Goal: Task Accomplishment & Management: Complete application form

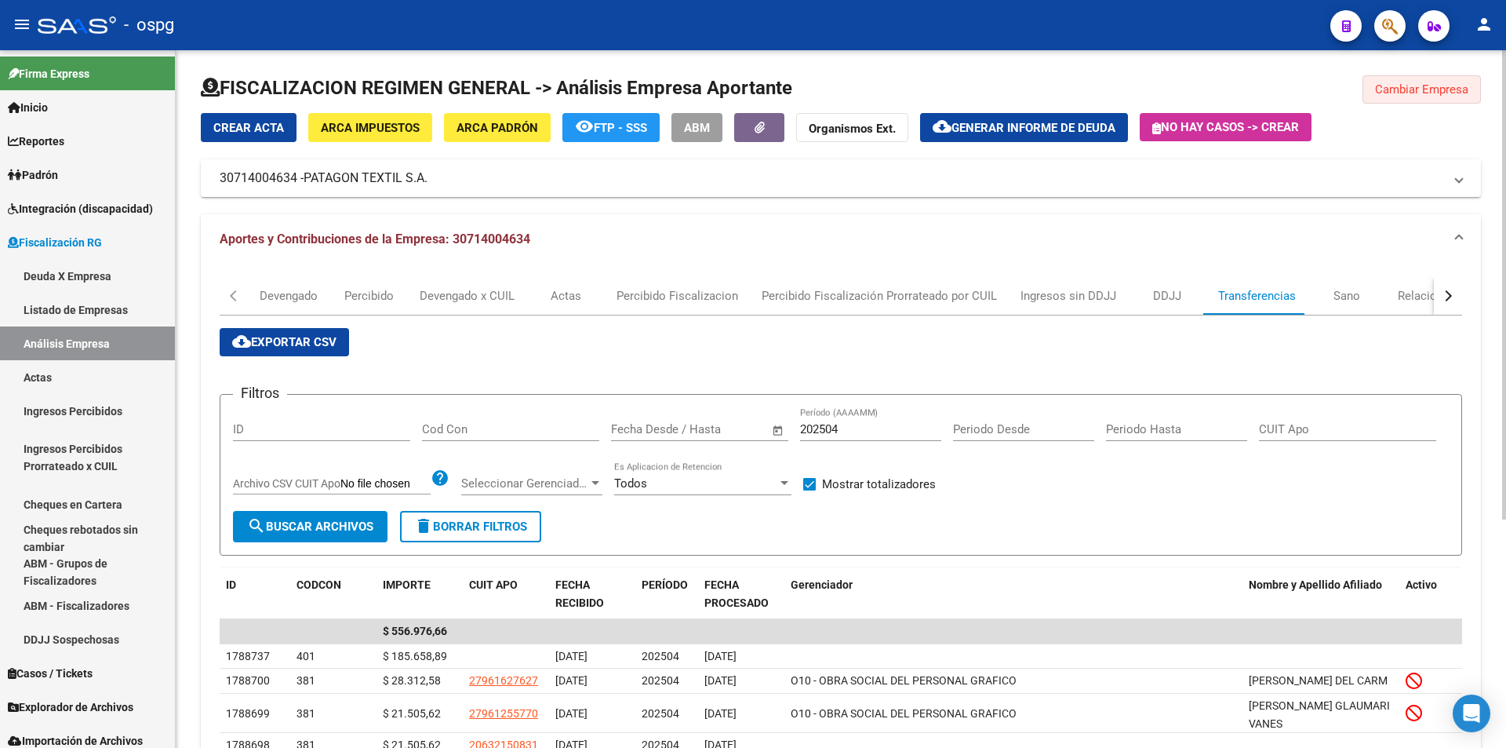
click at [1446, 84] on span "Cambiar Empresa" at bounding box center [1421, 89] width 93 height 14
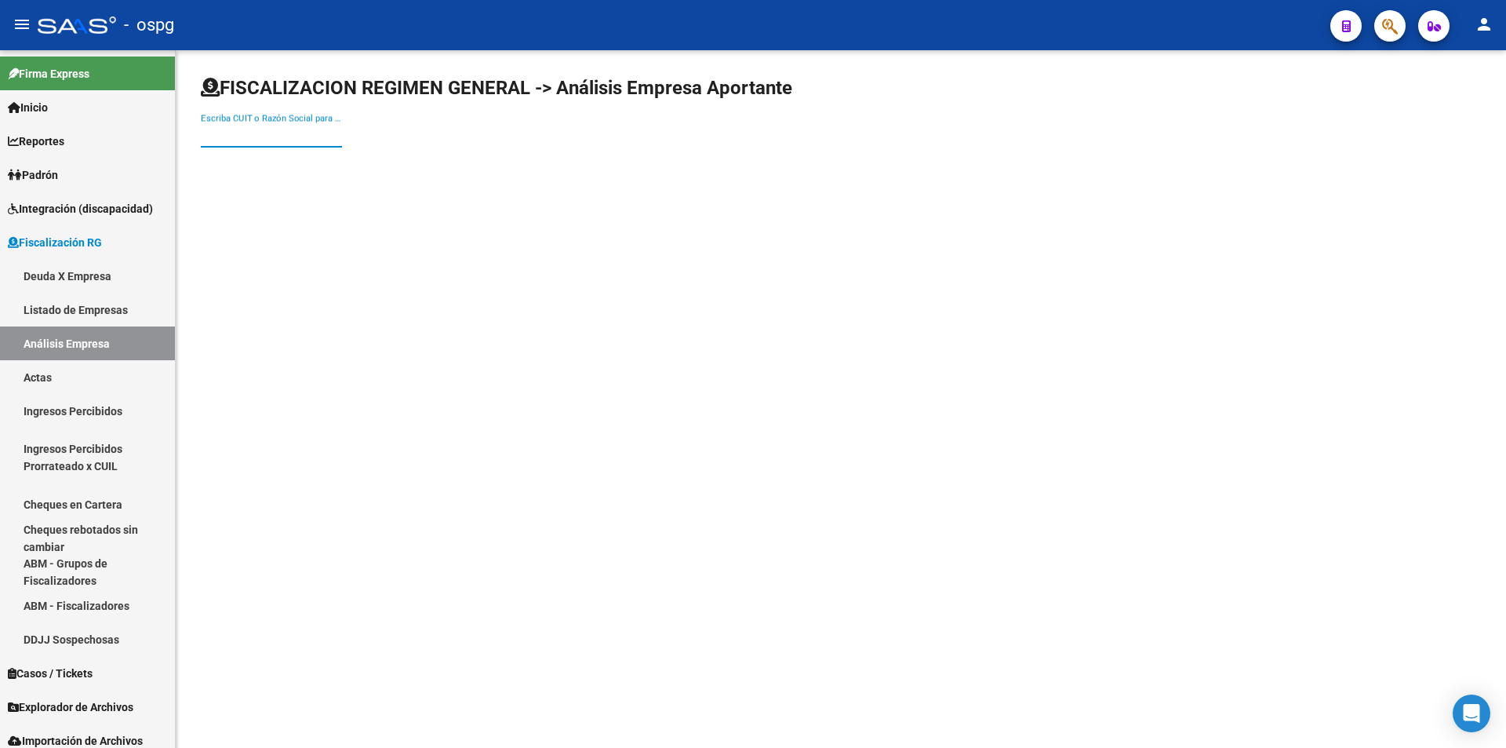
click at [243, 134] on input "Escriba CUIT o Razón Social para buscar" at bounding box center [271, 135] width 141 height 14
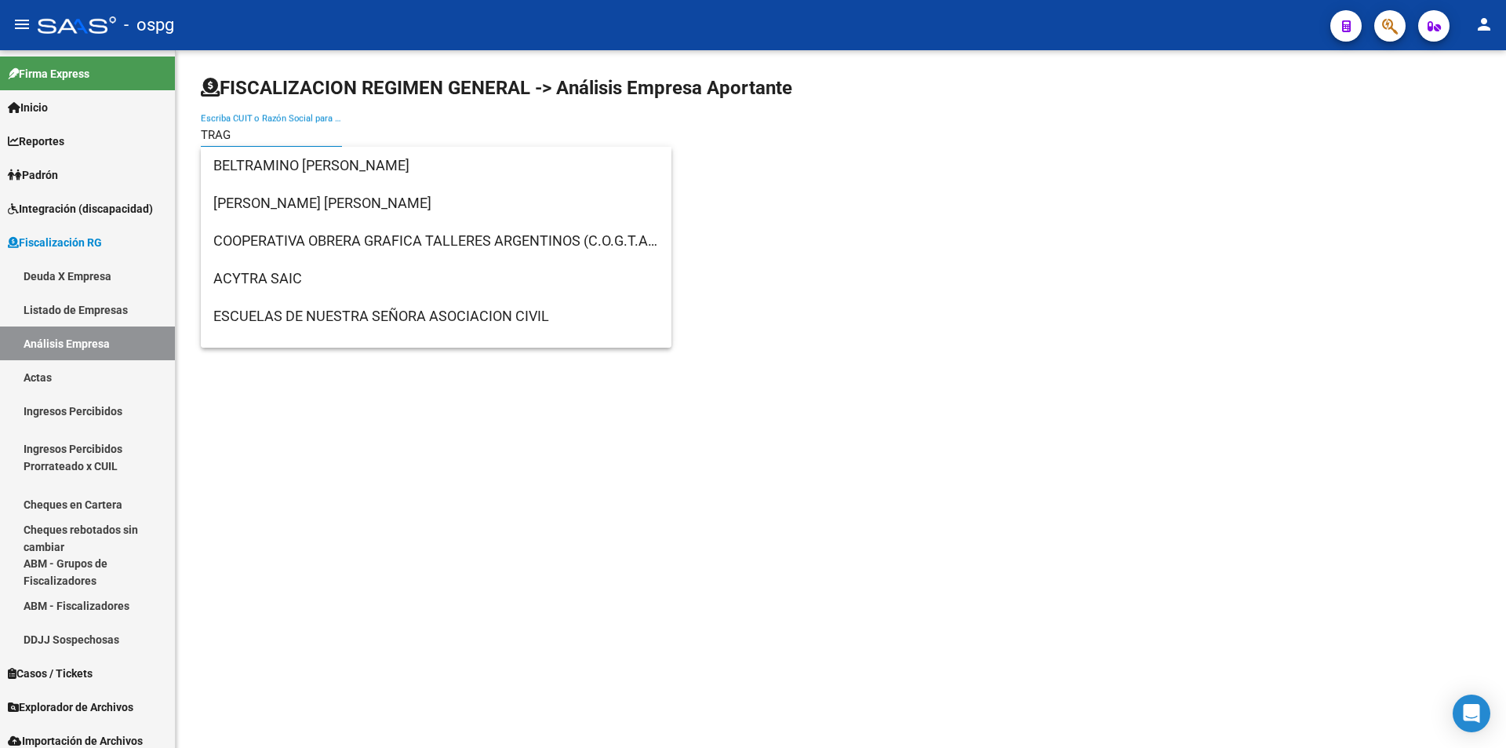
click at [235, 133] on input "TRAG" at bounding box center [271, 135] width 141 height 14
type input "TRAG"
click at [890, 265] on mat-sidenav-content "FISCALIZACION REGIMEN GENERAL -> Análisis Empresa Aportante TRAG Escriba CUIT o…" at bounding box center [841, 398] width 1330 height 697
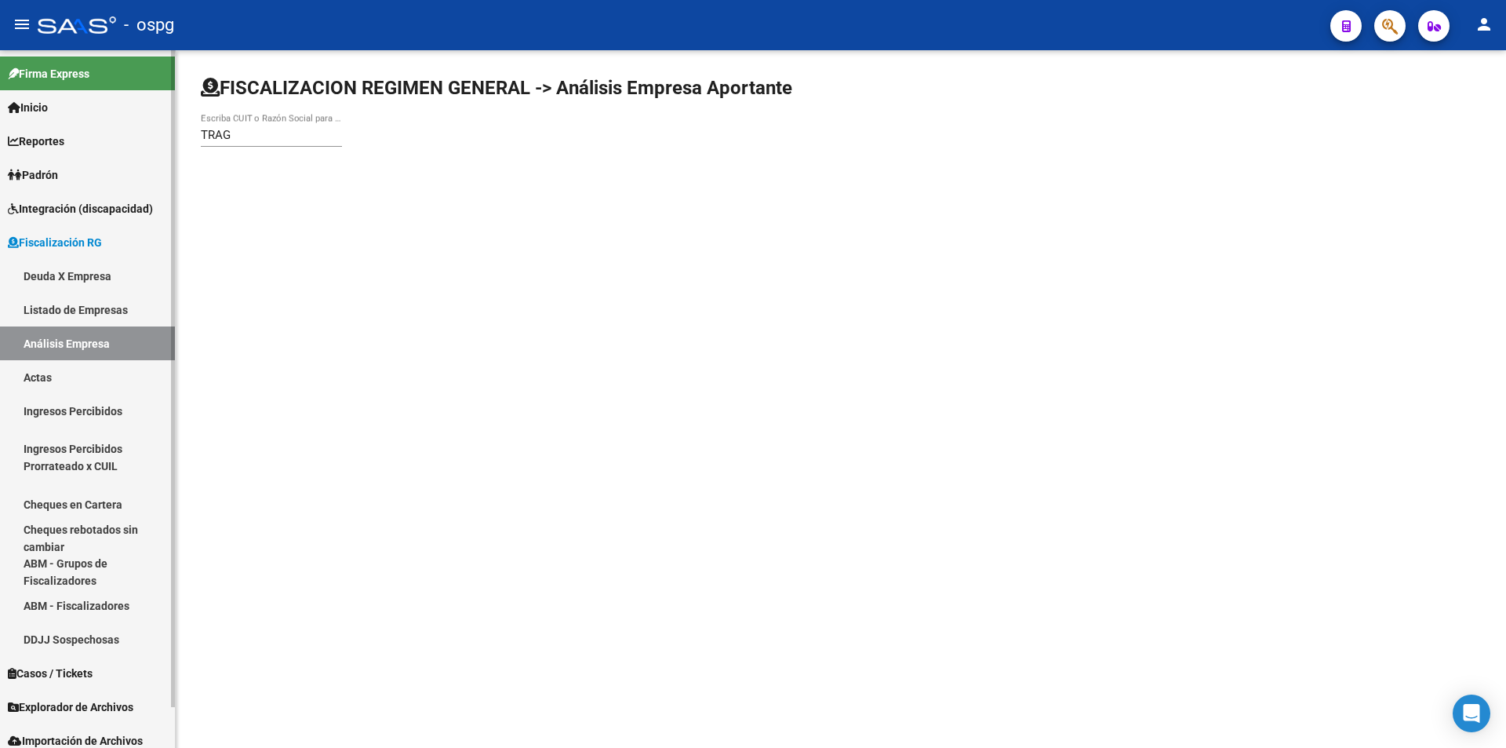
click at [99, 305] on link "Listado de Empresas" at bounding box center [87, 310] width 175 height 34
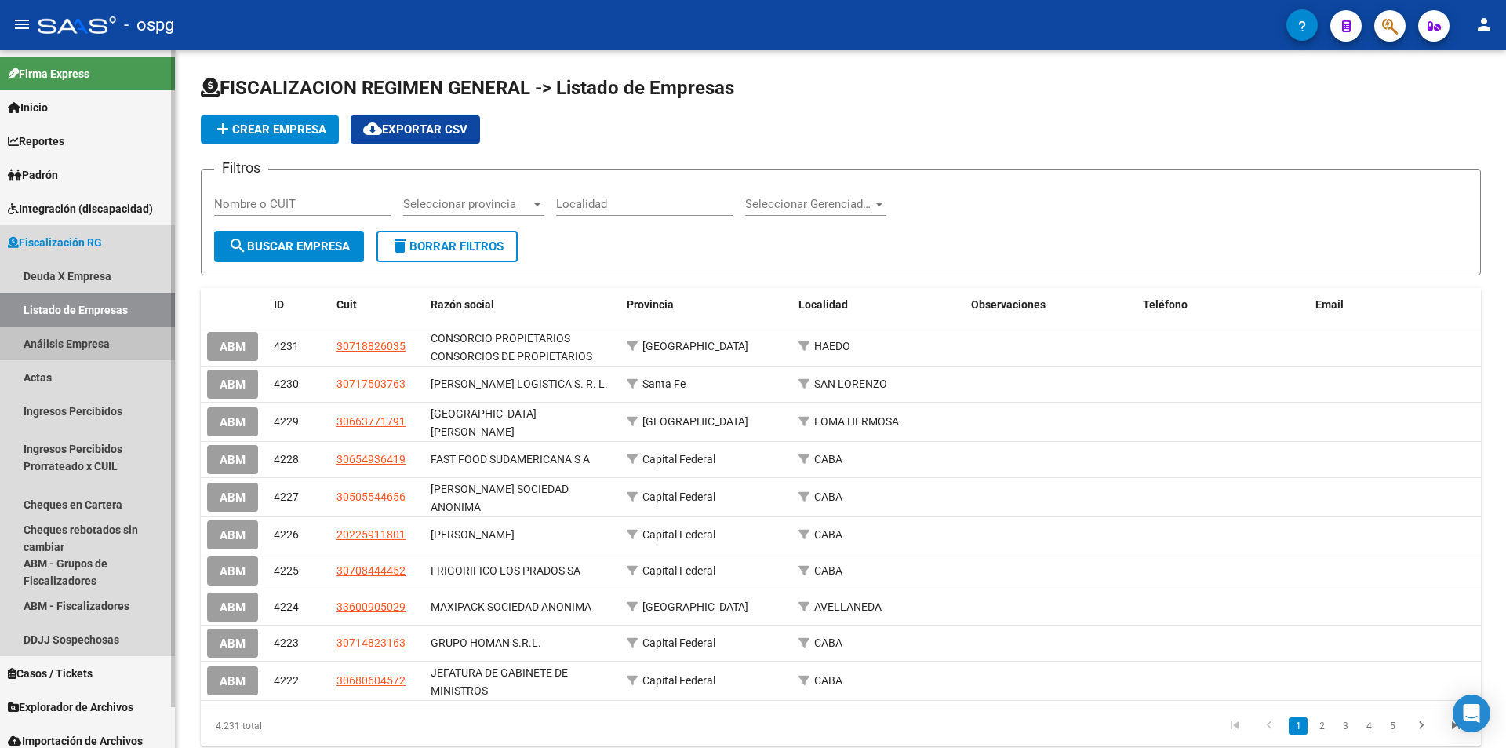
click at [82, 338] on link "Análisis Empresa" at bounding box center [87, 343] width 175 height 34
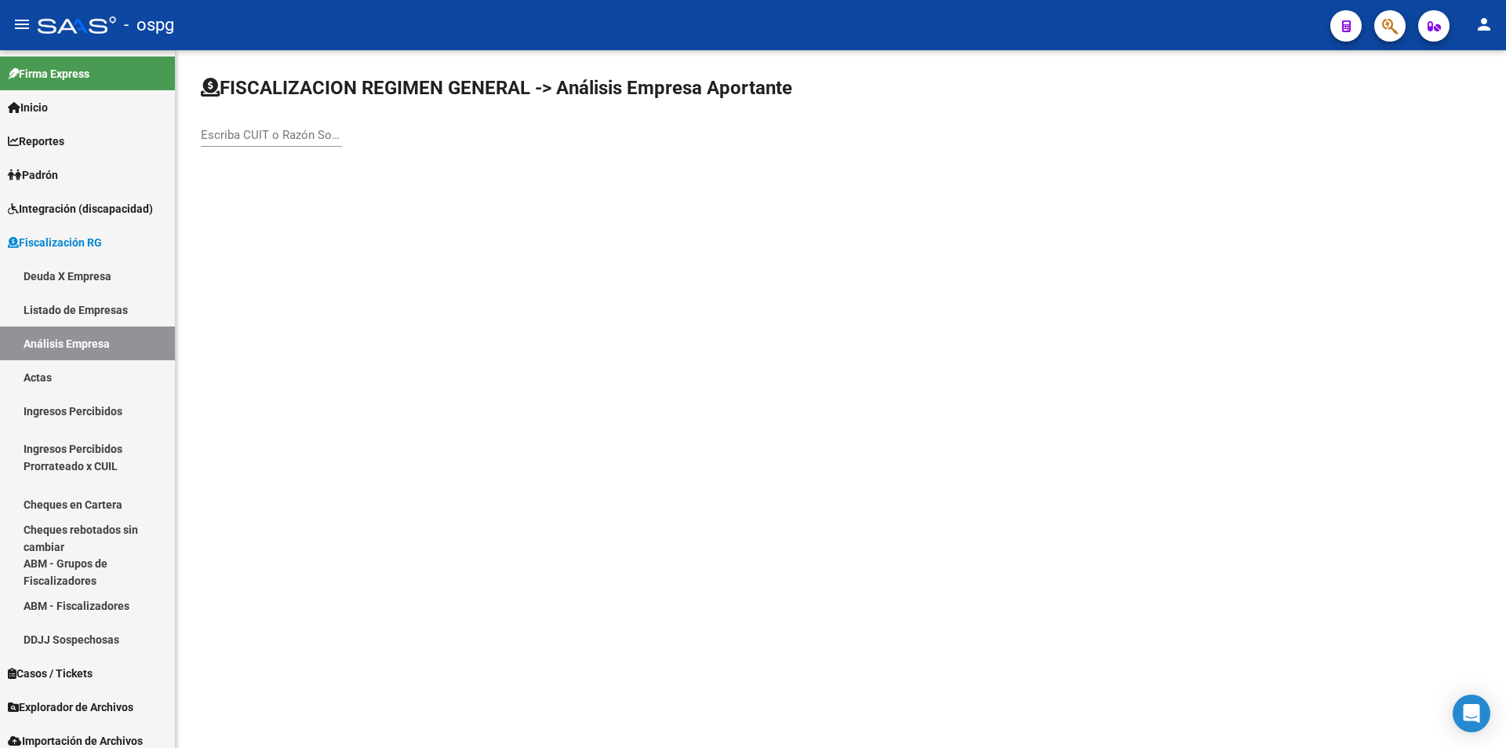
click at [272, 132] on input "Escriba CUIT o Razón Social para buscar" at bounding box center [271, 135] width 141 height 14
type input "TRAG"
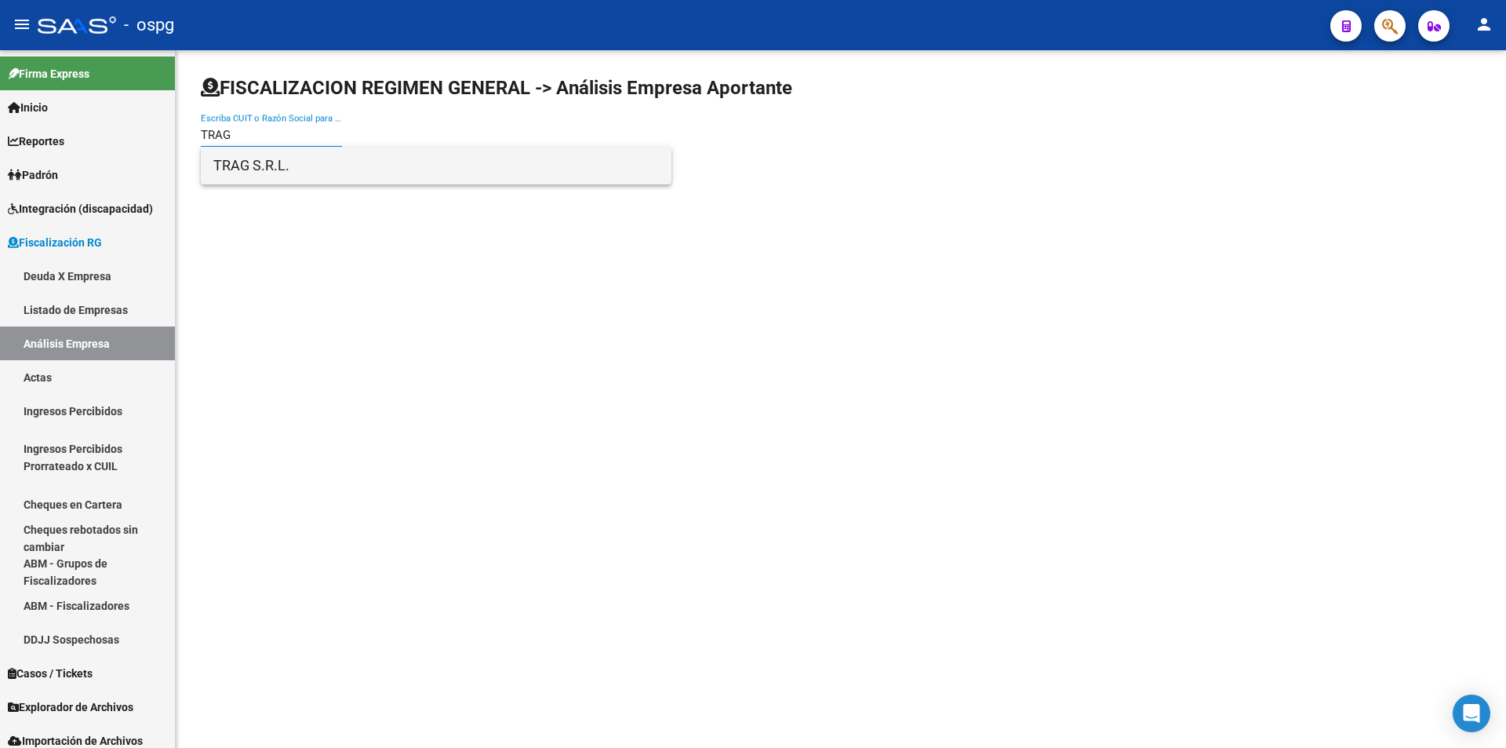
click at [279, 172] on span "TRAG S.R.L." at bounding box center [436, 166] width 446 height 38
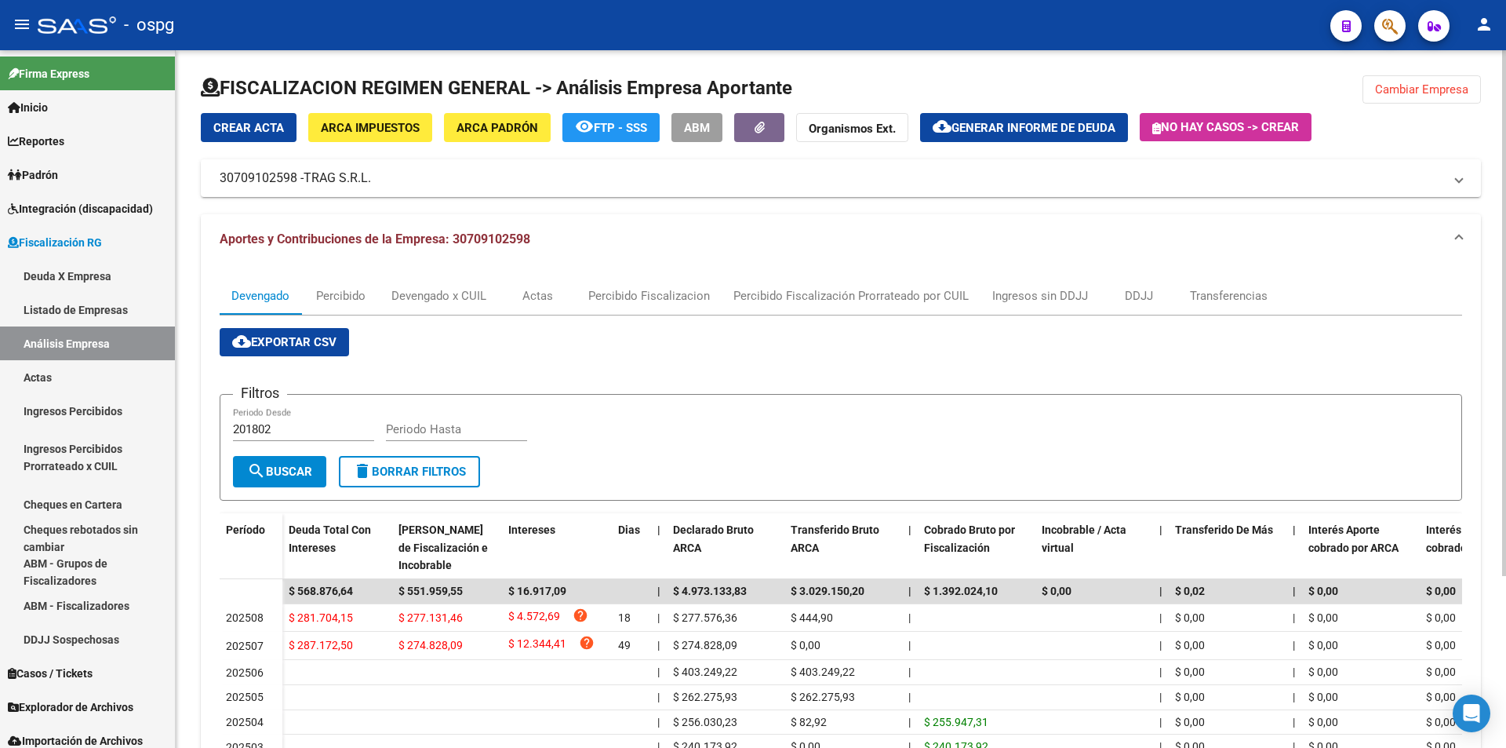
scroll to position [78, 0]
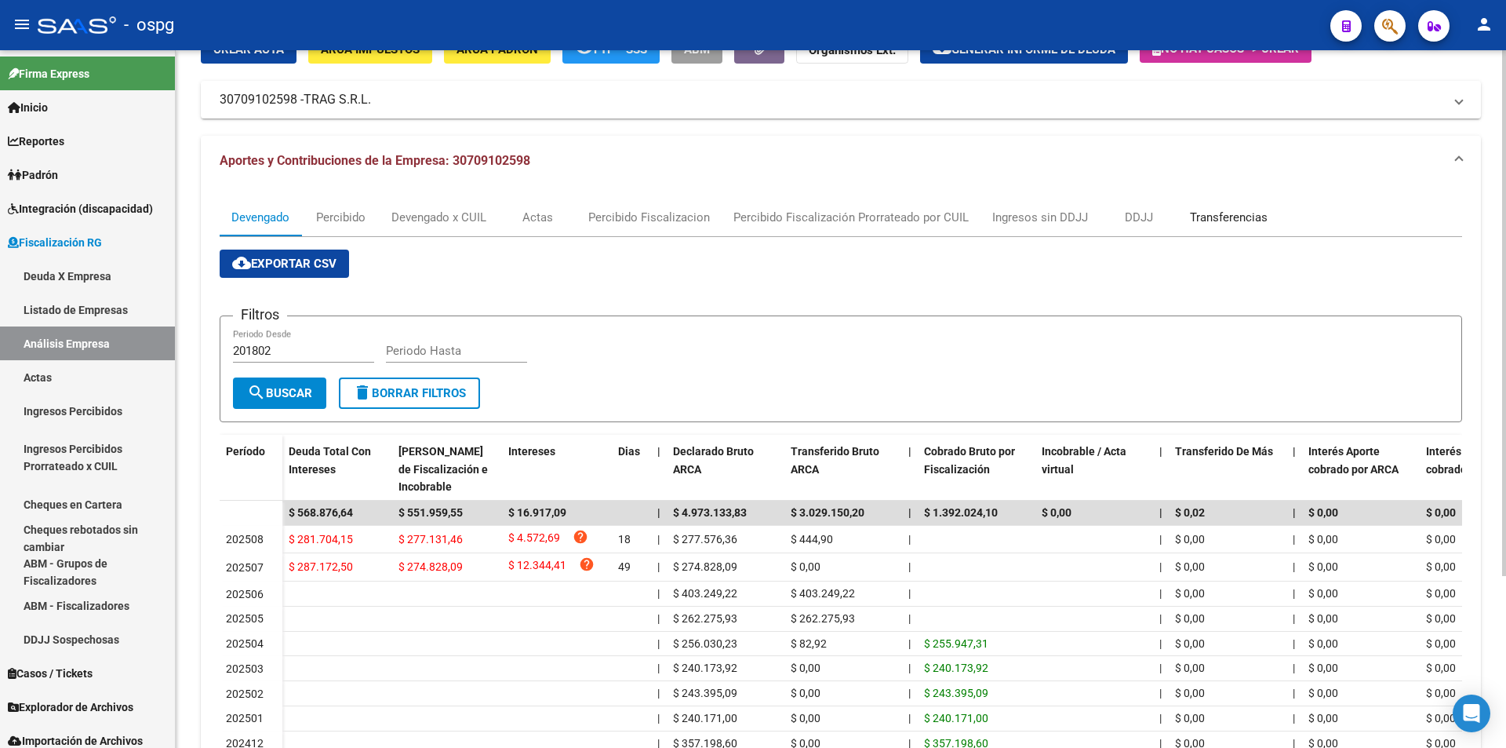
click at [1215, 214] on div "Transferencias" at bounding box center [1229, 217] width 78 height 17
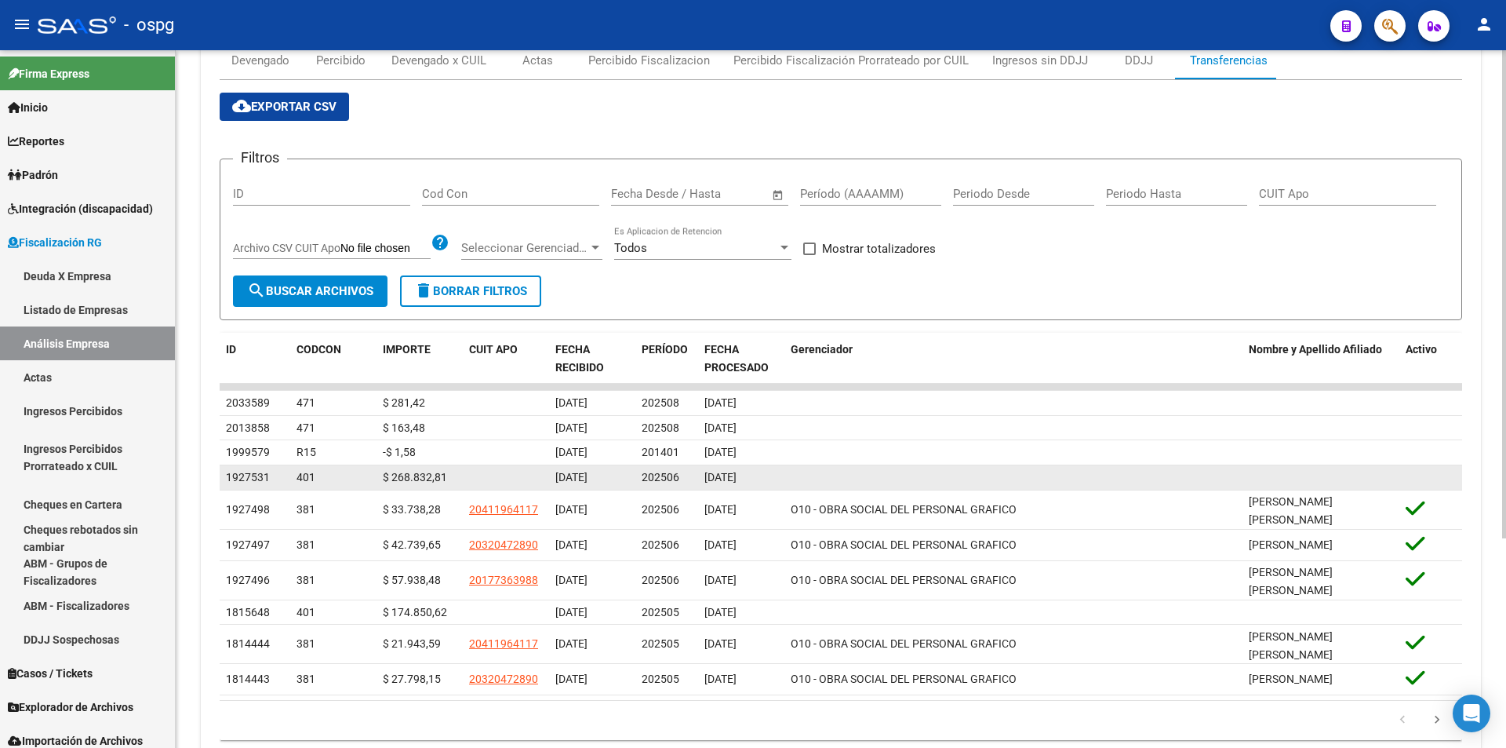
scroll to position [0, 0]
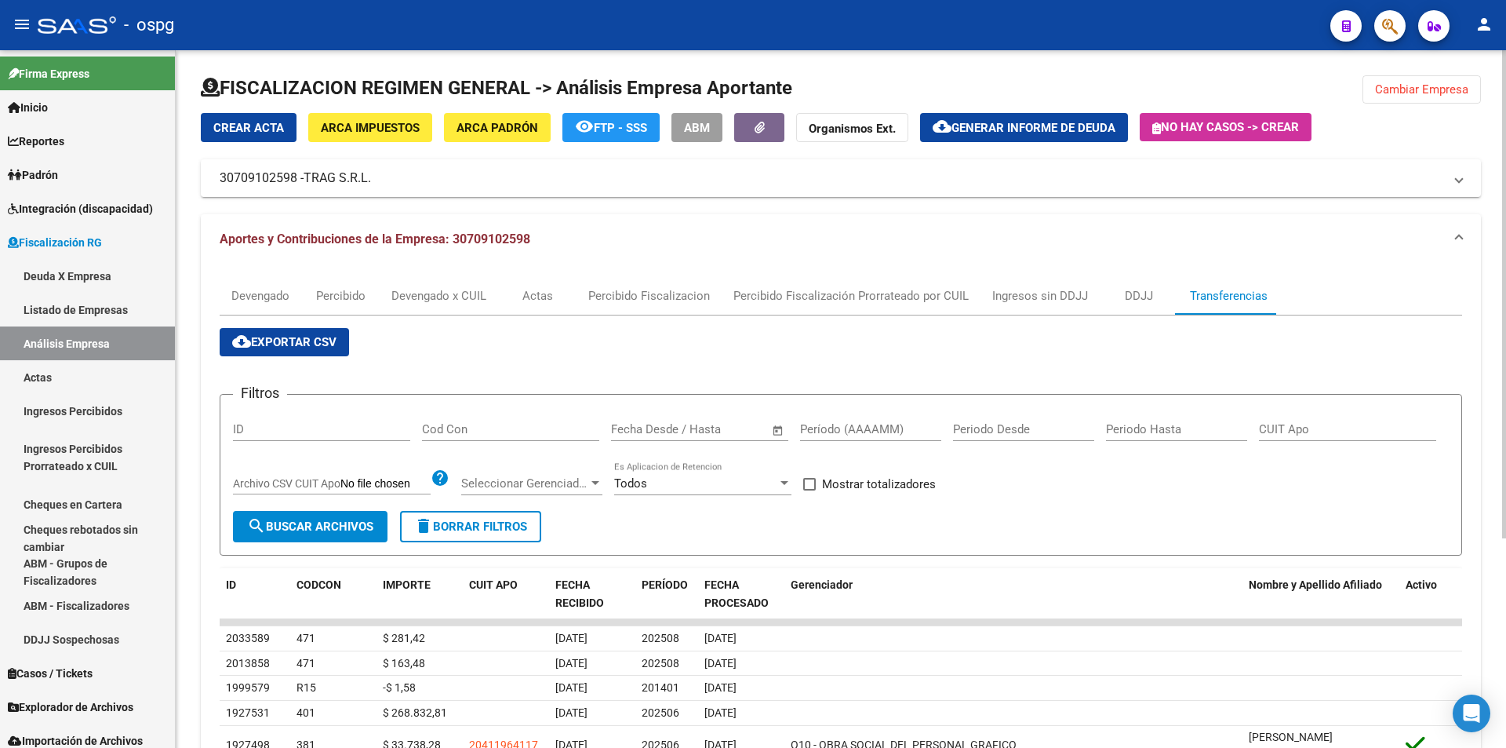
click at [842, 432] on input "Período (AAAAMM)" at bounding box center [870, 429] width 141 height 14
type input "202507"
click at [816, 479] on span at bounding box center [809, 484] width 13 height 13
click at [810, 490] on input "Mostrar totalizadores" at bounding box center [809, 490] width 1 height 1
checkbox input "true"
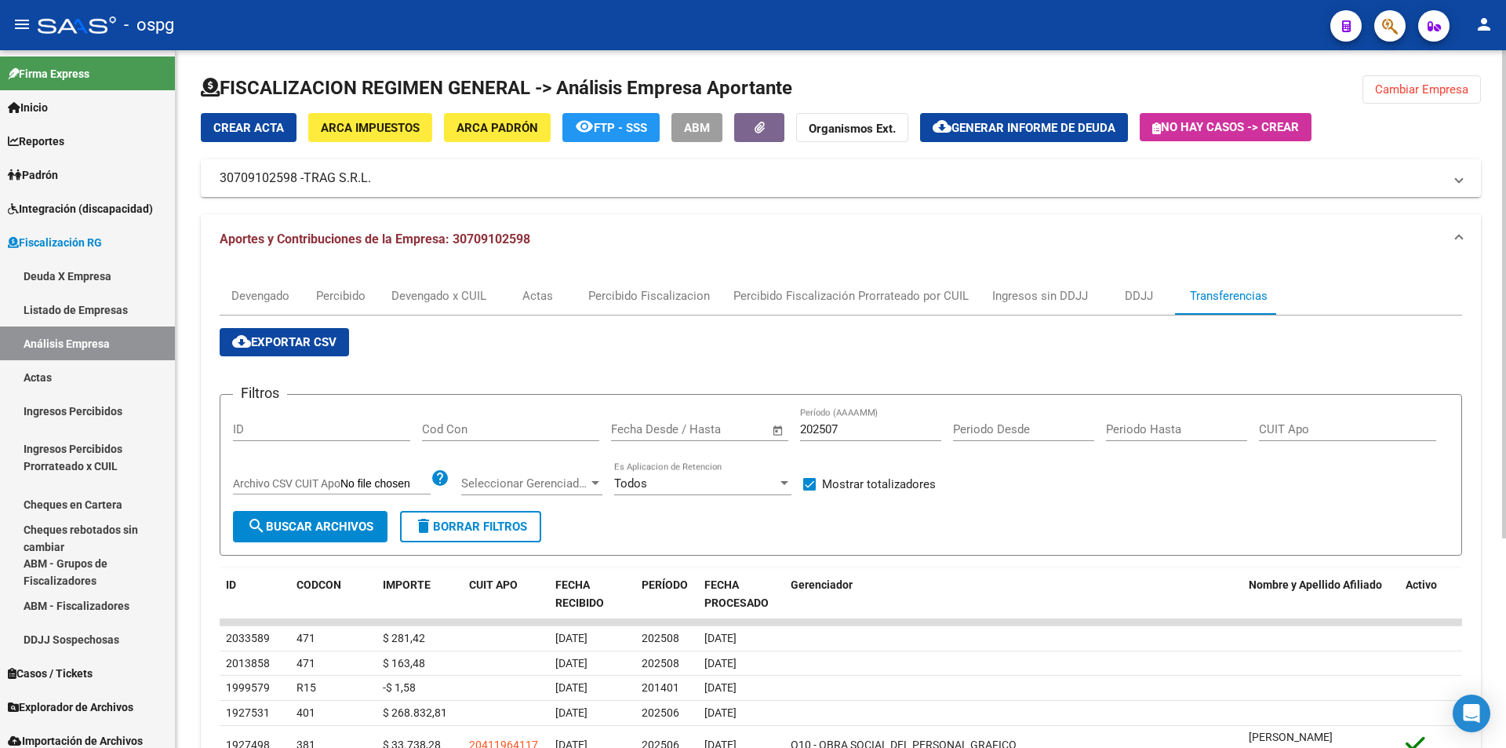
click at [304, 522] on span "search Buscar Archivos" at bounding box center [310, 526] width 126 height 14
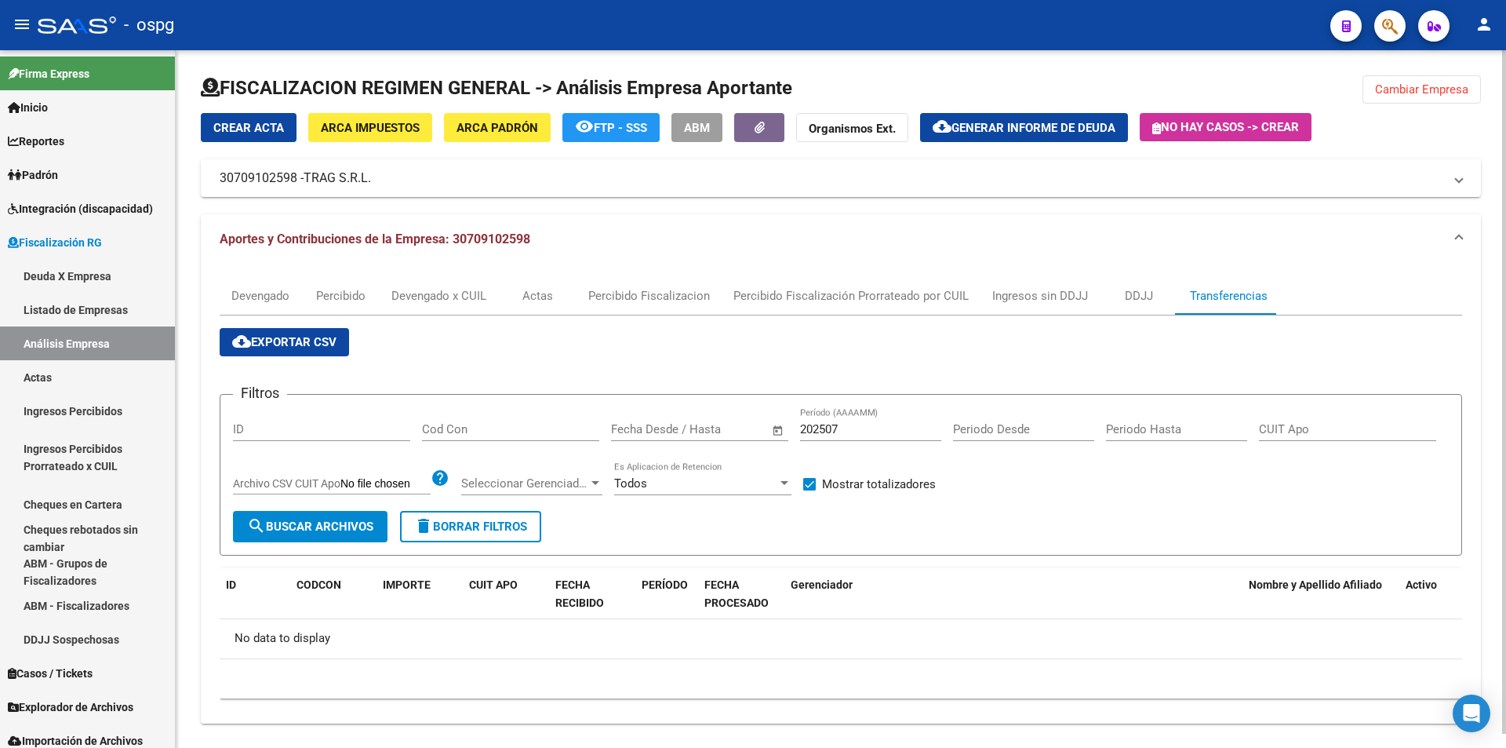
click at [847, 420] on div "202507 Período (AAAAMM)" at bounding box center [870, 424] width 141 height 34
type input "202508"
click at [278, 527] on span "search Buscar Archivos" at bounding box center [310, 526] width 126 height 14
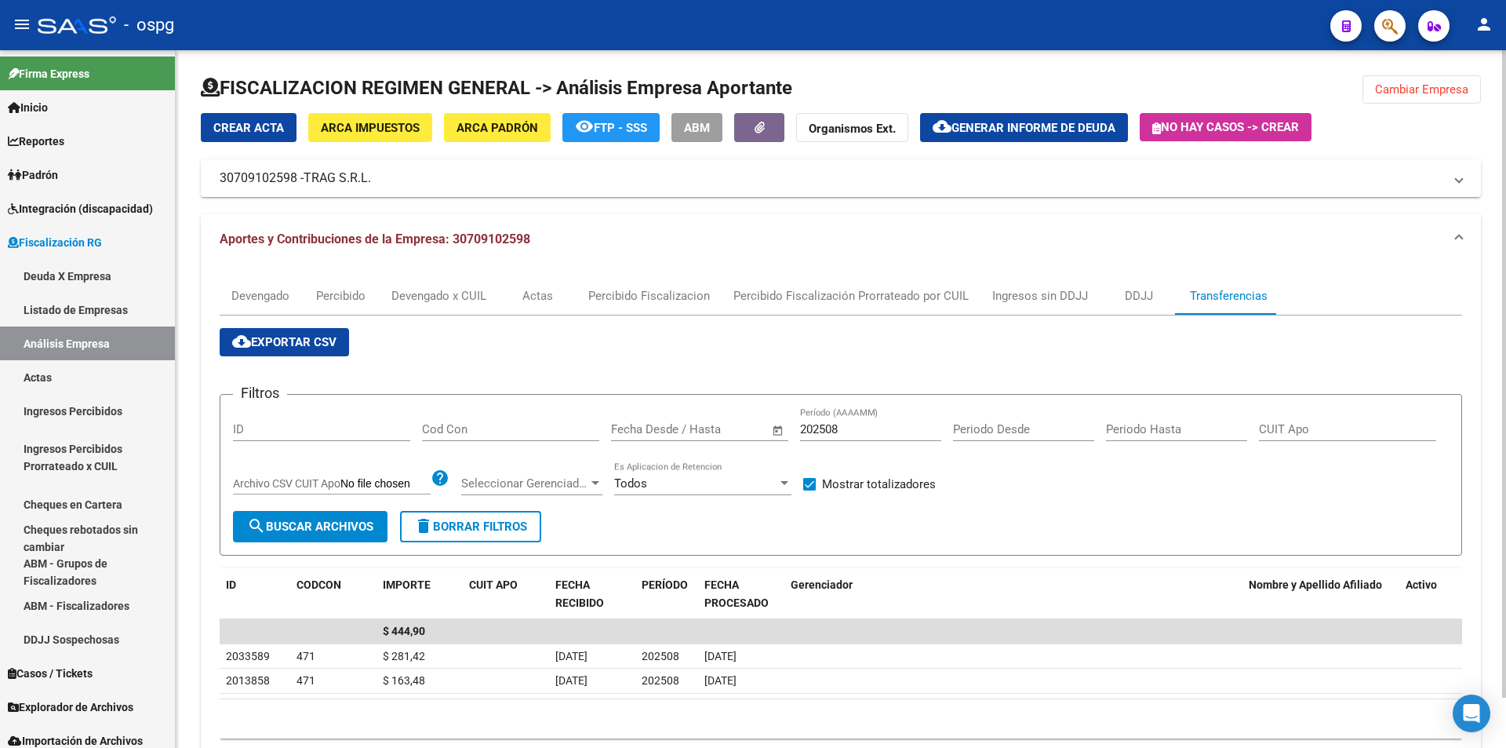
click at [812, 486] on span at bounding box center [809, 484] width 13 height 13
click at [810, 490] on input "Mostrar totalizadores" at bounding box center [809, 490] width 1 height 1
checkbox input "false"
click at [1414, 89] on span "Cambiar Empresa" at bounding box center [1421, 89] width 93 height 14
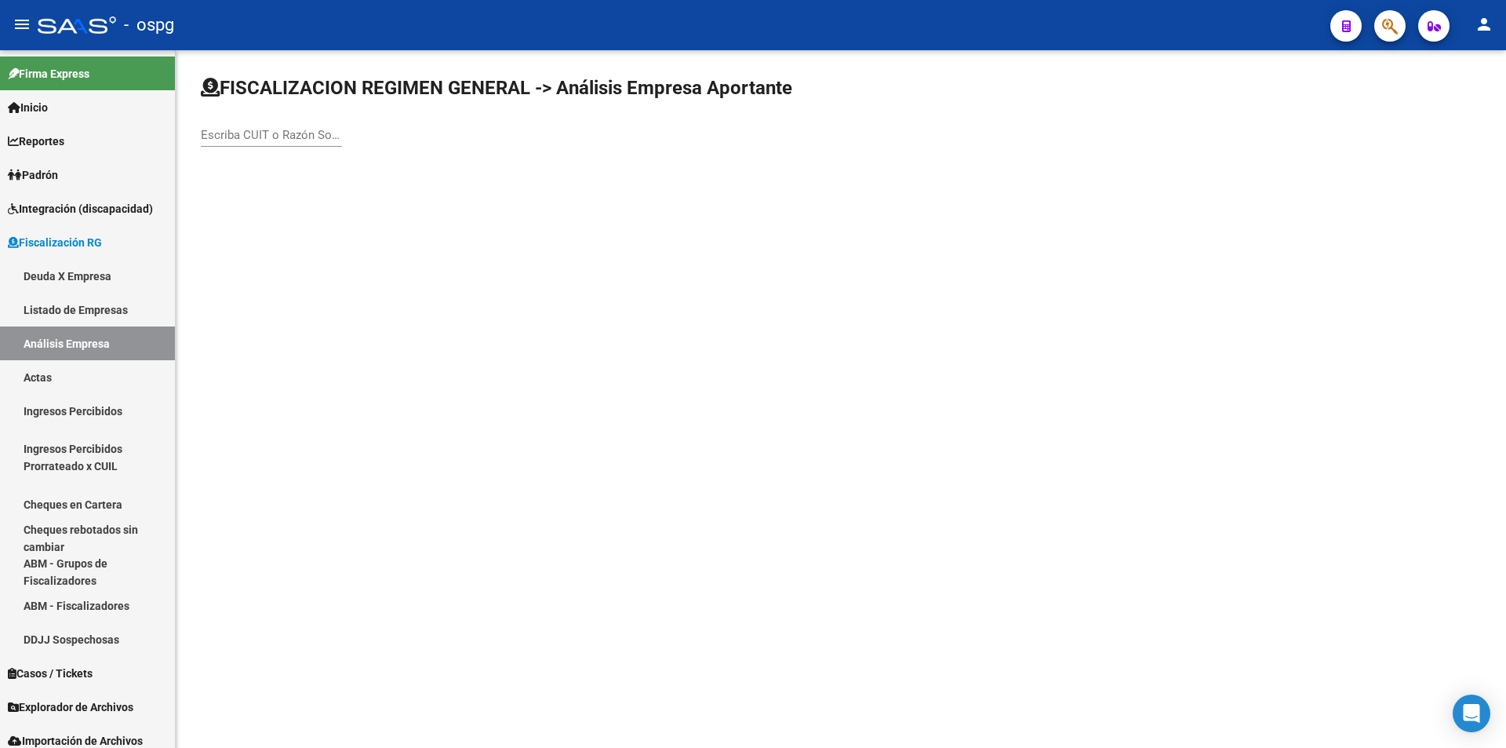
click at [275, 141] on input "Escriba CUIT o Razón Social para buscar" at bounding box center [271, 135] width 141 height 14
type input "INTERFORMING"
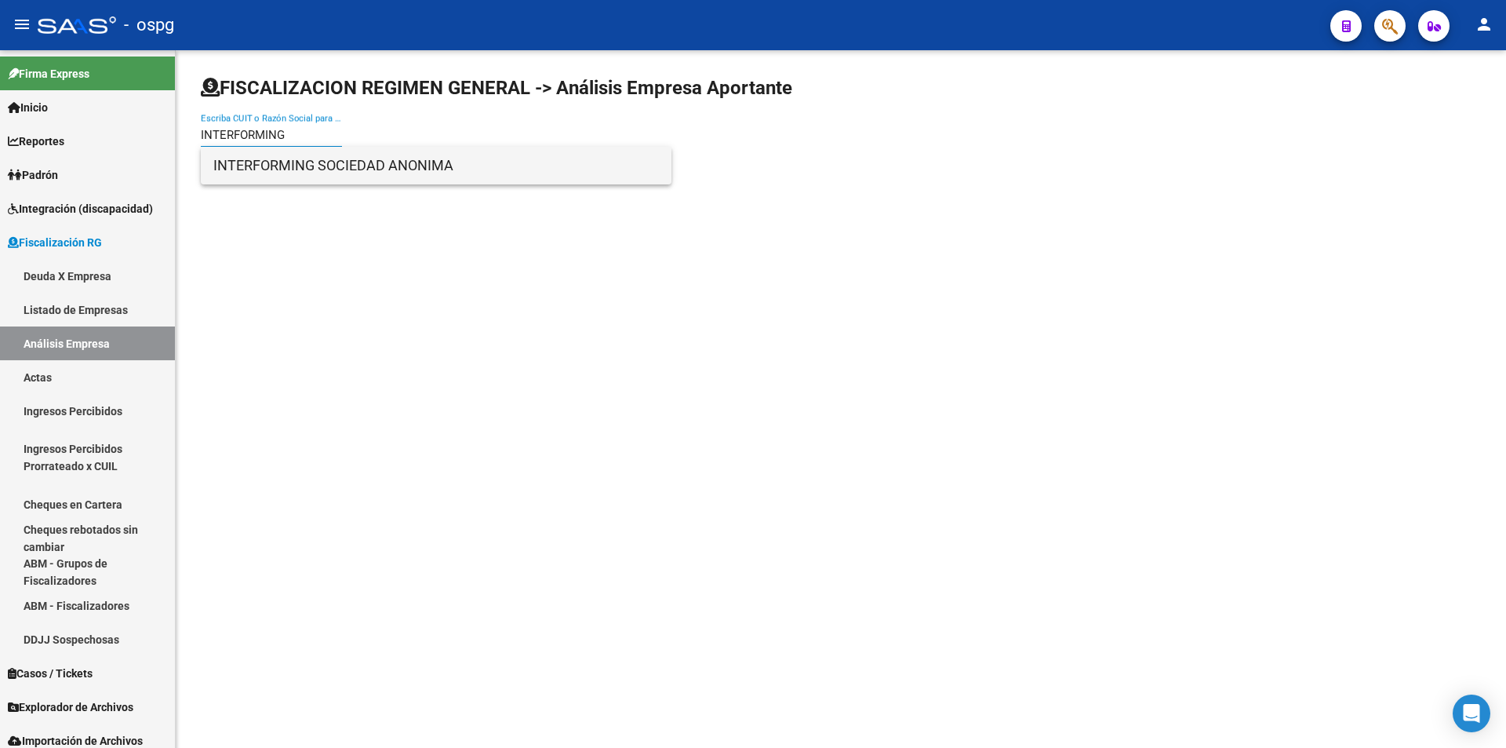
click at [273, 151] on span "INTERFORMING SOCIEDAD ANONIMA" at bounding box center [436, 166] width 446 height 38
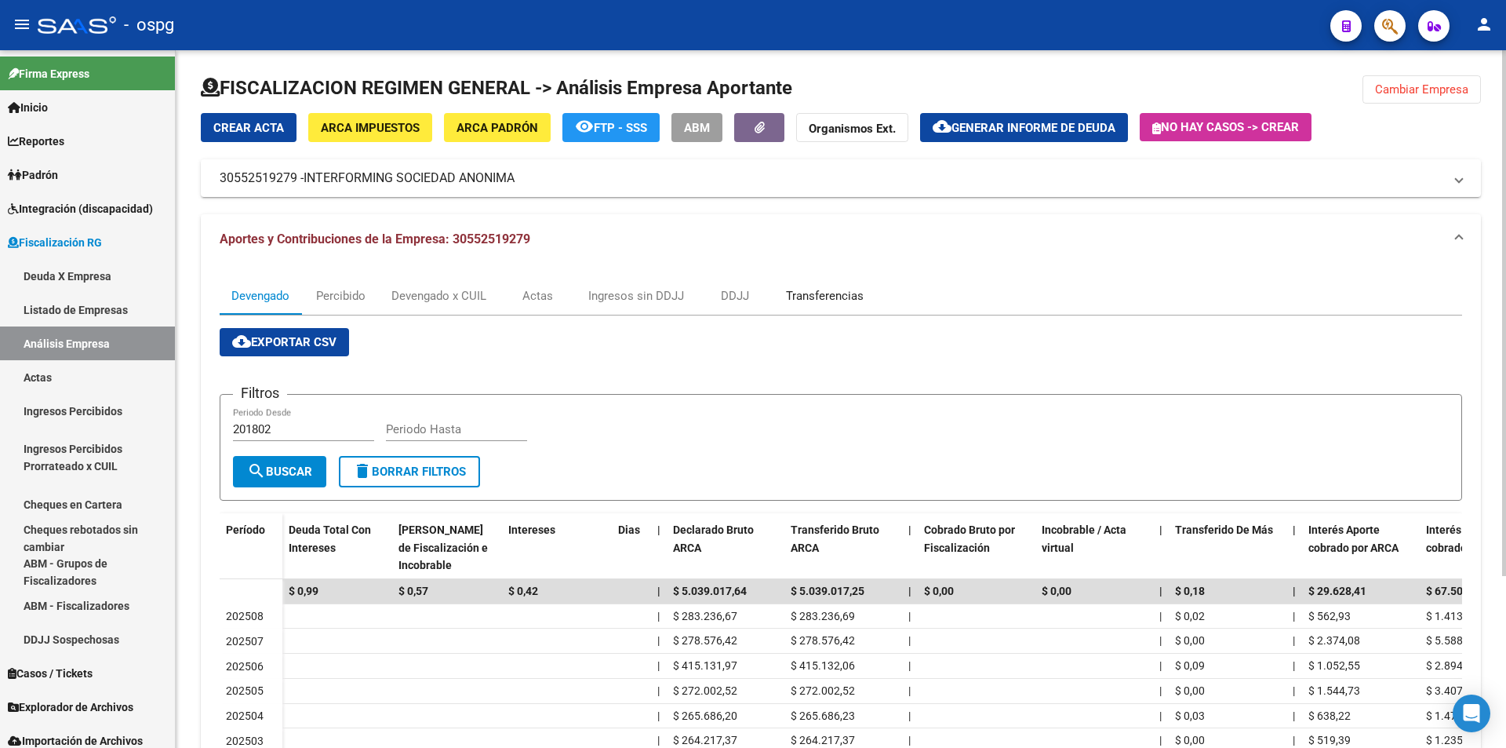
click at [825, 293] on div "Transferencias" at bounding box center [825, 295] width 78 height 17
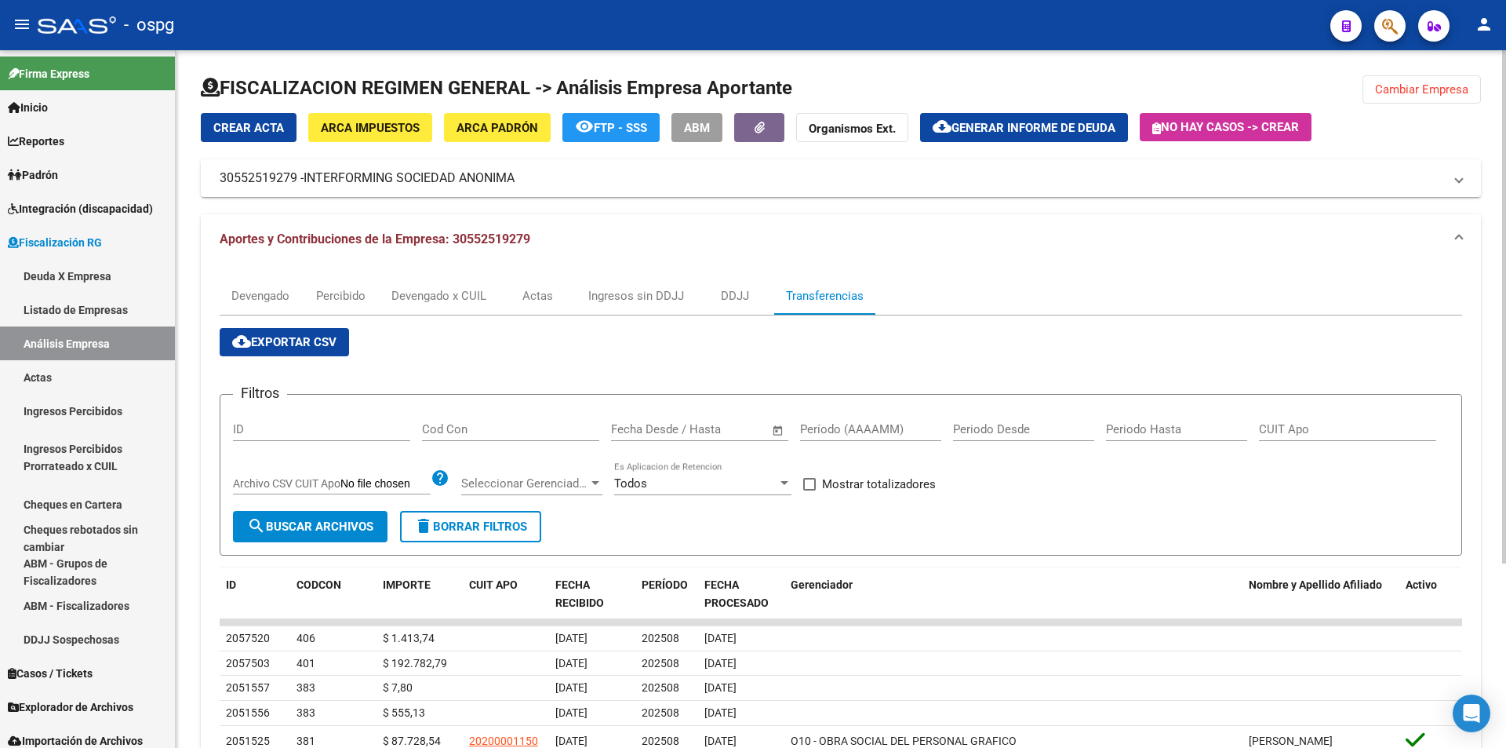
click at [846, 424] on input "Período (AAAAMM)" at bounding box center [870, 429] width 141 height 14
type input "202507"
click at [813, 484] on span at bounding box center [809, 484] width 13 height 13
click at [810, 490] on input "Mostrar totalizadores" at bounding box center [809, 490] width 1 height 1
checkbox input "true"
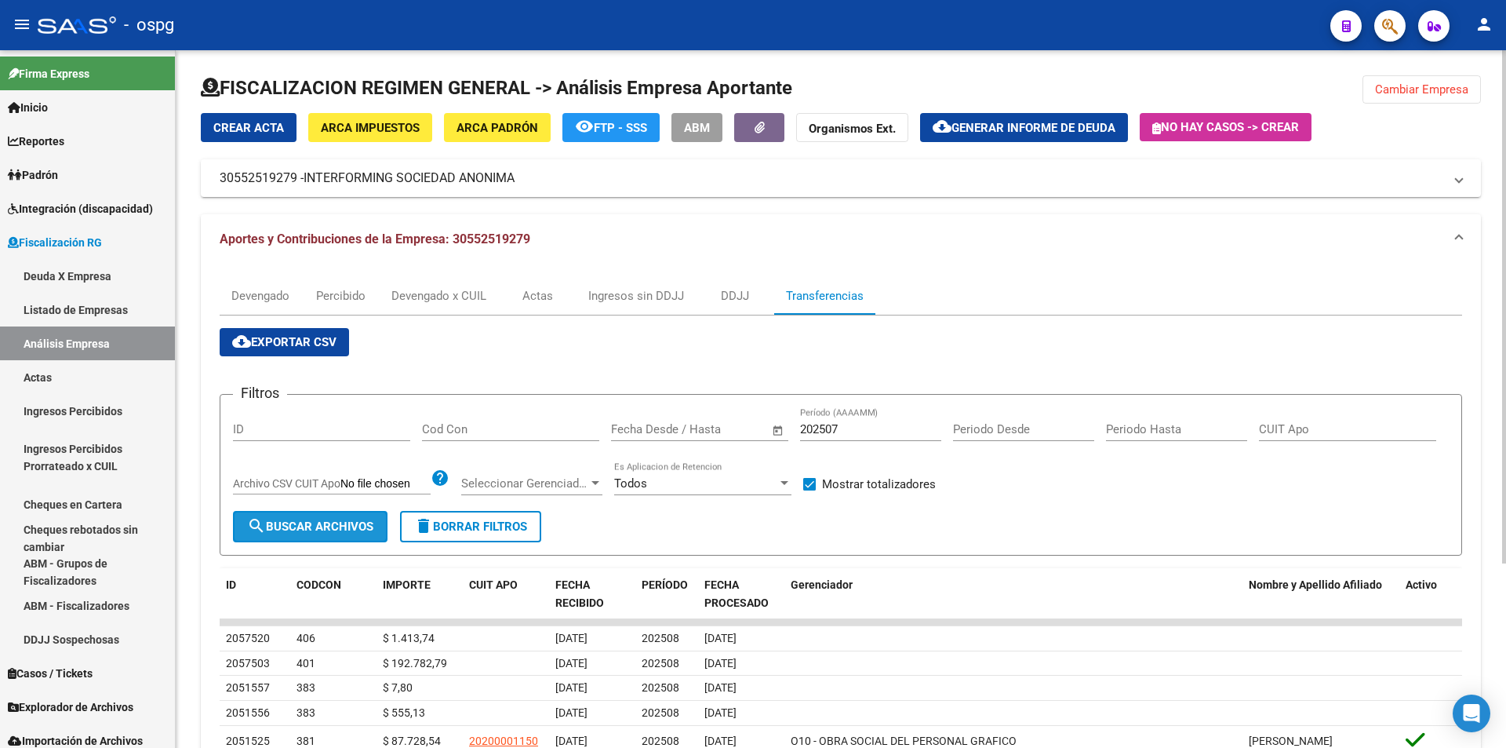
click at [321, 526] on span "search Buscar Archivos" at bounding box center [310, 526] width 126 height 14
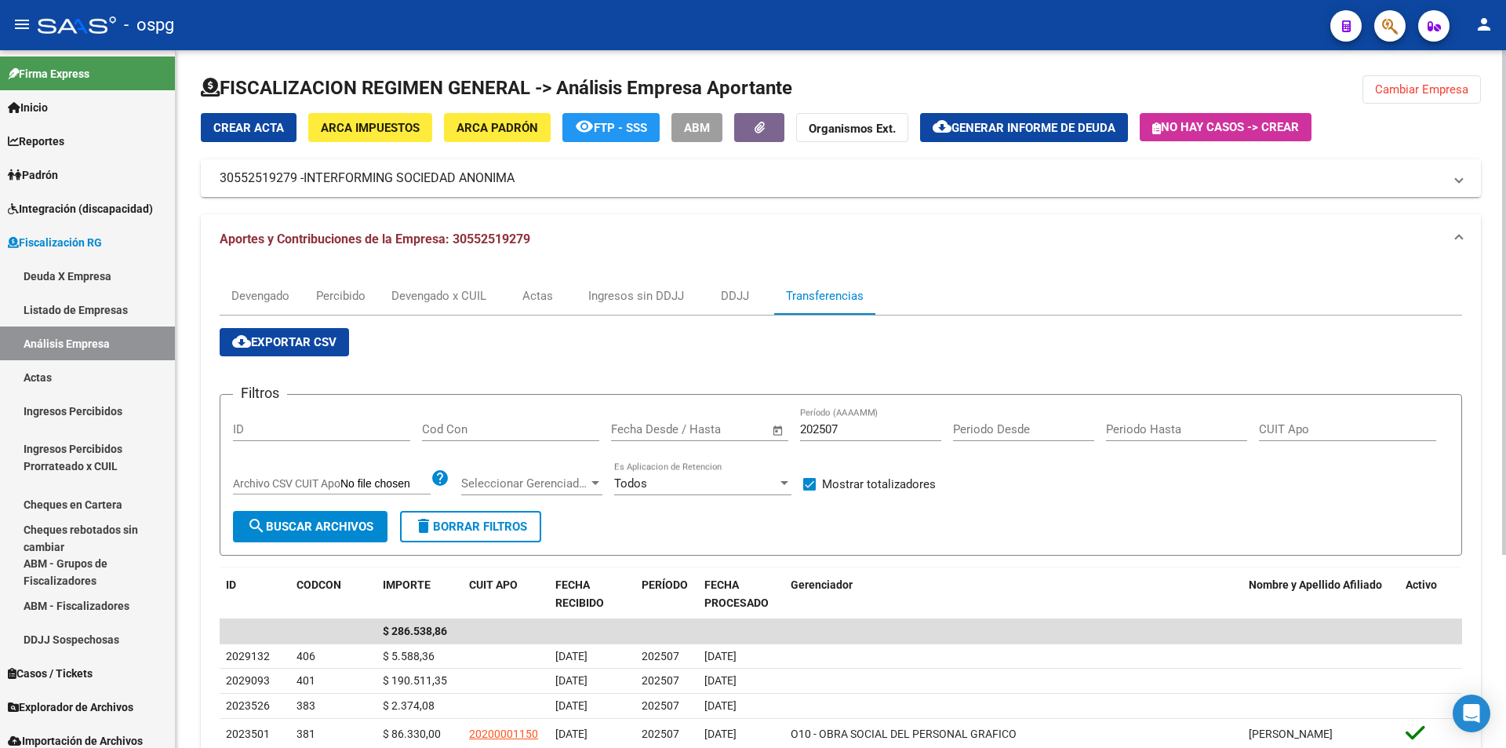
click at [1418, 88] on span "Cambiar Empresa" at bounding box center [1421, 89] width 93 height 14
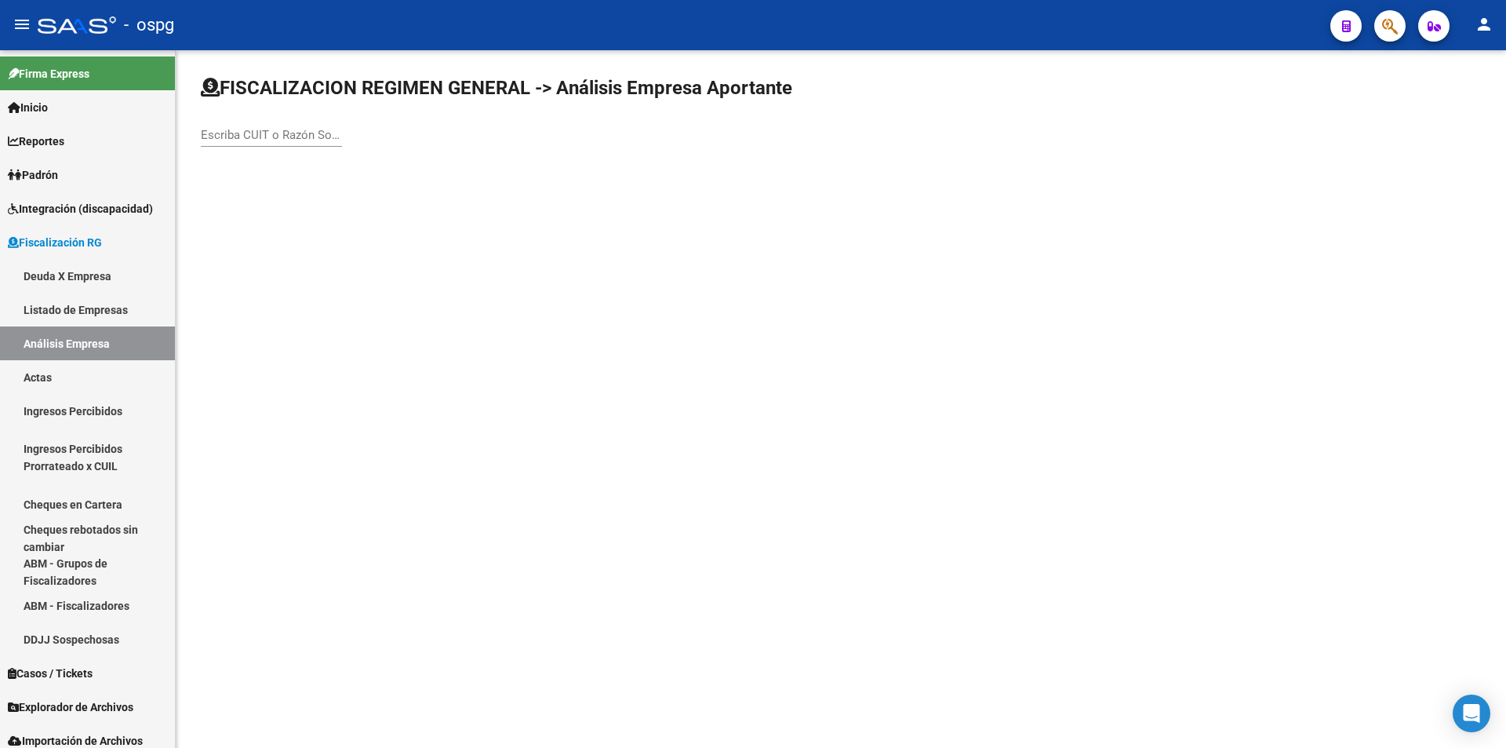
click at [256, 131] on input "Escriba CUIT o Razón Social para buscar" at bounding box center [271, 135] width 141 height 14
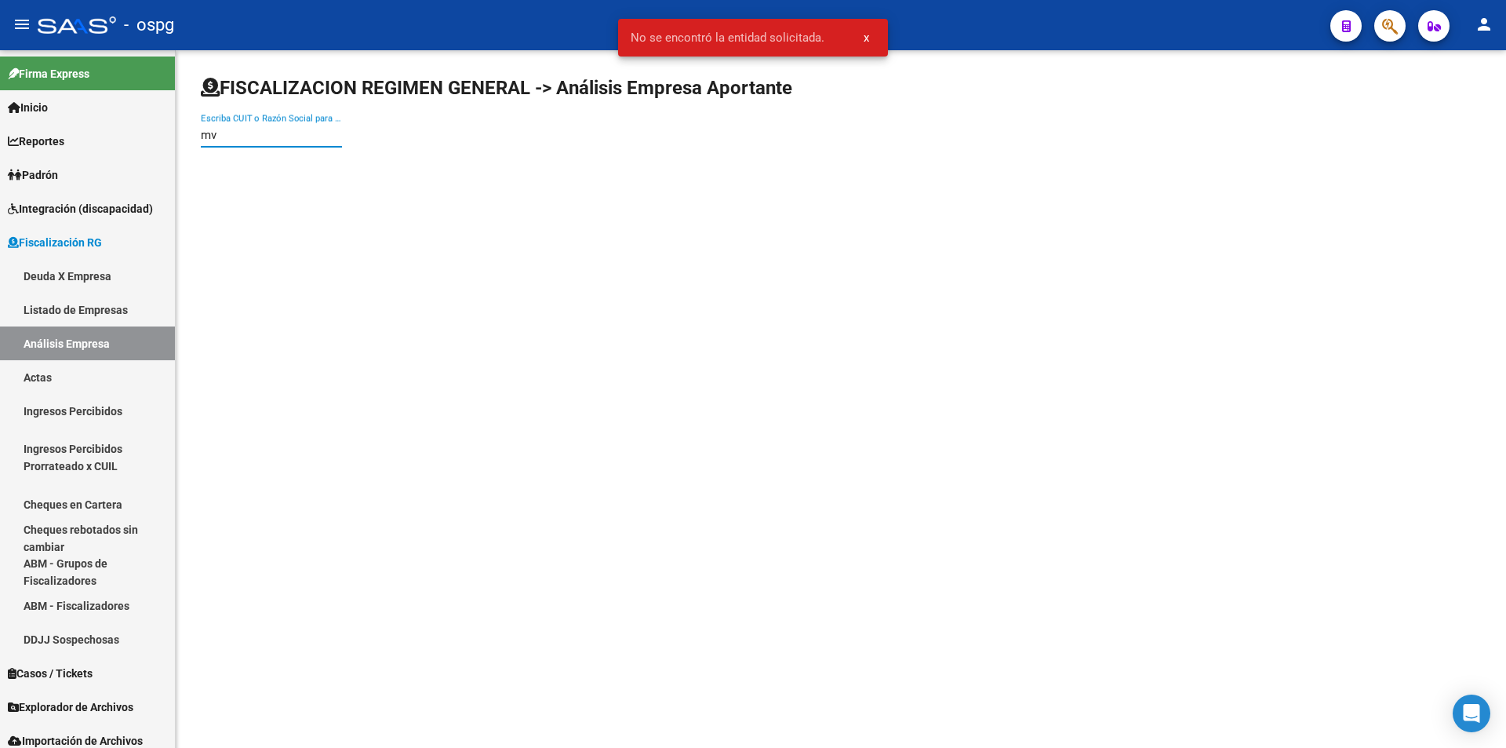
click at [211, 135] on input "mv" at bounding box center [271, 135] width 141 height 14
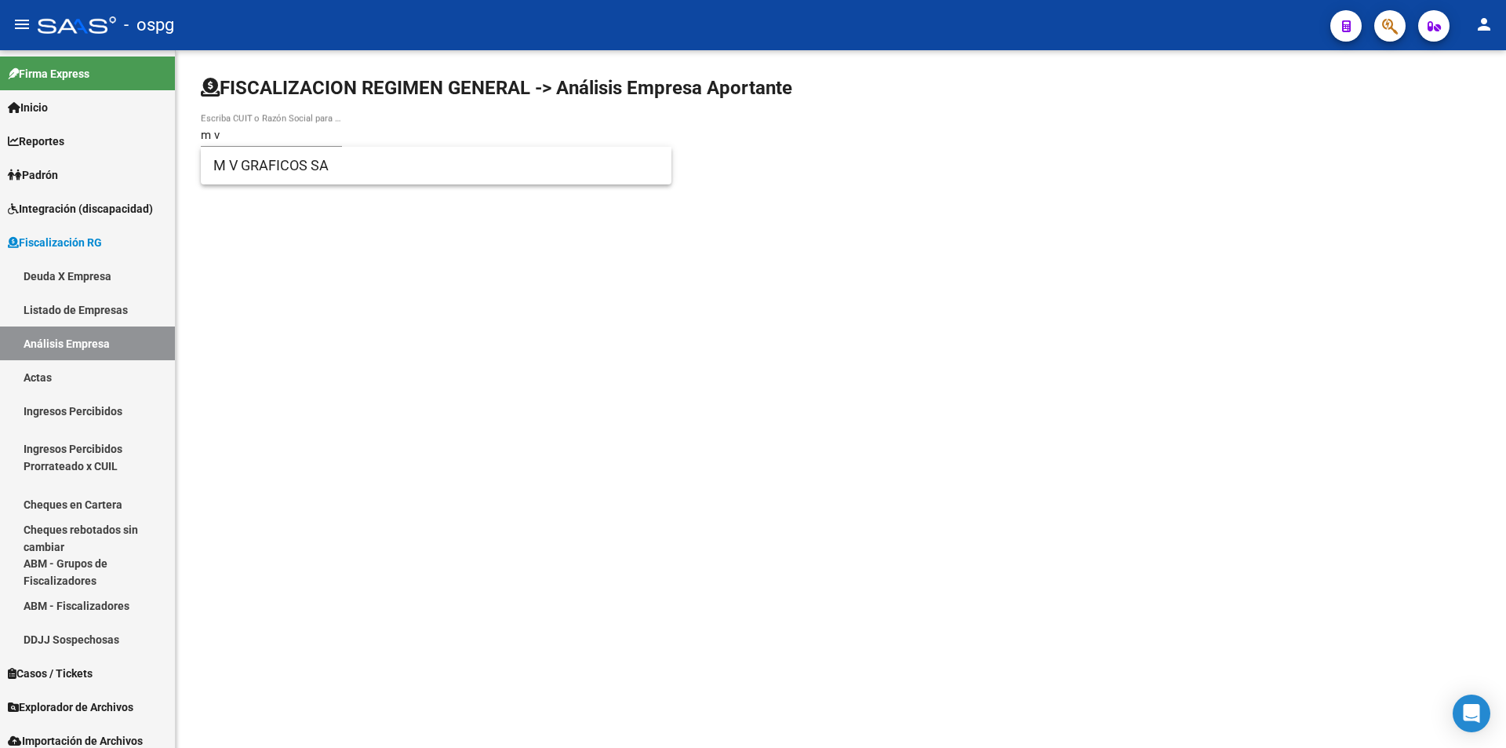
click at [251, 140] on input "m v" at bounding box center [271, 135] width 141 height 14
type input "[PERSON_NAME]"
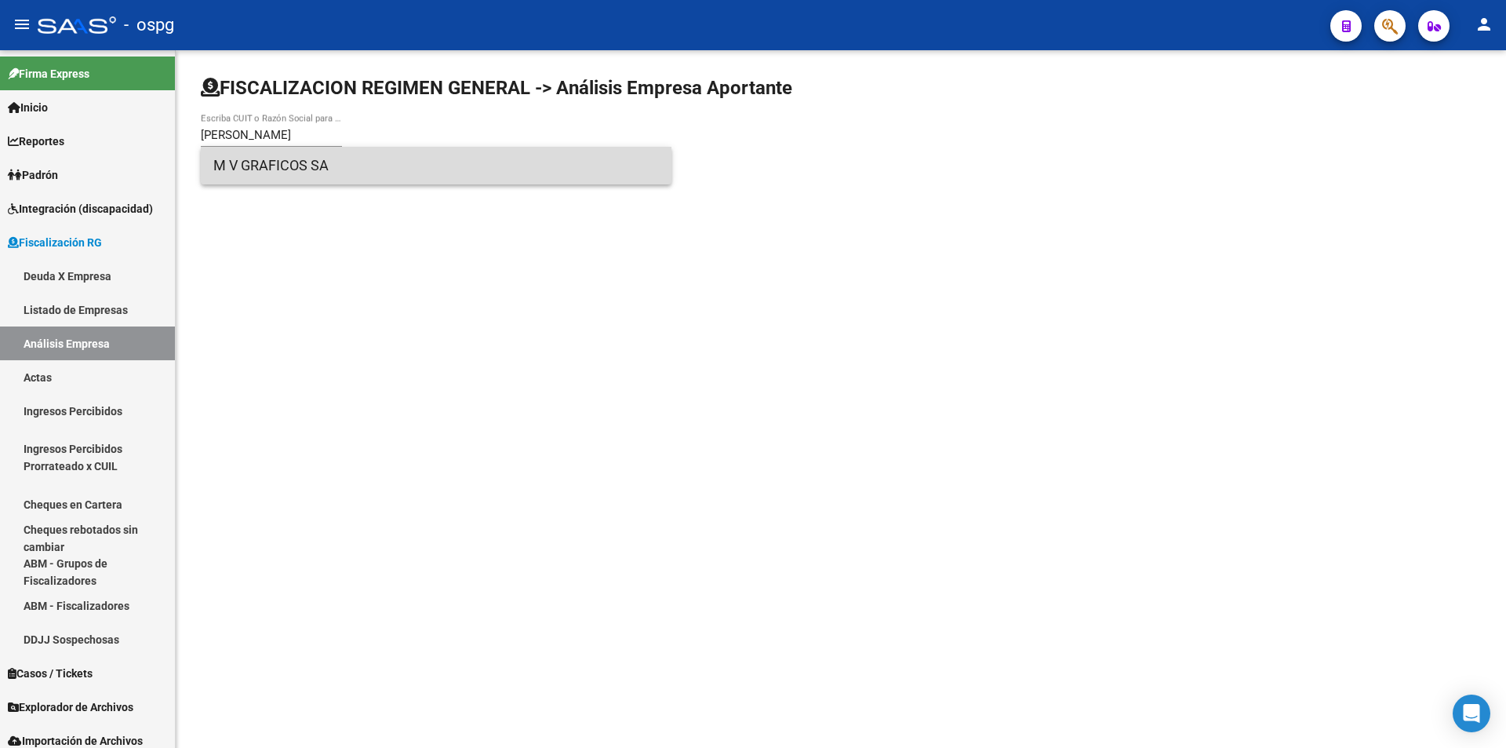
click at [266, 168] on span "M V GRAFICOS SA" at bounding box center [436, 166] width 446 height 38
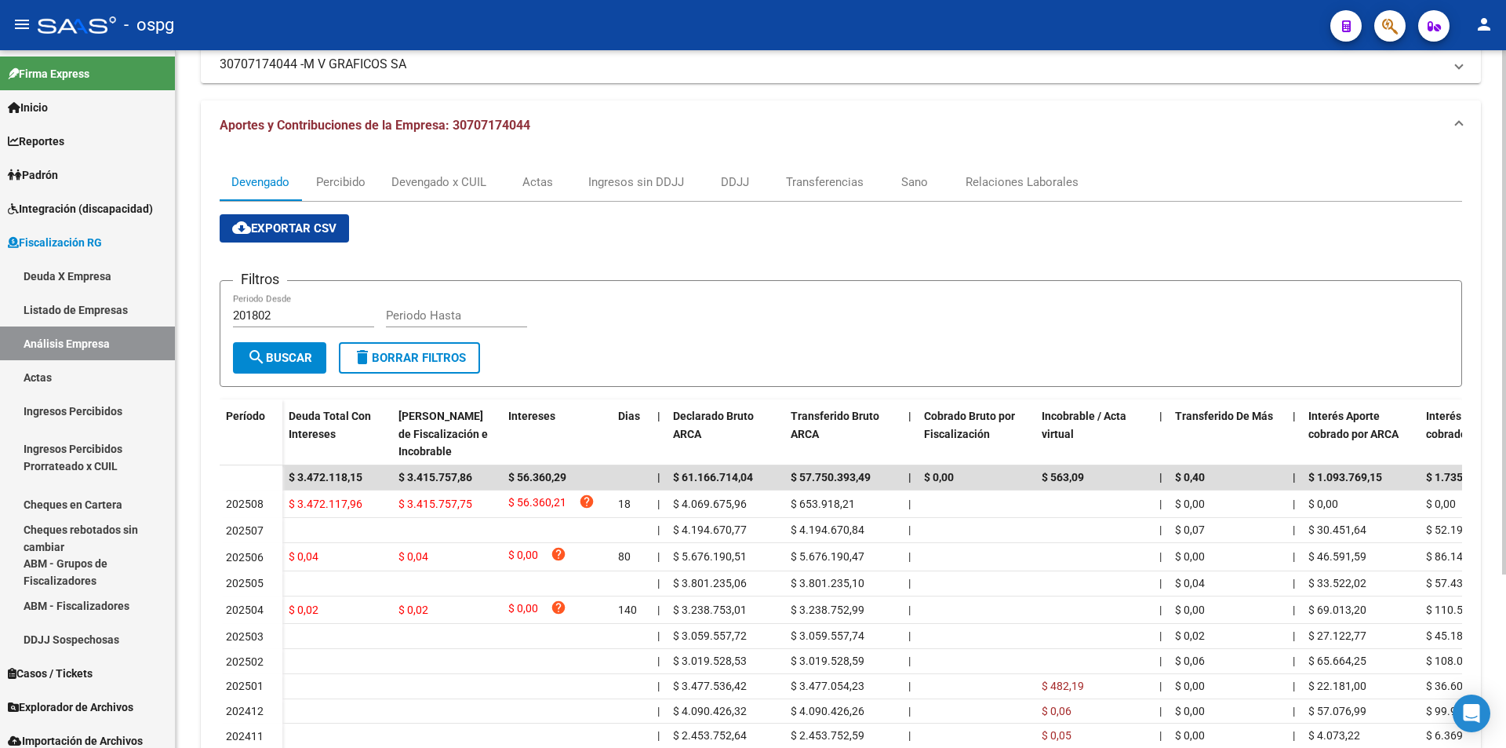
scroll to position [78, 0]
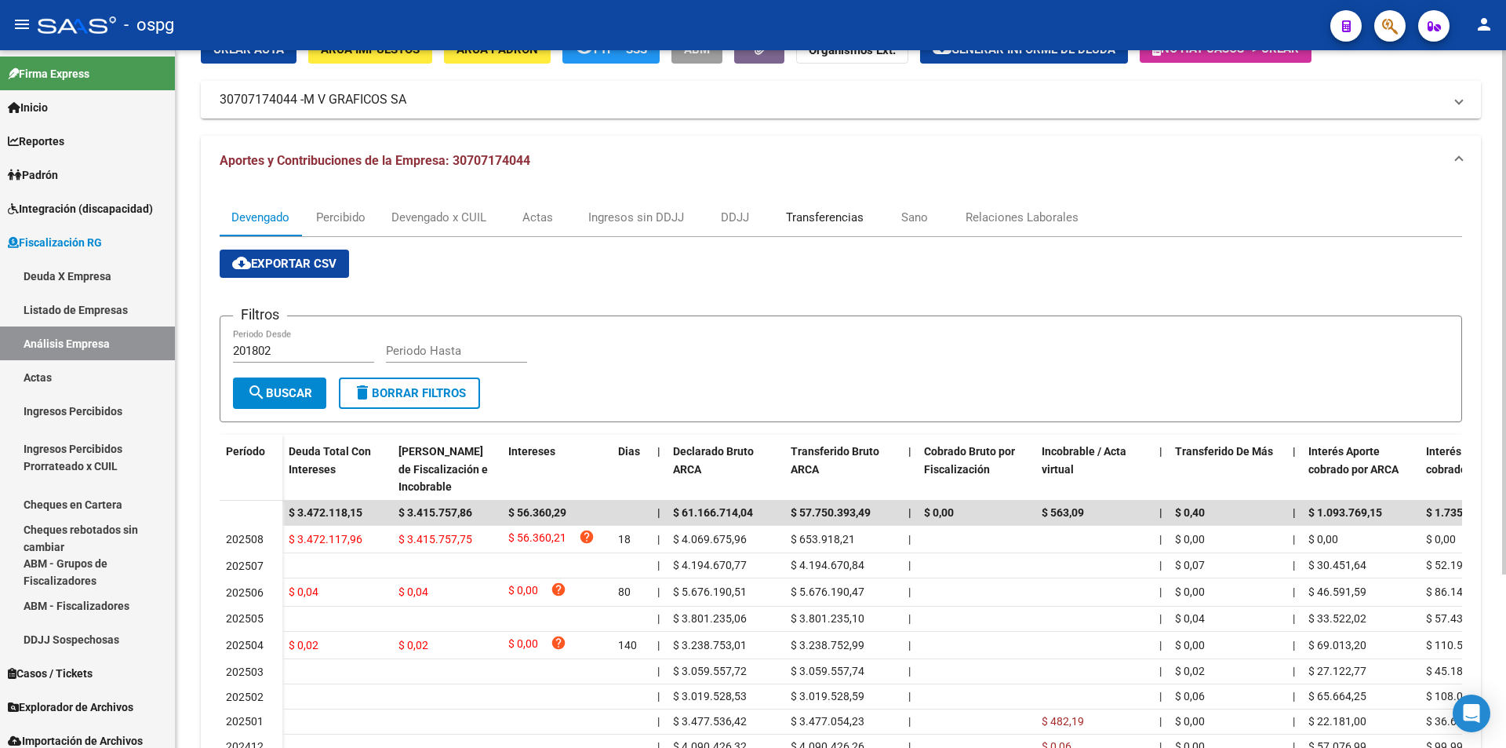
click at [843, 211] on div "Transferencias" at bounding box center [825, 217] width 78 height 17
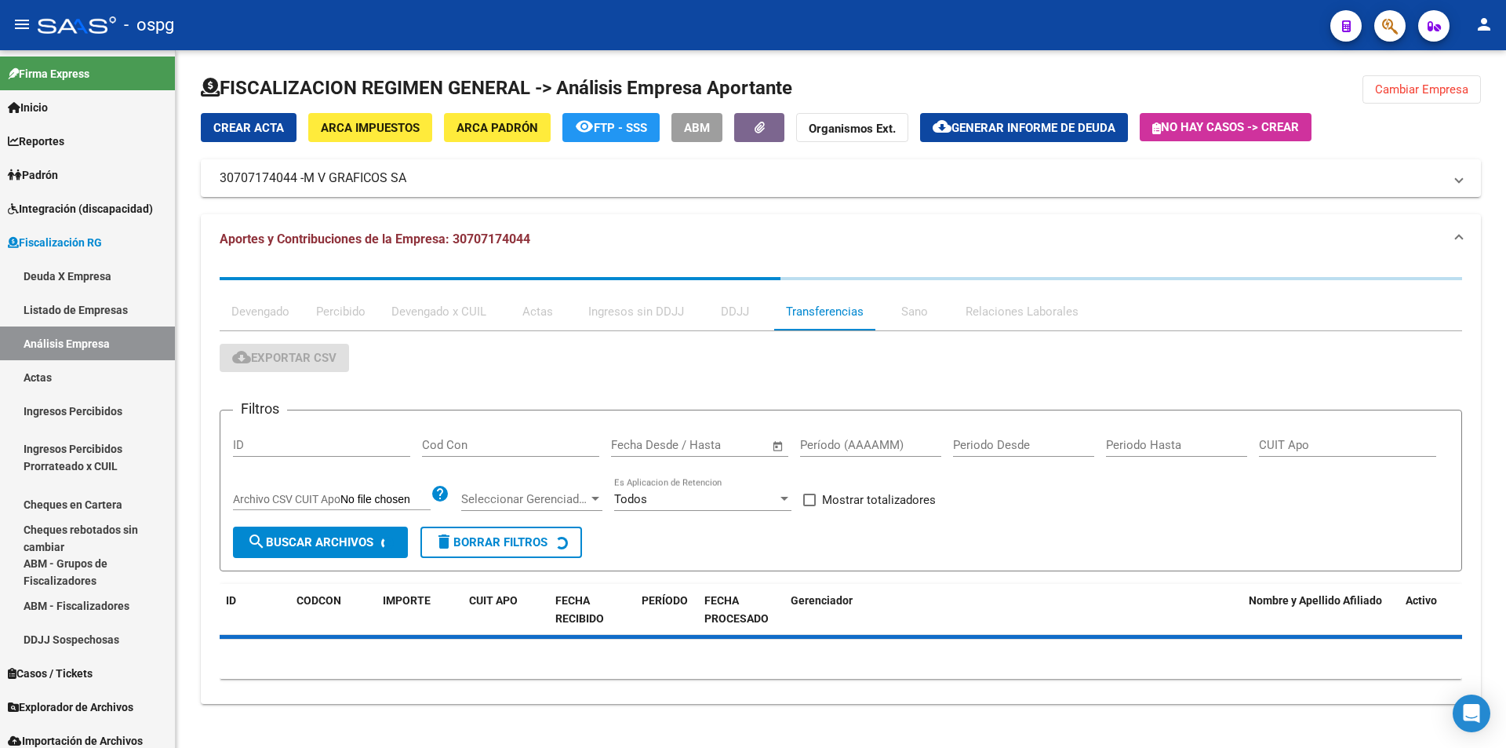
scroll to position [0, 0]
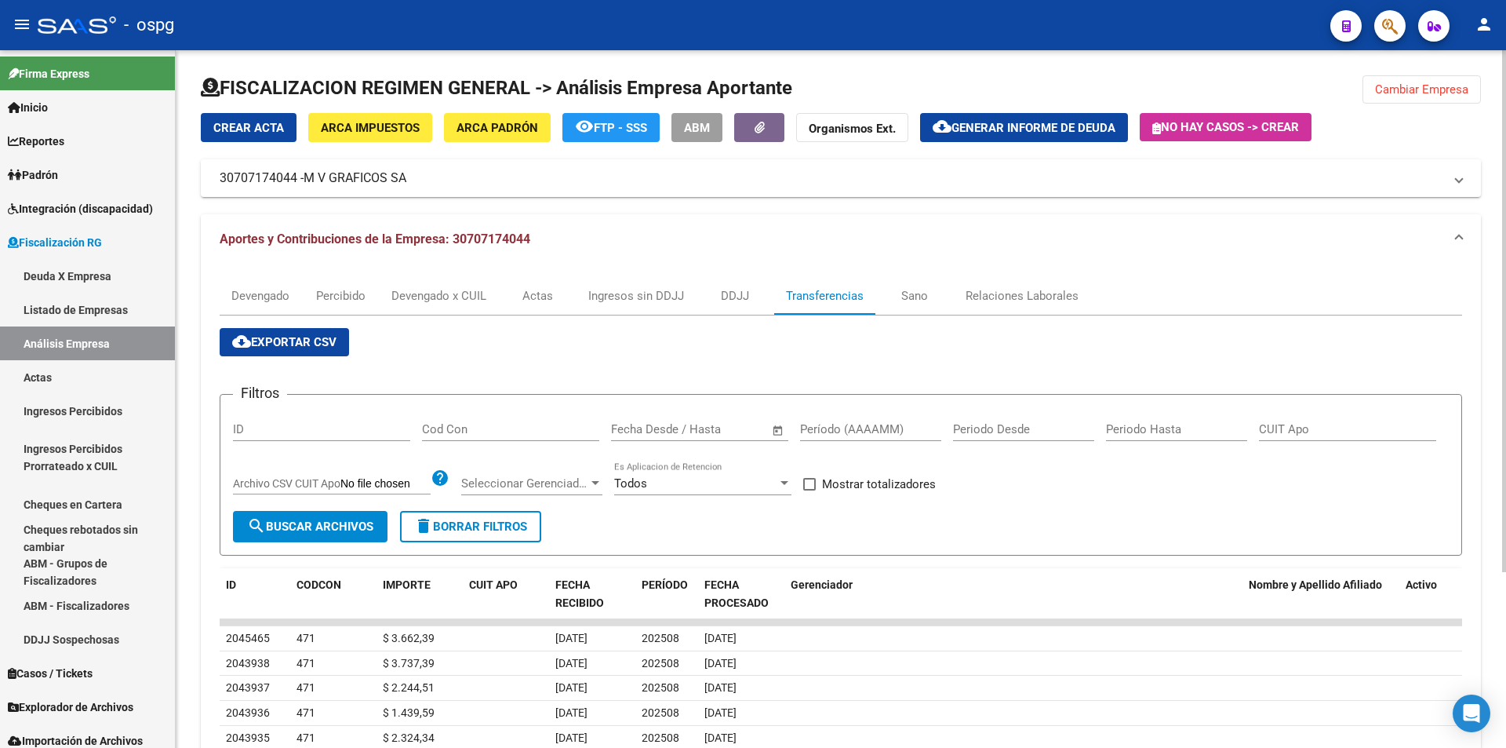
click at [843, 429] on input "Período (AAAAMM)" at bounding box center [870, 429] width 141 height 14
type input "202508"
click at [816, 481] on span at bounding box center [809, 484] width 13 height 13
click at [810, 490] on input "Mostrar totalizadores" at bounding box center [809, 490] width 1 height 1
checkbox input "true"
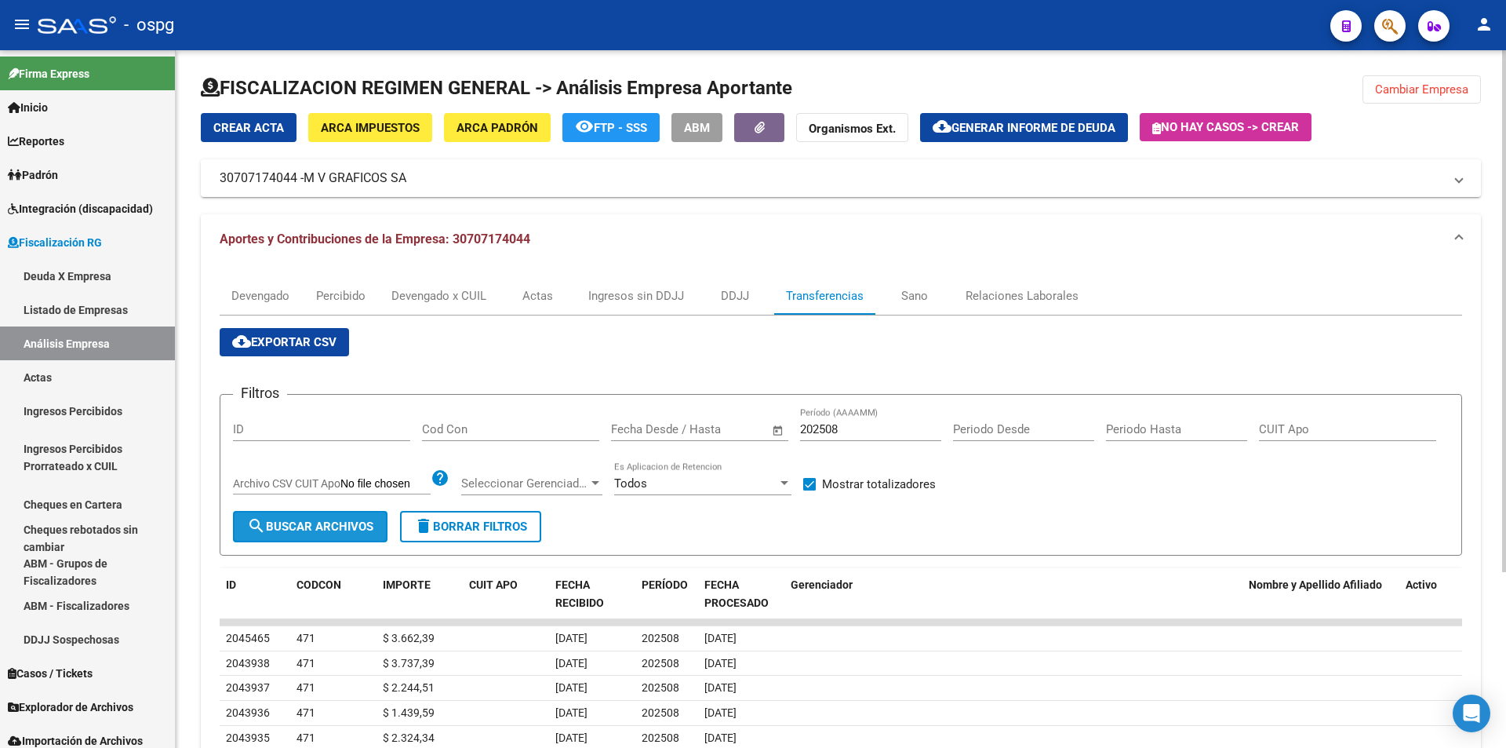
click at [312, 521] on span "search Buscar Archivos" at bounding box center [310, 526] width 126 height 14
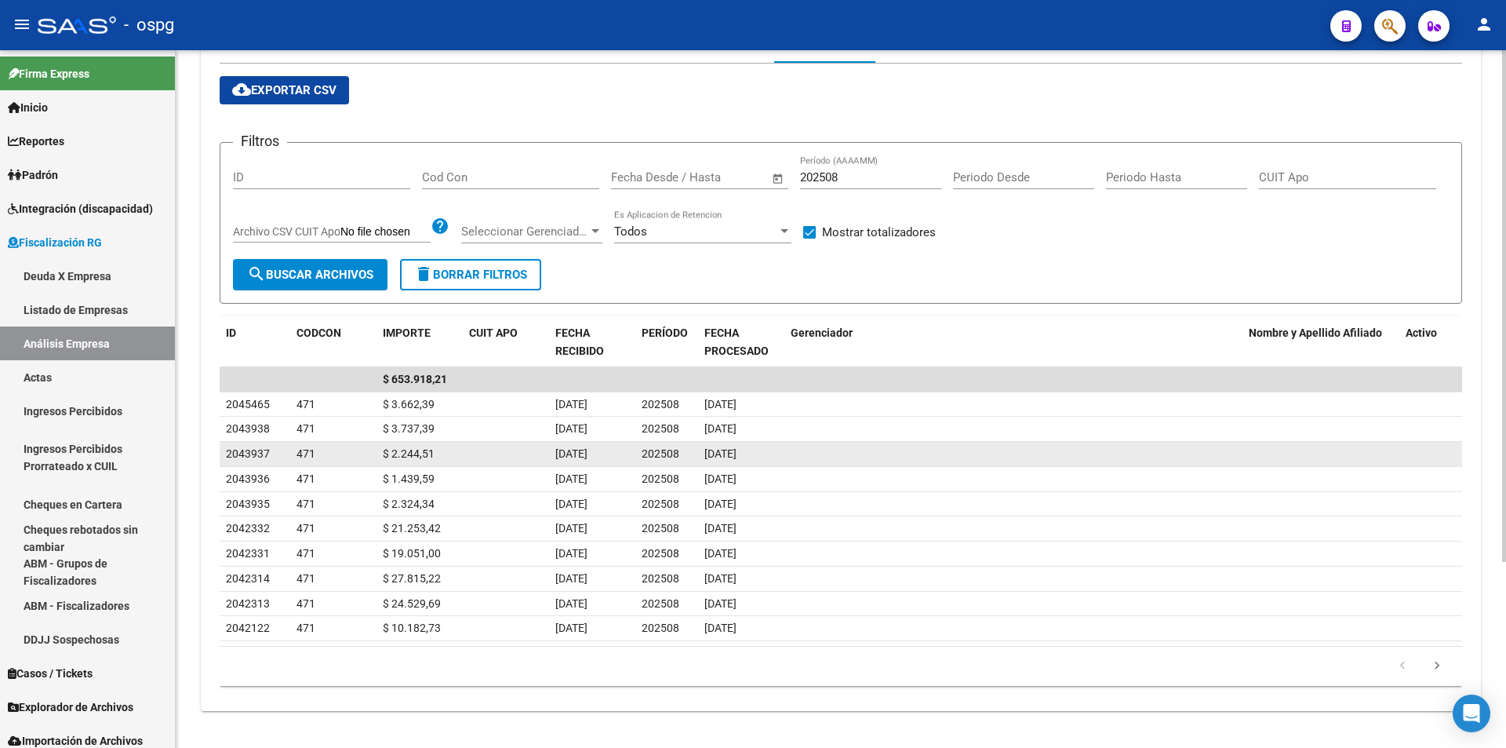
scroll to position [253, 0]
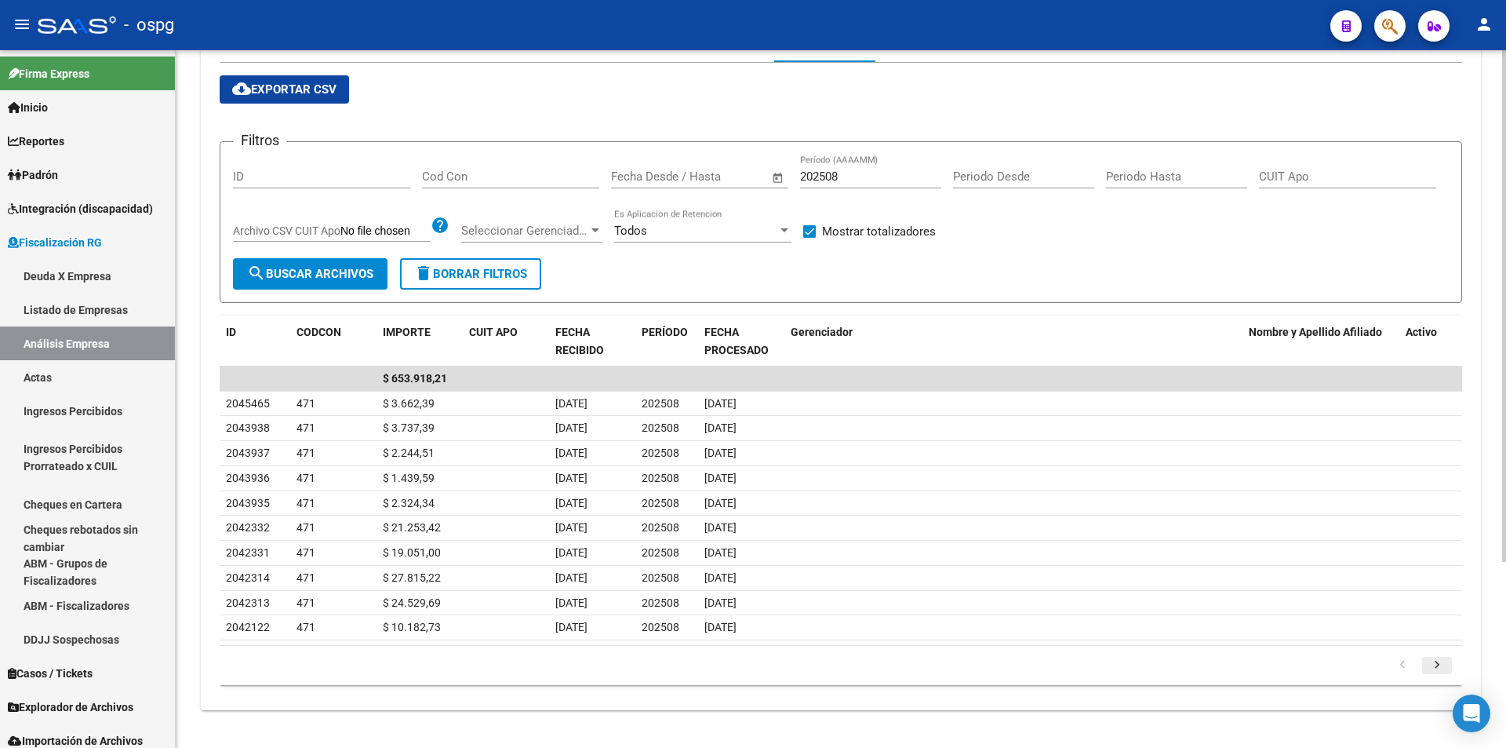
click at [1436, 667] on icon "go to next page" at bounding box center [1437, 666] width 20 height 19
click at [1436, 669] on icon "go to next page" at bounding box center [1437, 666] width 20 height 19
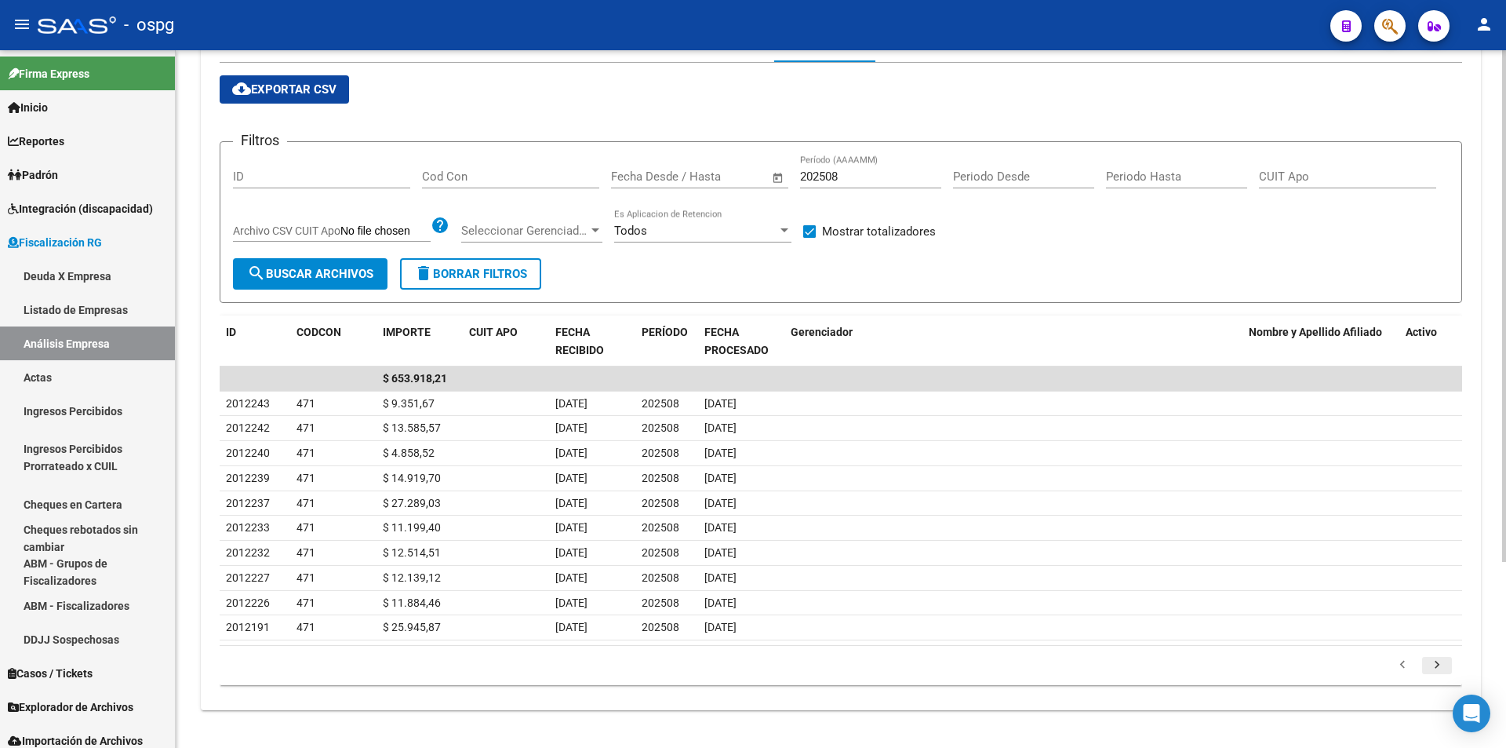
click at [1437, 666] on icon "go to next page" at bounding box center [1437, 666] width 20 height 19
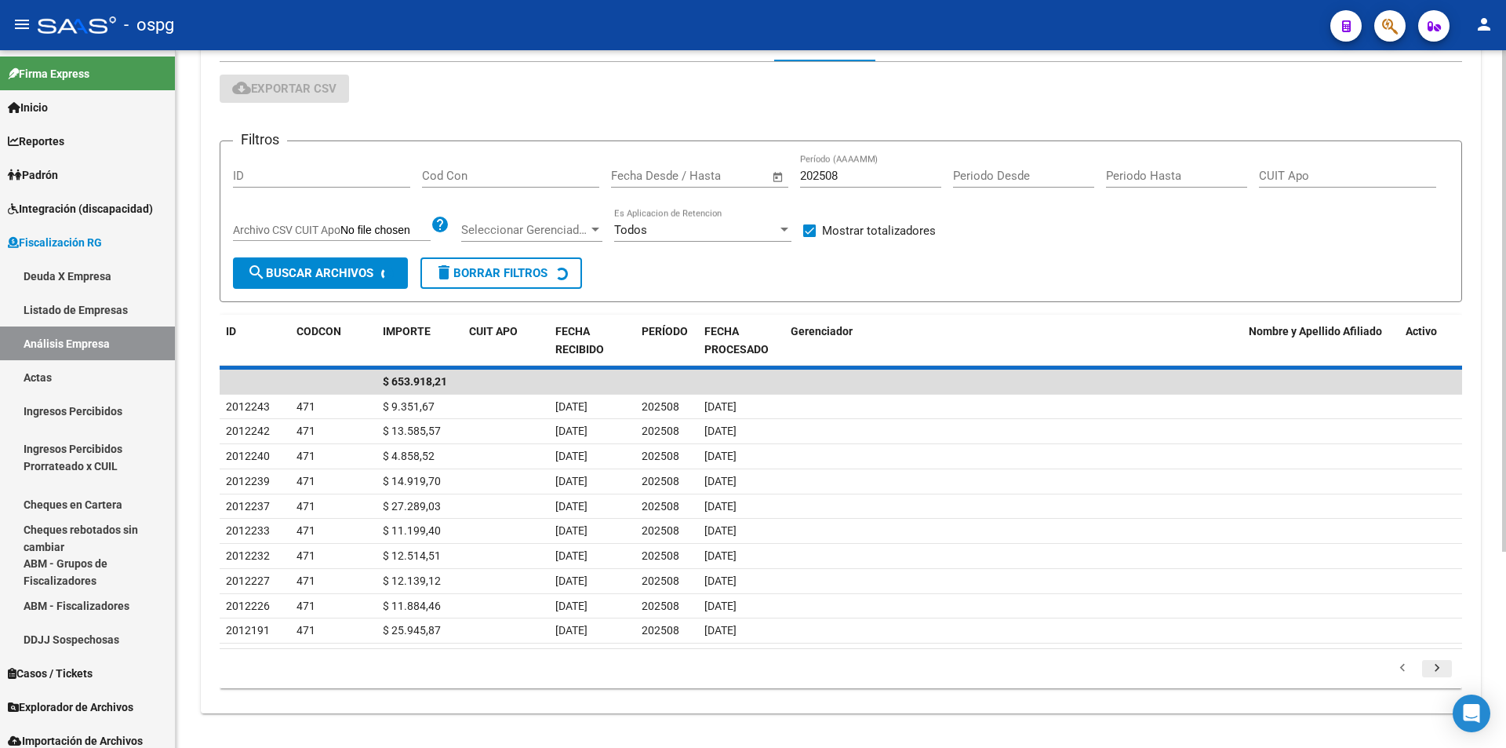
scroll to position [204, 0]
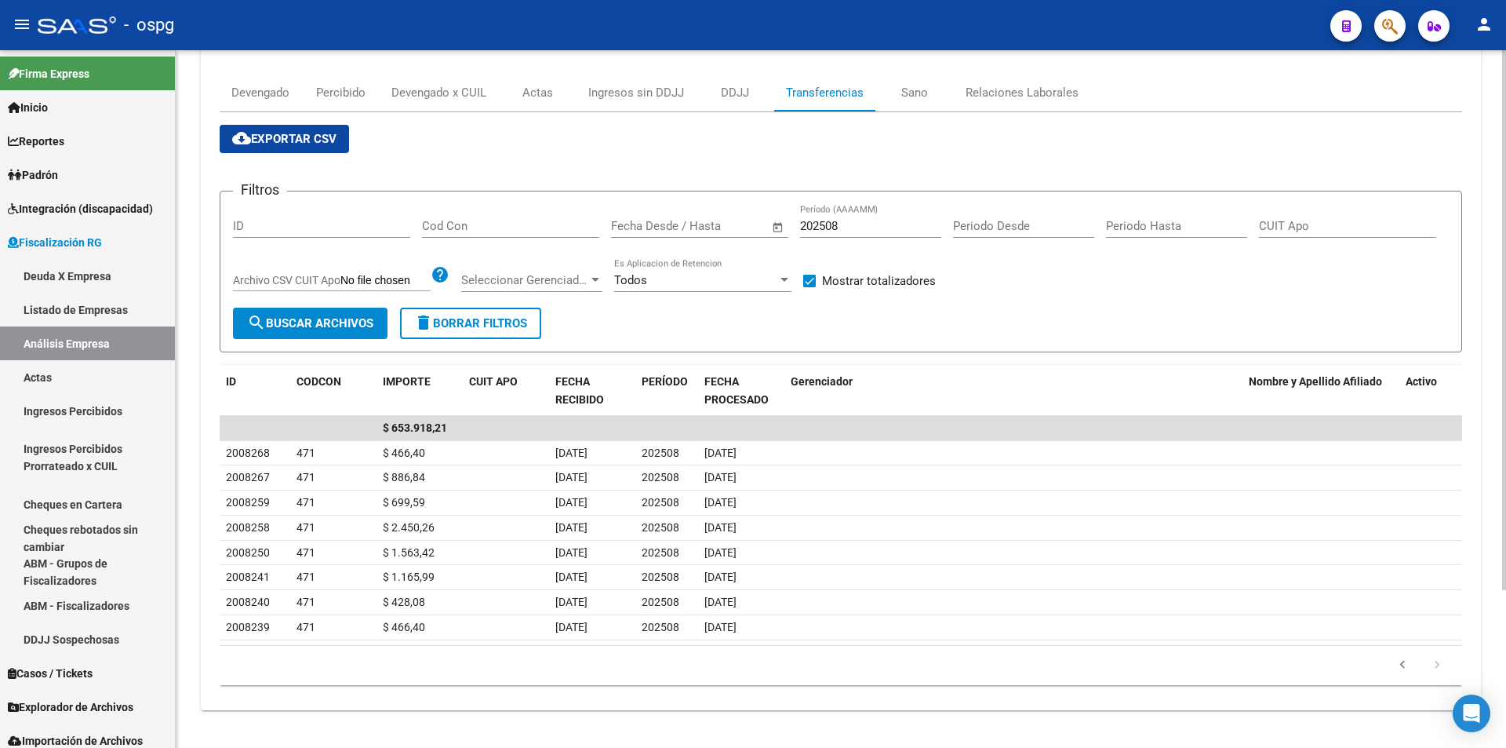
click at [1437, 666] on icon "go to next page" at bounding box center [1437, 666] width 20 height 19
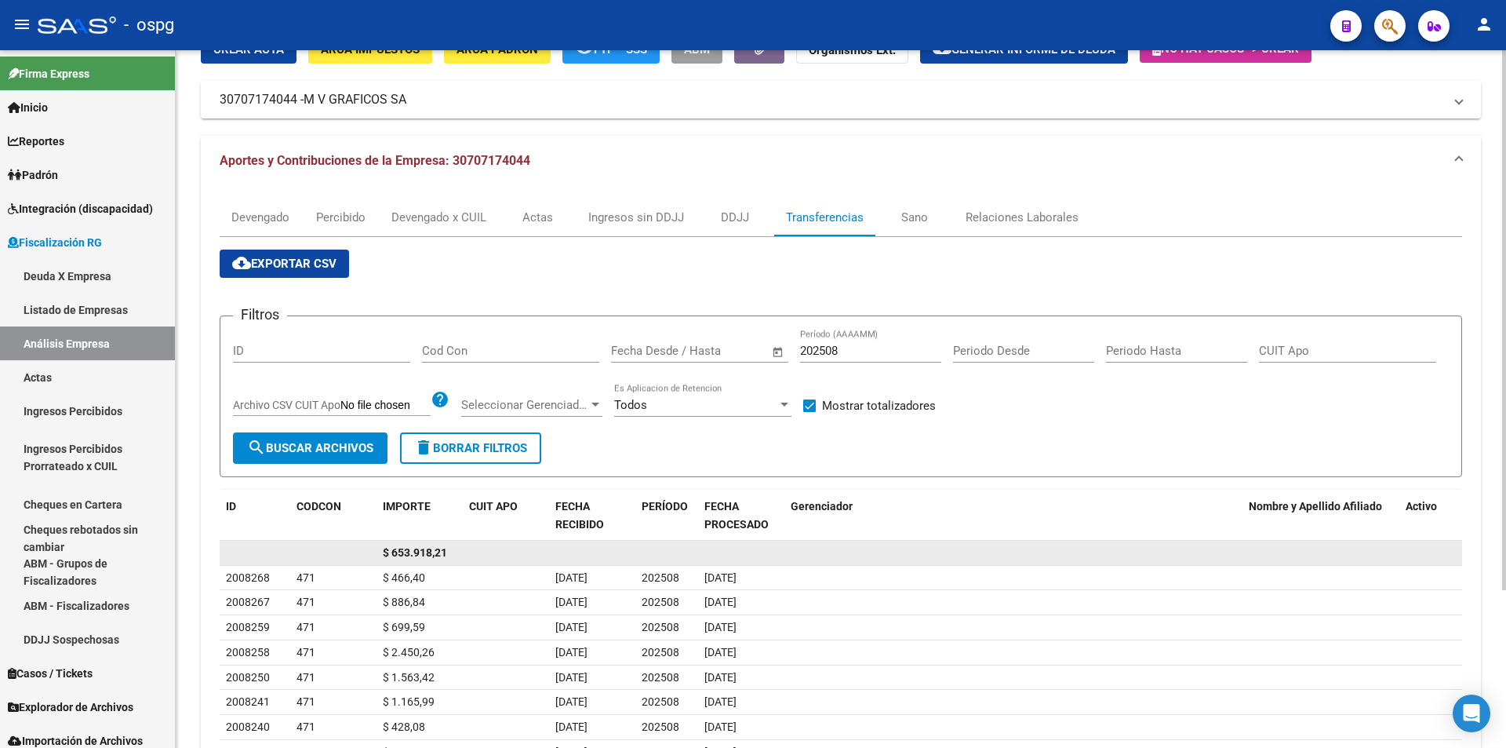
scroll to position [0, 0]
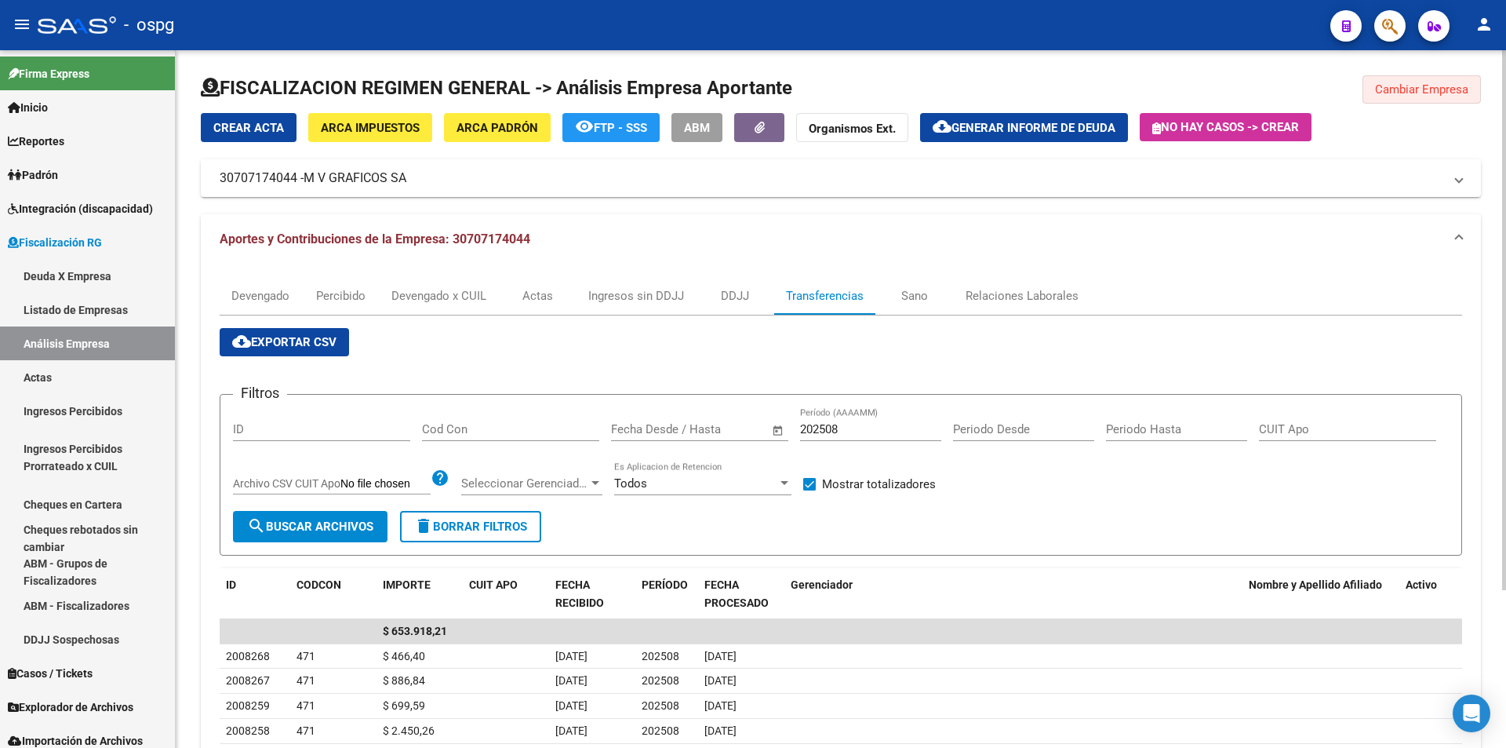
click at [1412, 82] on button "Cambiar Empresa" at bounding box center [1422, 89] width 118 height 28
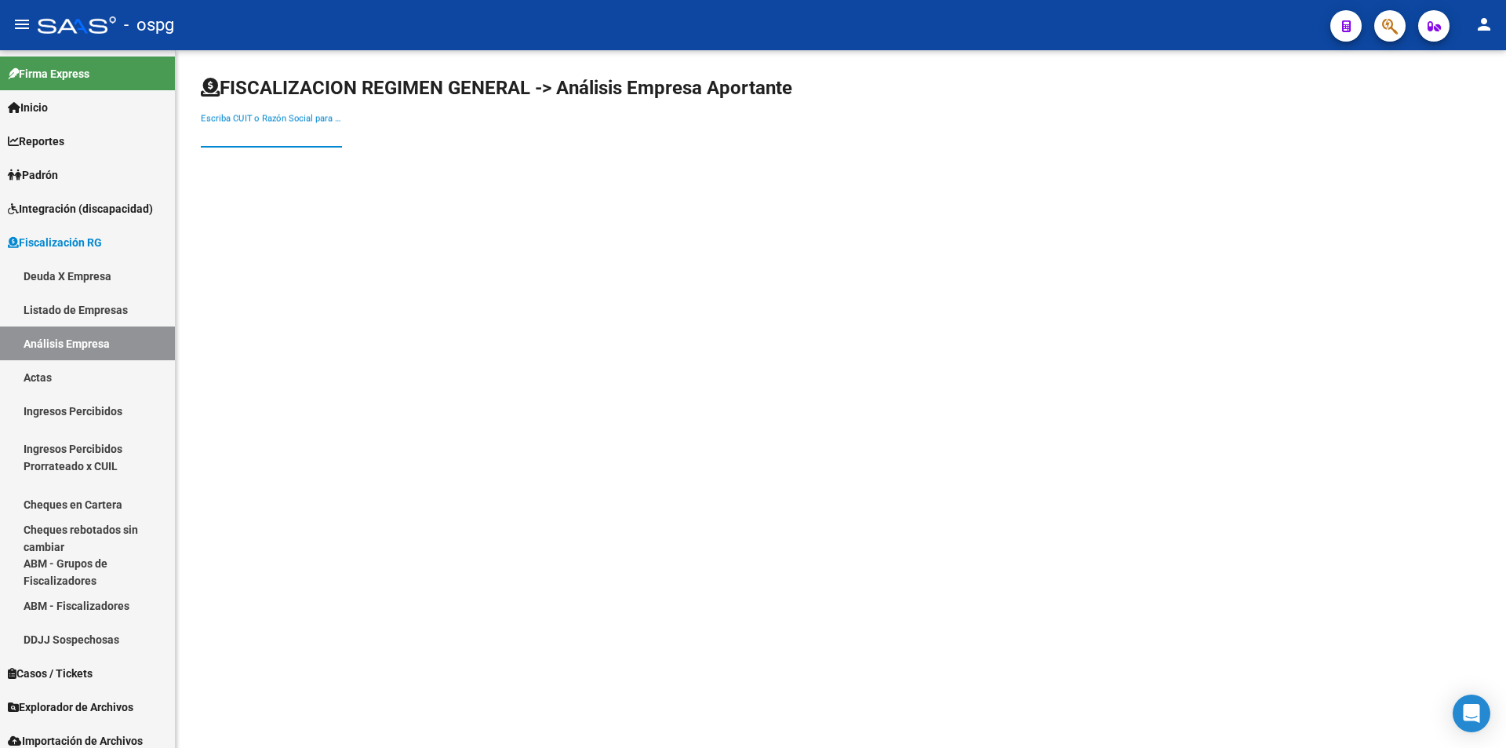
click at [238, 129] on input "Escriba CUIT o Razón Social para buscar" at bounding box center [271, 135] width 141 height 14
type input "norieli"
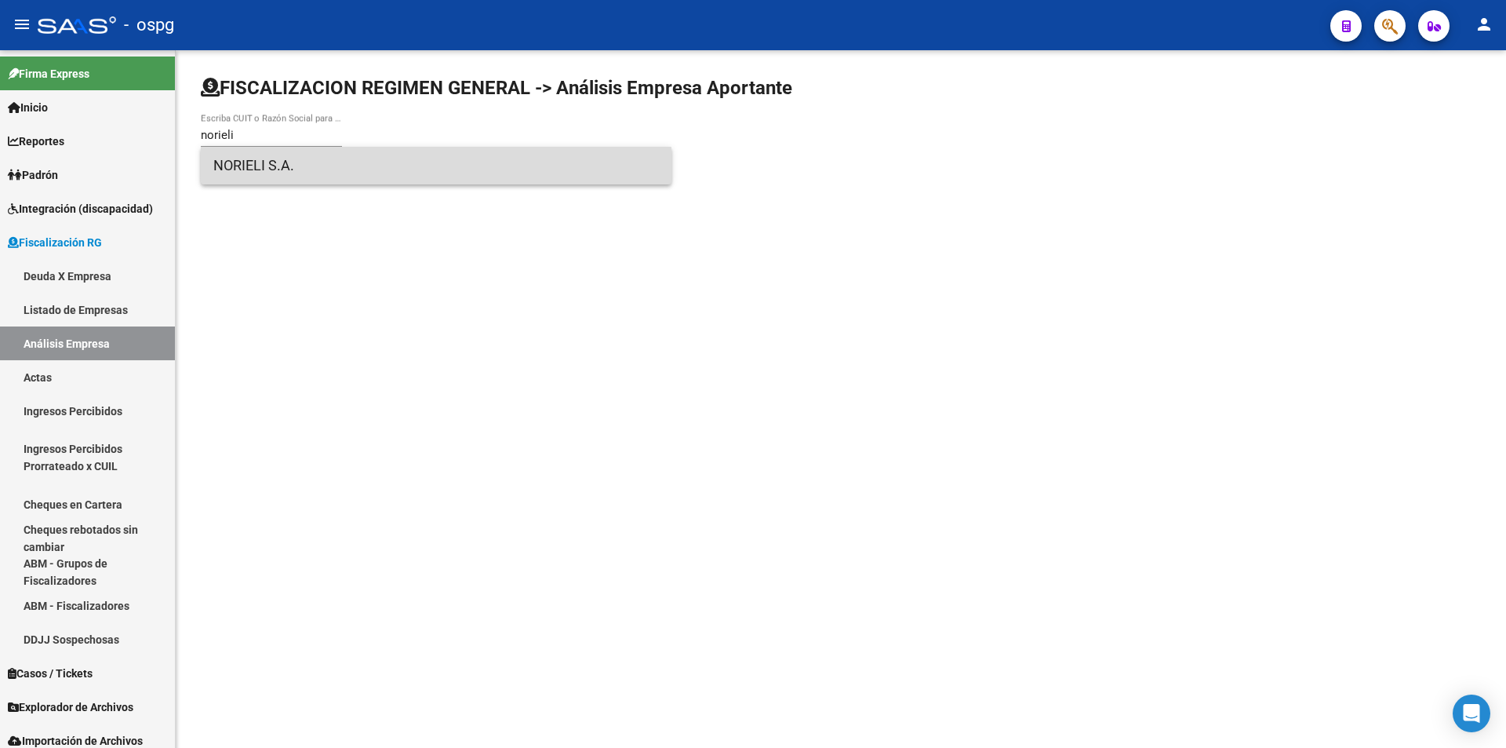
click at [303, 172] on span "NORIELI S.A." at bounding box center [436, 166] width 446 height 38
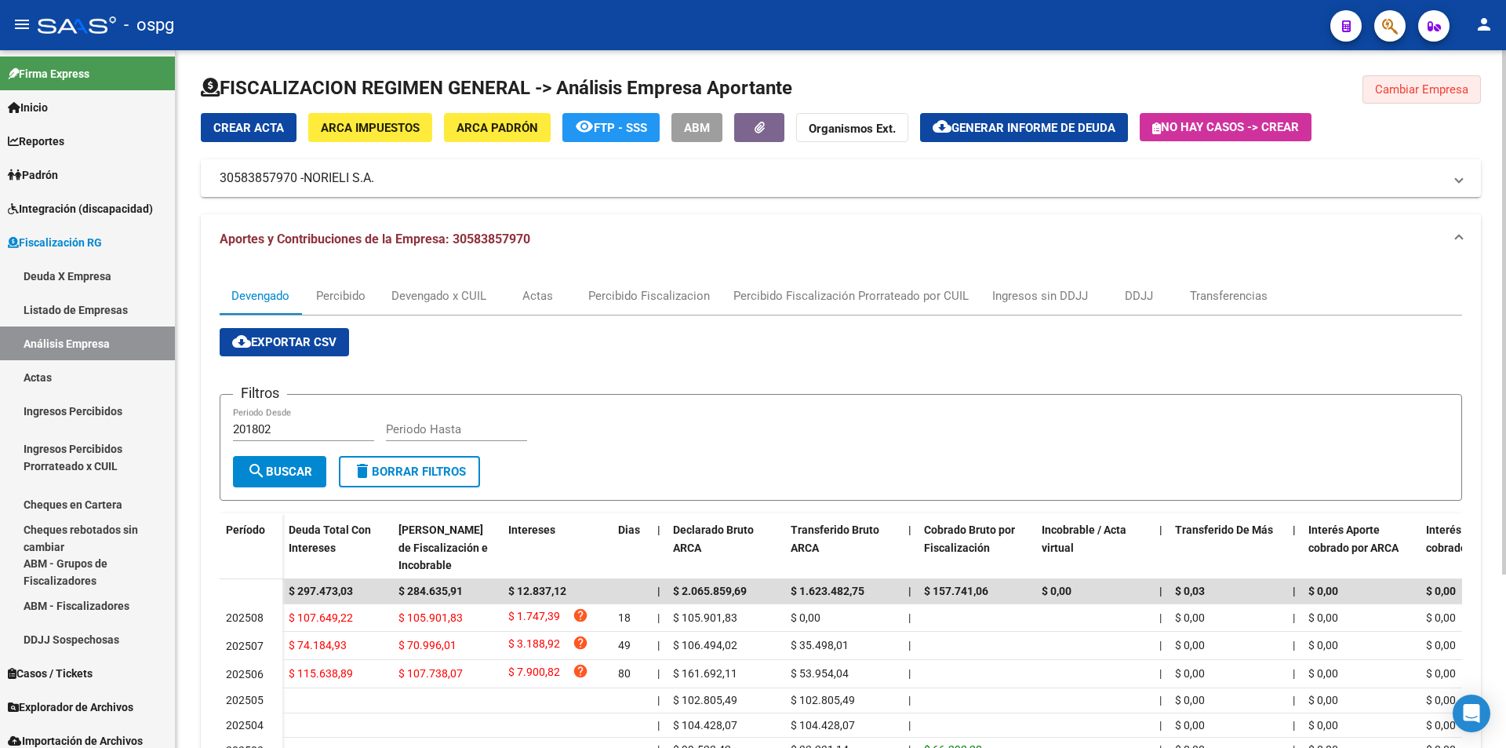
click at [1427, 83] on span "Cambiar Empresa" at bounding box center [1421, 89] width 93 height 14
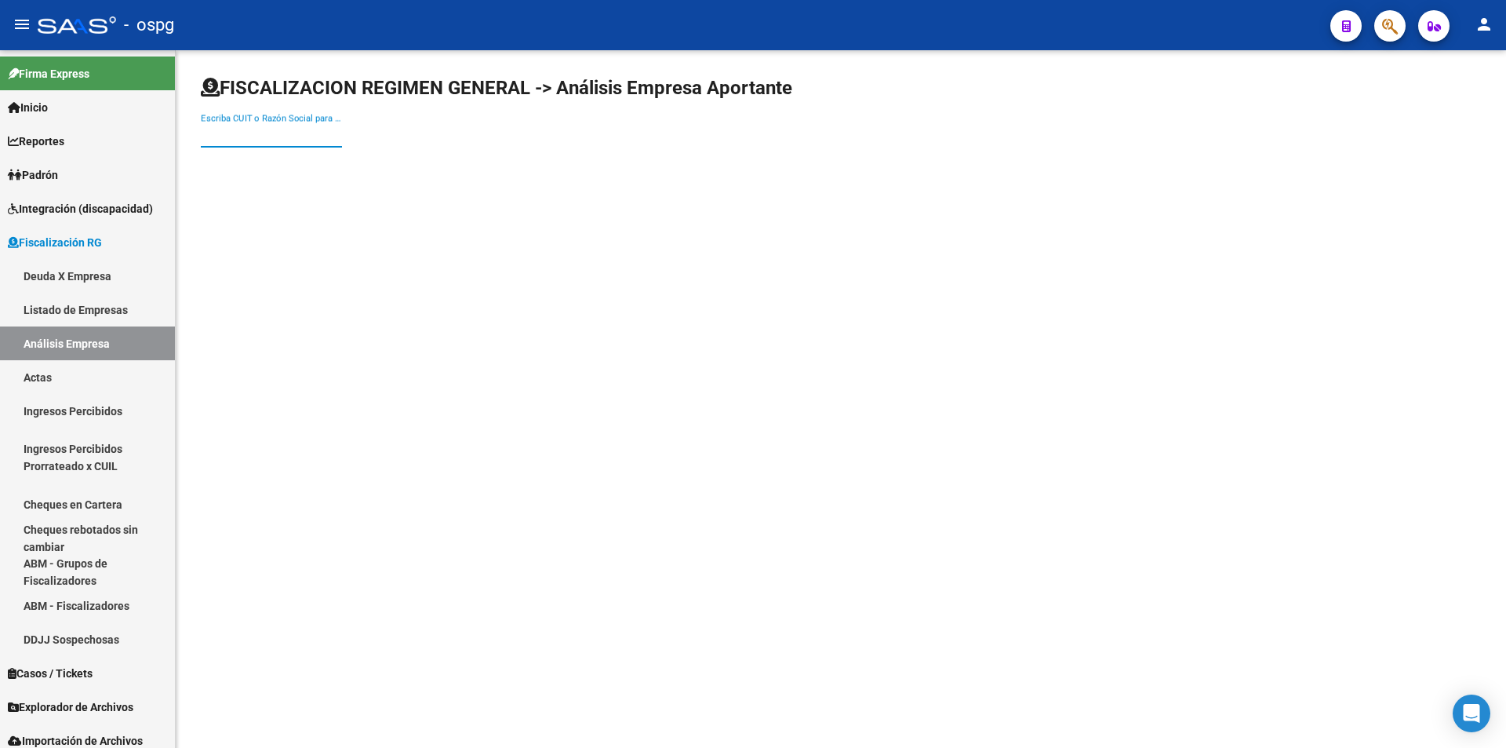
click at [288, 138] on input "Escriba CUIT o Razón Social para buscar" at bounding box center [271, 135] width 141 height 14
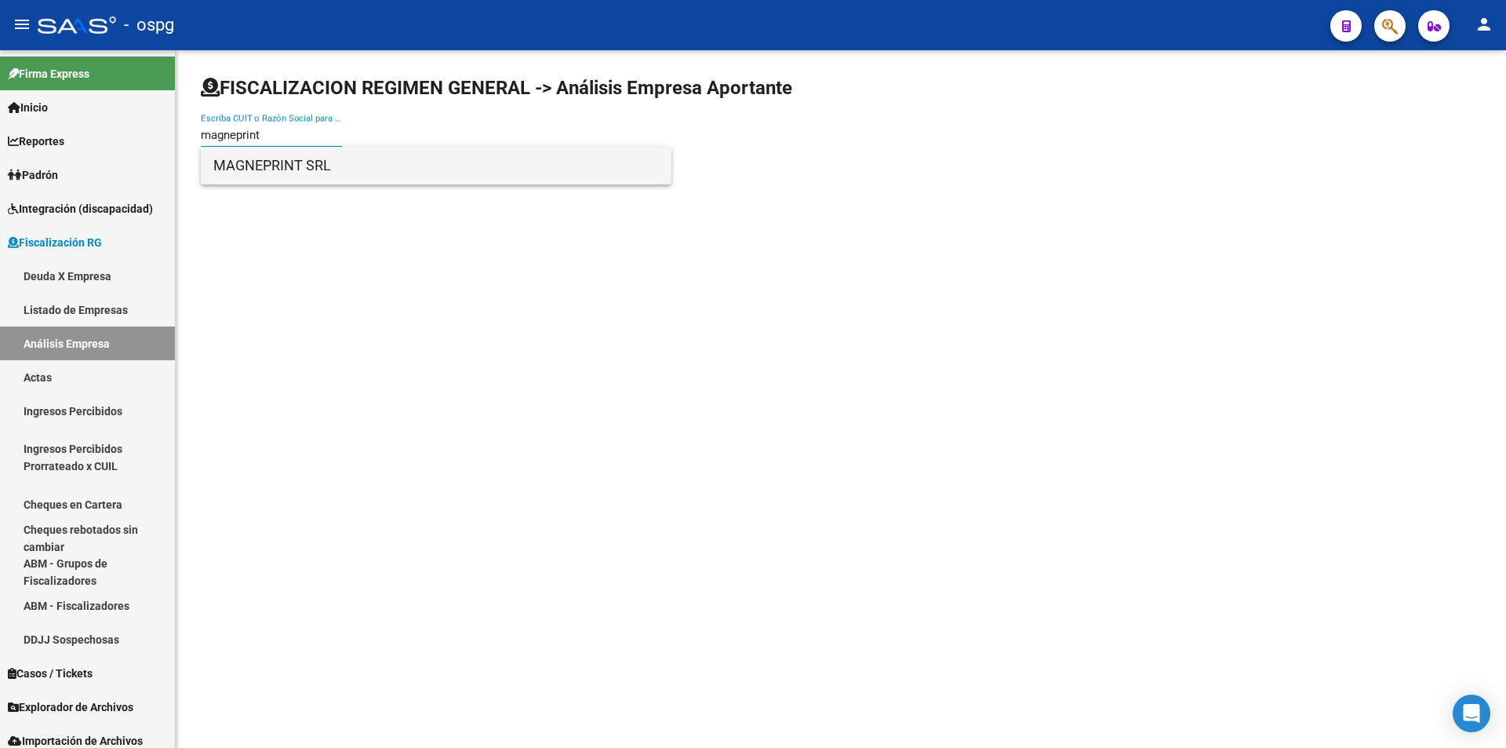
type input "magneprint"
click at [403, 157] on span "MAGNEPRINT SRL" at bounding box center [436, 166] width 446 height 38
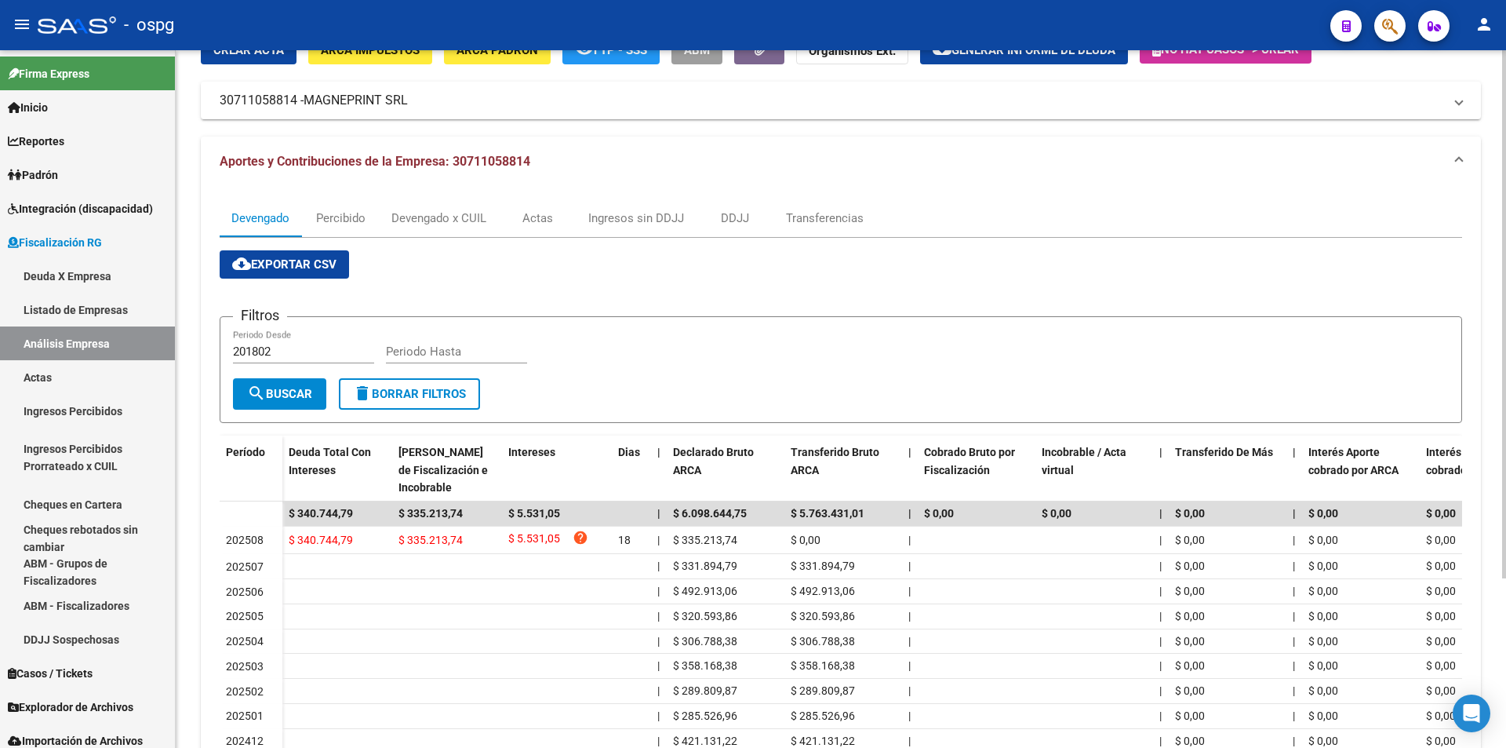
scroll to position [78, 0]
click at [833, 220] on div "Transferencias" at bounding box center [825, 217] width 78 height 17
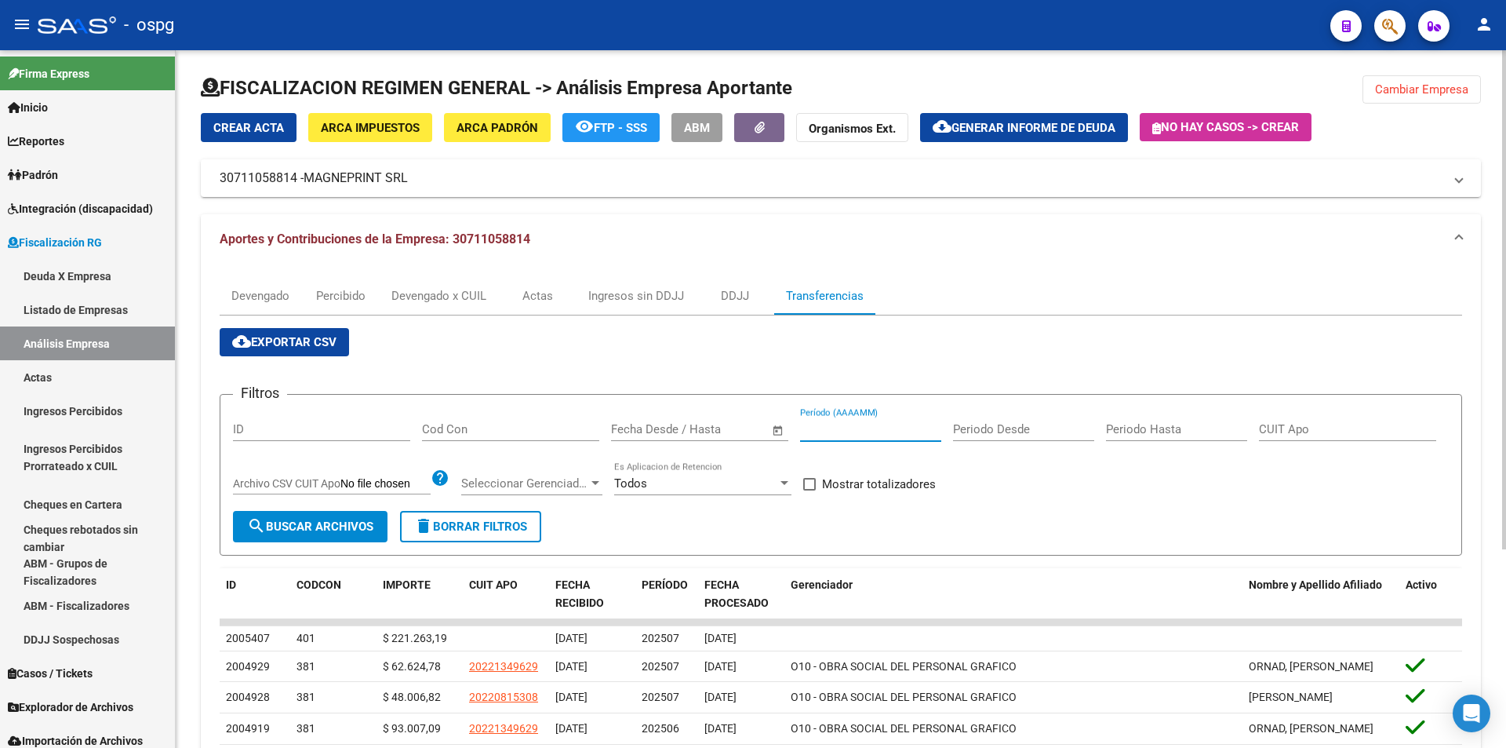
click at [848, 431] on input "Período (AAAAMM)" at bounding box center [870, 429] width 141 height 14
type input "202508"
click at [806, 485] on span at bounding box center [809, 484] width 13 height 13
click at [809, 490] on input "Mostrar totalizadores" at bounding box center [809, 490] width 1 height 1
checkbox input "true"
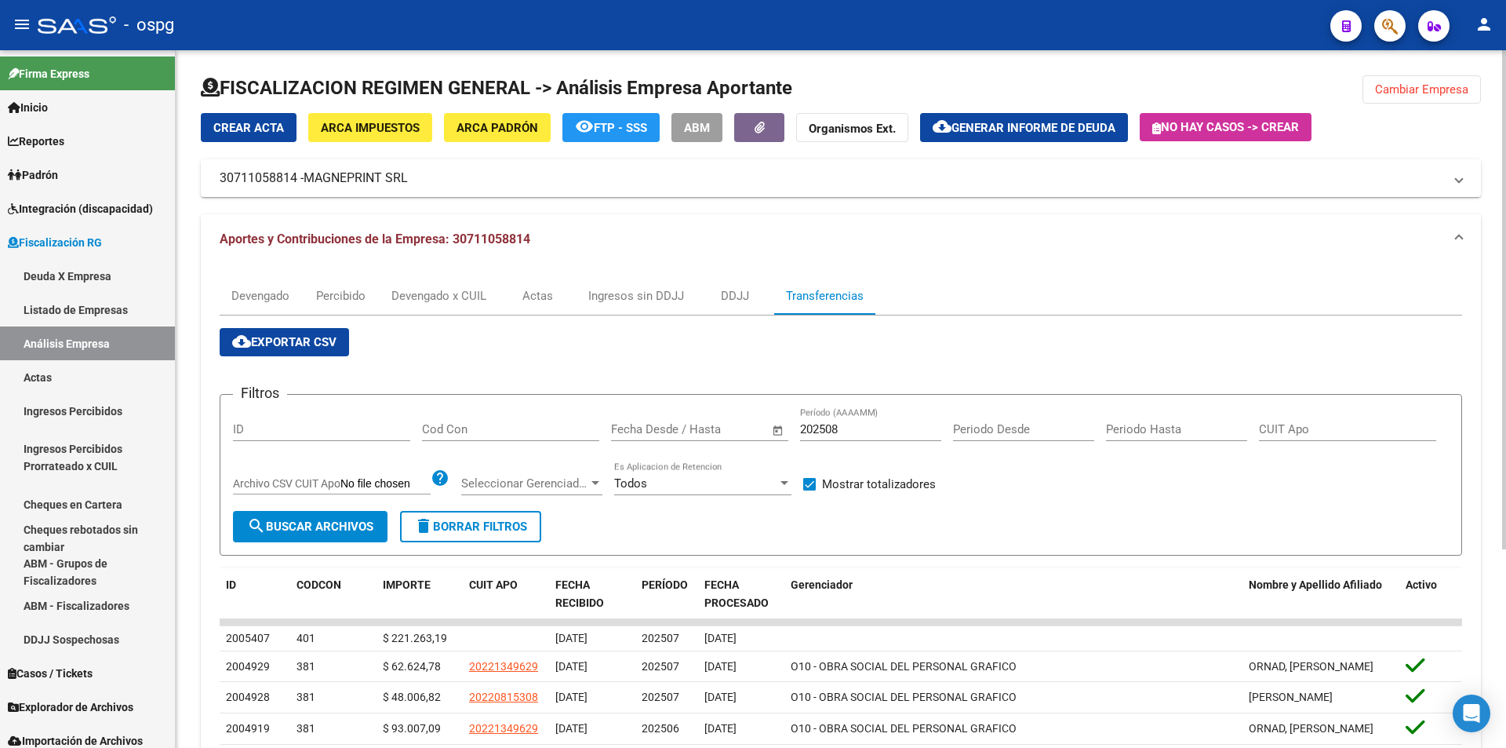
click at [329, 531] on span "search Buscar Archivos" at bounding box center [310, 526] width 126 height 14
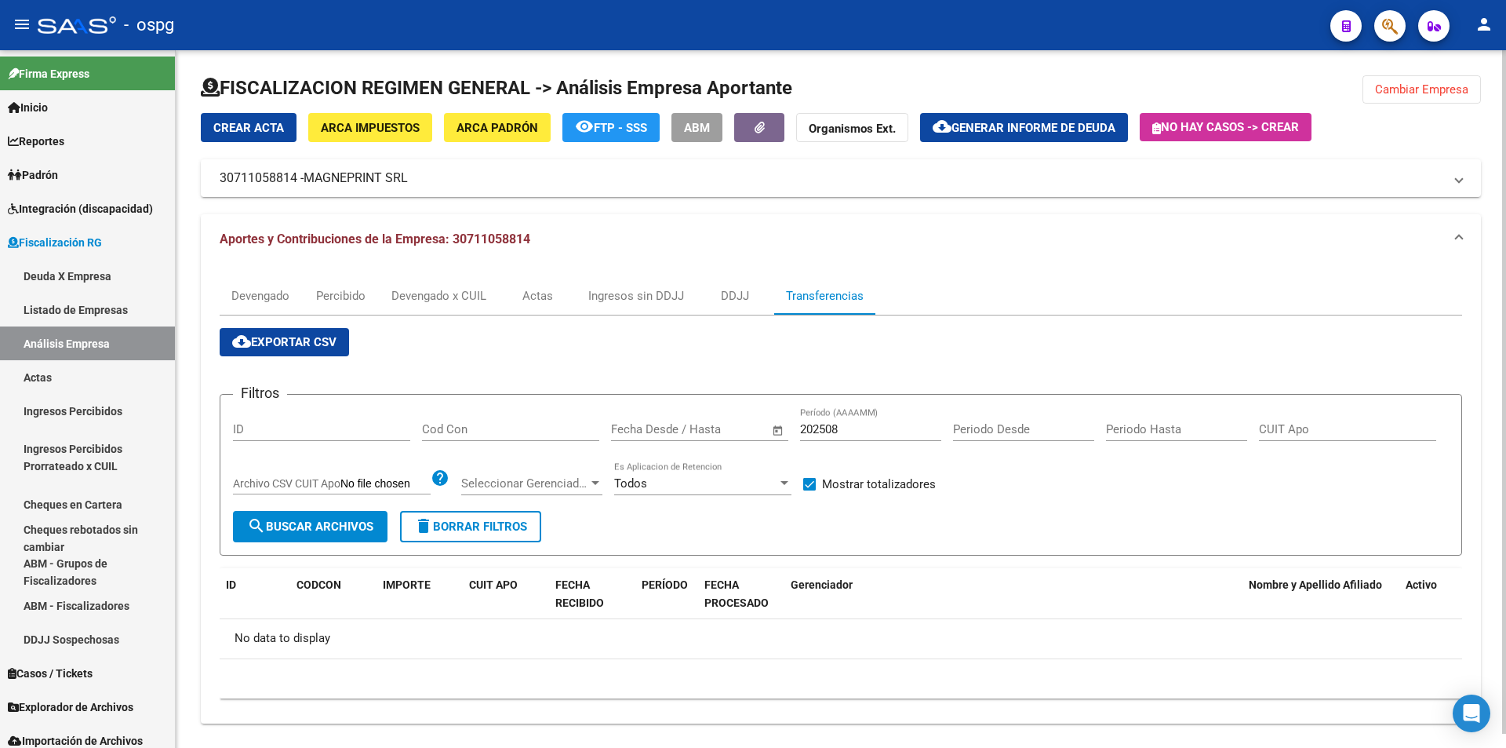
click at [855, 431] on input "202508" at bounding box center [870, 429] width 141 height 14
type input "202507"
click at [330, 523] on span "search Buscar Archivos" at bounding box center [310, 526] width 126 height 14
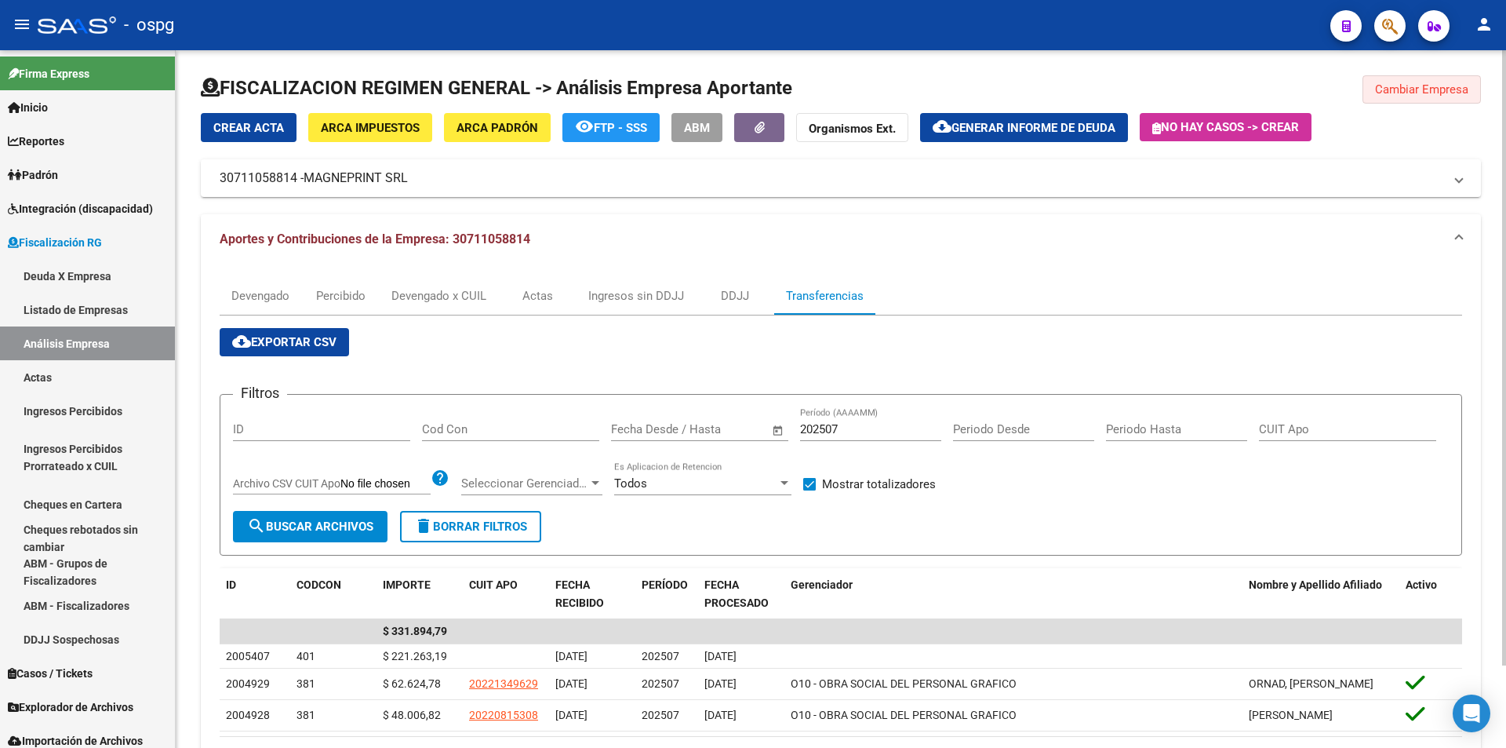
click at [1396, 96] on button "Cambiar Empresa" at bounding box center [1422, 89] width 118 height 28
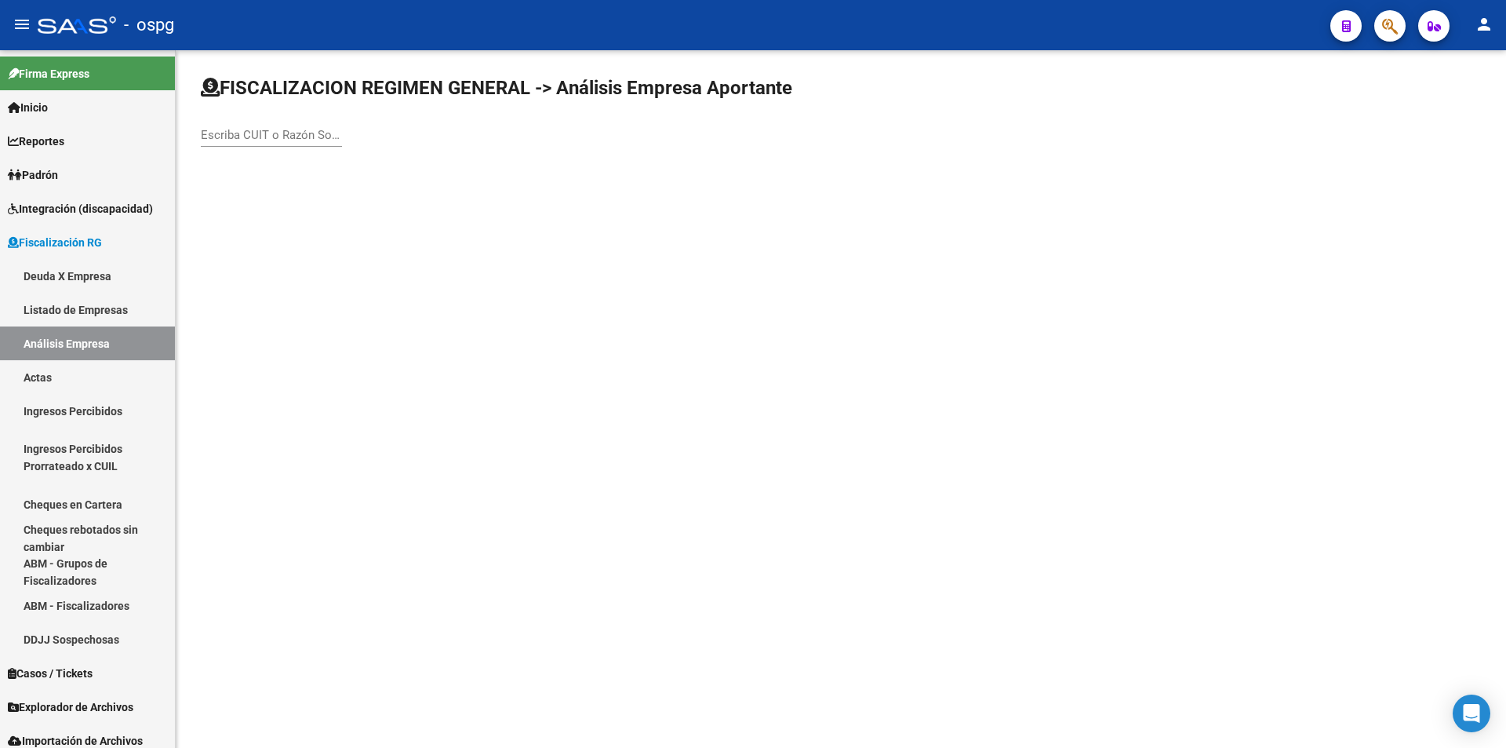
click at [282, 133] on input "Escriba CUIT o Razón Social para buscar" at bounding box center [271, 135] width 141 height 14
type input "w"
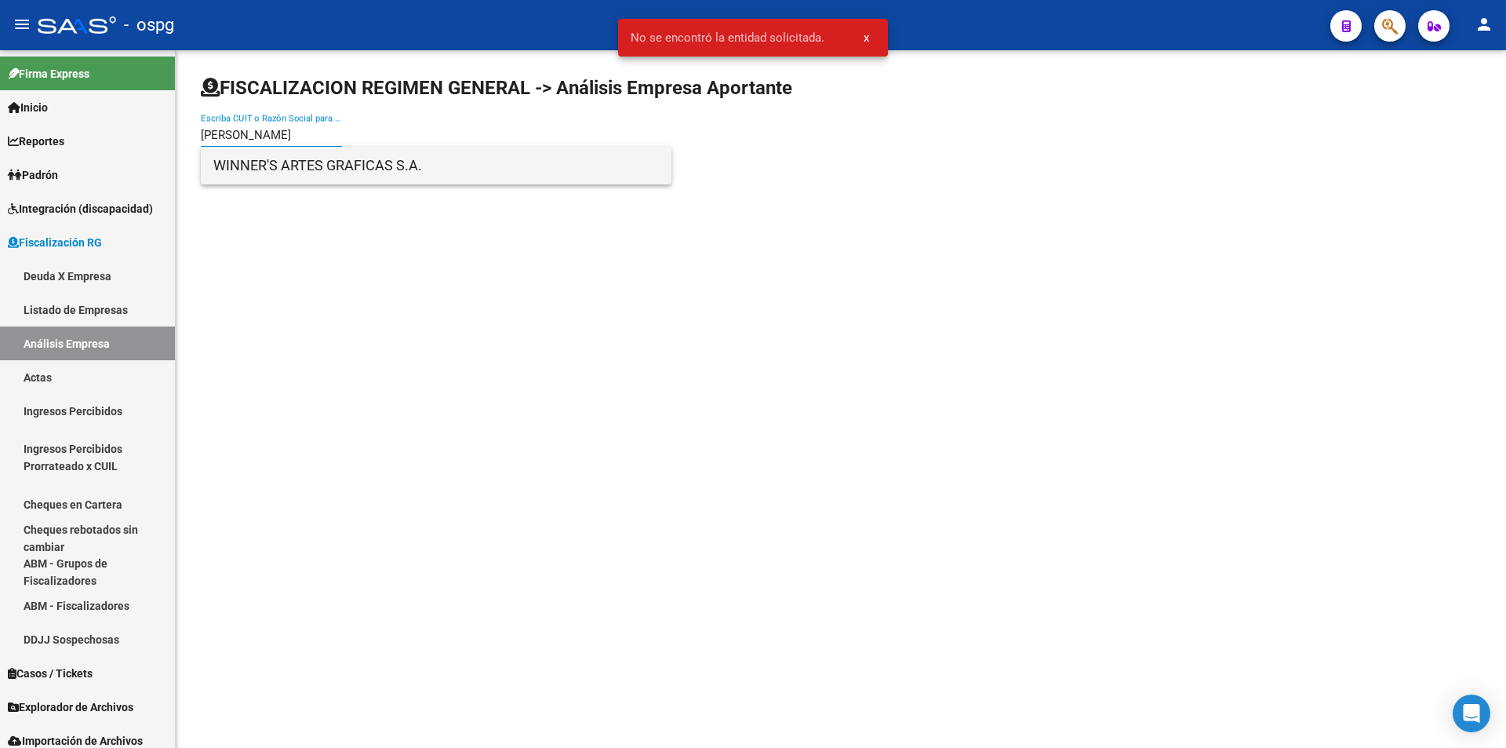
type input "[PERSON_NAME]"
click at [380, 173] on span "WINNER'S ARTES GRAFICAS S.A." at bounding box center [436, 166] width 446 height 38
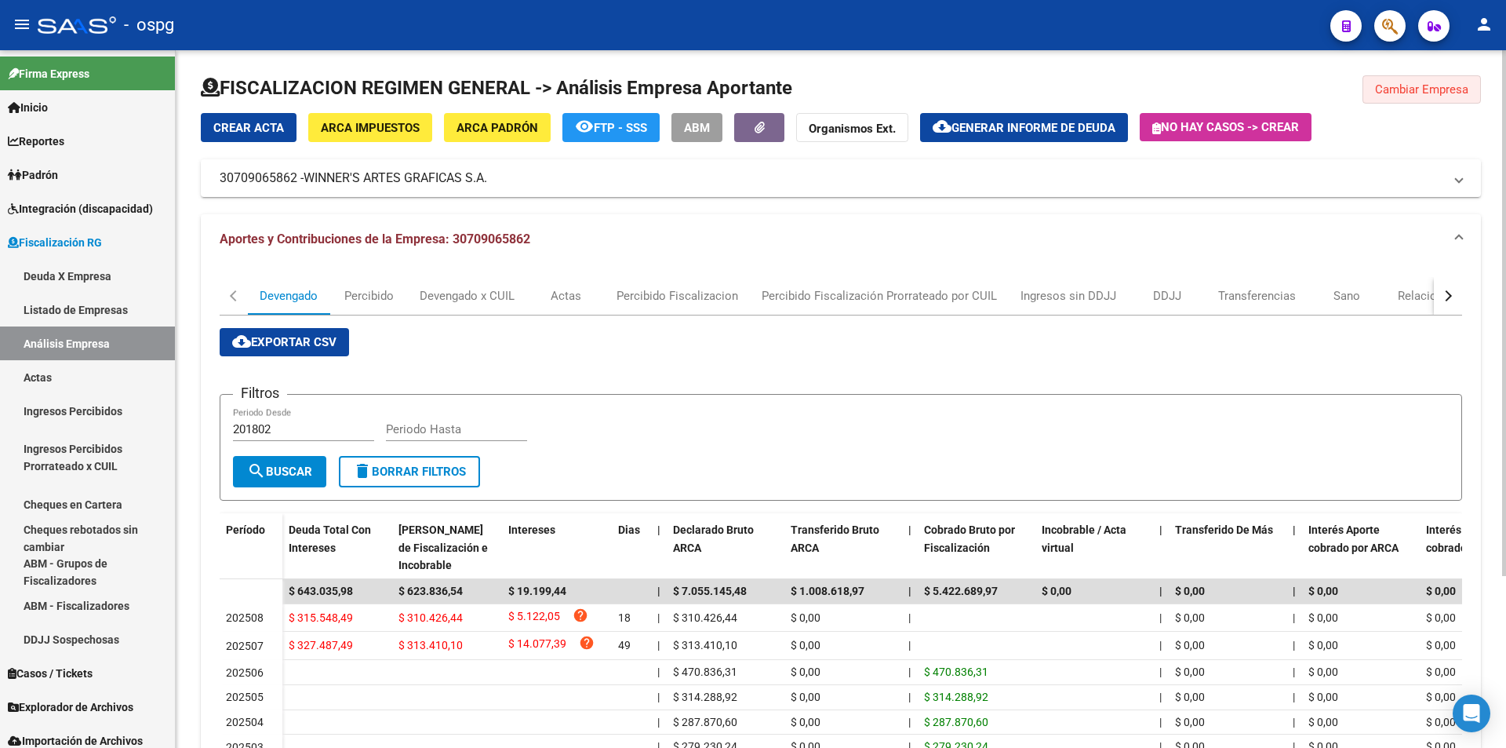
click at [1425, 91] on span "Cambiar Empresa" at bounding box center [1421, 89] width 93 height 14
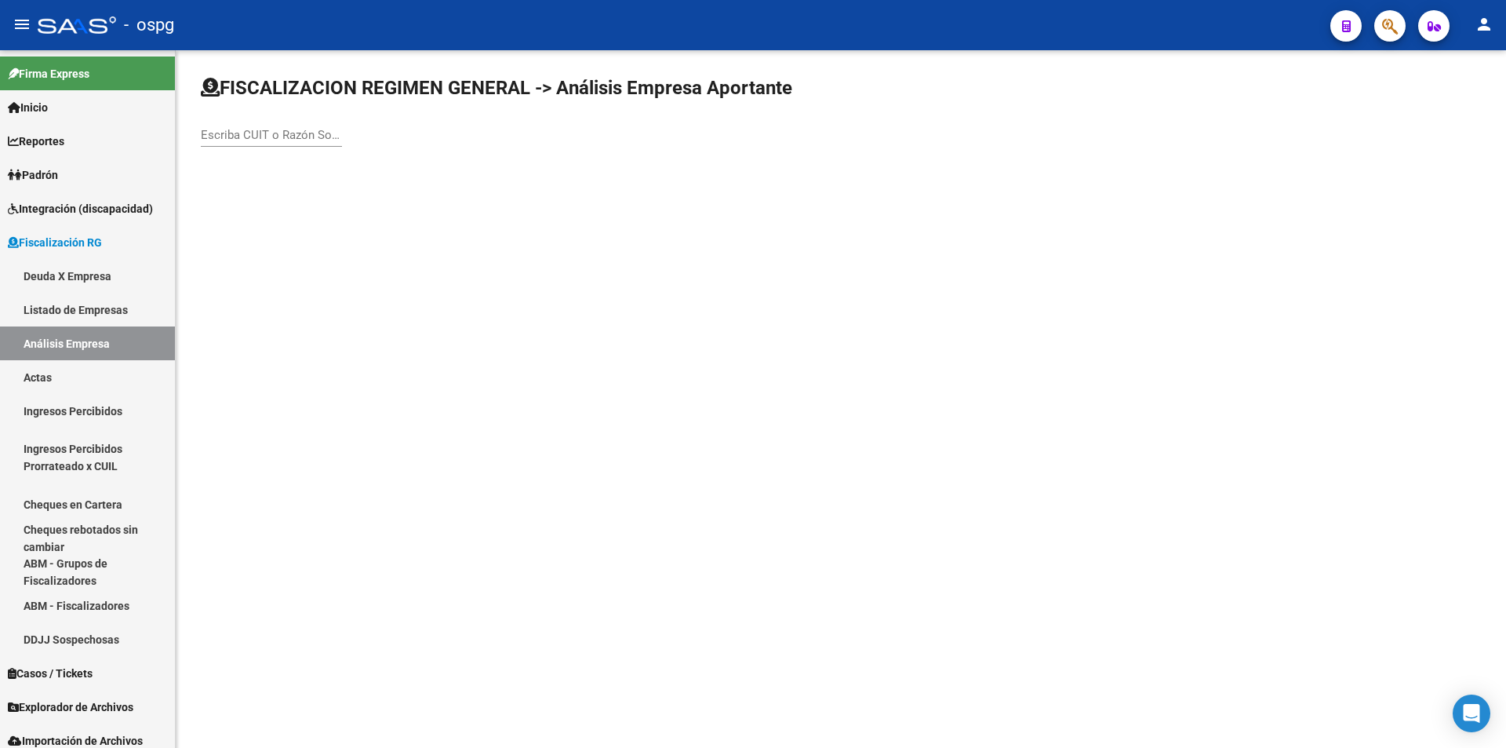
click at [249, 132] on input "Escriba CUIT o Razón Social para buscar" at bounding box center [271, 135] width 141 height 14
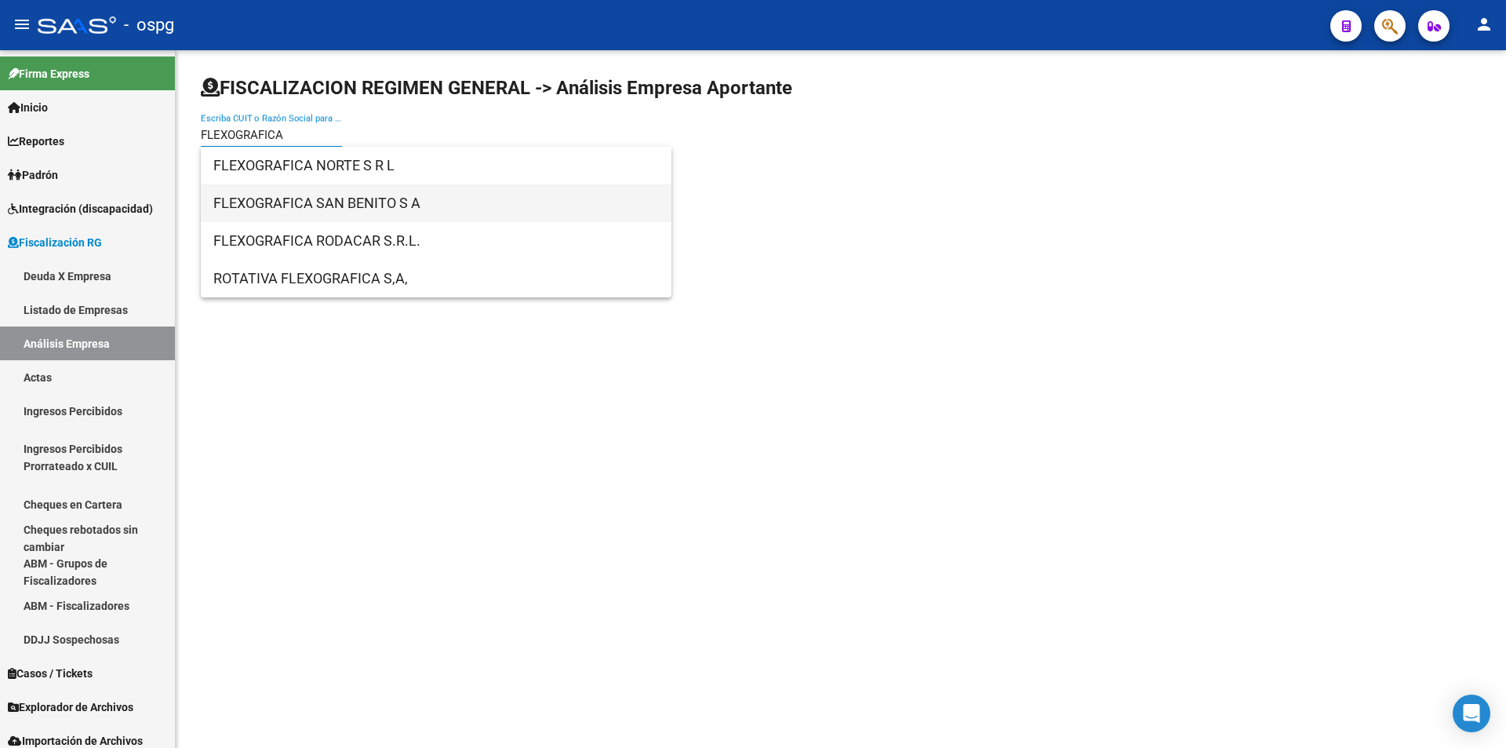
type input "FLEXOGRAFICA"
click at [279, 196] on span "FLEXOGRAFICA SAN BENITO S A" at bounding box center [436, 203] width 446 height 38
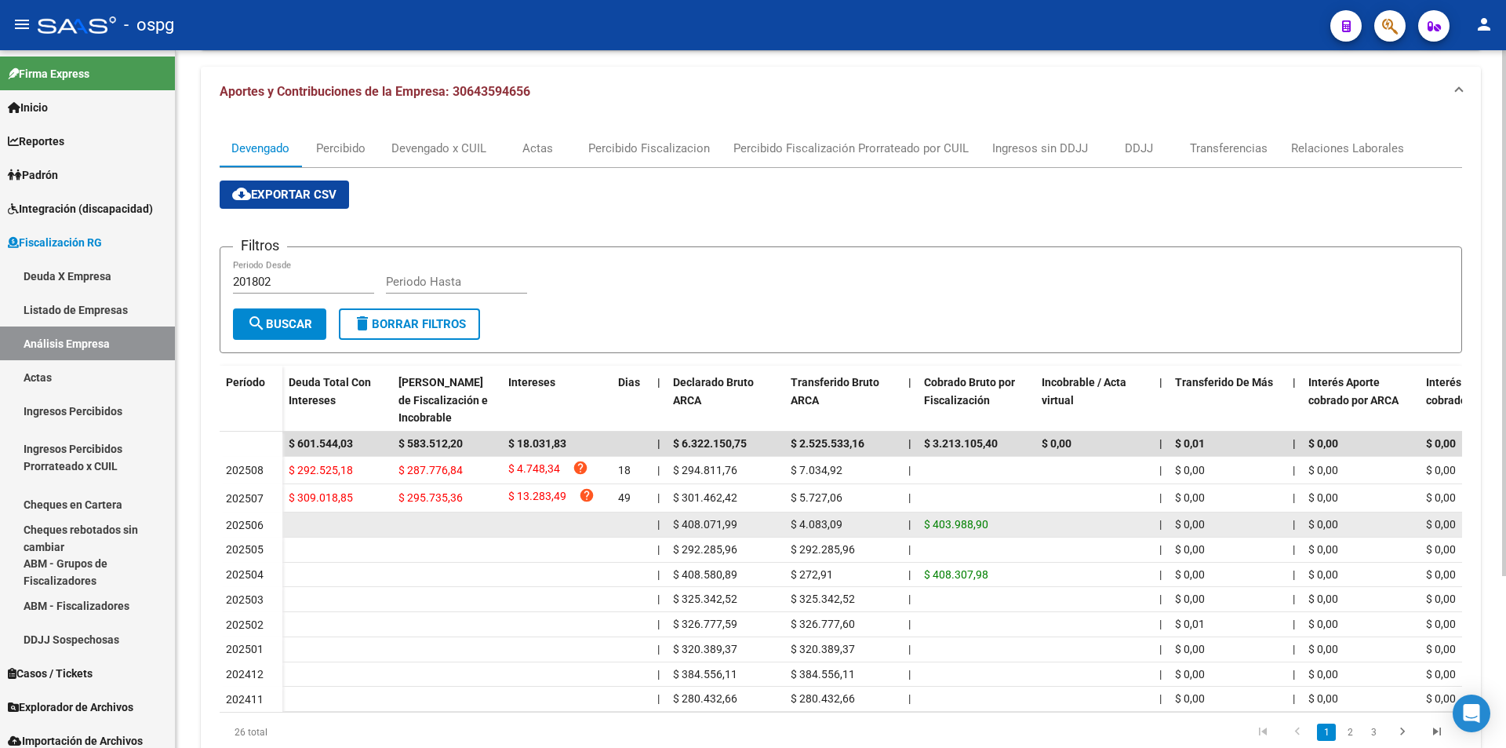
scroll to position [157, 0]
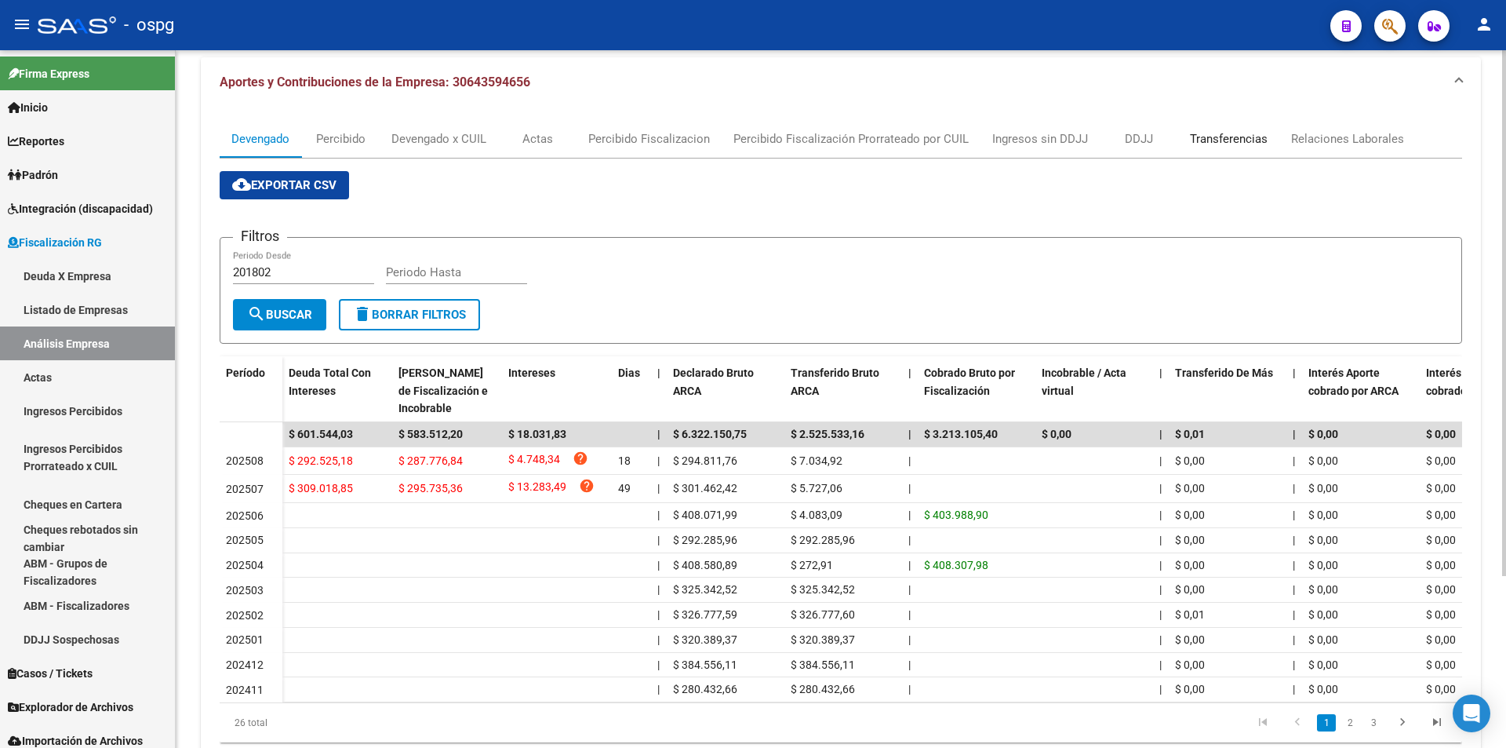
click at [1235, 135] on div "Transferencias" at bounding box center [1229, 138] width 78 height 17
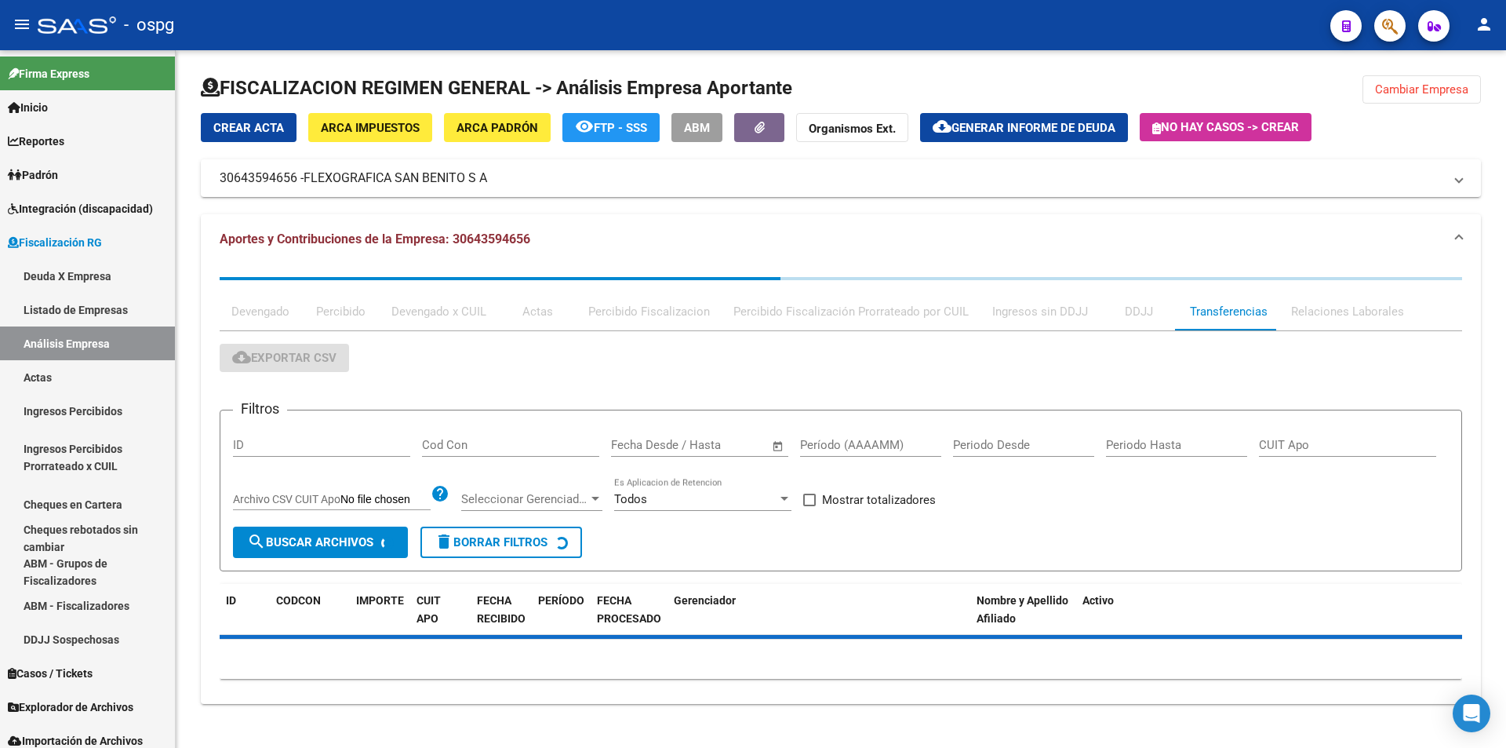
scroll to position [0, 0]
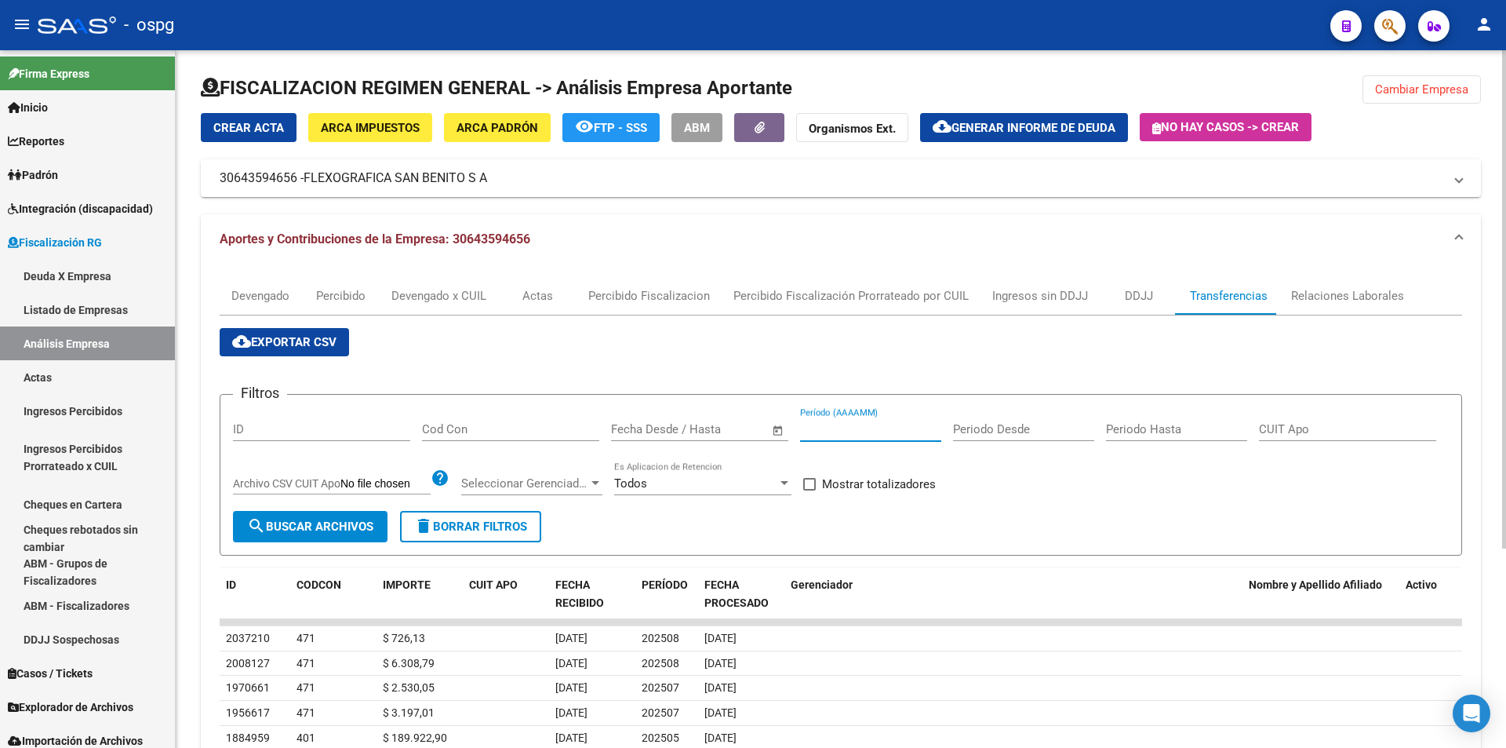
click at [865, 428] on input "Período (AAAAMM)" at bounding box center [870, 429] width 141 height 14
type input "202507"
click at [813, 478] on span at bounding box center [809, 484] width 13 height 13
click at [810, 490] on input "Mostrar totalizadores" at bounding box center [809, 490] width 1 height 1
click at [311, 528] on span "search Buscar Archivos" at bounding box center [310, 526] width 126 height 14
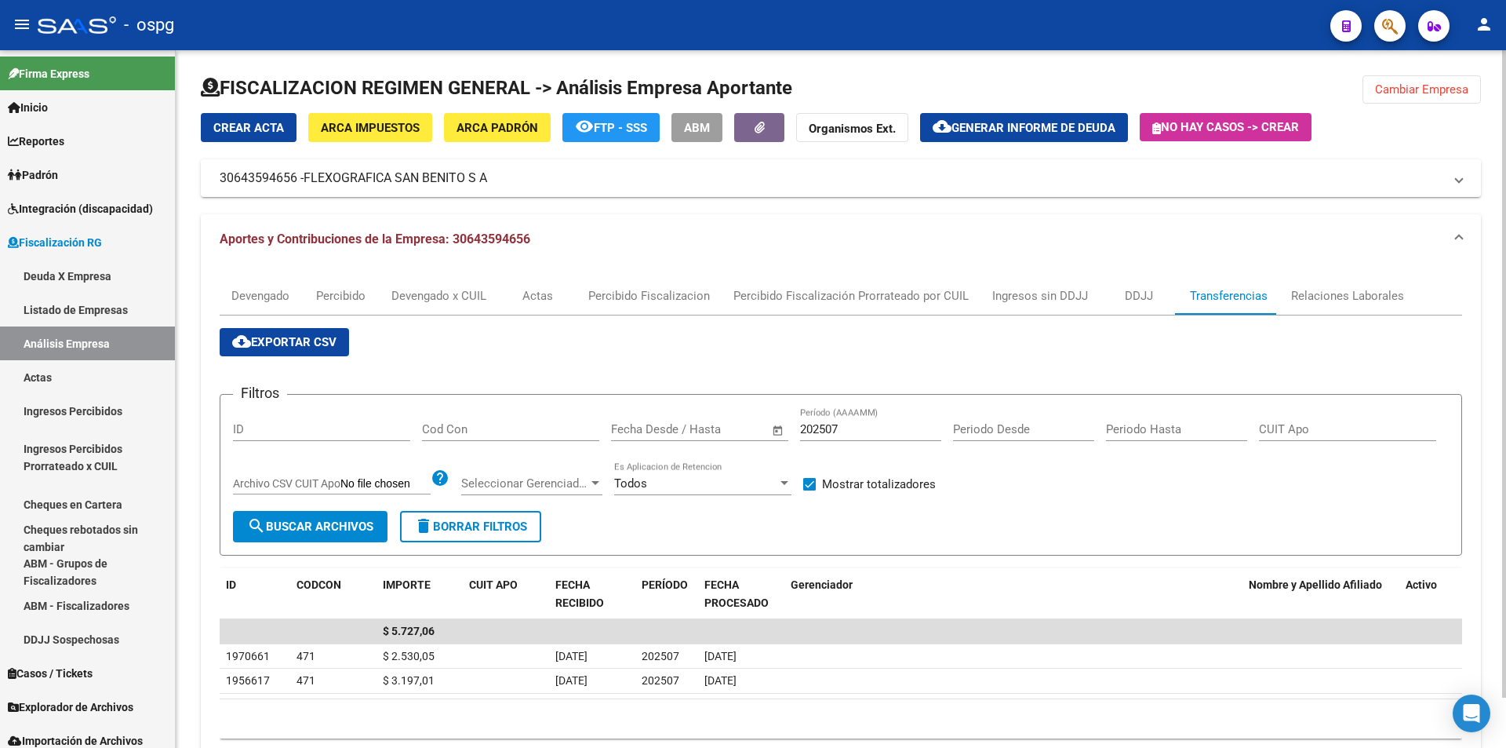
click at [809, 481] on span at bounding box center [809, 484] width 13 height 13
click at [809, 490] on input "Mostrar totalizadores" at bounding box center [809, 490] width 1 height 1
checkbox input "false"
click at [1030, 129] on span "Generar informe de deuda" at bounding box center [1034, 128] width 164 height 14
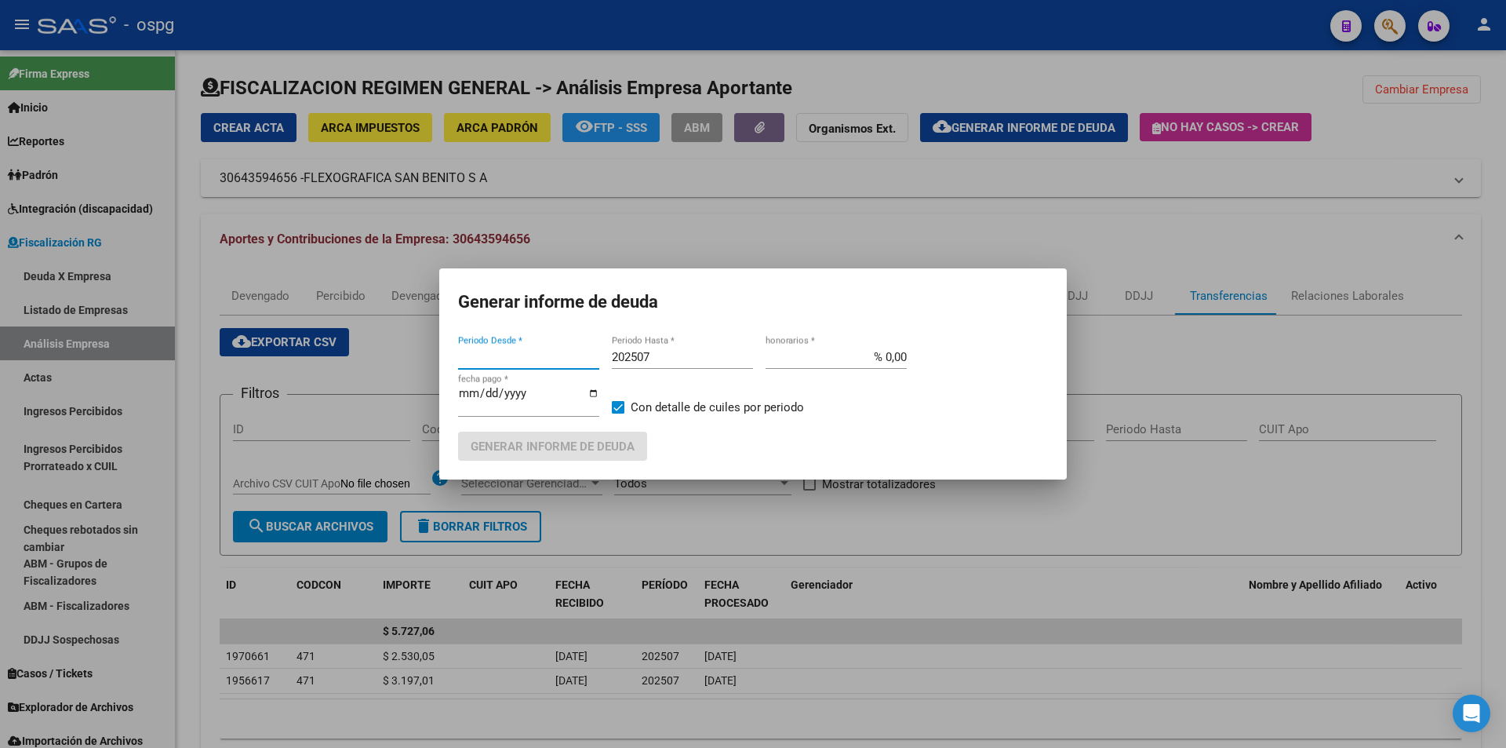
type input "202507"
click at [676, 360] on input "202507" at bounding box center [682, 357] width 141 height 14
type input "202508"
click at [620, 406] on span at bounding box center [618, 407] width 13 height 13
click at [618, 413] on input "Con detalle de cuiles por periodo" at bounding box center [617, 413] width 1 height 1
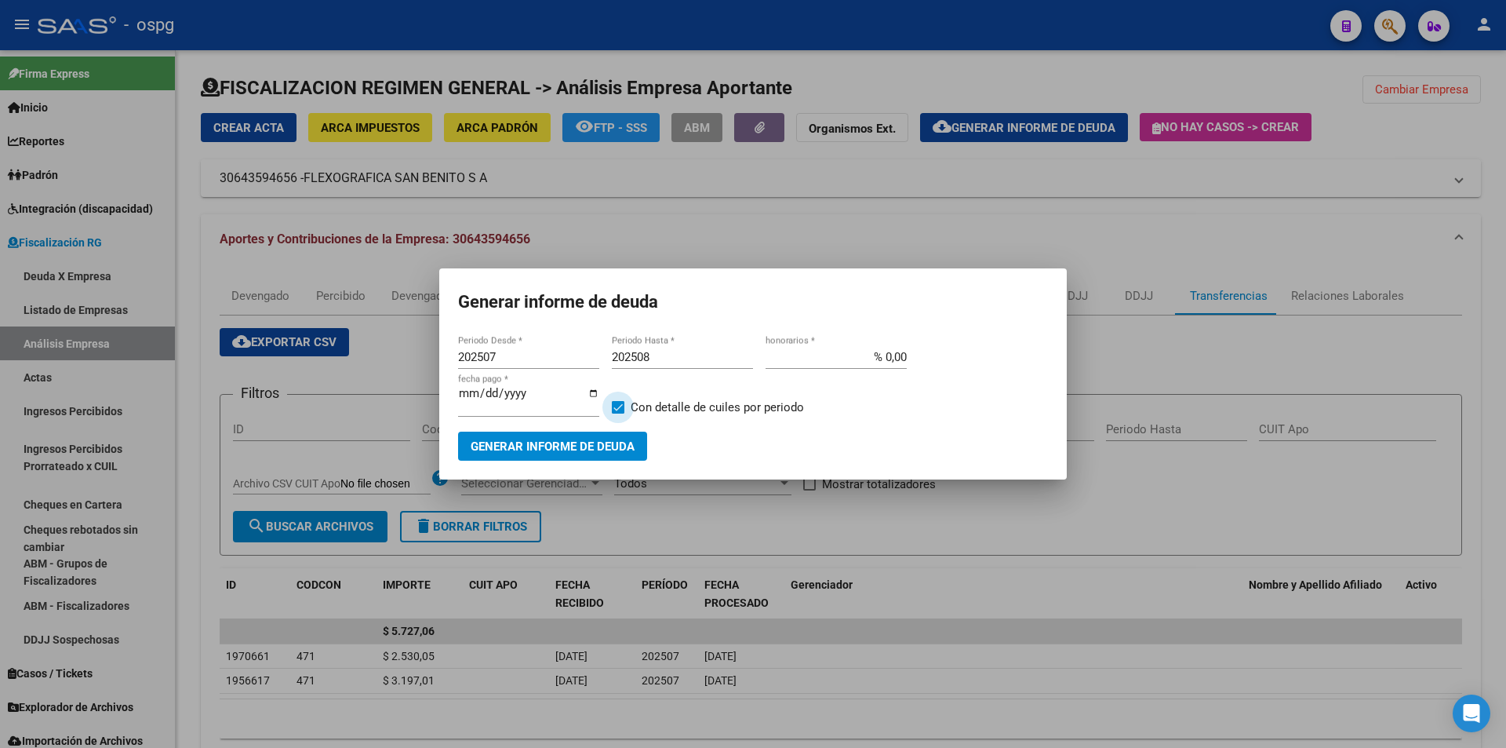
checkbox input "false"
click at [589, 441] on span "Generar informe de deuda" at bounding box center [553, 446] width 164 height 14
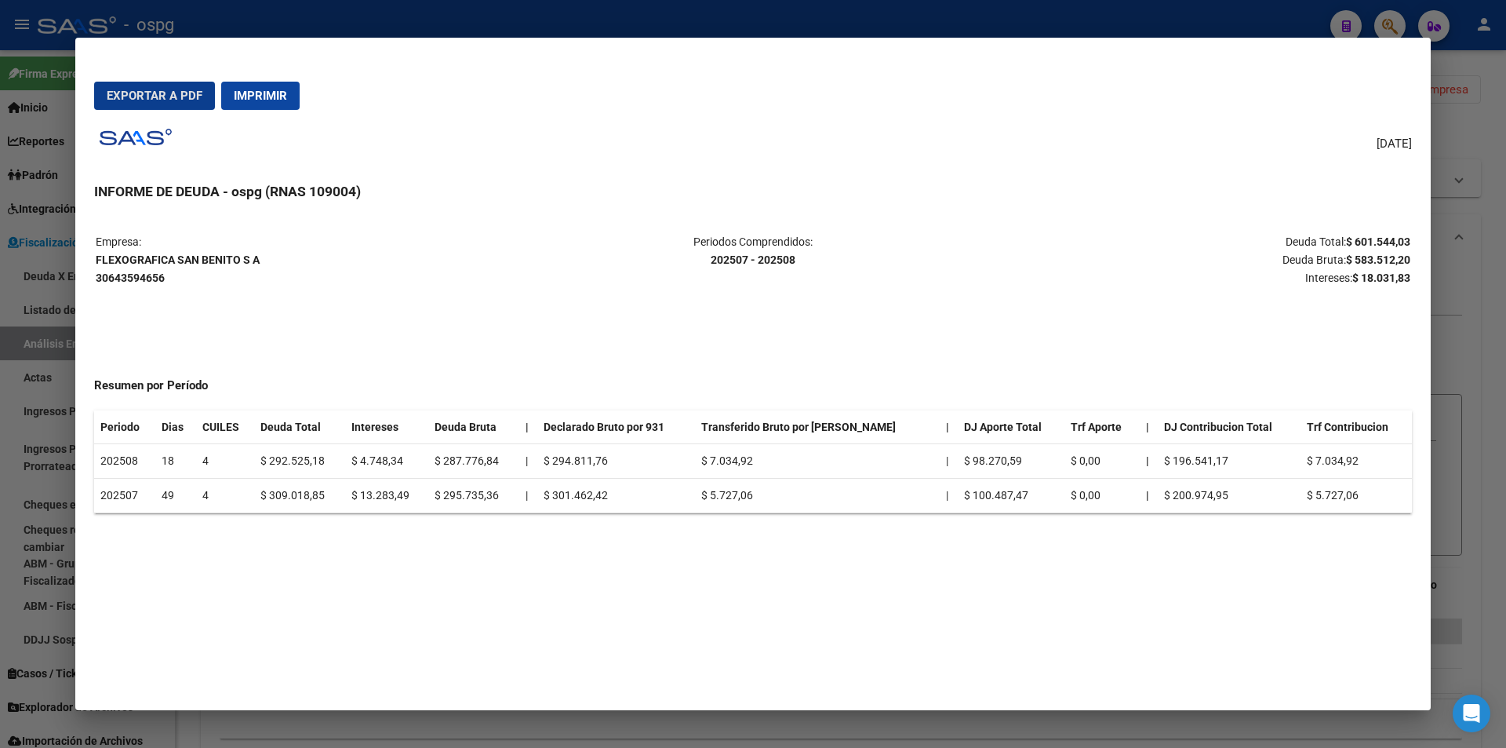
click at [1501, 473] on div at bounding box center [753, 374] width 1506 height 748
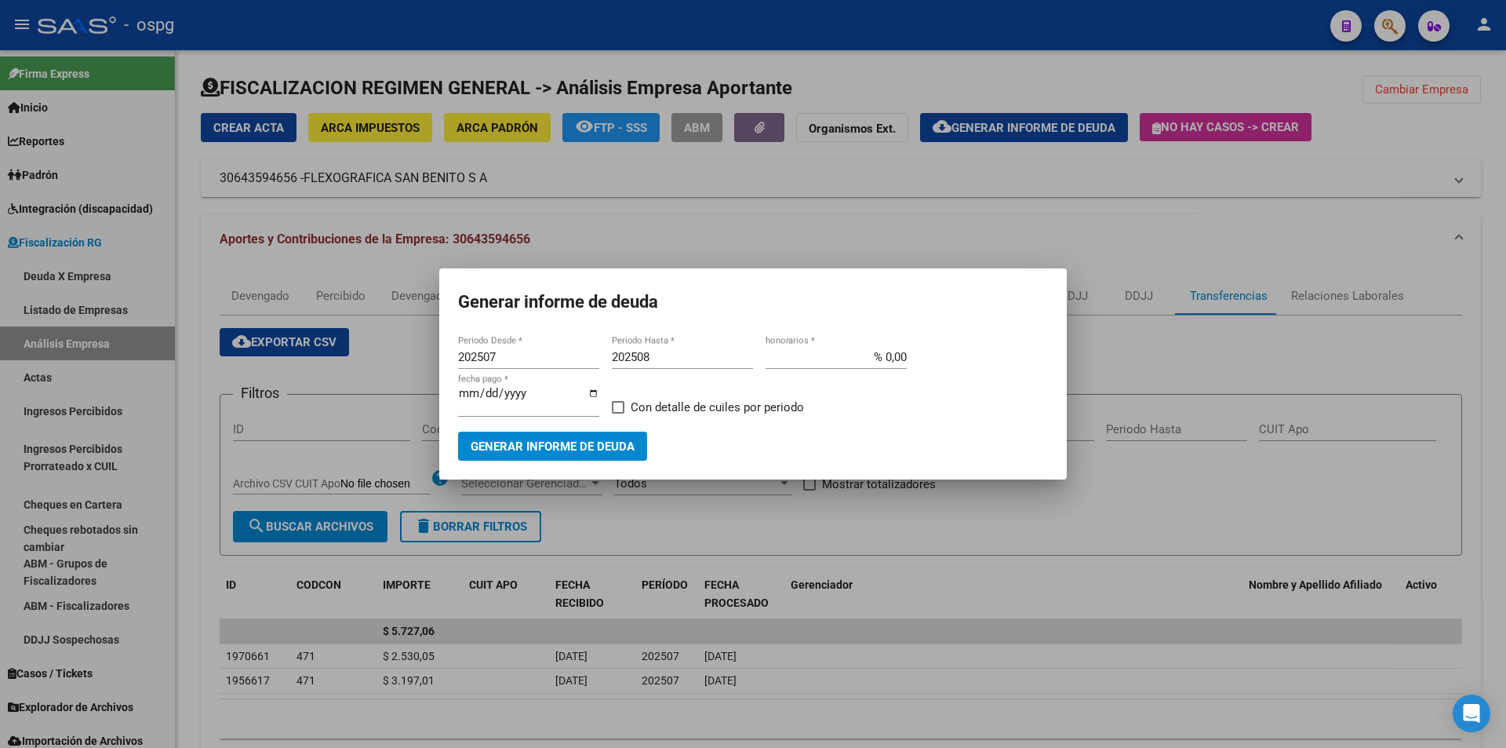
click at [1492, 283] on div at bounding box center [753, 374] width 1506 height 748
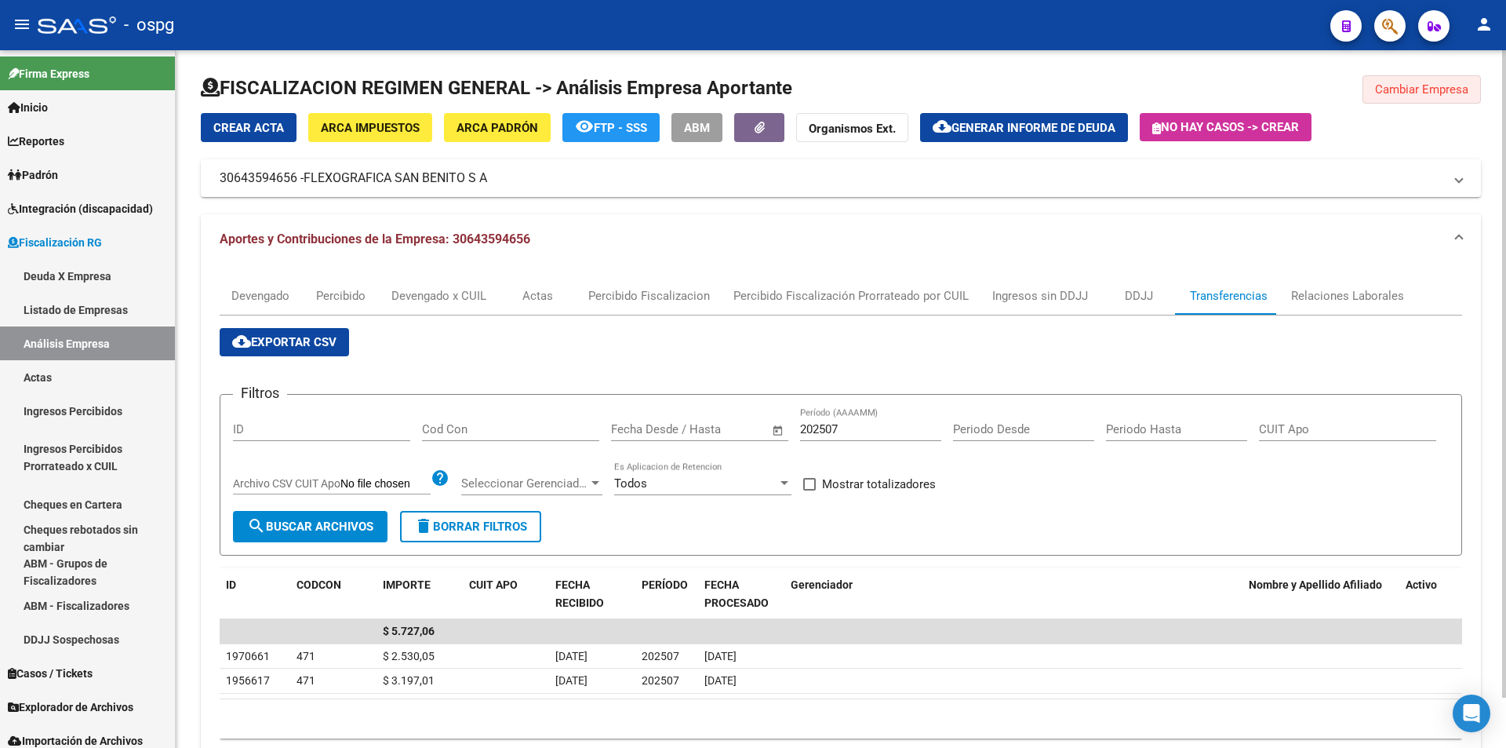
click at [1437, 86] on span "Cambiar Empresa" at bounding box center [1421, 89] width 93 height 14
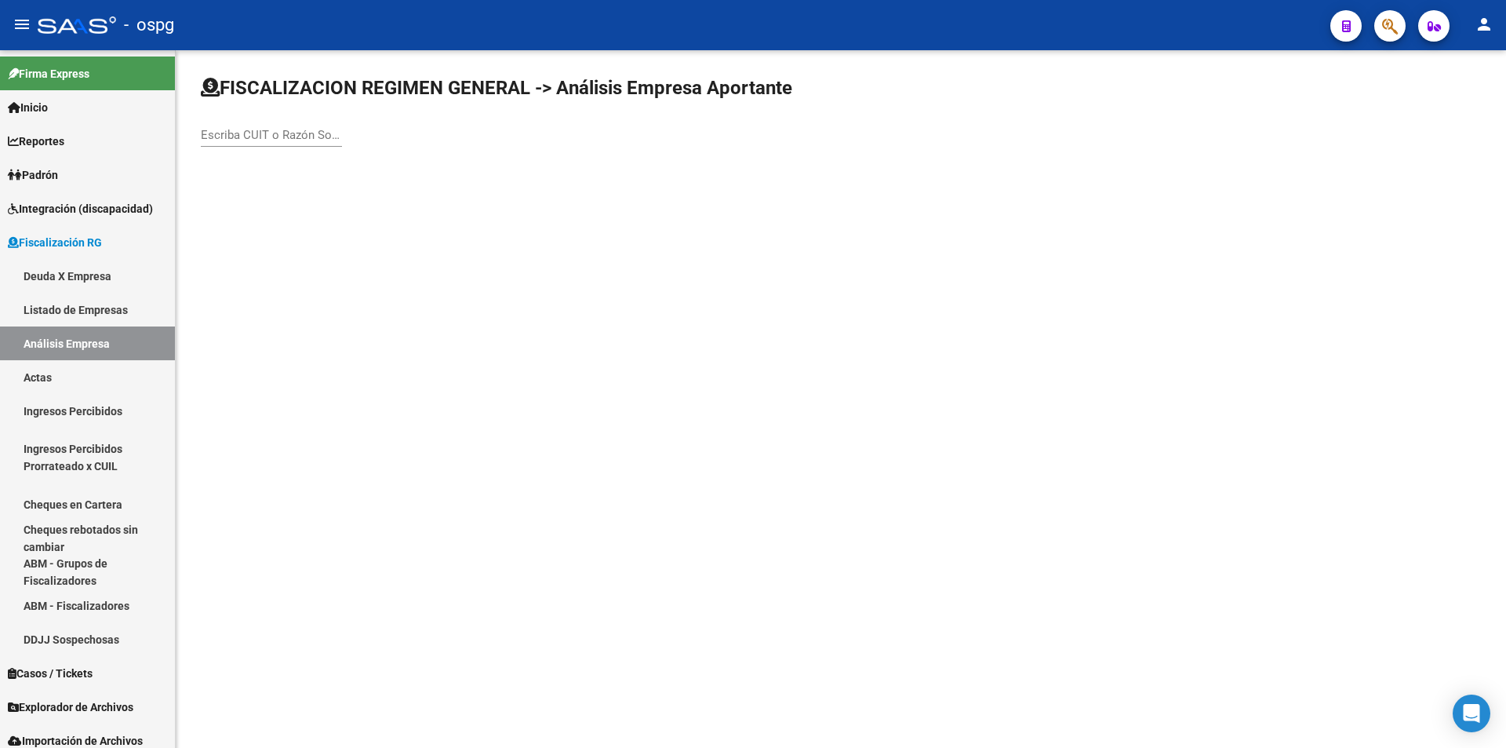
click at [284, 133] on input "Escriba CUIT o Razón Social para buscar" at bounding box center [271, 135] width 141 height 14
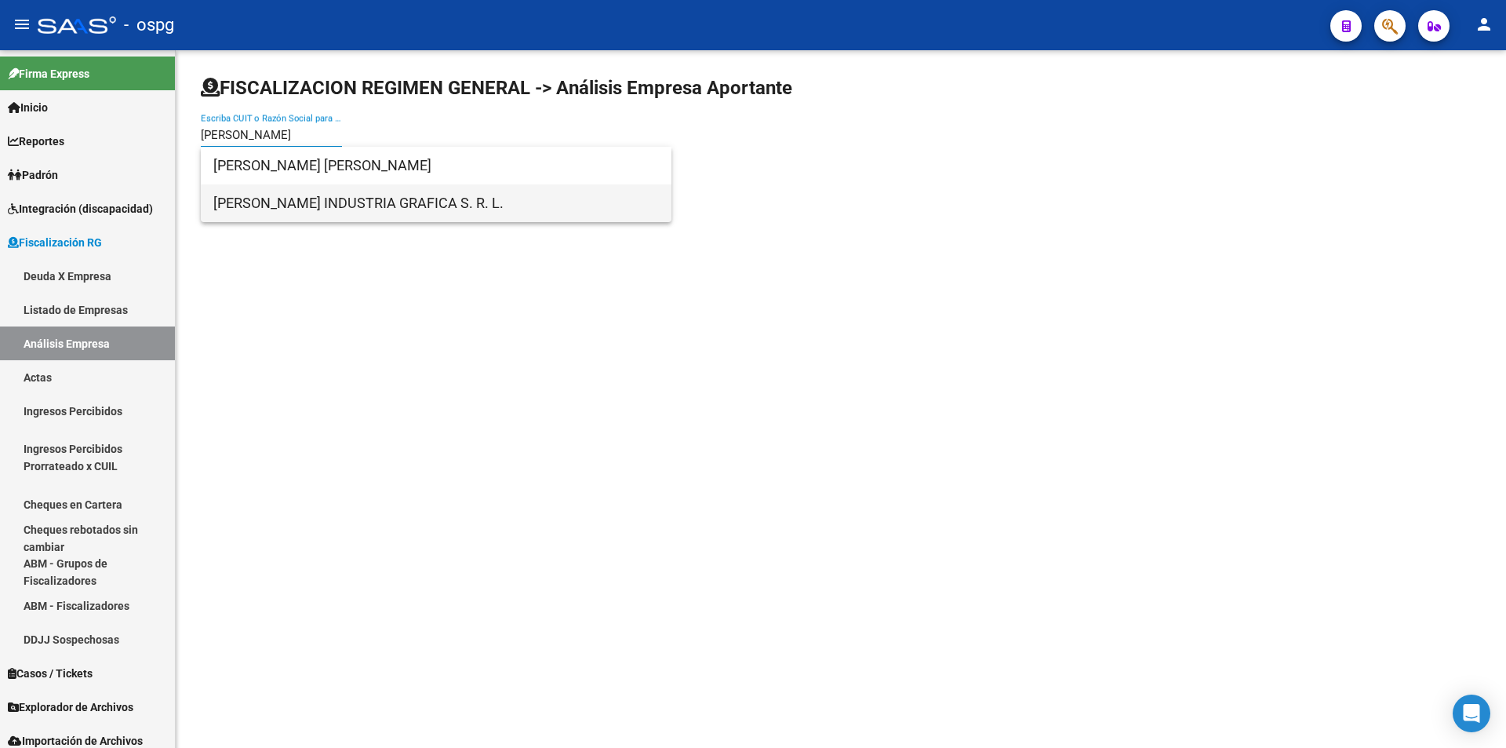
type input "[PERSON_NAME]"
click at [312, 198] on span "[PERSON_NAME] INDUSTRIA GRAFICA S. R. L." at bounding box center [436, 203] width 446 height 38
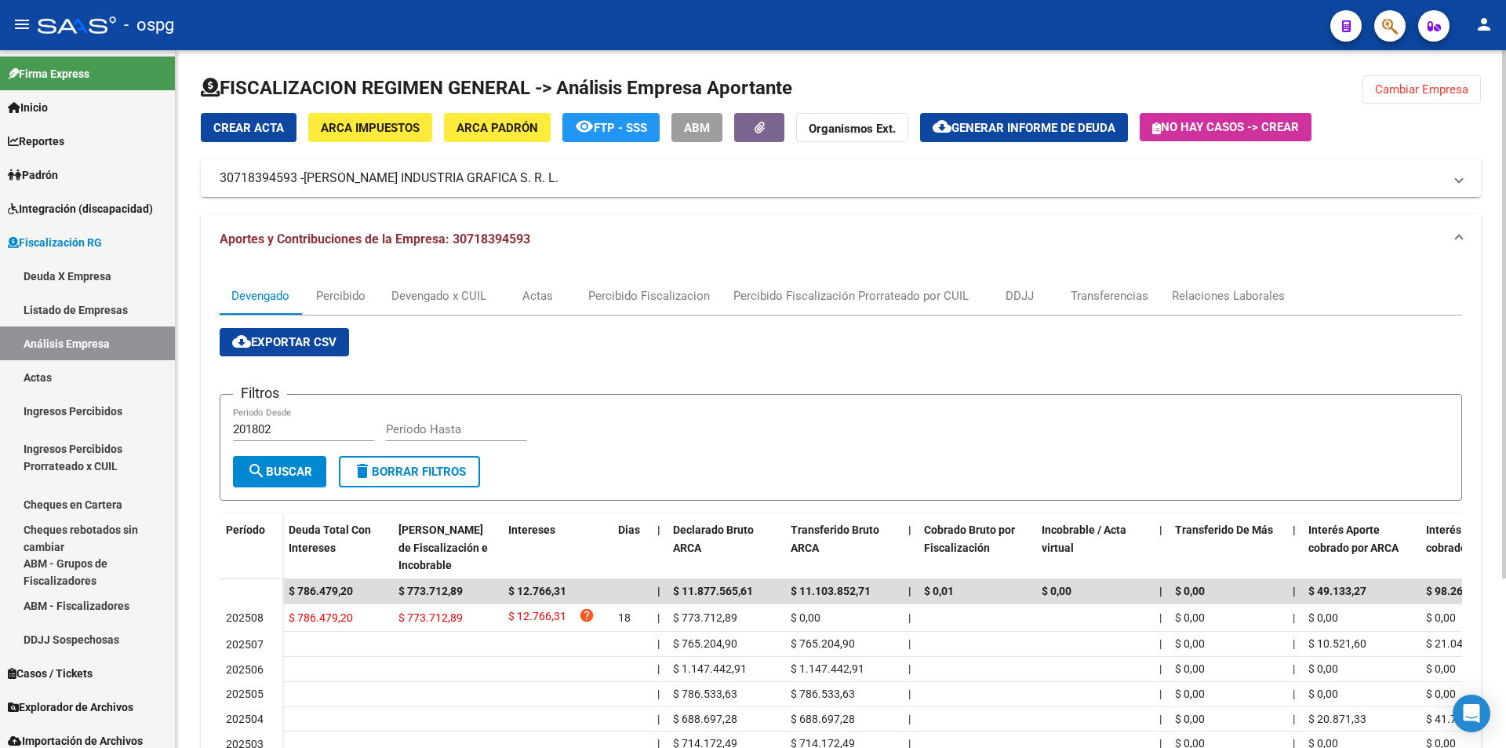
click at [1421, 100] on button "Cambiar Empresa" at bounding box center [1422, 89] width 118 height 28
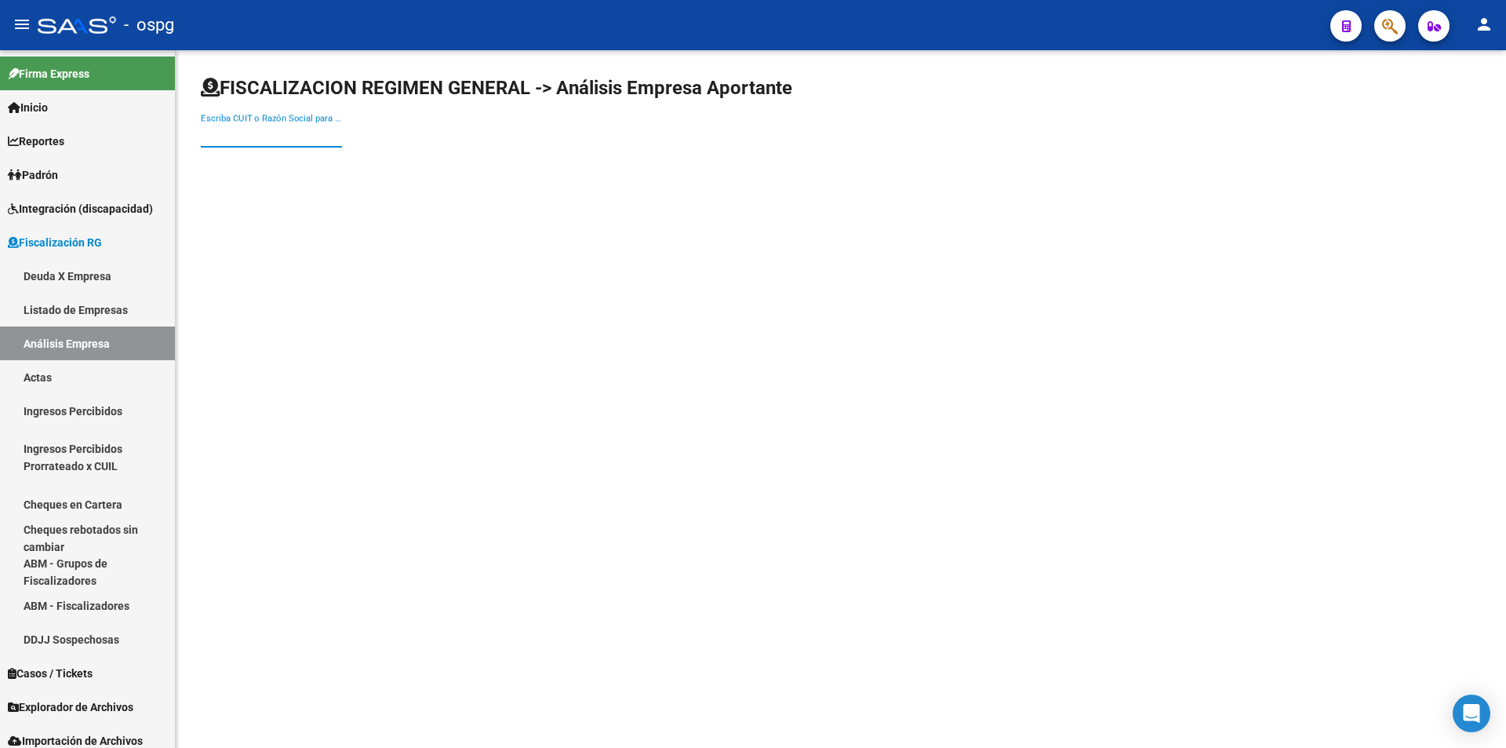
click at [239, 139] on input "Escriba CUIT o Razón Social para buscar" at bounding box center [271, 135] width 141 height 14
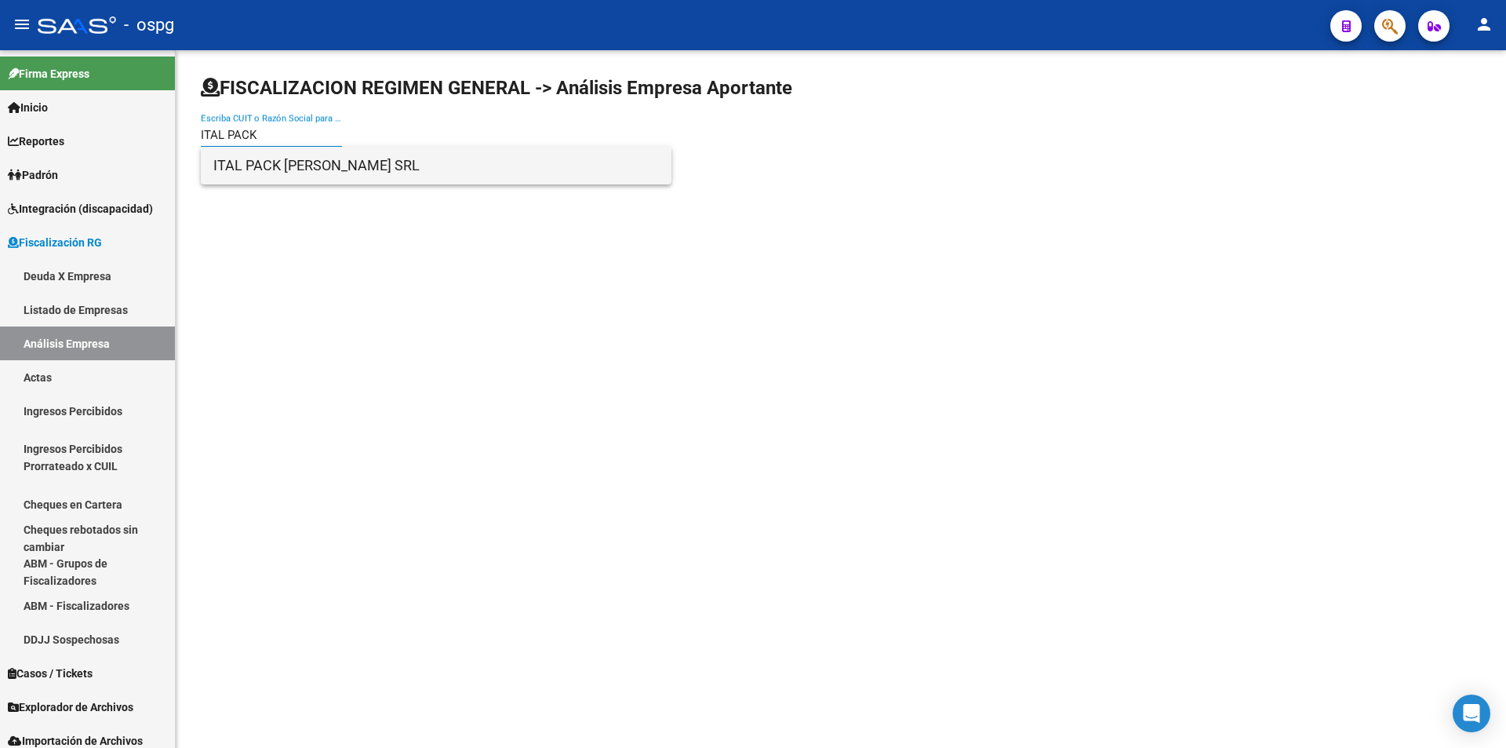
type input "ITAL PACK"
click at [293, 163] on span "ITAL PACK [PERSON_NAME] SRL" at bounding box center [436, 166] width 446 height 38
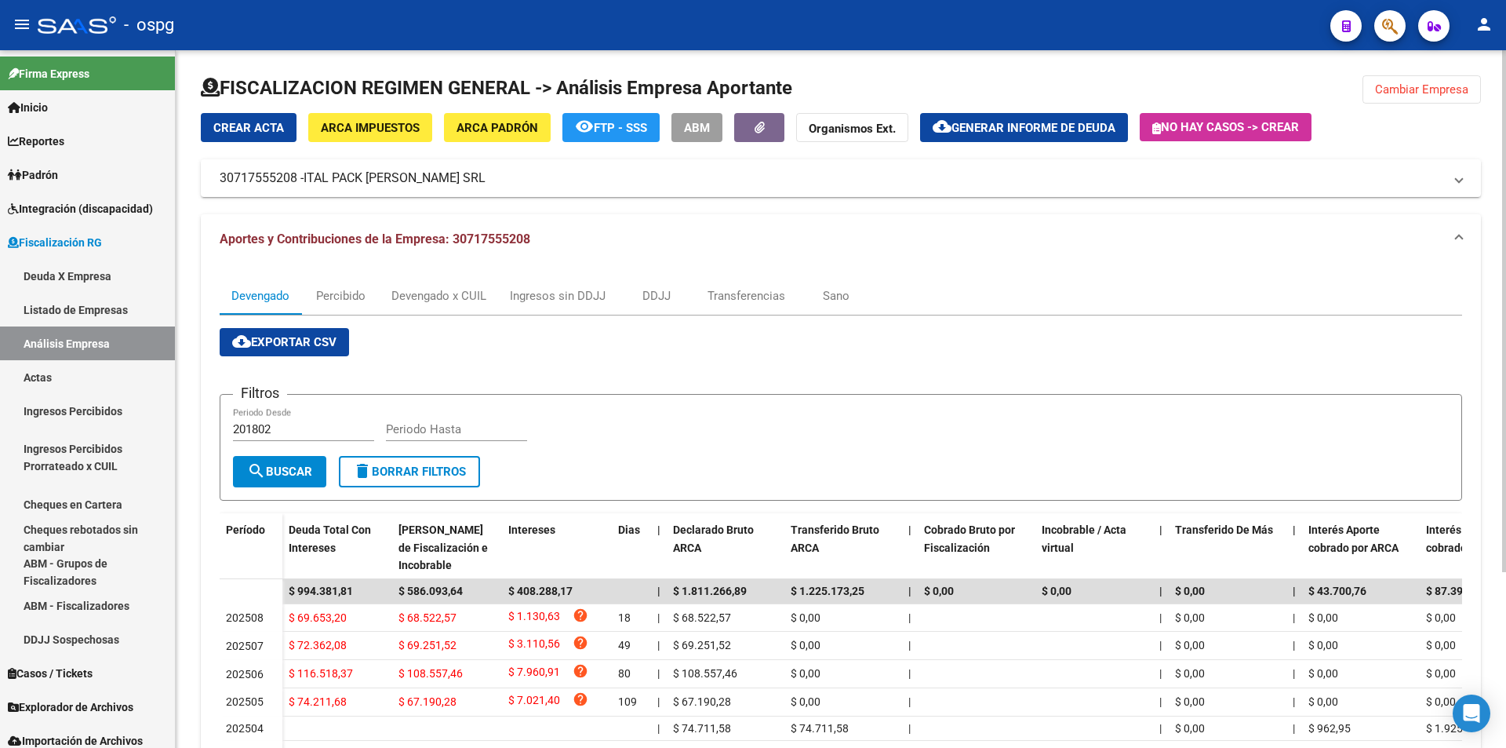
click at [831, 413] on div "Filtros 201802 Periodo Desde Periodo Hasta" at bounding box center [841, 431] width 1216 height 49
click at [1455, 98] on button "Cambiar Empresa" at bounding box center [1422, 89] width 118 height 28
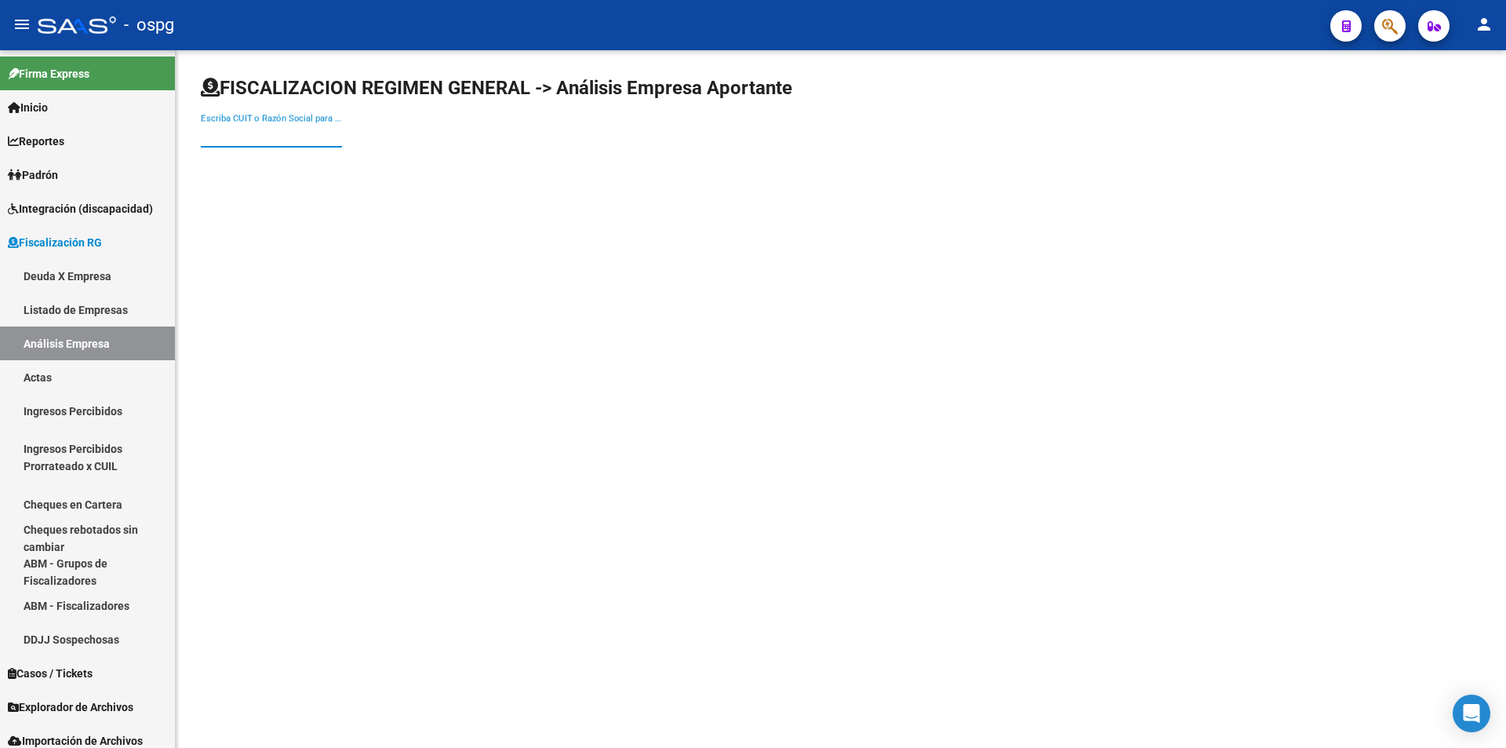
click at [297, 140] on input "Escriba CUIT o Razón Social para buscar" at bounding box center [271, 135] width 141 height 14
type input "[PERSON_NAME]"
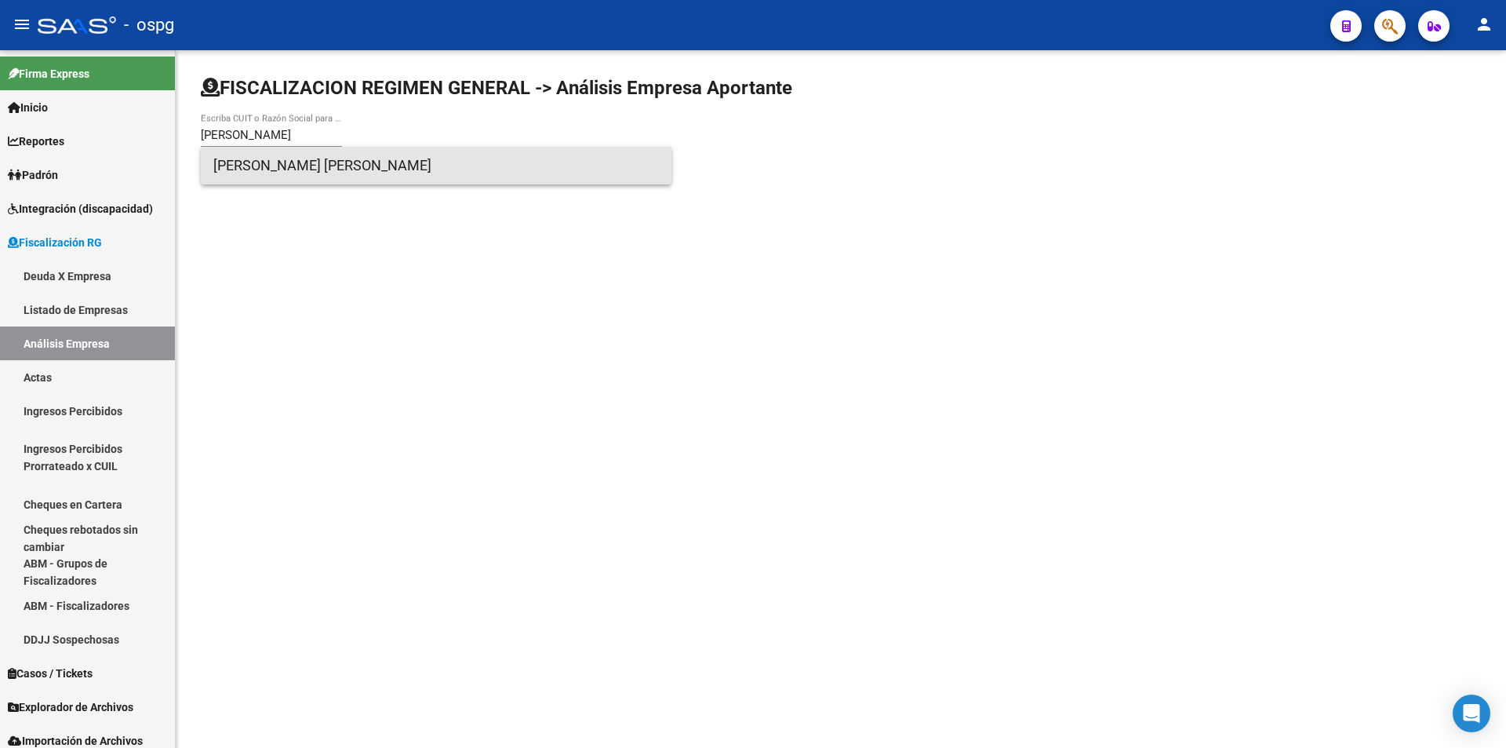
drag, startPoint x: 308, startPoint y: 175, endPoint x: 315, endPoint y: 166, distance: 11.3
click at [315, 163] on span "[PERSON_NAME] [PERSON_NAME]" at bounding box center [436, 166] width 446 height 38
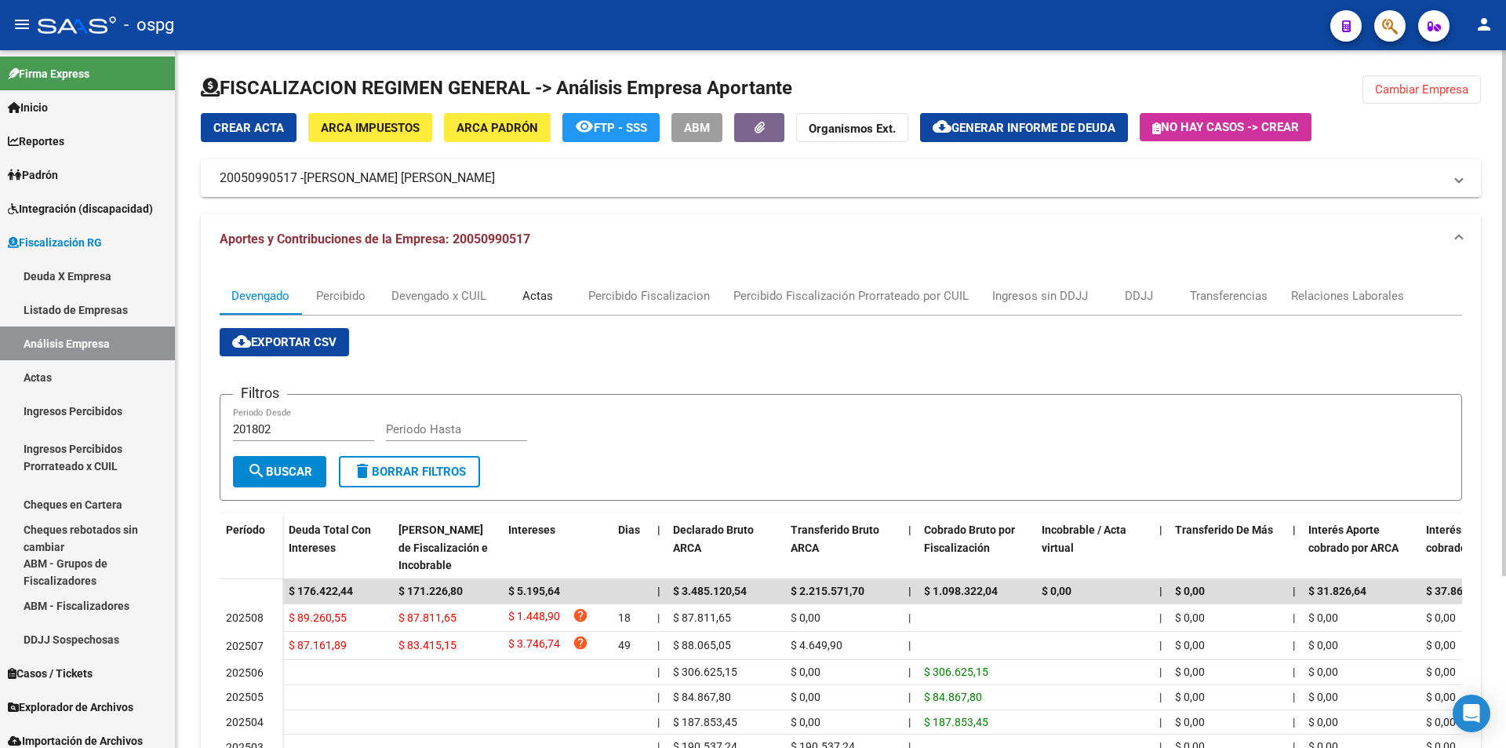
click at [537, 298] on div "Actas" at bounding box center [537, 295] width 31 height 17
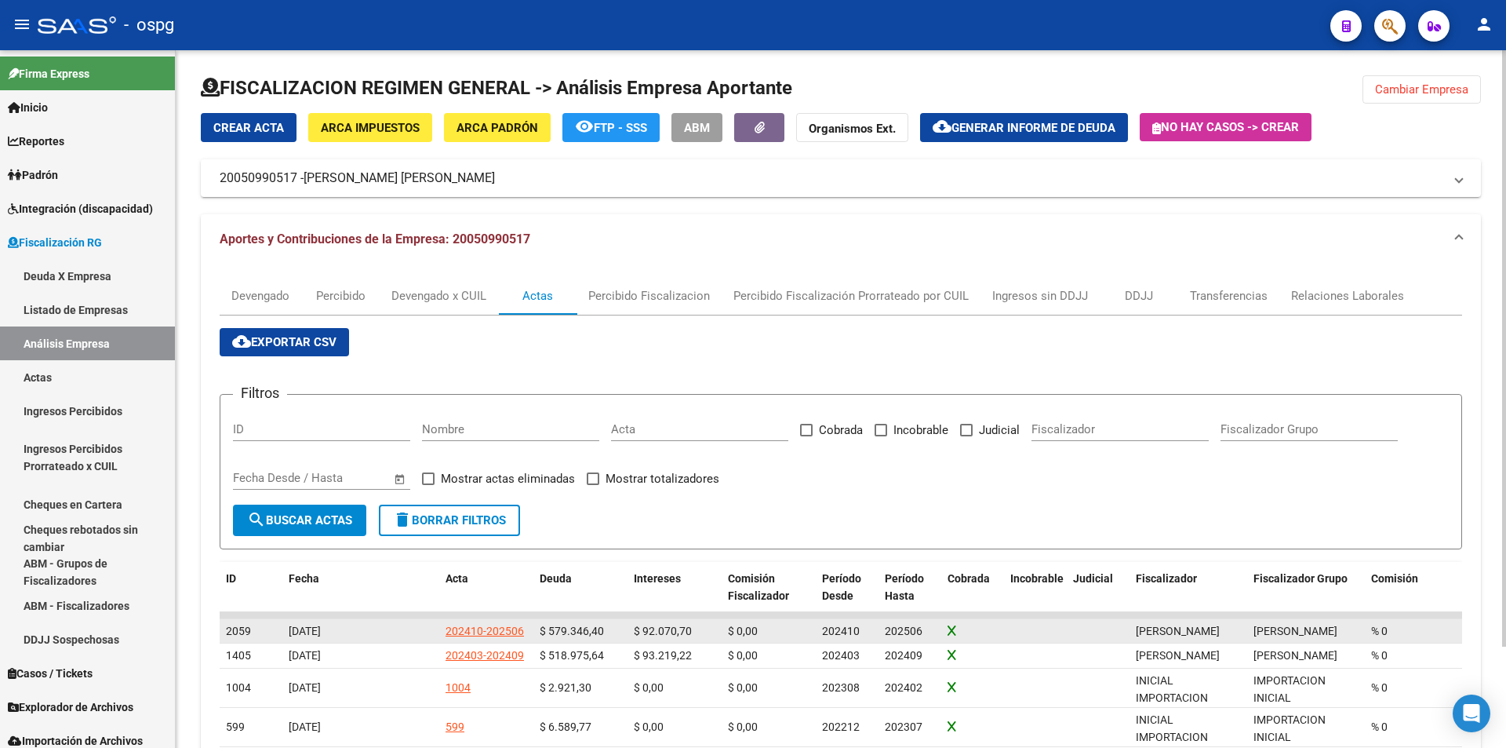
click at [490, 630] on div "202410-202506" at bounding box center [485, 631] width 78 height 18
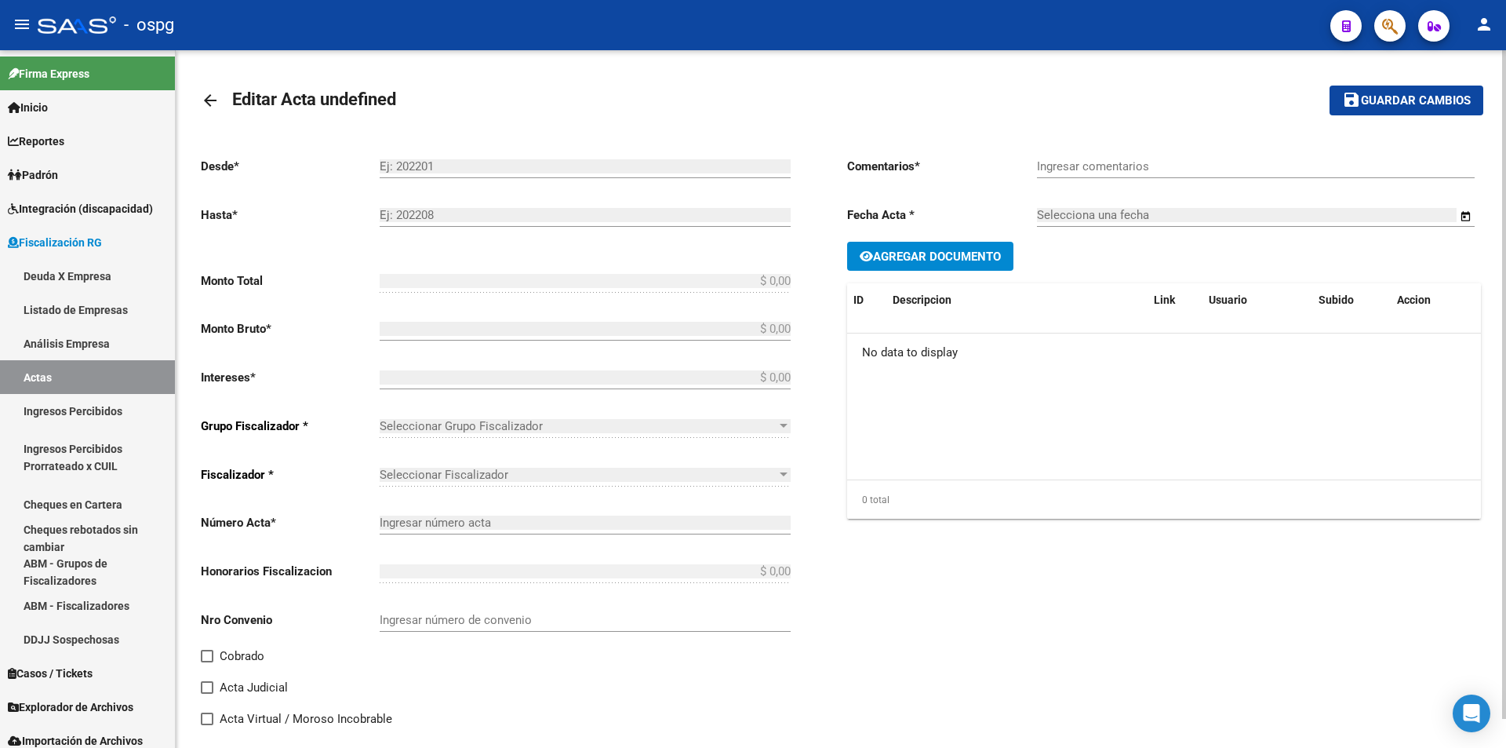
type input "202410"
type input "202506"
type input "$ 671.417,10"
type input "$ 579.346,40"
type input "$ 92.070,70"
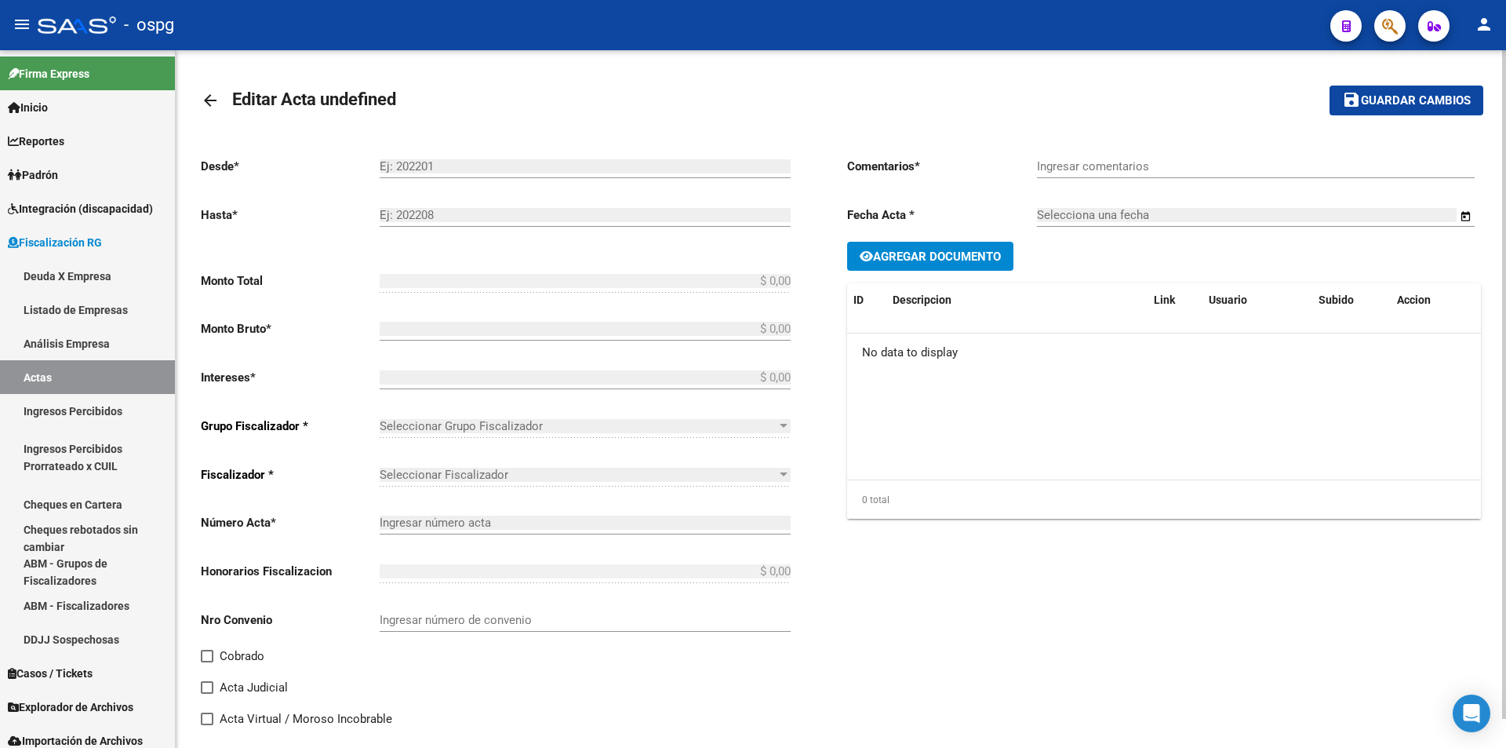
type input "202410-202506"
checkbox input "true"
type input "Recibo 43169"
type input "[DATE]"
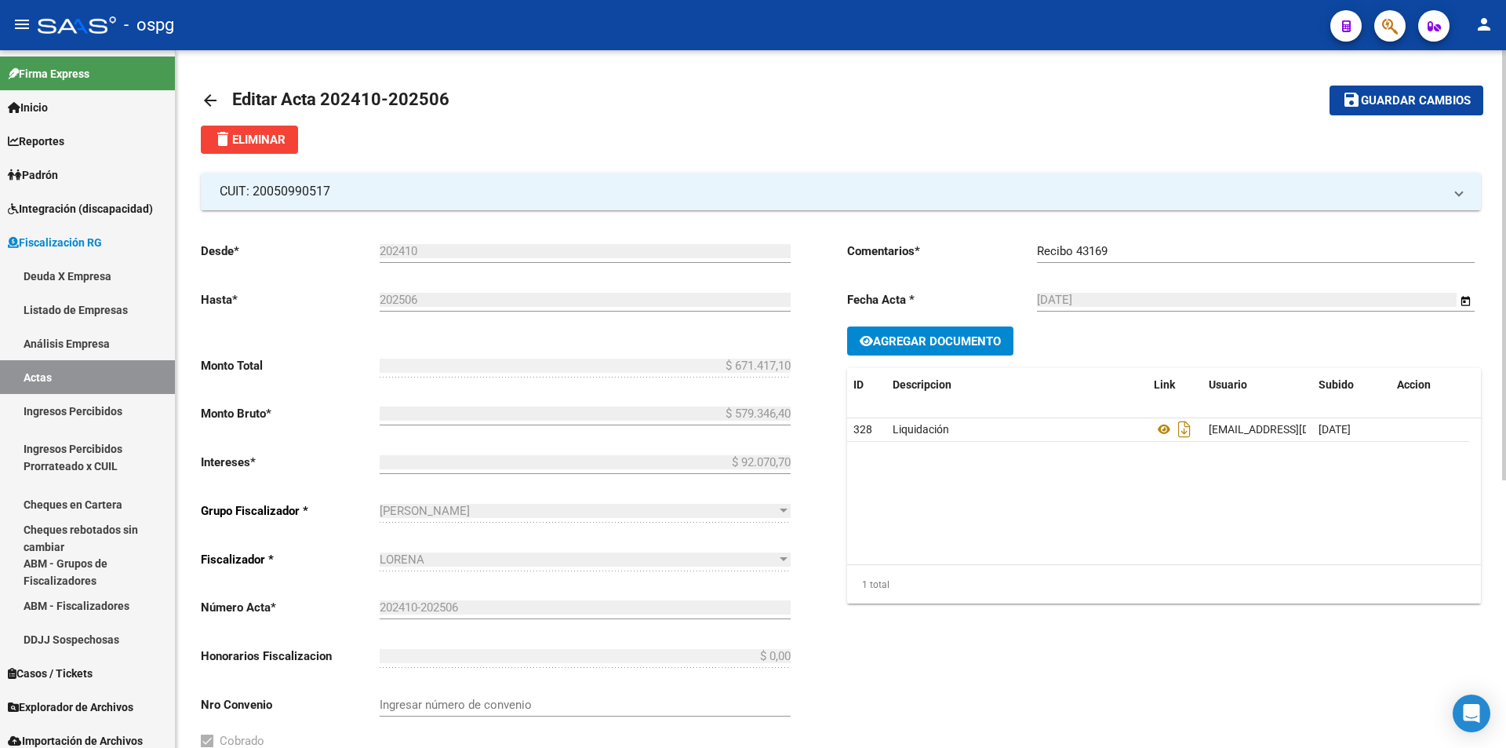
click at [209, 97] on mat-icon "arrow_back" at bounding box center [210, 100] width 19 height 19
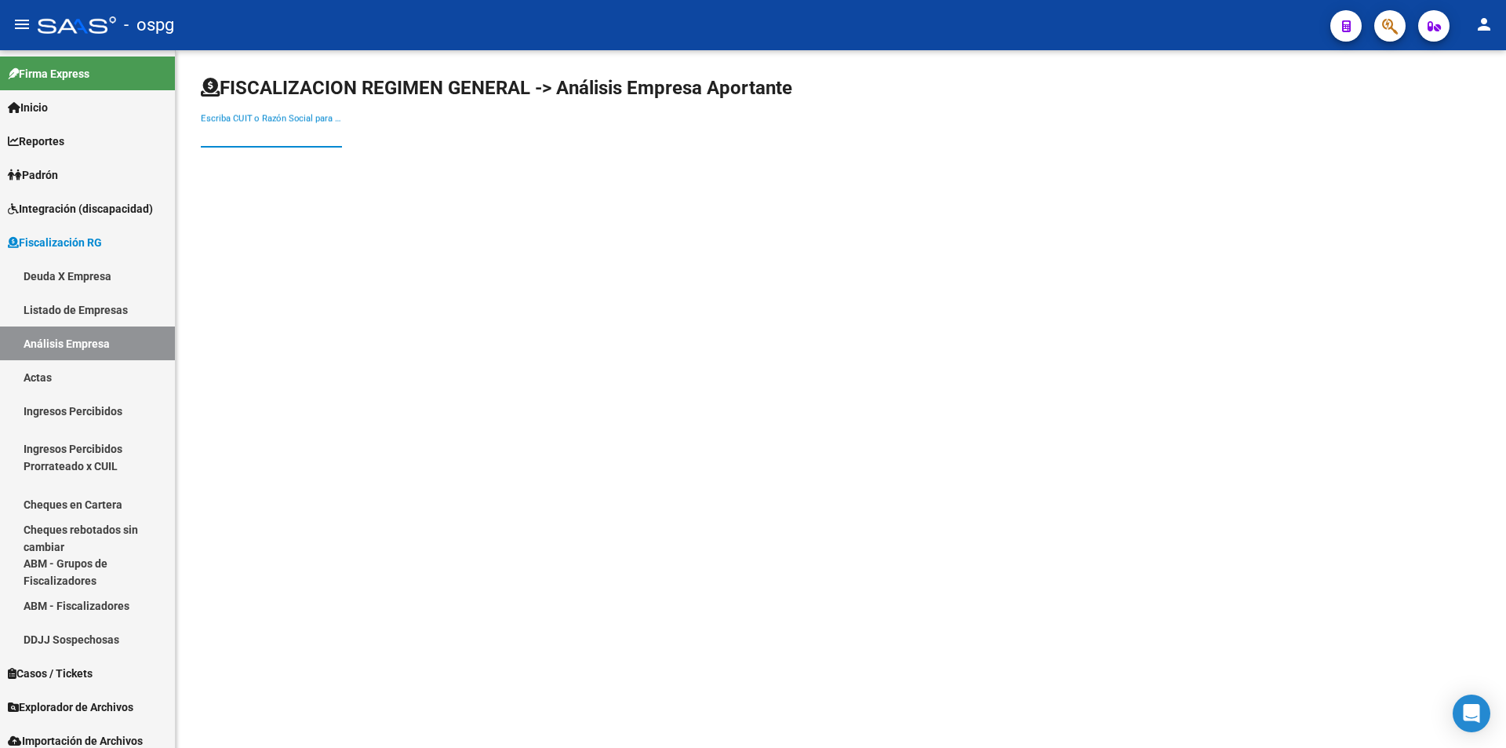
click at [251, 133] on input "Escriba CUIT o Razón Social para buscar" at bounding box center [271, 135] width 141 height 14
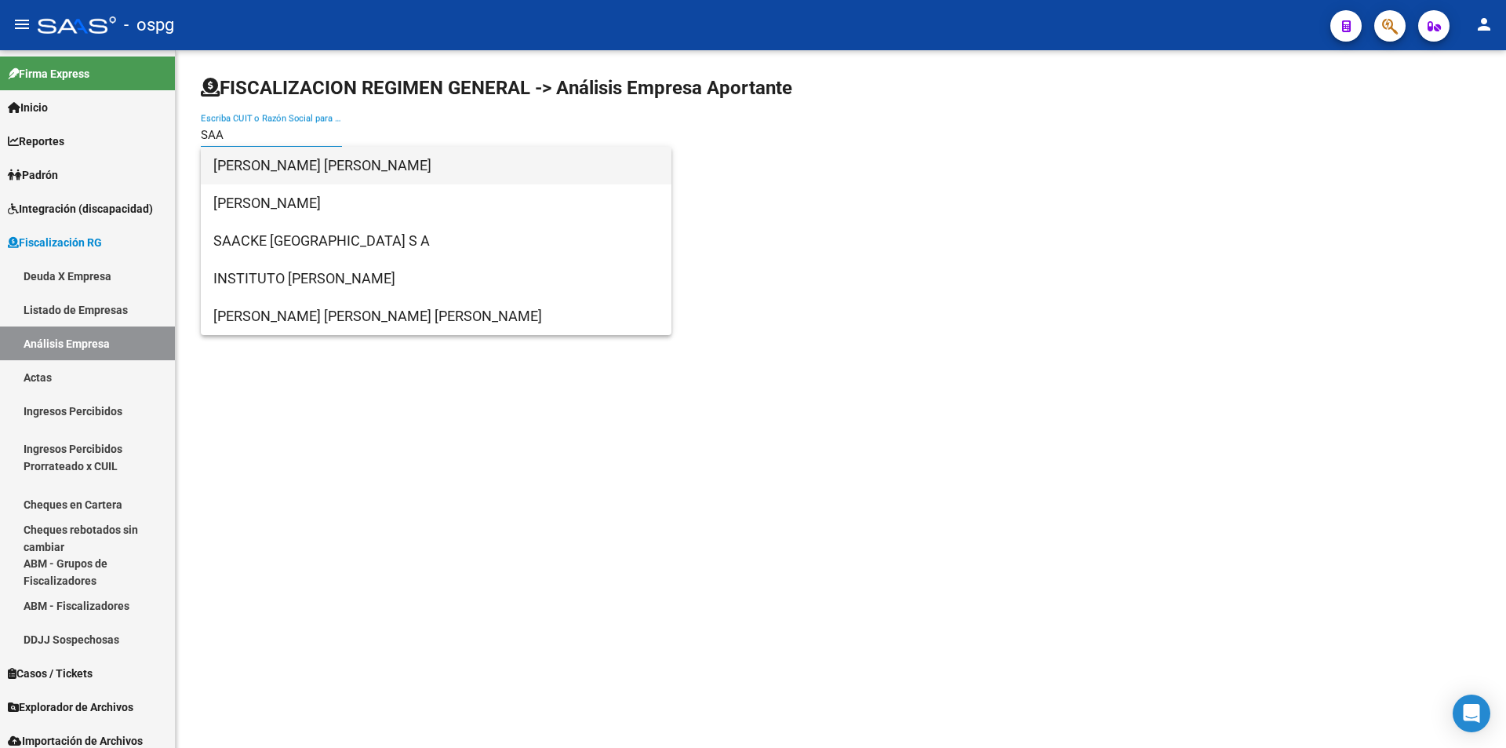
type input "SAA"
click at [270, 161] on span "[PERSON_NAME] [PERSON_NAME]" at bounding box center [436, 166] width 446 height 38
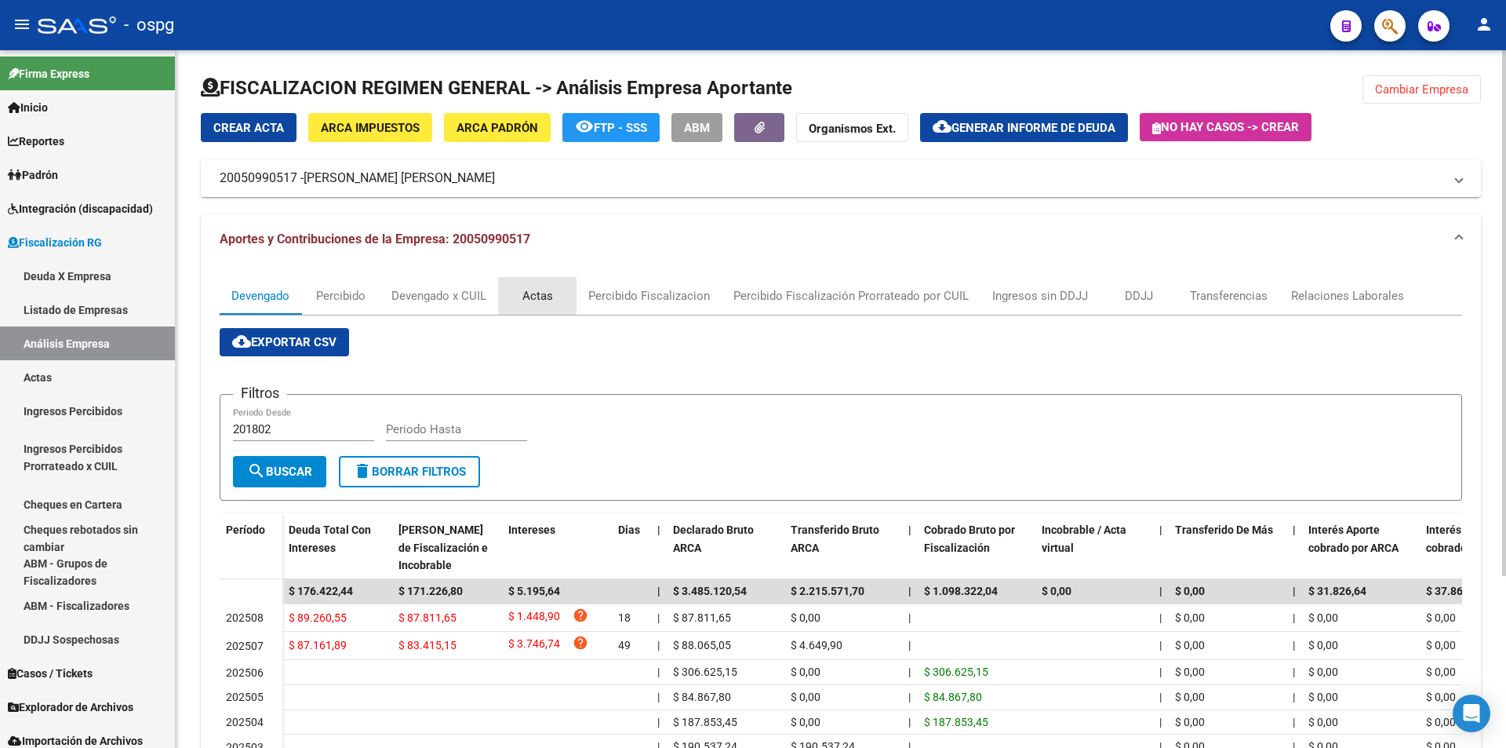
click at [548, 289] on div "Actas" at bounding box center [537, 295] width 31 height 17
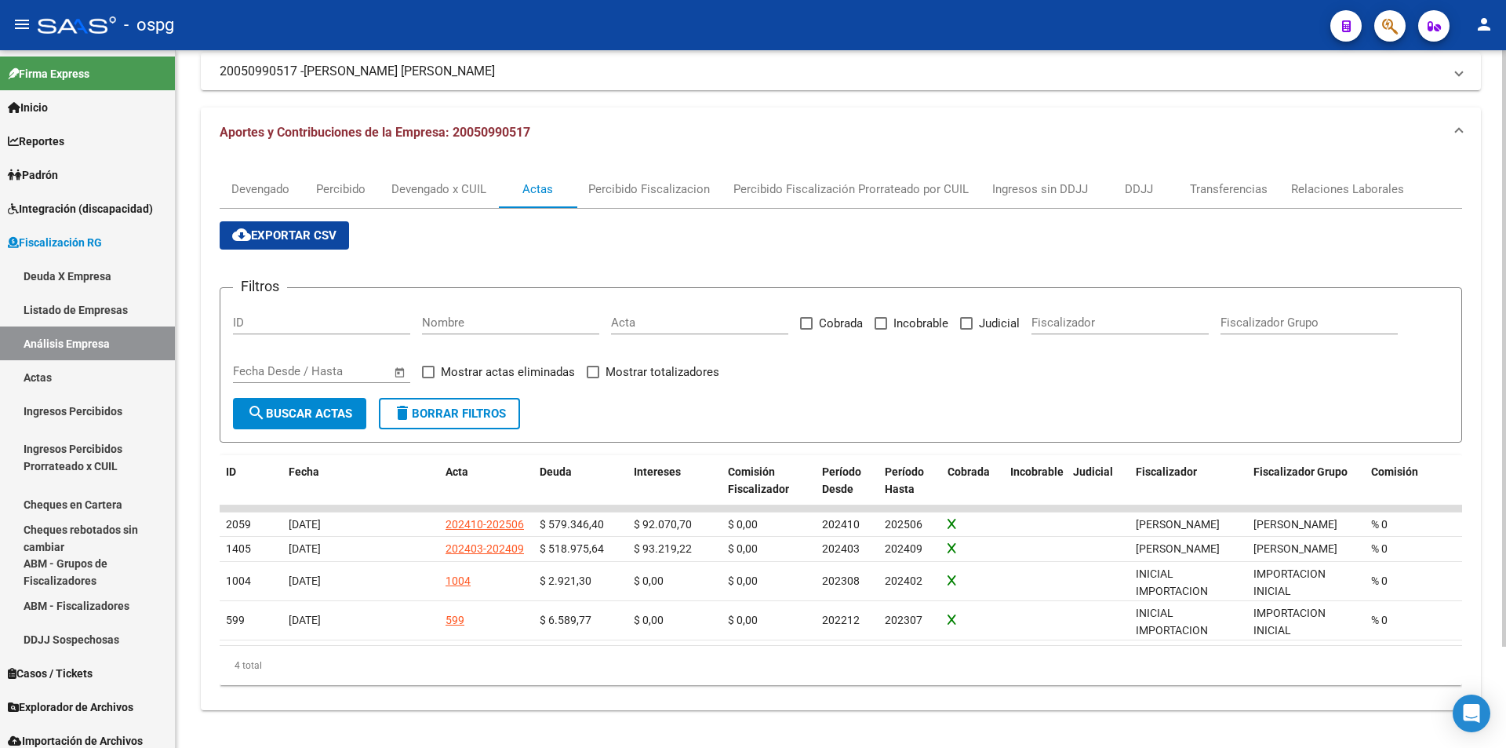
scroll to position [118, 0]
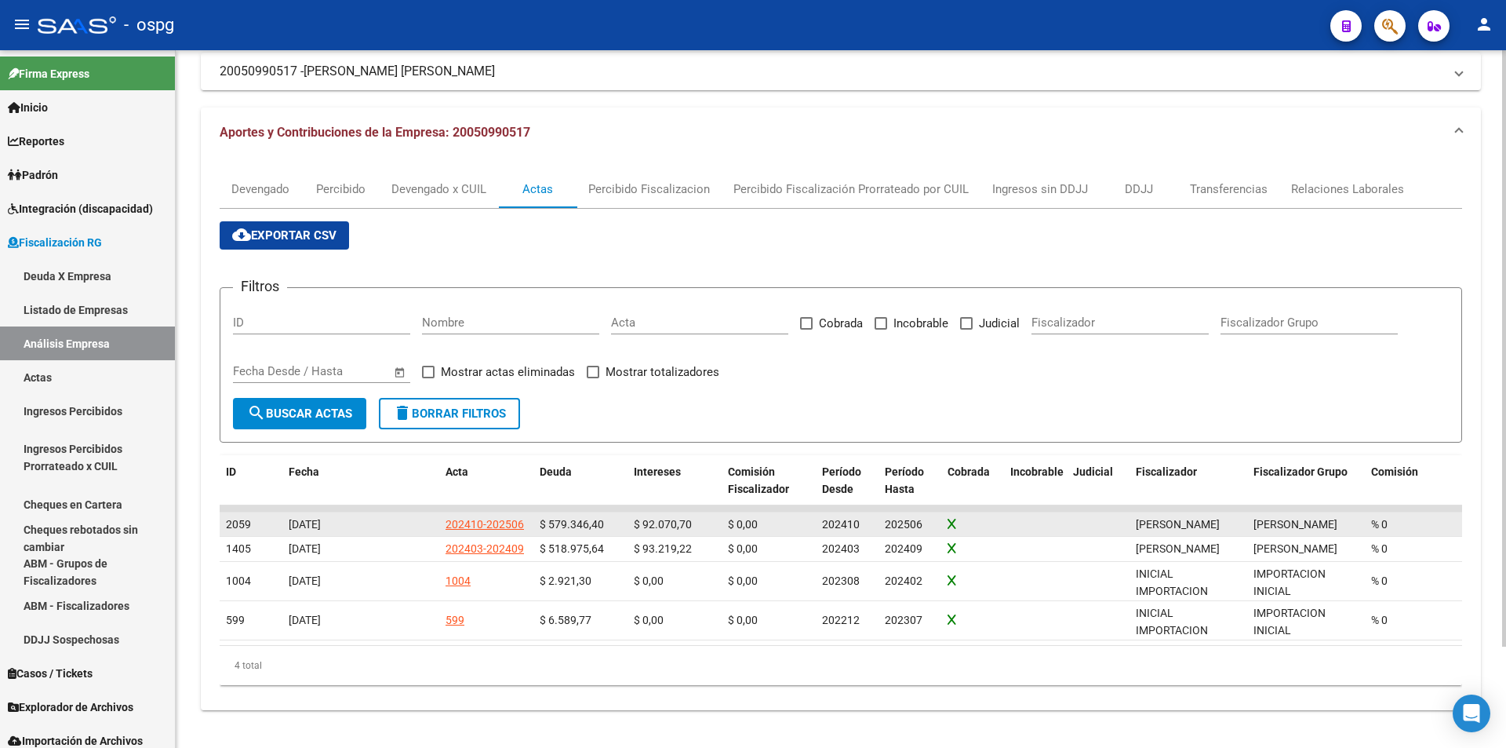
click at [490, 515] on div "202410-202506" at bounding box center [485, 524] width 78 height 18
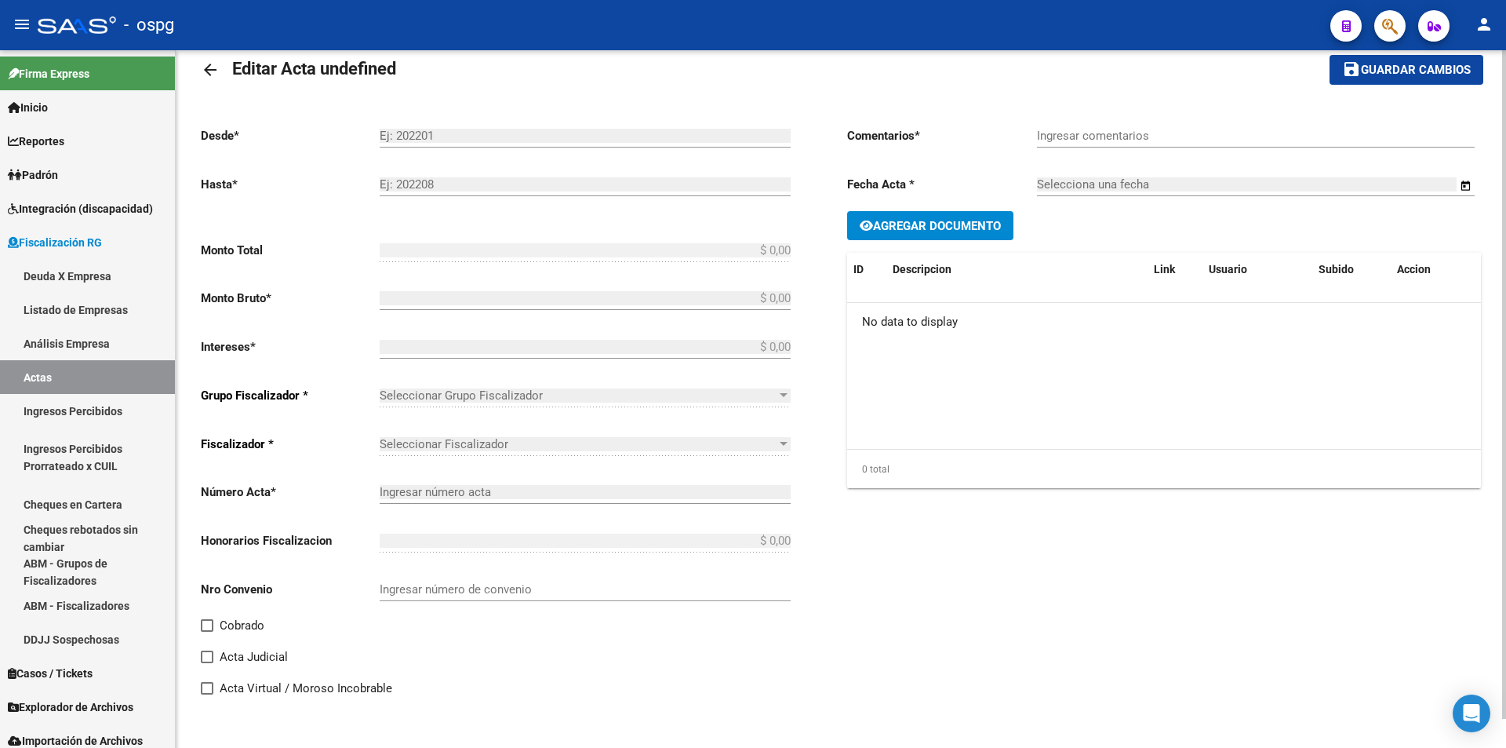
type input "202410"
type input "202506"
type input "$ 671.417,10"
type input "$ 579.346,40"
type input "$ 92.070,70"
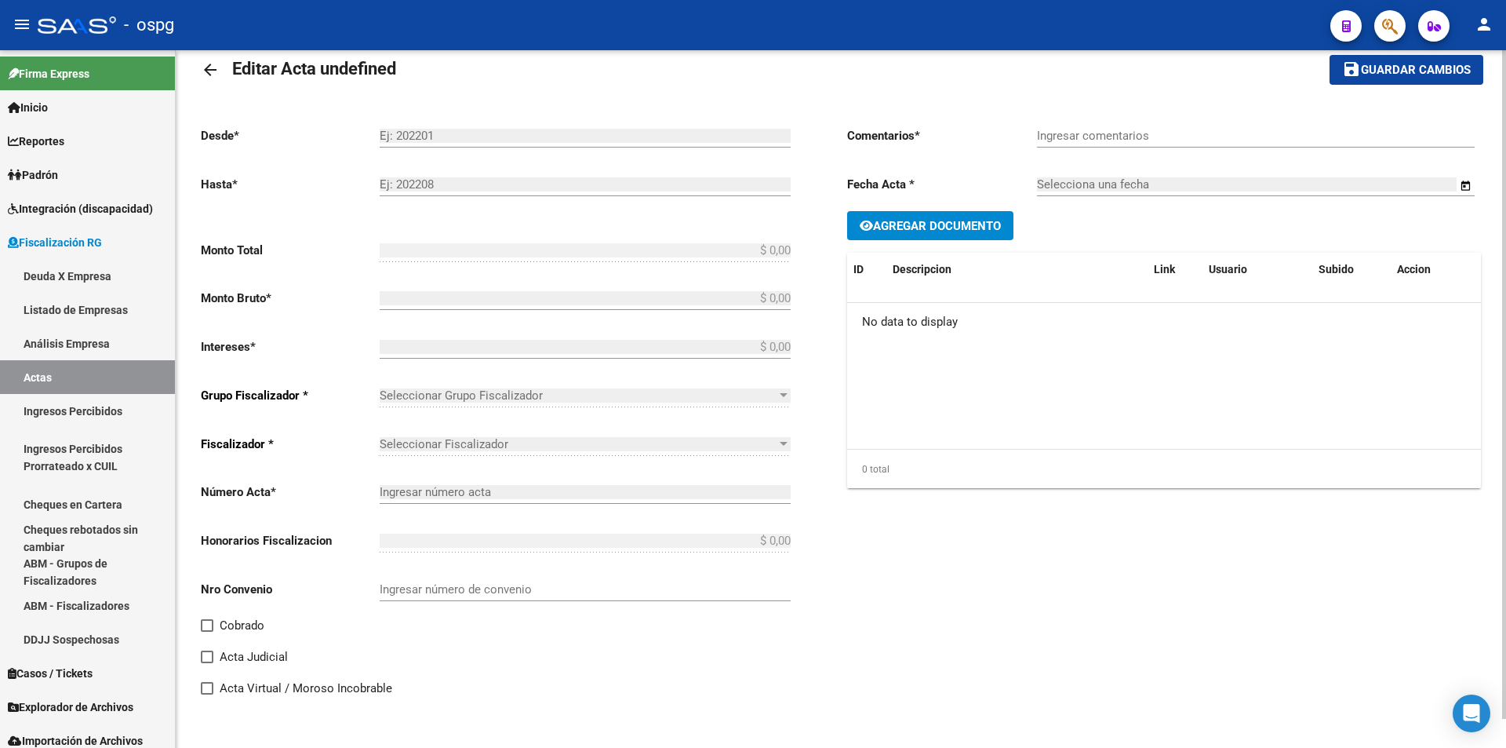
type input "202410-202506"
checkbox input "true"
type input "Recibo 43169"
type input "[DATE]"
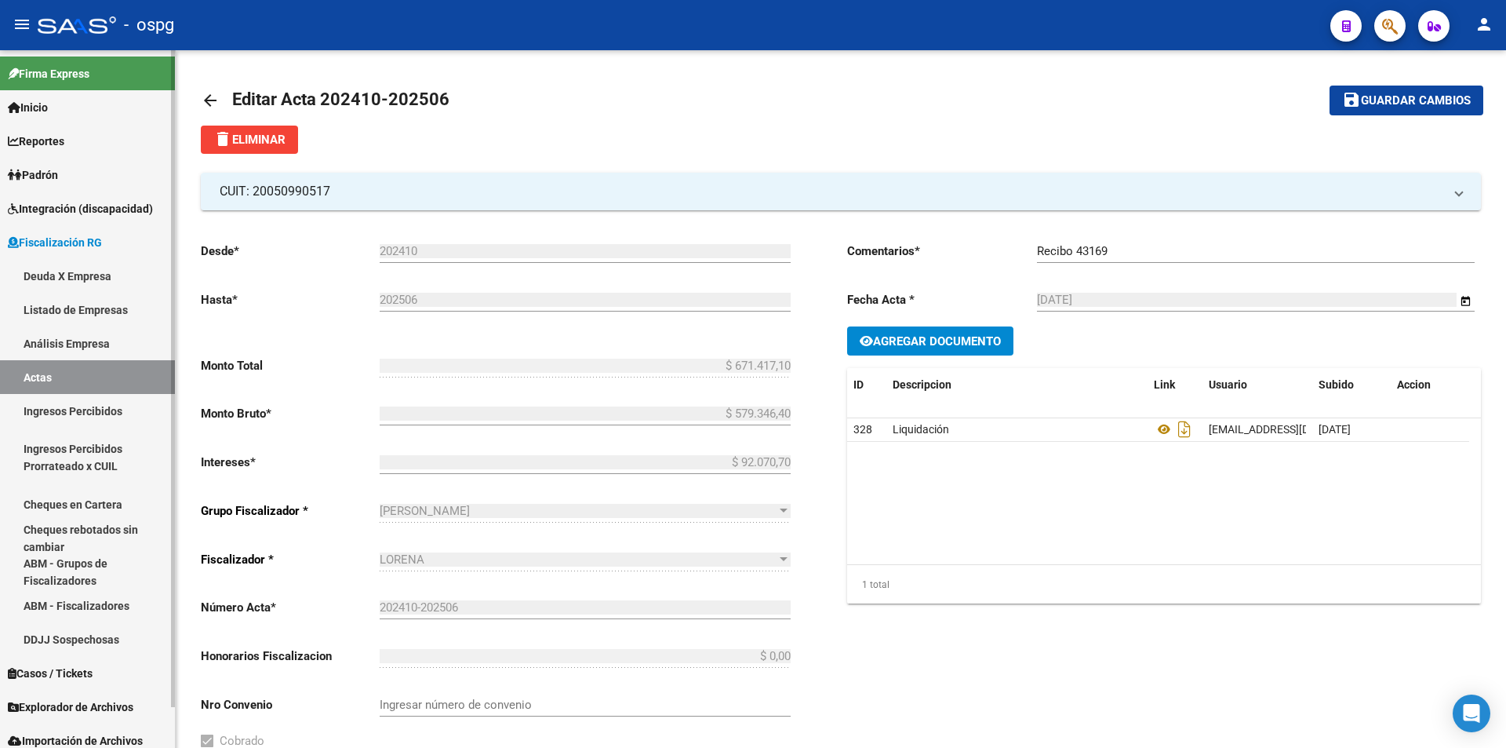
click at [59, 343] on link "Análisis Empresa" at bounding box center [87, 343] width 175 height 34
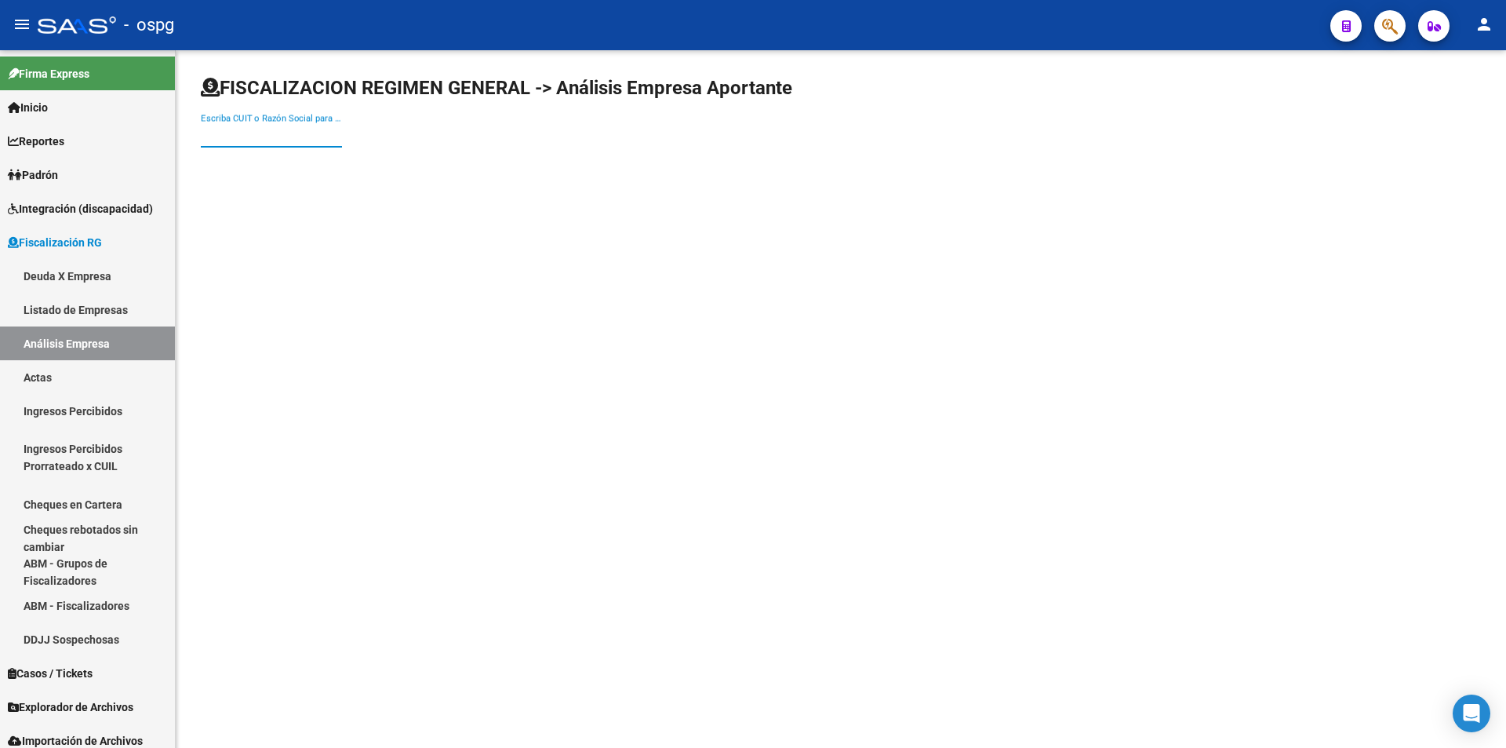
click at [283, 133] on input "Escriba CUIT o Razón Social para buscar" at bounding box center [271, 135] width 141 height 14
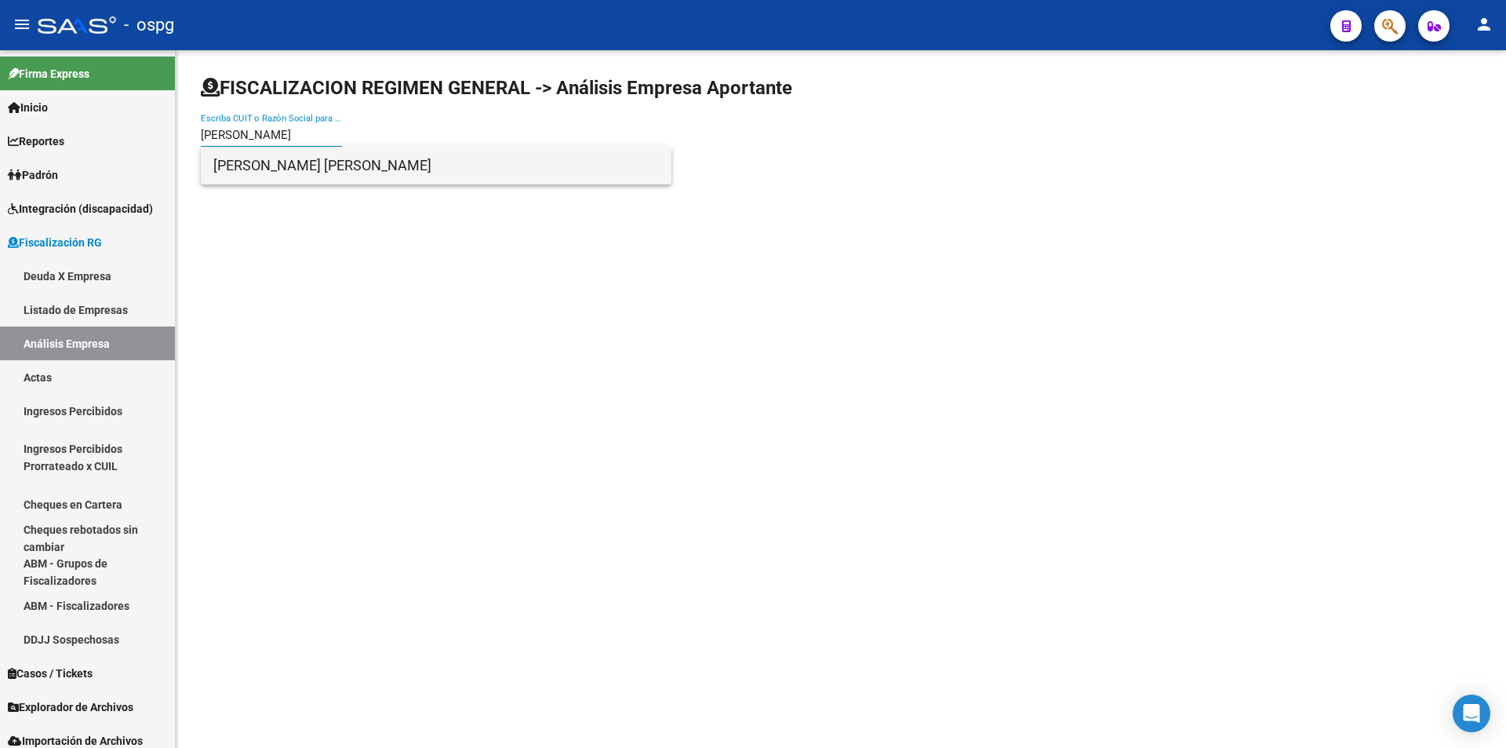
type input "[PERSON_NAME]"
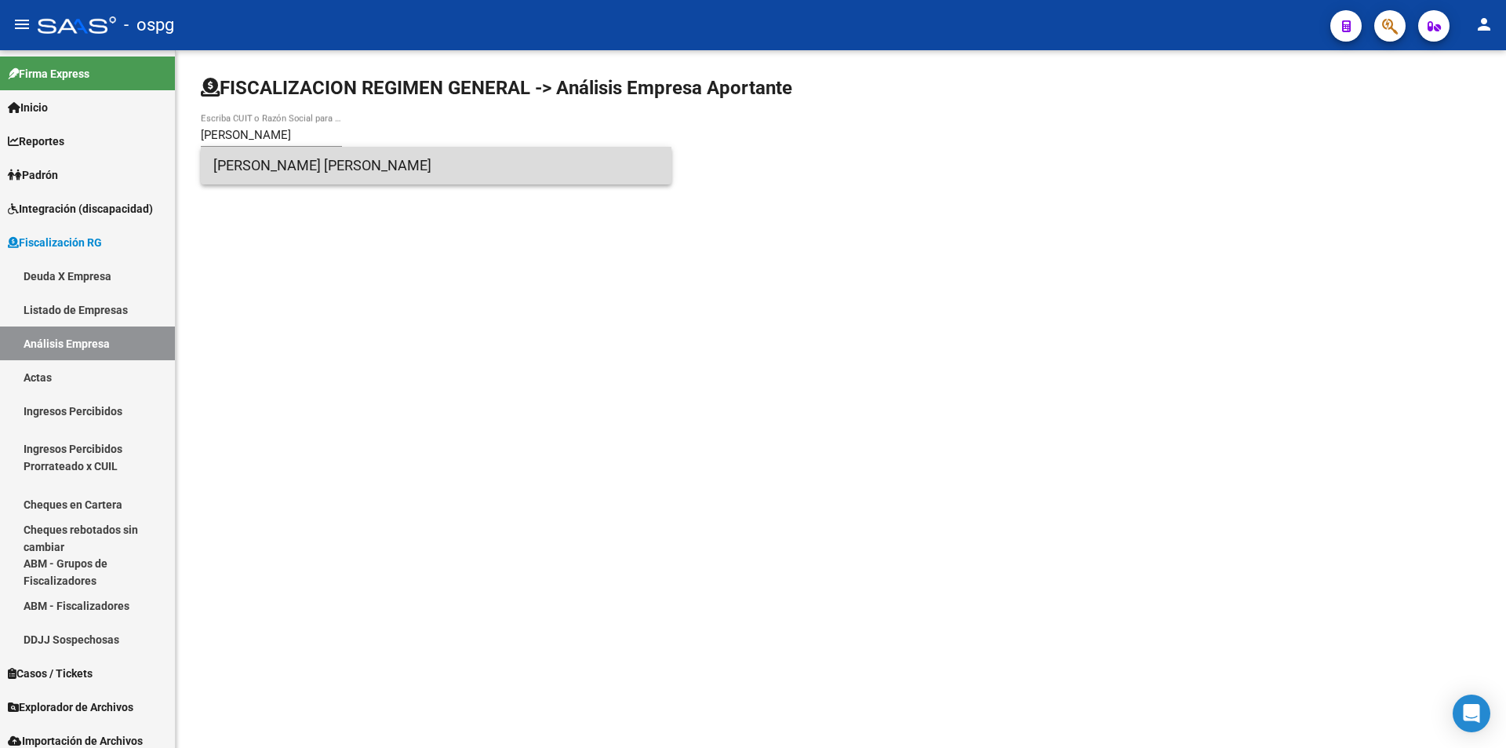
click at [311, 170] on span "[PERSON_NAME] [PERSON_NAME]" at bounding box center [436, 166] width 446 height 38
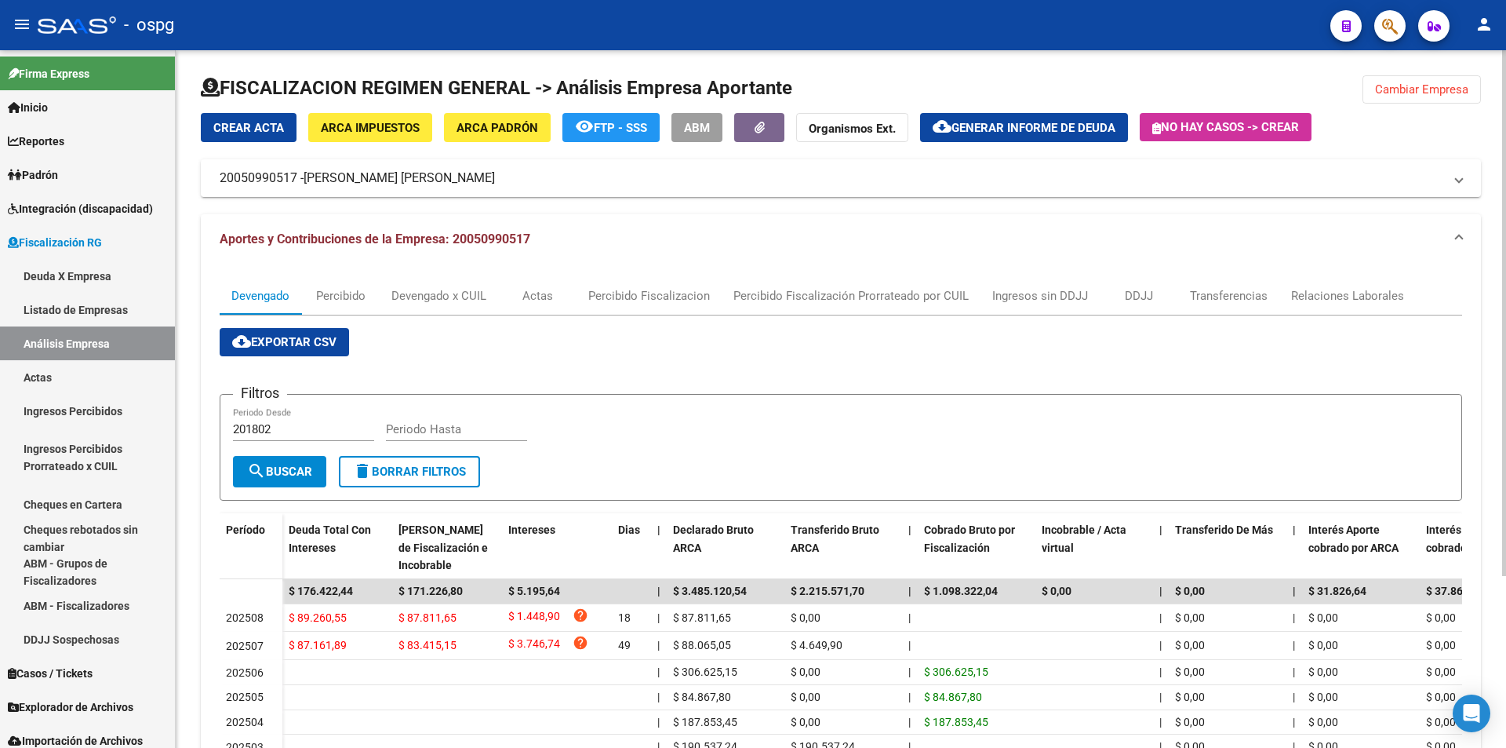
click at [1041, 130] on span "Generar informe de deuda" at bounding box center [1034, 128] width 164 height 14
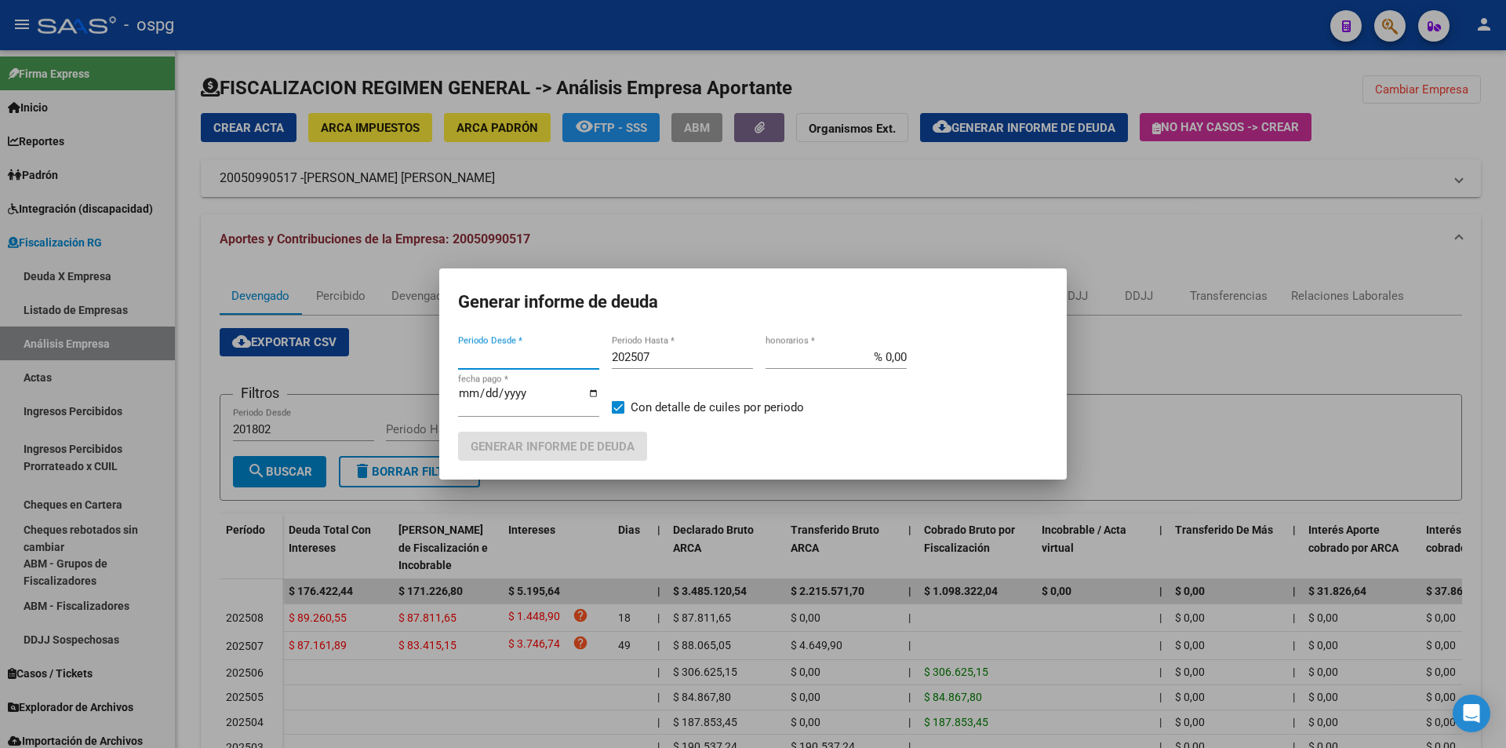
type input "202507"
click at [690, 358] on input "202507" at bounding box center [682, 357] width 141 height 14
type input "202508"
click at [620, 438] on span "Generar informe de deuda" at bounding box center [553, 445] width 164 height 14
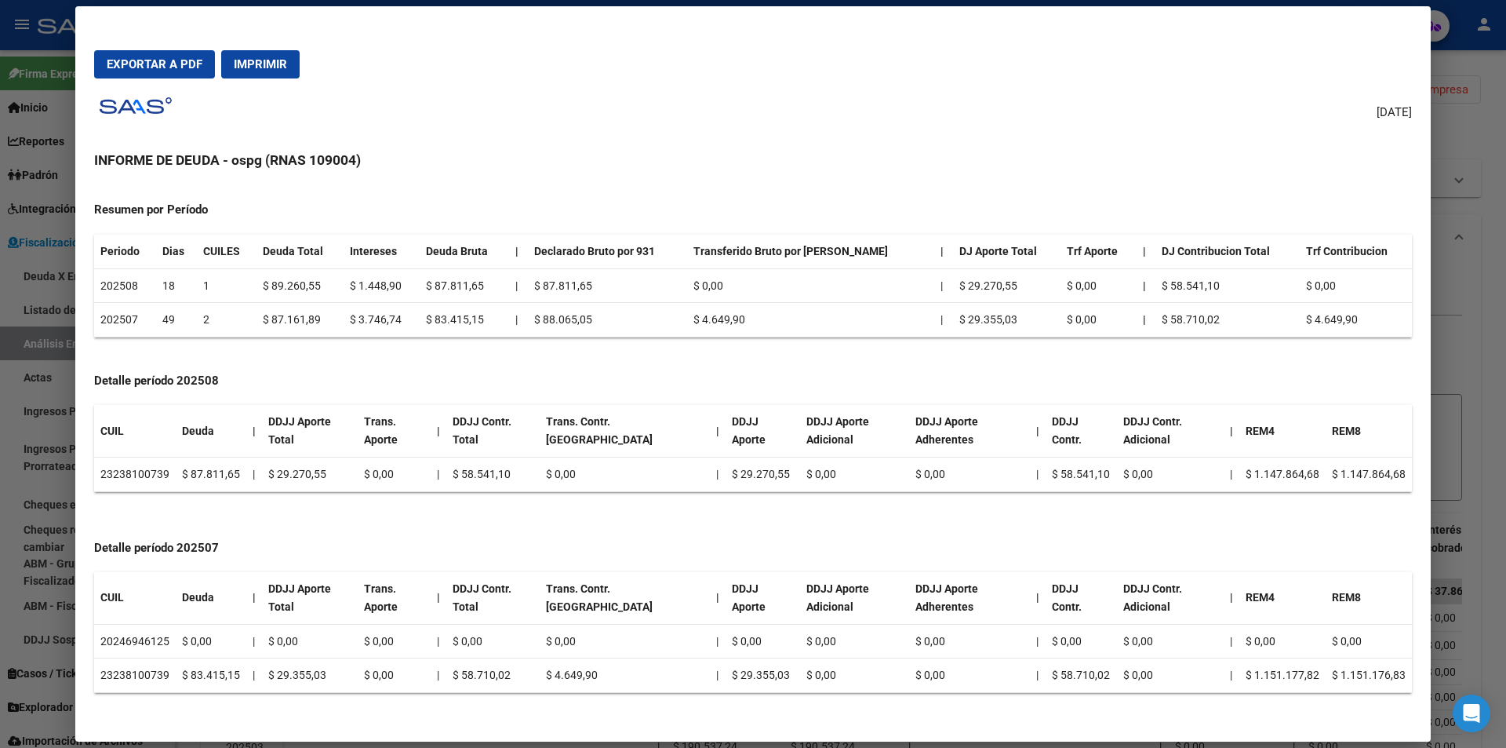
scroll to position [146, 0]
click at [1486, 344] on div at bounding box center [753, 374] width 1506 height 748
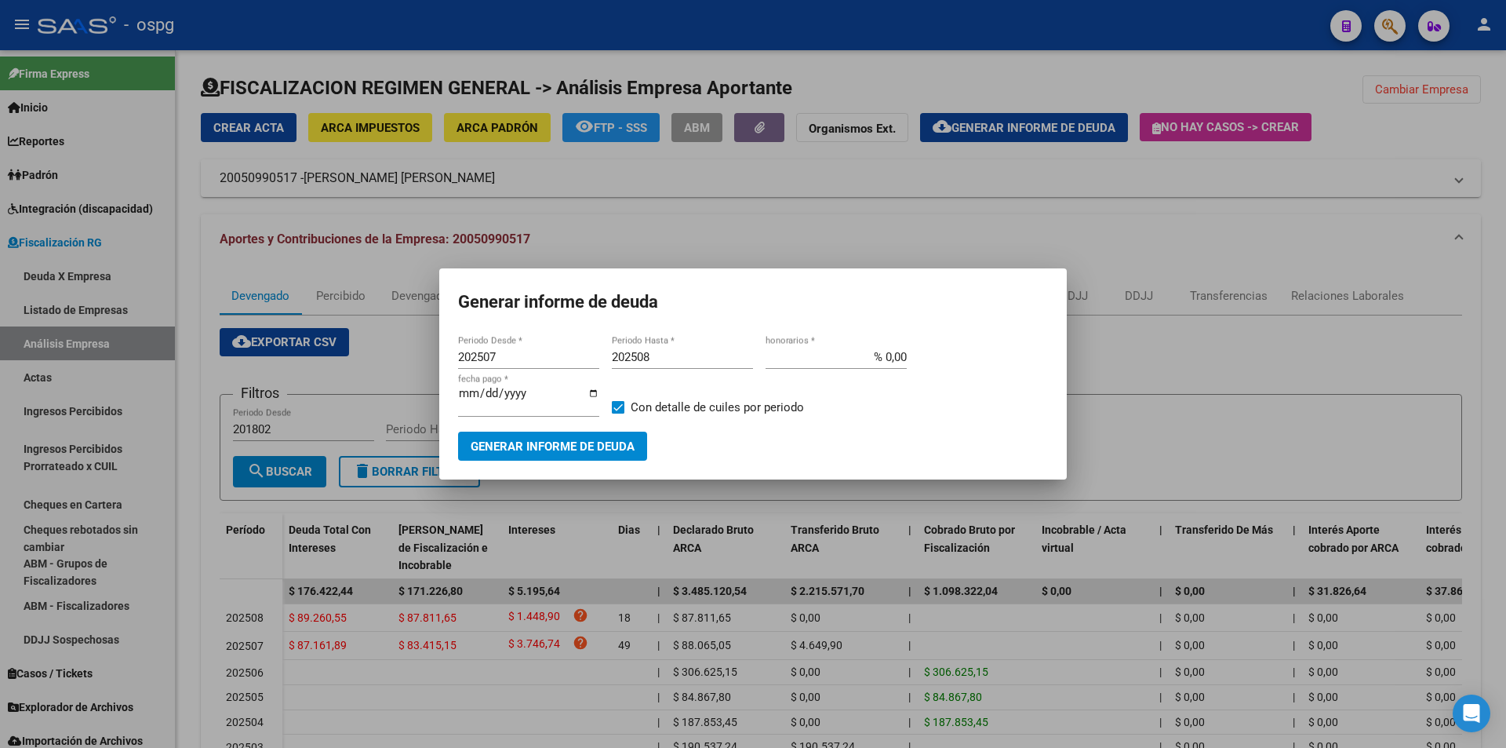
click at [1487, 165] on div at bounding box center [753, 374] width 1506 height 748
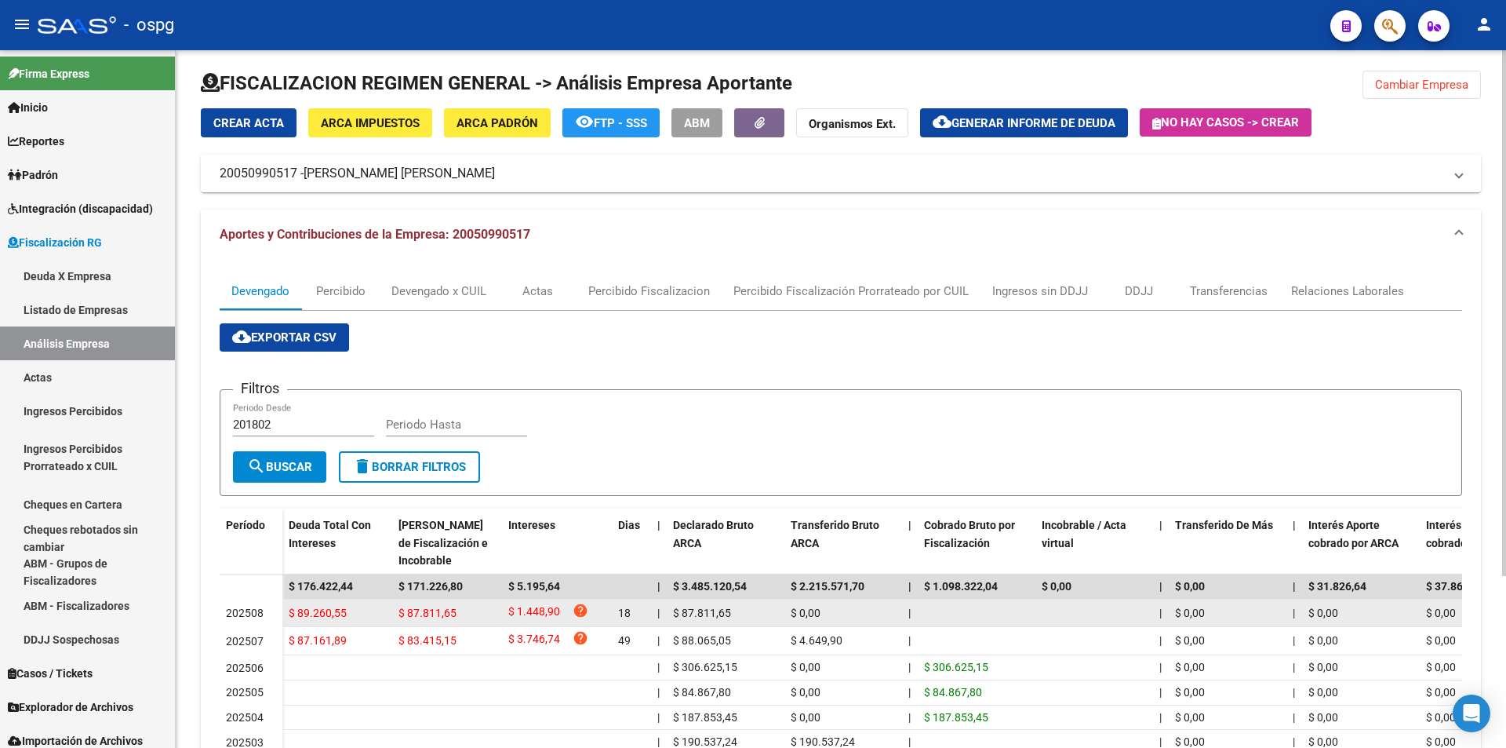
scroll to position [0, 0]
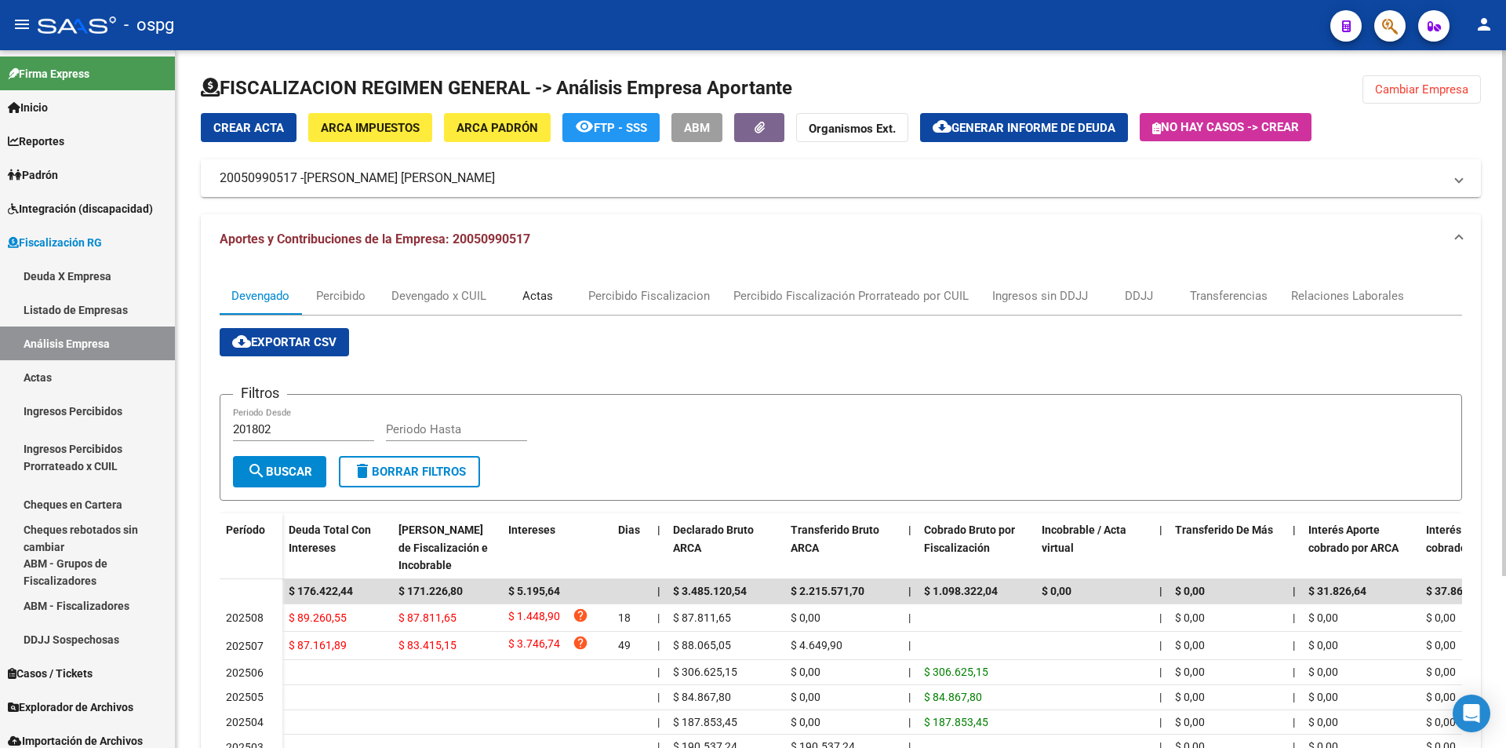
click at [540, 297] on div "Actas" at bounding box center [537, 295] width 31 height 17
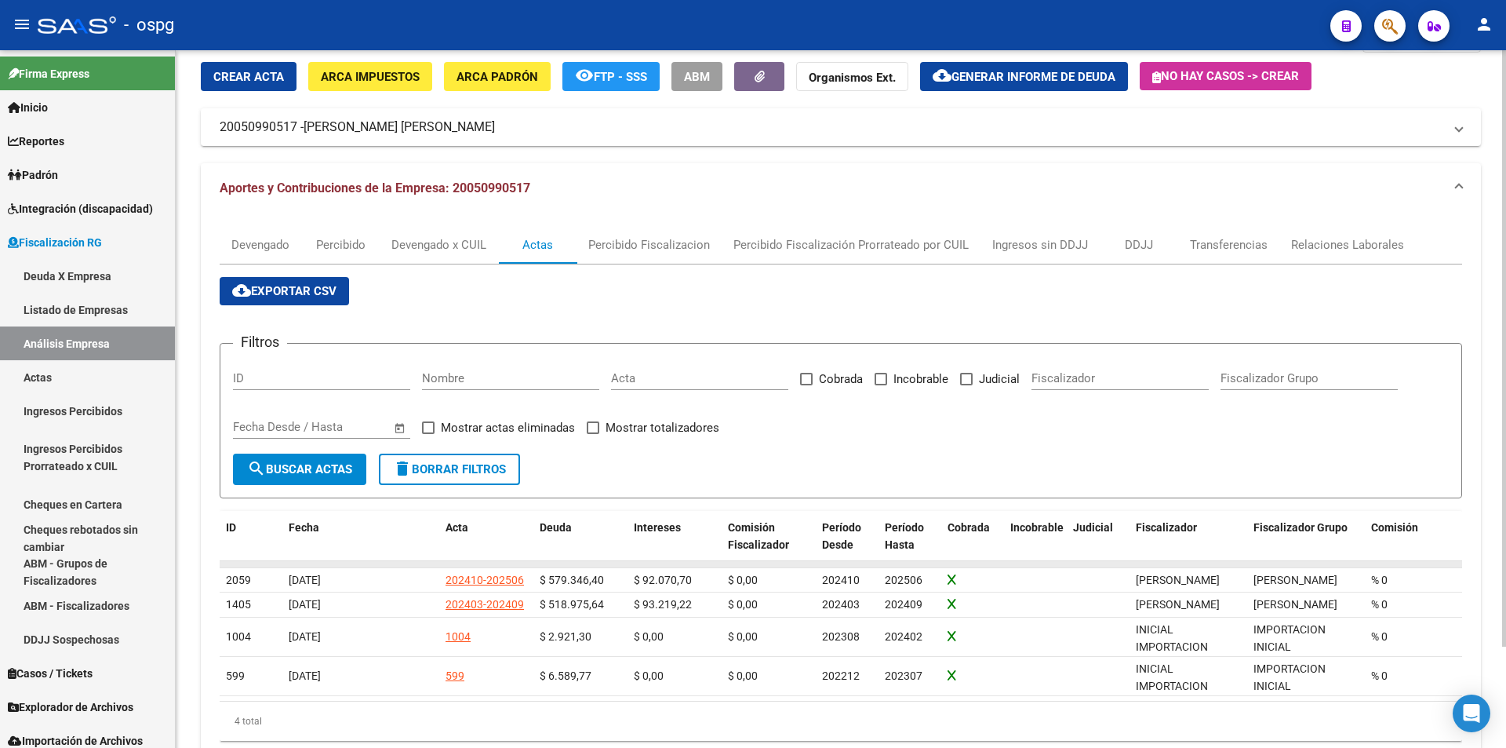
scroll to position [118, 0]
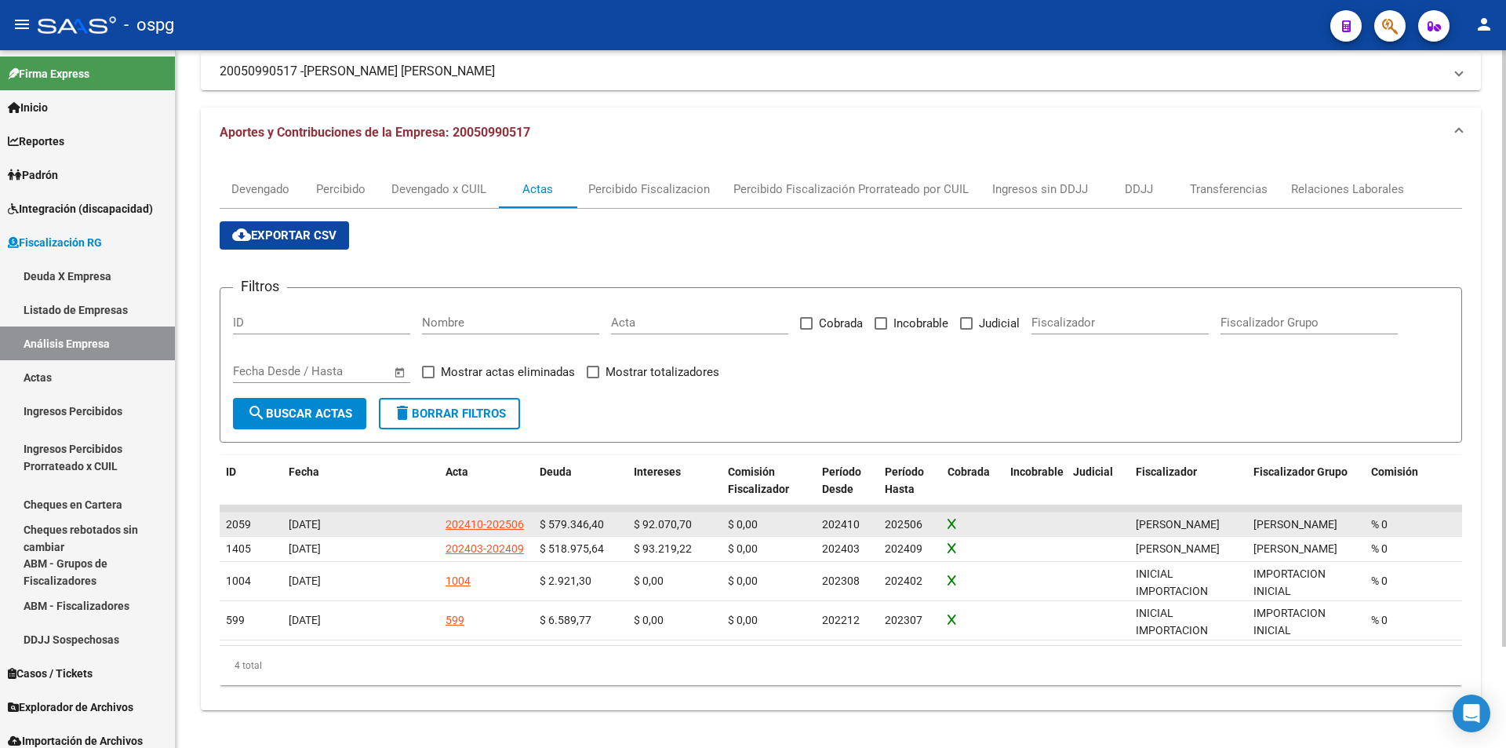
click at [511, 515] on div "202410-202506" at bounding box center [485, 524] width 78 height 18
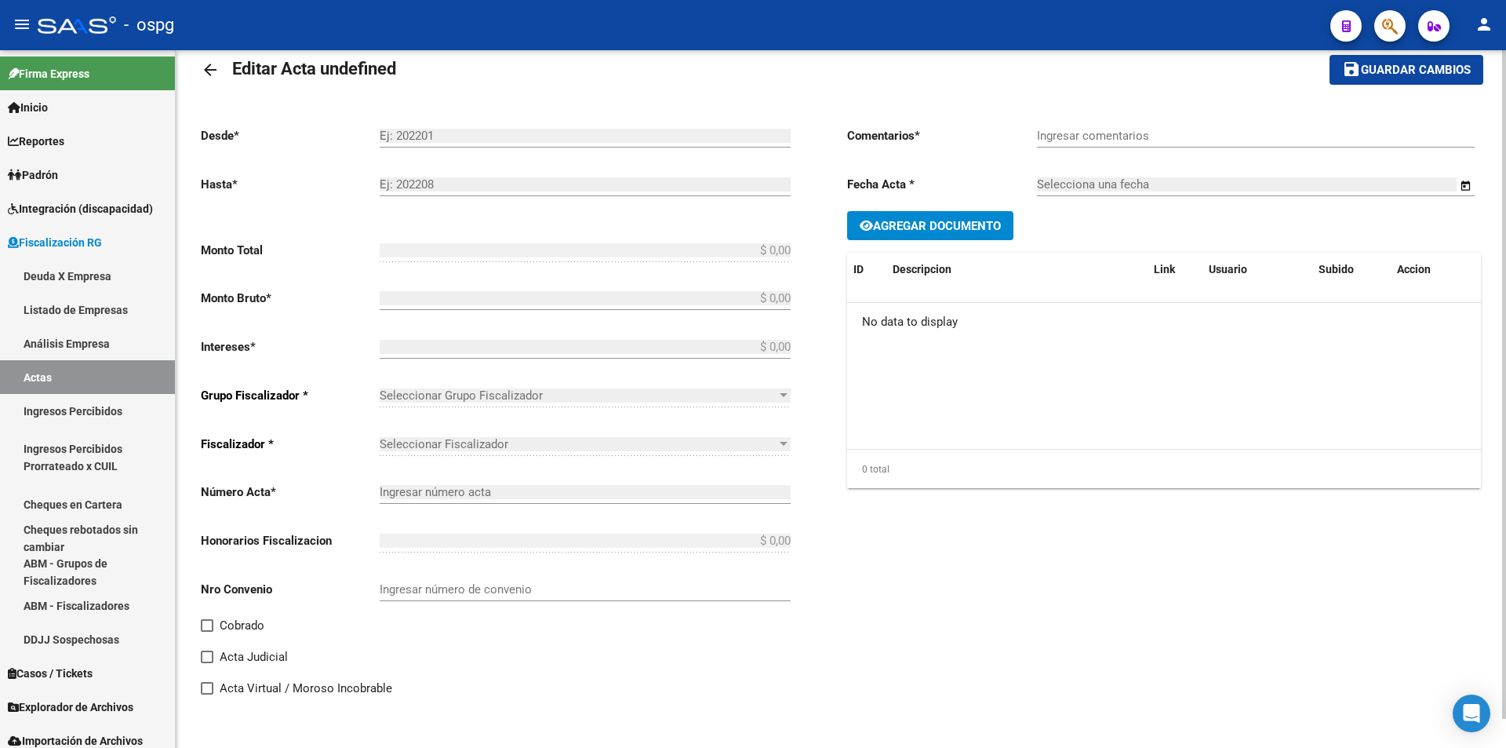
type input "202410"
type input "202506"
type input "$ 671.417,10"
type input "$ 579.346,40"
type input "$ 92.070,70"
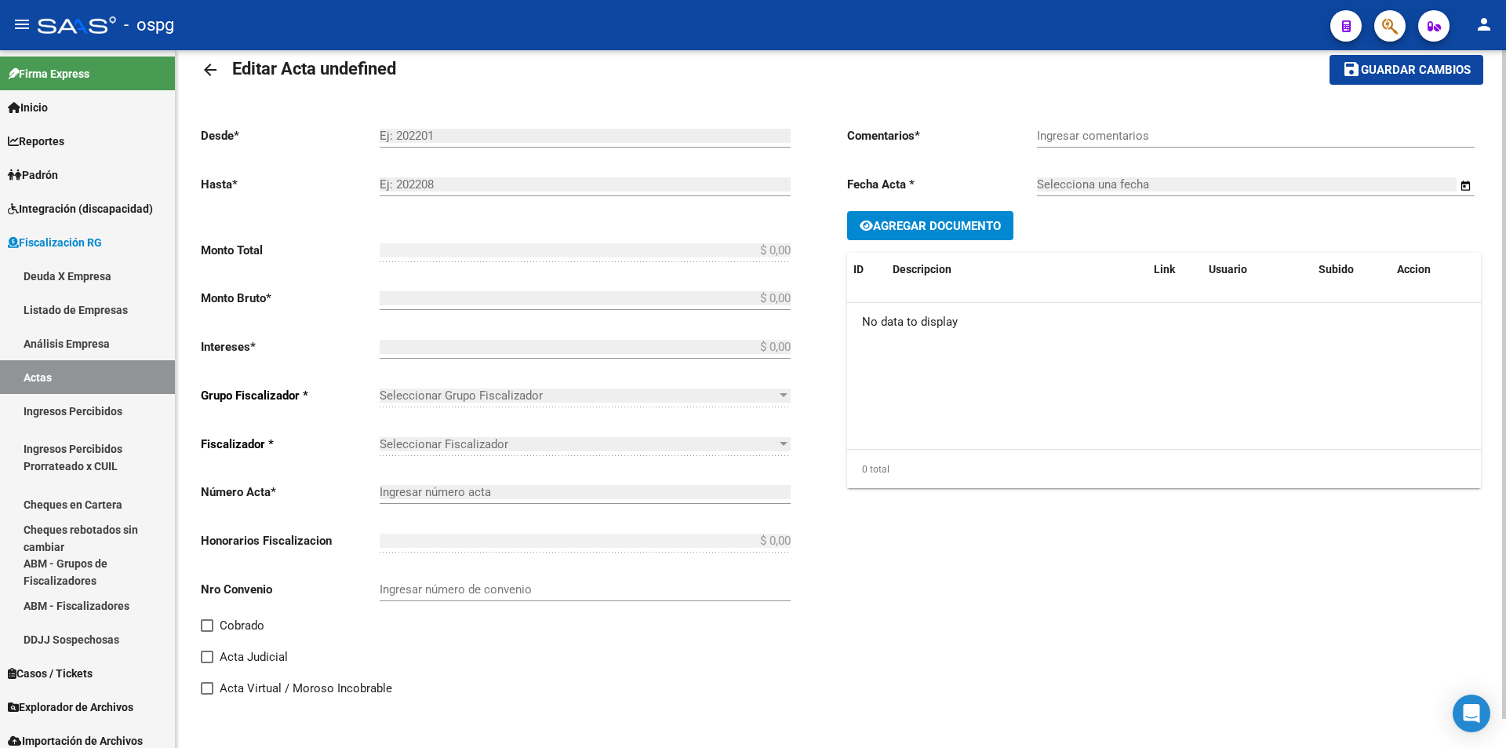
type input "202410-202506"
checkbox input "true"
type input "Recibo 43169"
type input "[DATE]"
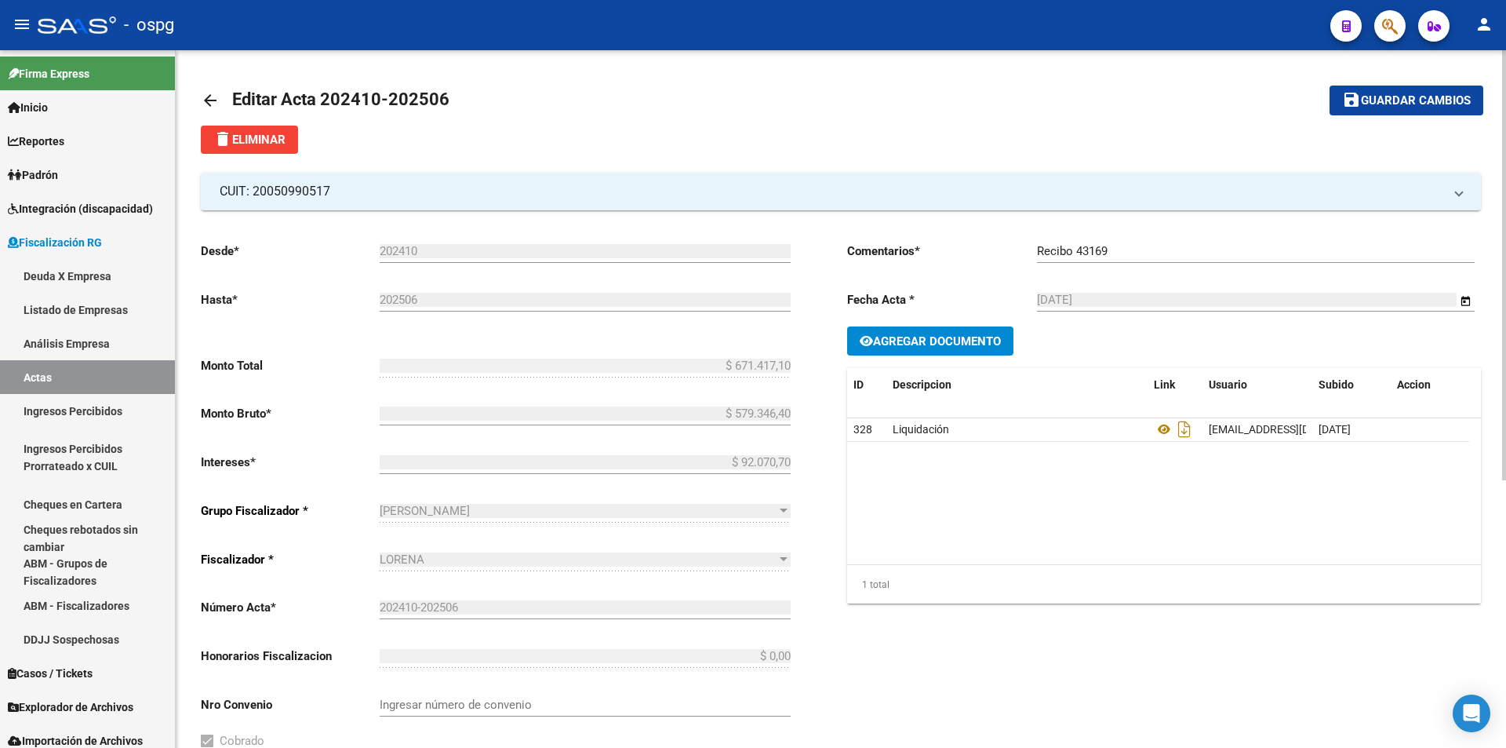
click at [206, 93] on mat-icon "arrow_back" at bounding box center [210, 100] width 19 height 19
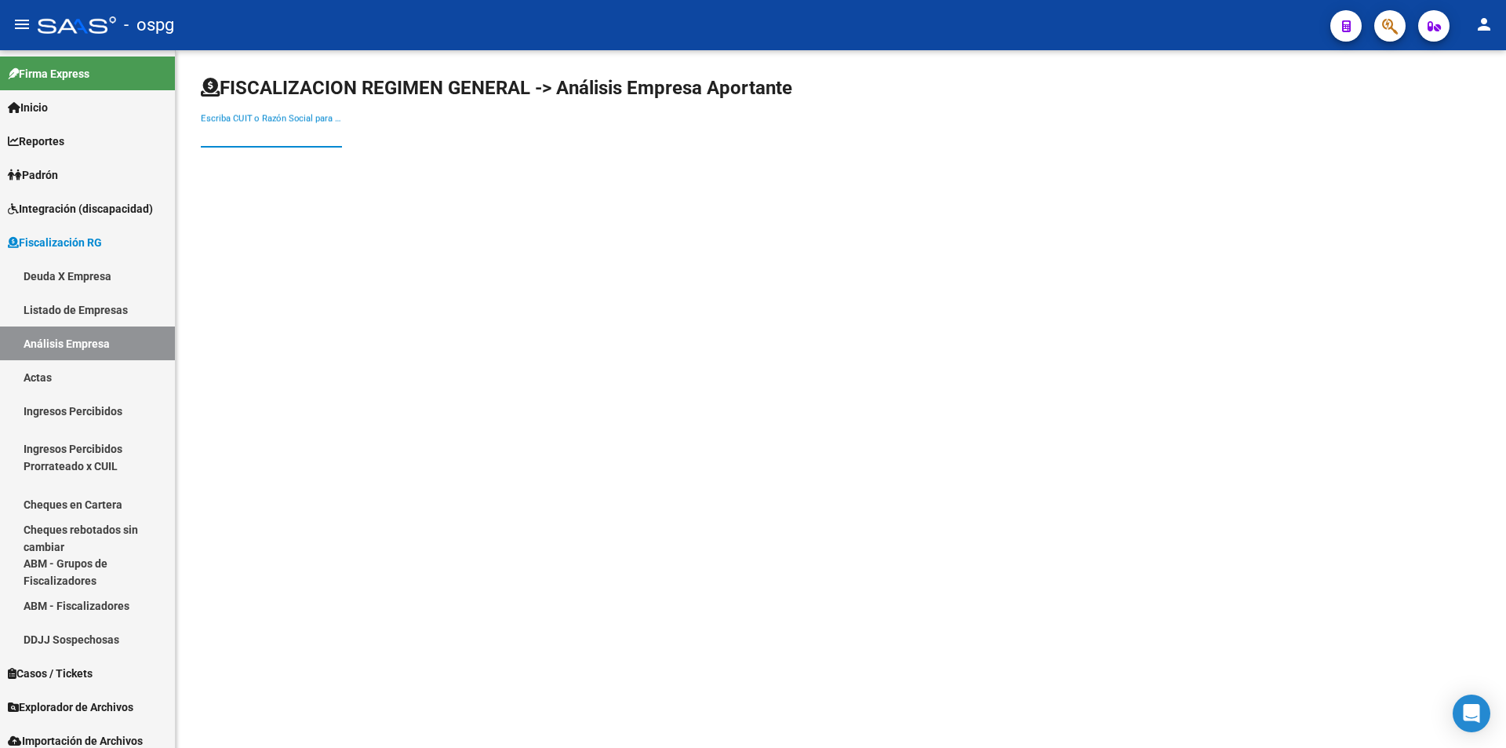
click at [263, 129] on input "Escriba CUIT o Razón Social para buscar" at bounding box center [271, 135] width 141 height 14
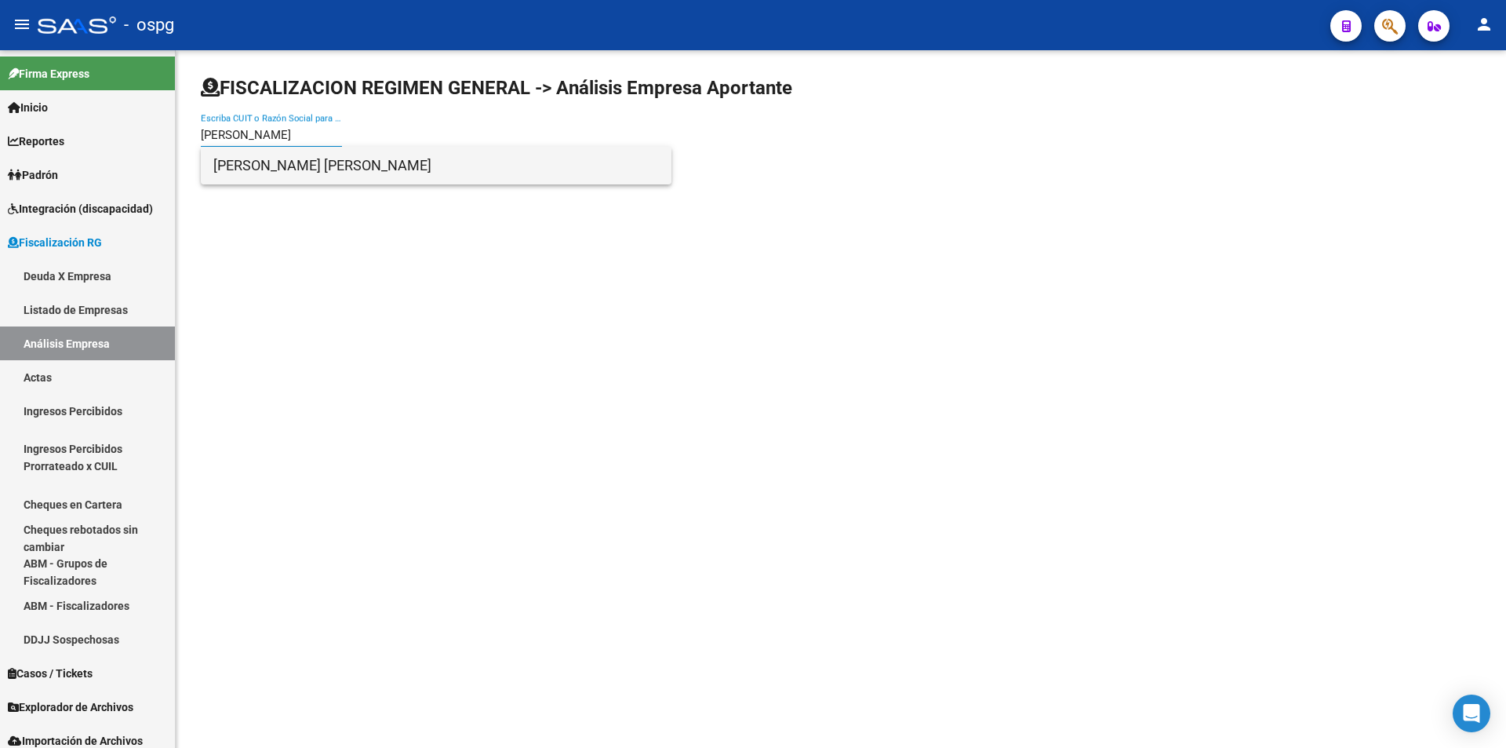
type input "[PERSON_NAME]"
click at [426, 165] on span "[PERSON_NAME] [PERSON_NAME]" at bounding box center [436, 166] width 446 height 38
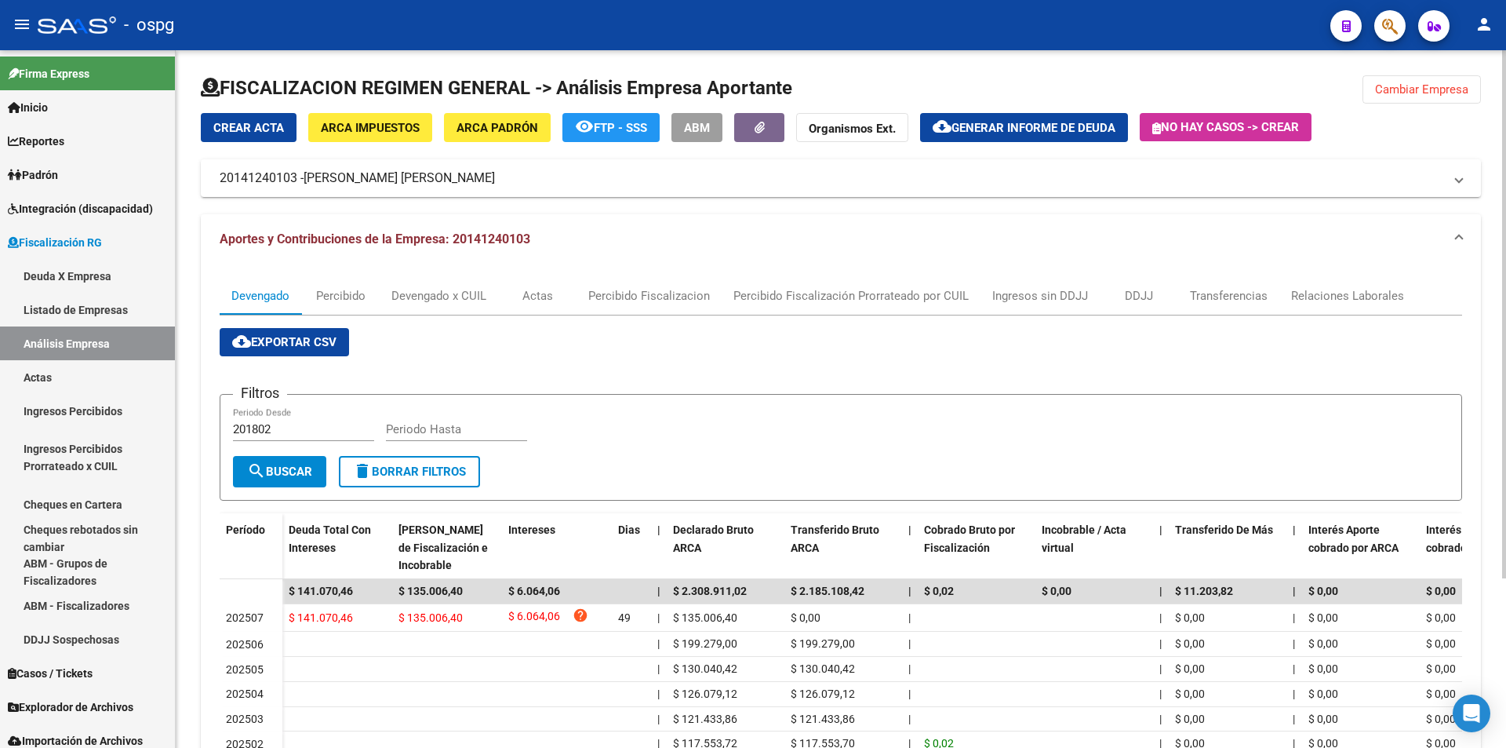
click at [1421, 95] on span "Cambiar Empresa" at bounding box center [1421, 89] width 93 height 14
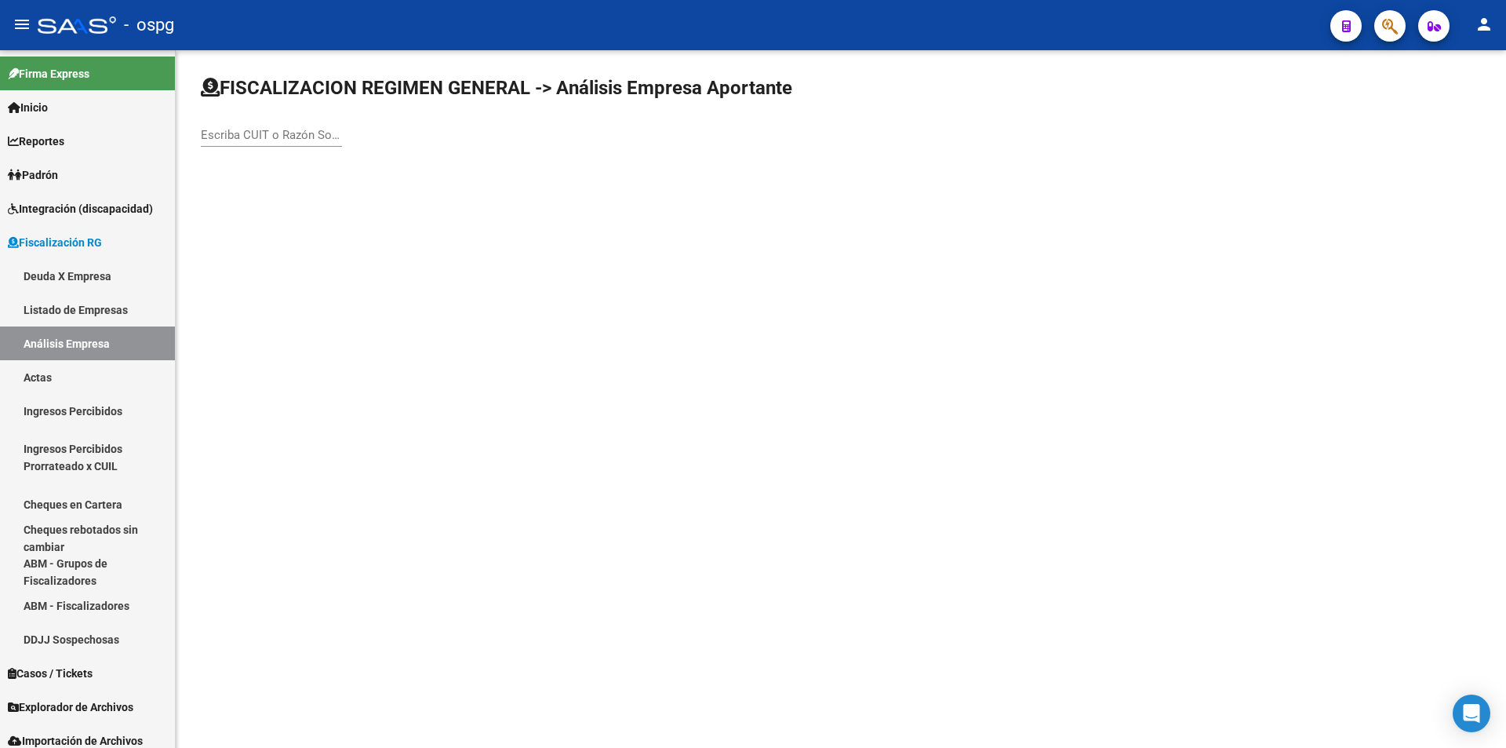
click at [260, 132] on input "Escriba CUIT o Razón Social para buscar" at bounding box center [271, 135] width 141 height 14
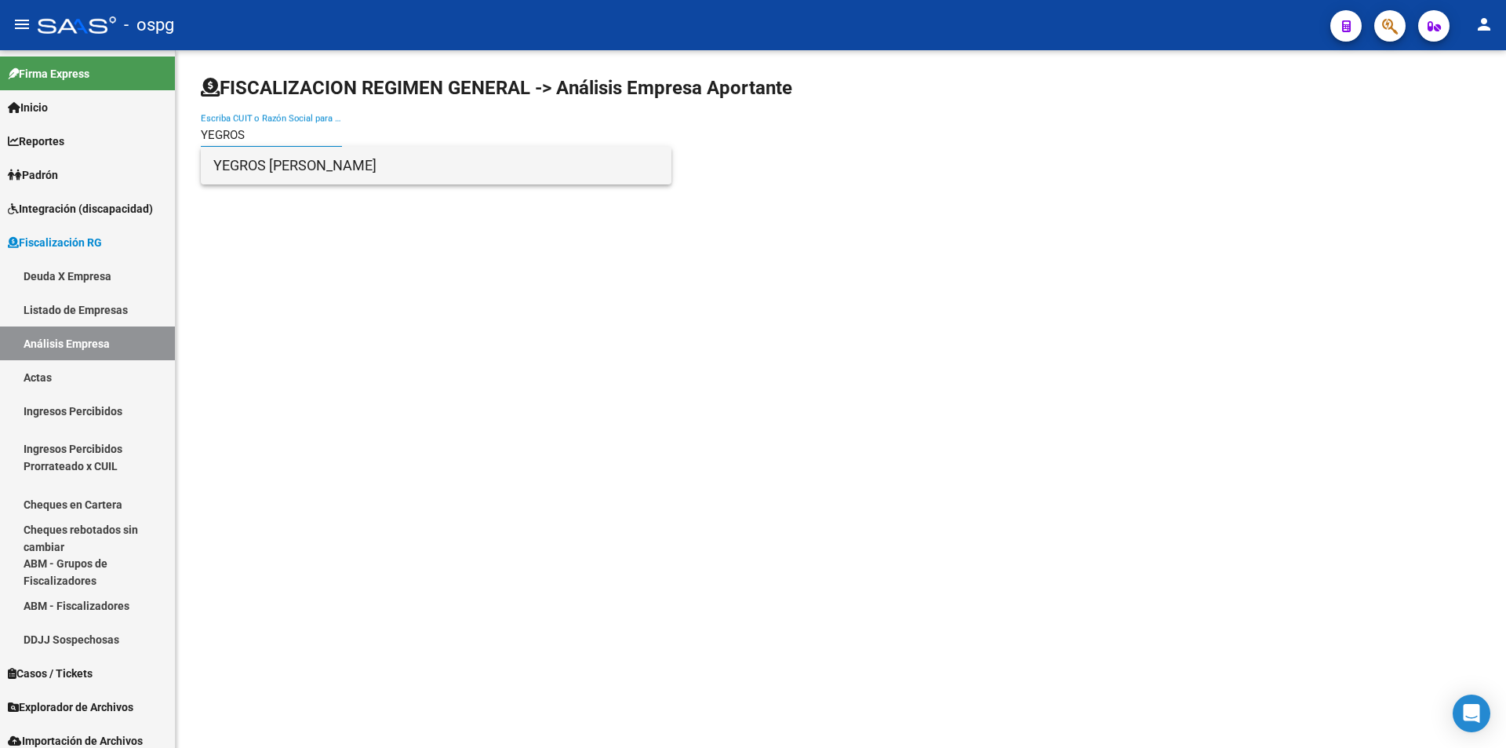
type input "YEGROS"
click at [443, 178] on span "YEGROS [PERSON_NAME]" at bounding box center [436, 166] width 446 height 38
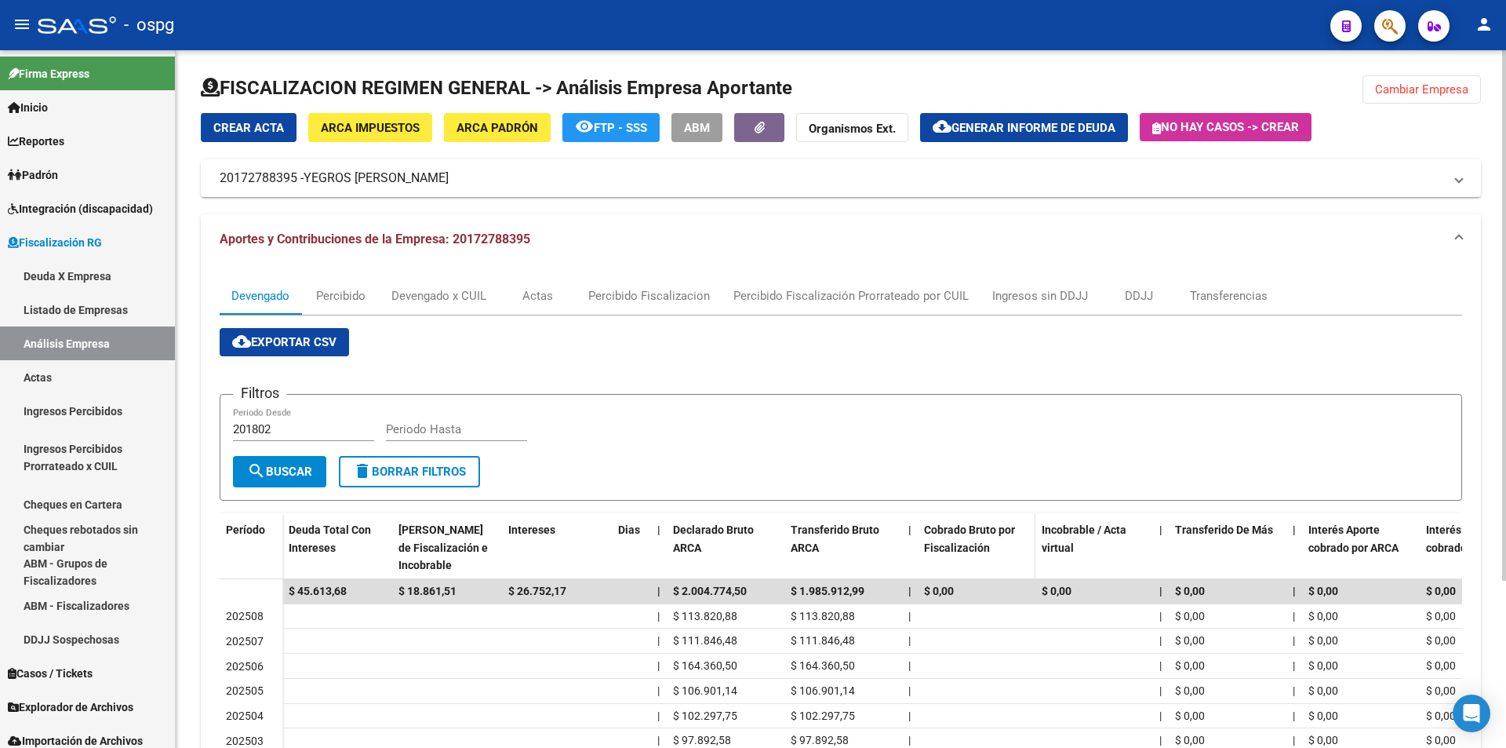
scroll to position [220, 0]
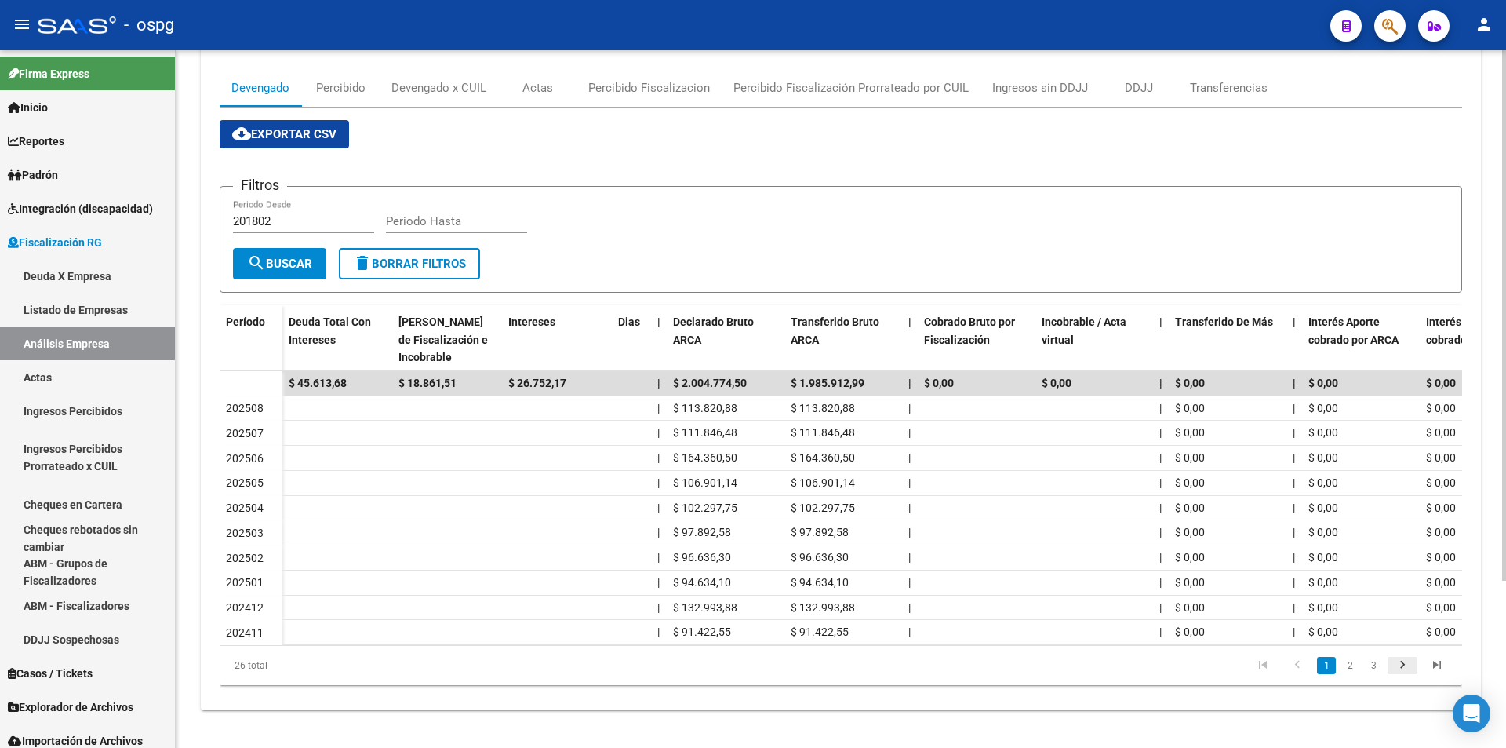
click at [1413, 669] on link "go to next page" at bounding box center [1403, 665] width 30 height 17
click at [1409, 657] on icon "go to next page" at bounding box center [1402, 666] width 20 height 19
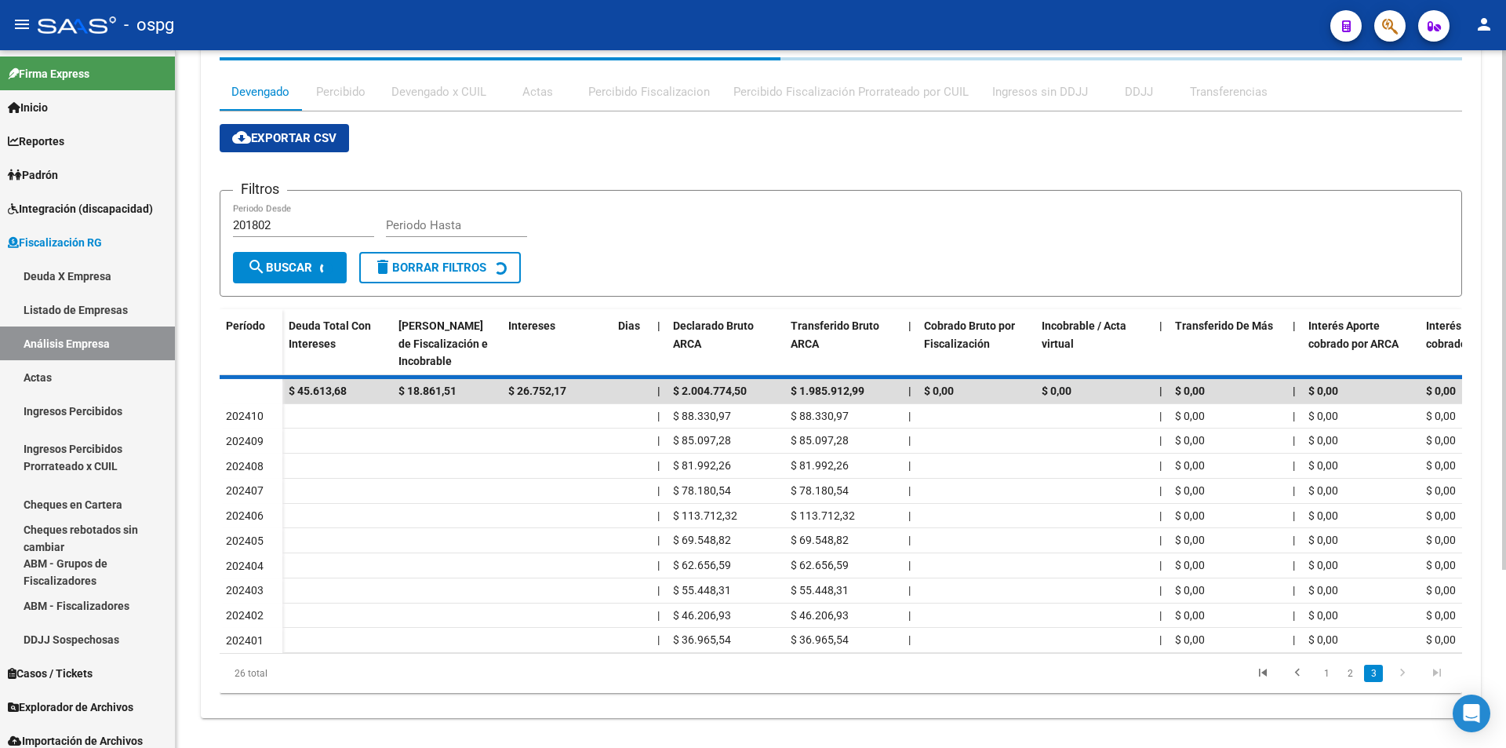
scroll to position [124, 0]
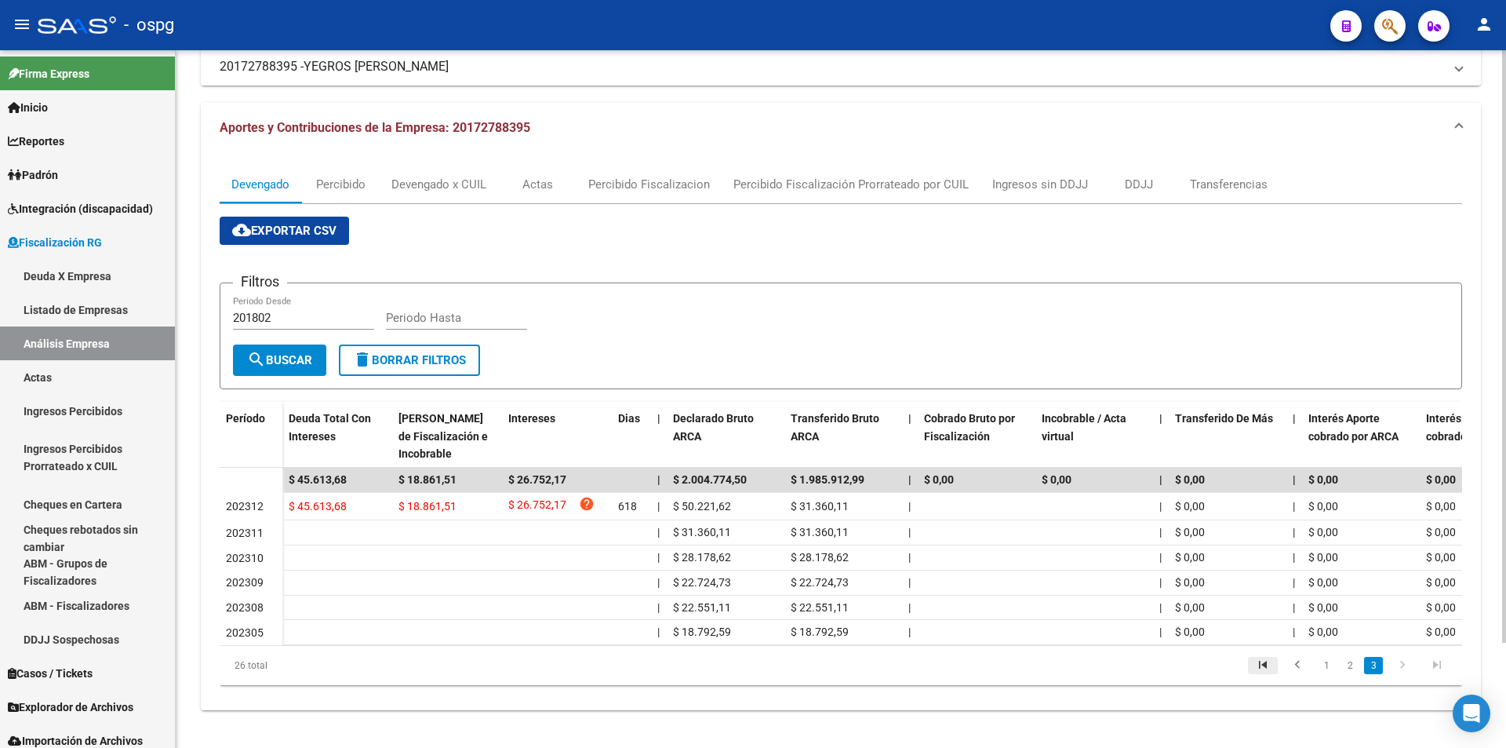
click at [1258, 665] on icon "go to first page" at bounding box center [1263, 666] width 20 height 19
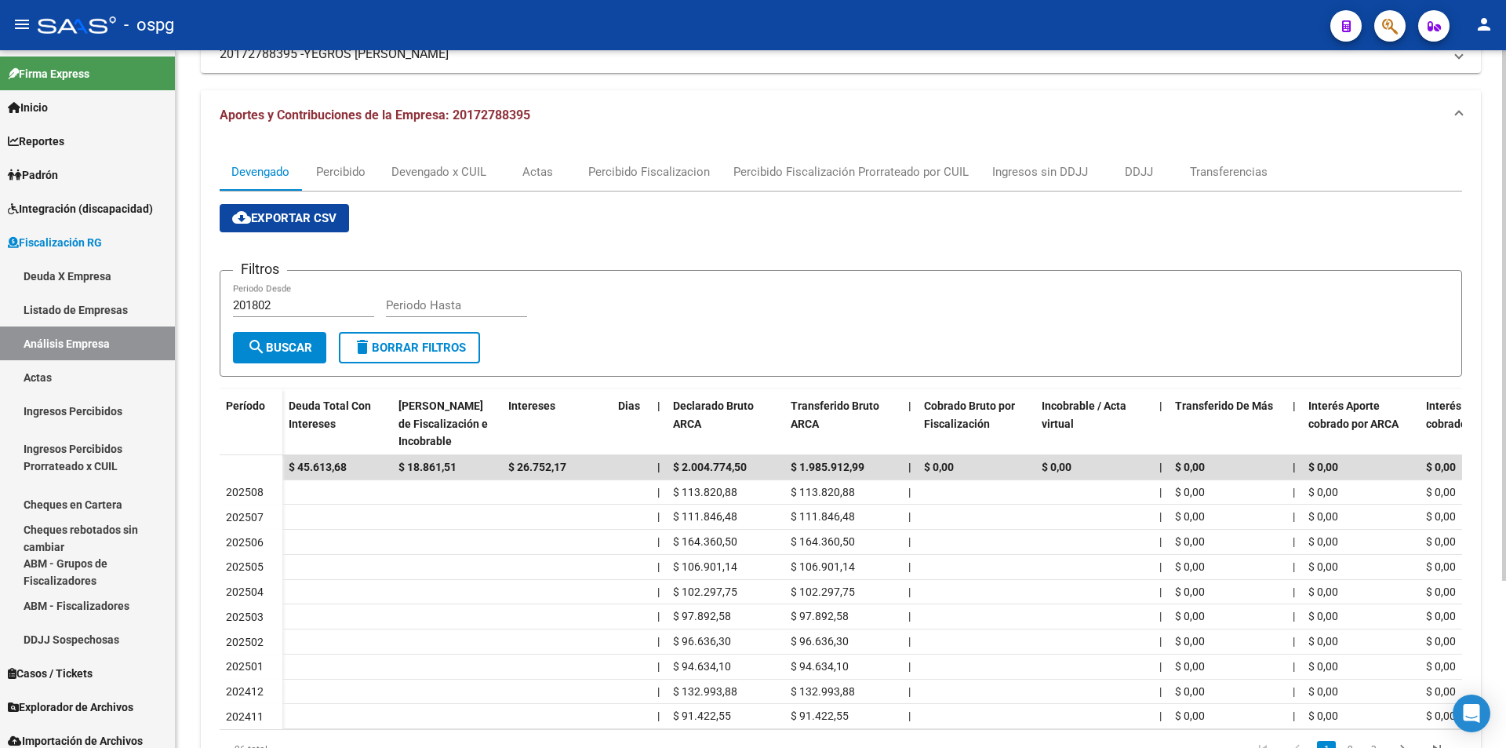
scroll to position [0, 0]
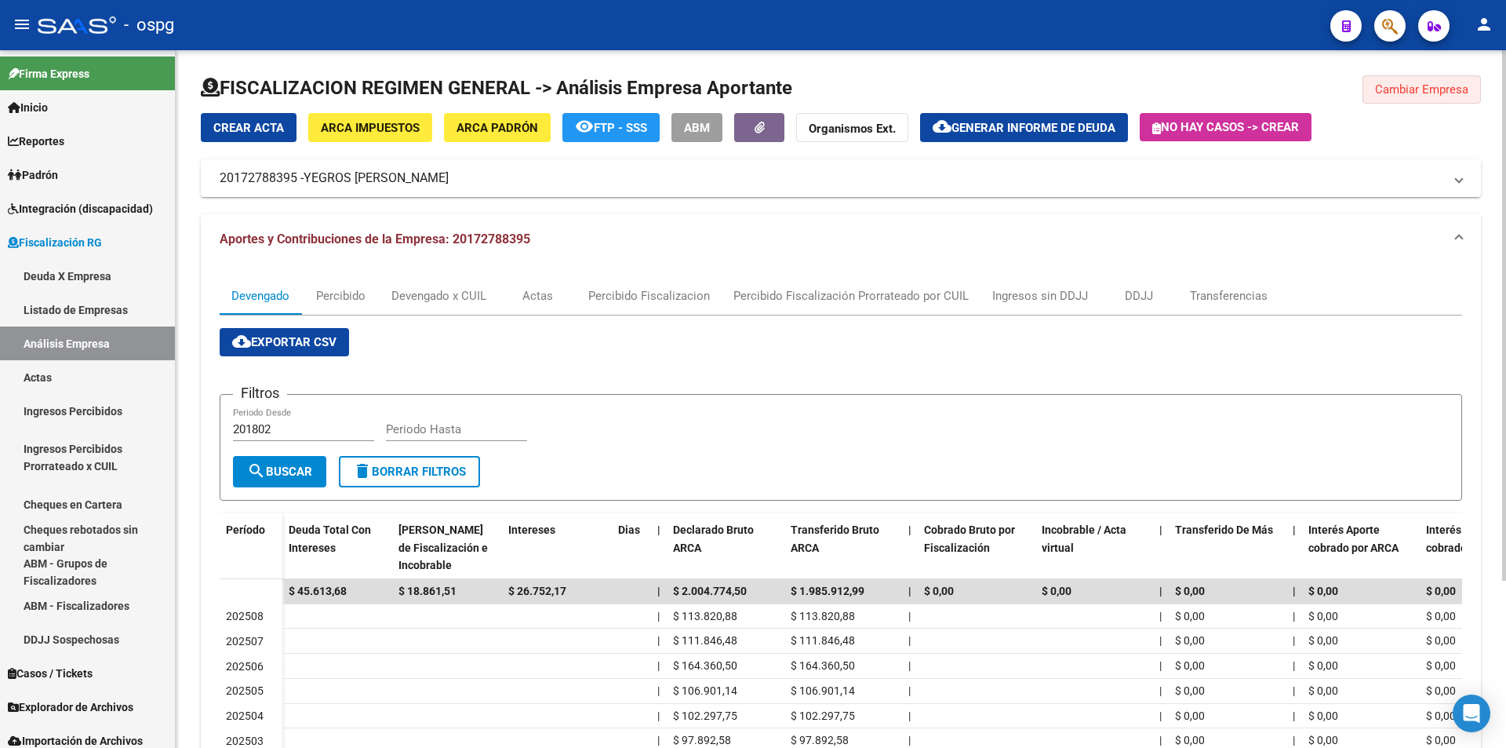
click at [1421, 94] on span "Cambiar Empresa" at bounding box center [1421, 89] width 93 height 14
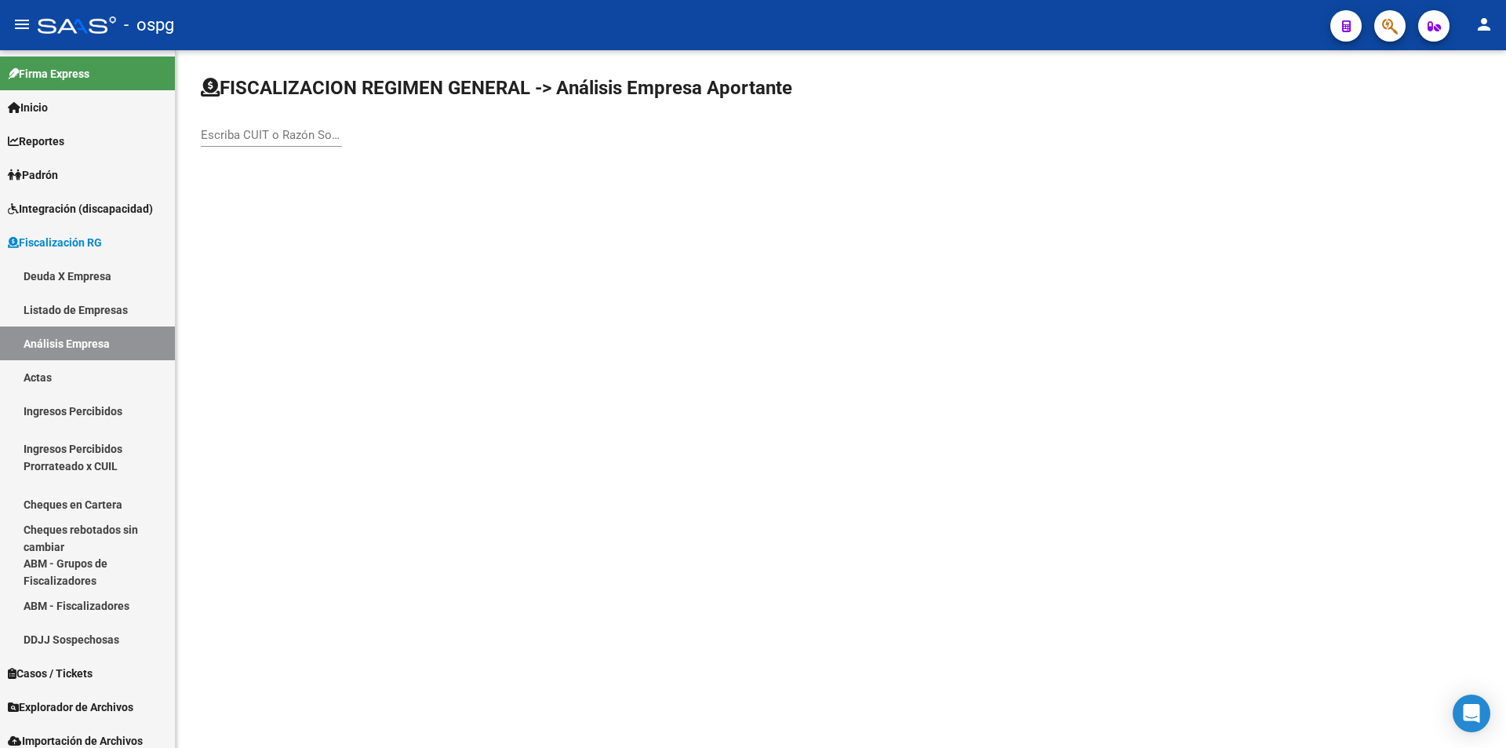
click at [289, 136] on input "Escriba CUIT o Razón Social para buscar" at bounding box center [271, 135] width 141 height 14
type input "DEFELITTO"
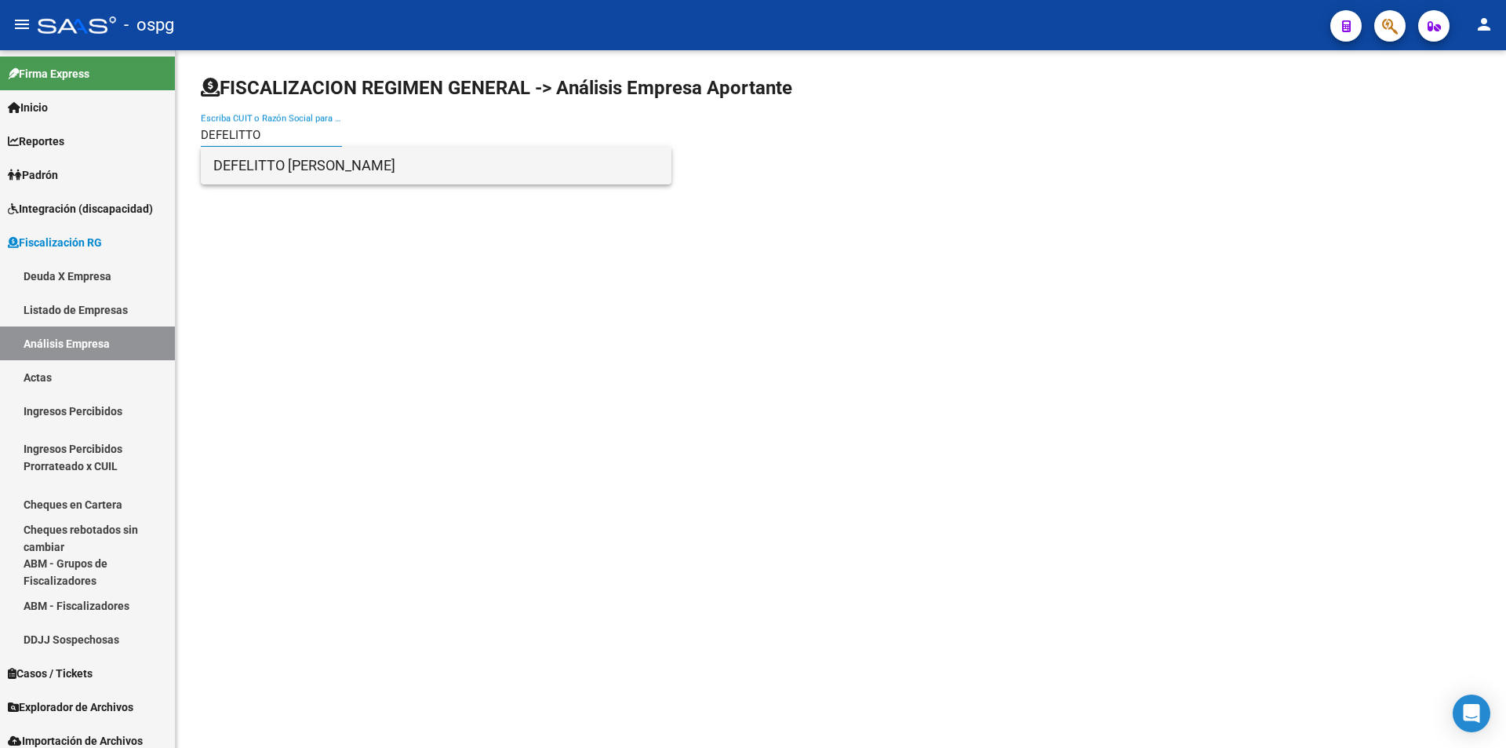
click at [481, 171] on span "DEFELITTO [PERSON_NAME]" at bounding box center [436, 166] width 446 height 38
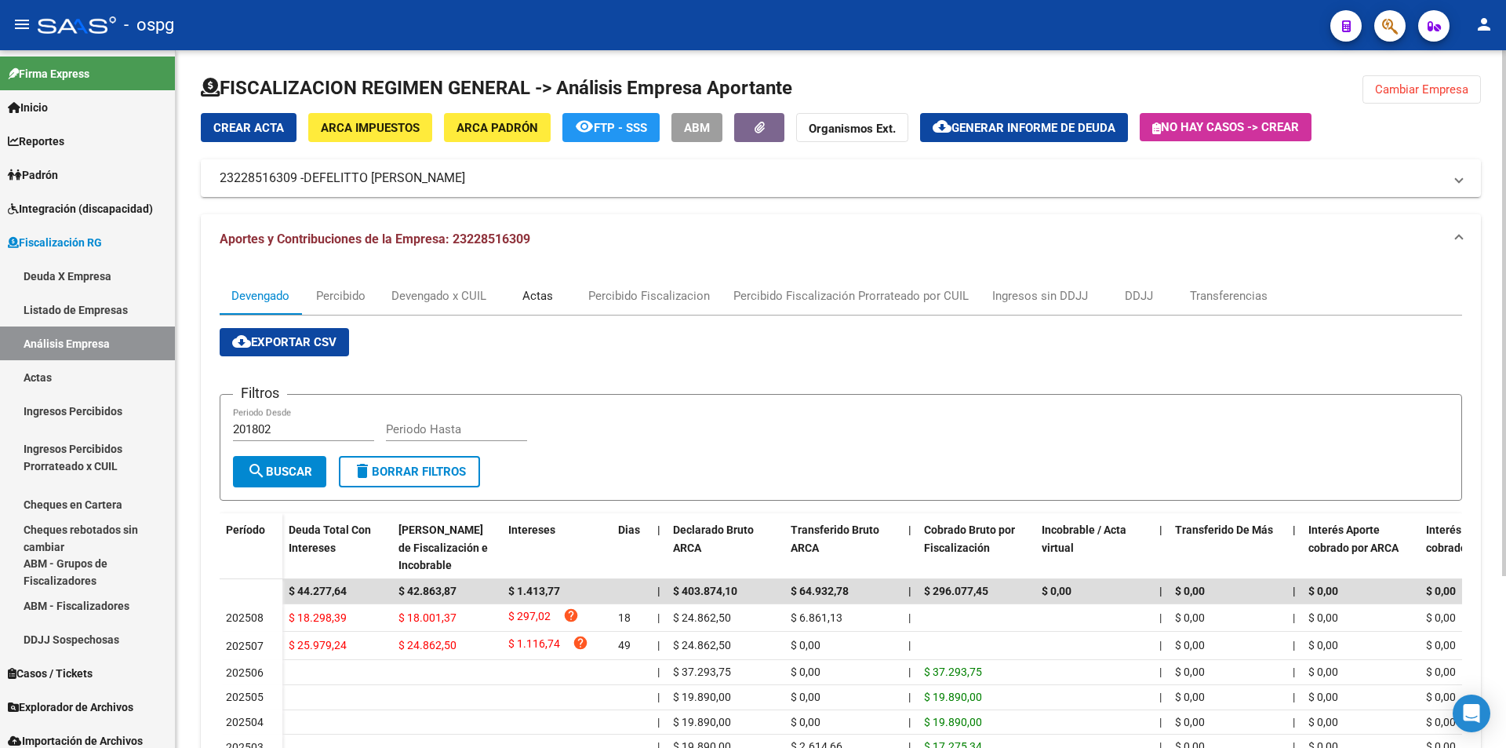
click at [528, 293] on div "Actas" at bounding box center [537, 295] width 31 height 17
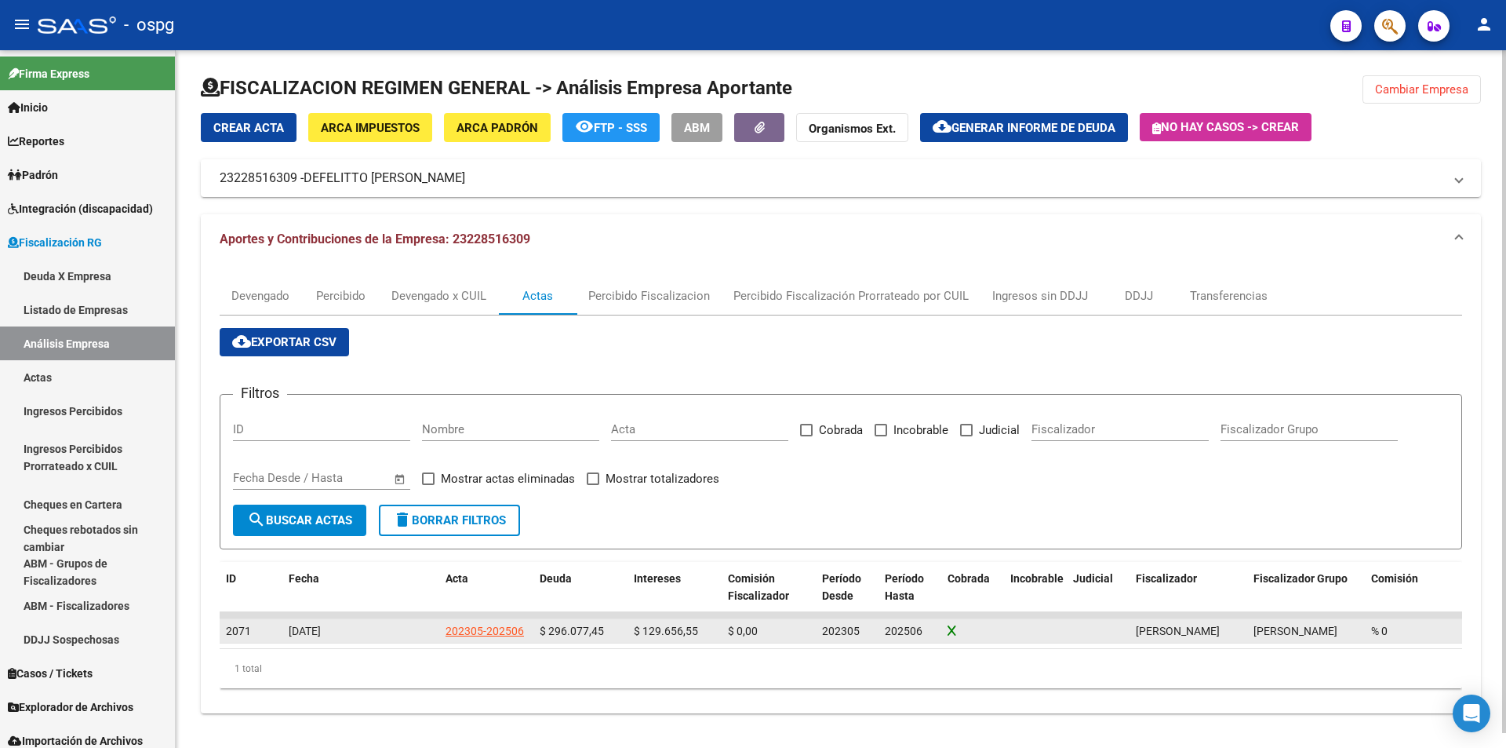
click at [486, 630] on div "202305-202506" at bounding box center [485, 631] width 78 height 18
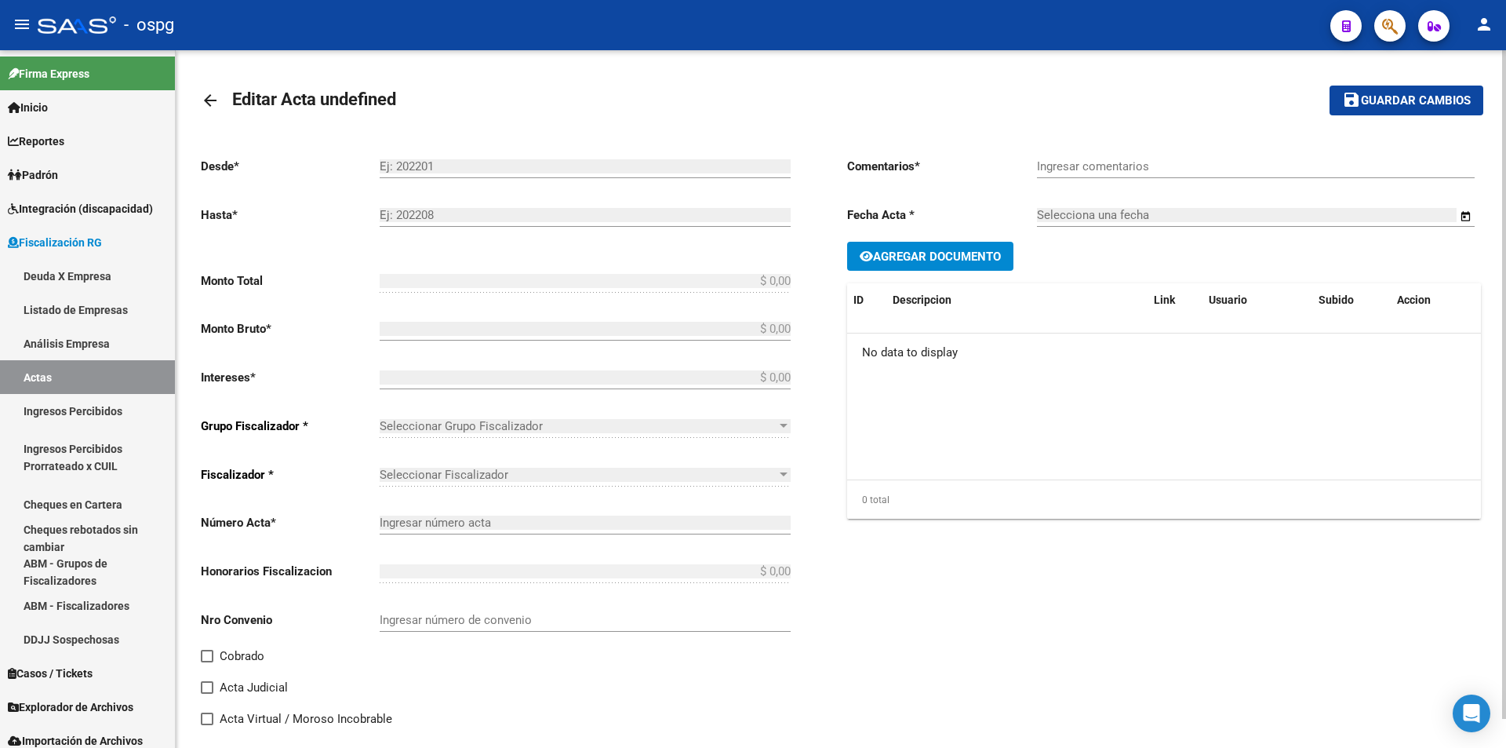
type input "202305"
type input "202506"
type input "$ 425.734,00"
type input "$ 296.077,45"
type input "$ 129.656,55"
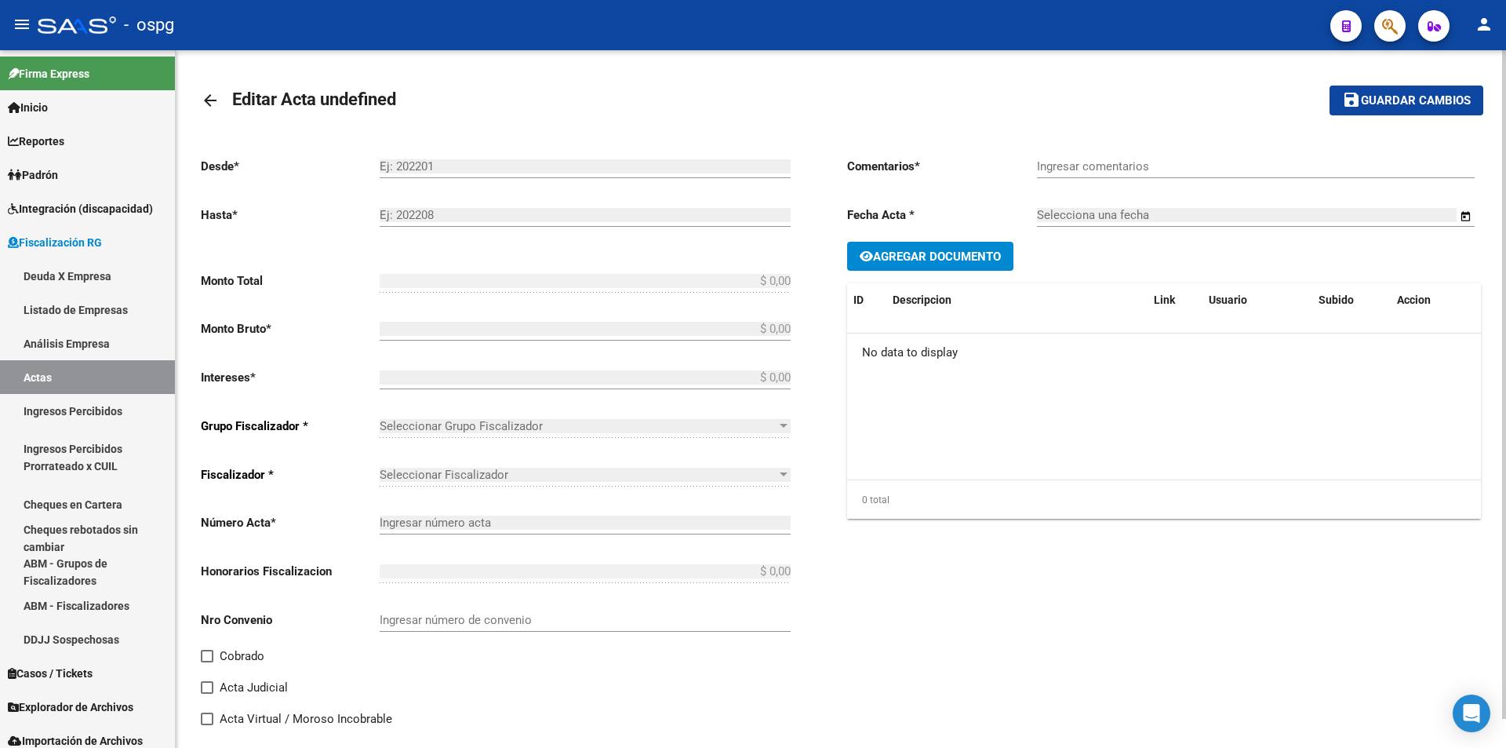
type input "202305-202506"
checkbox input "true"
type input "Recibo 43209"
type input "[DATE]"
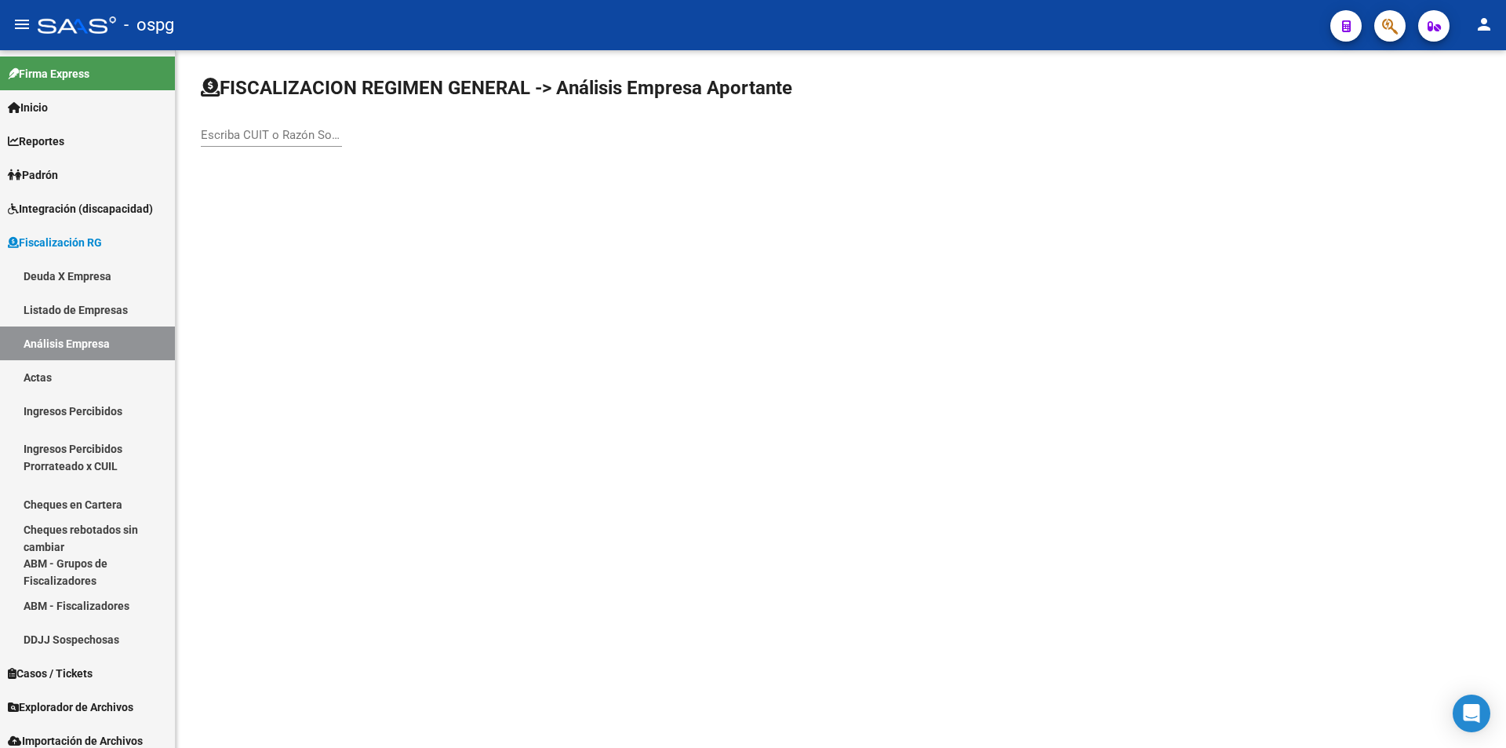
click at [329, 138] on input "Escriba CUIT o Razón Social para buscar" at bounding box center [271, 135] width 141 height 14
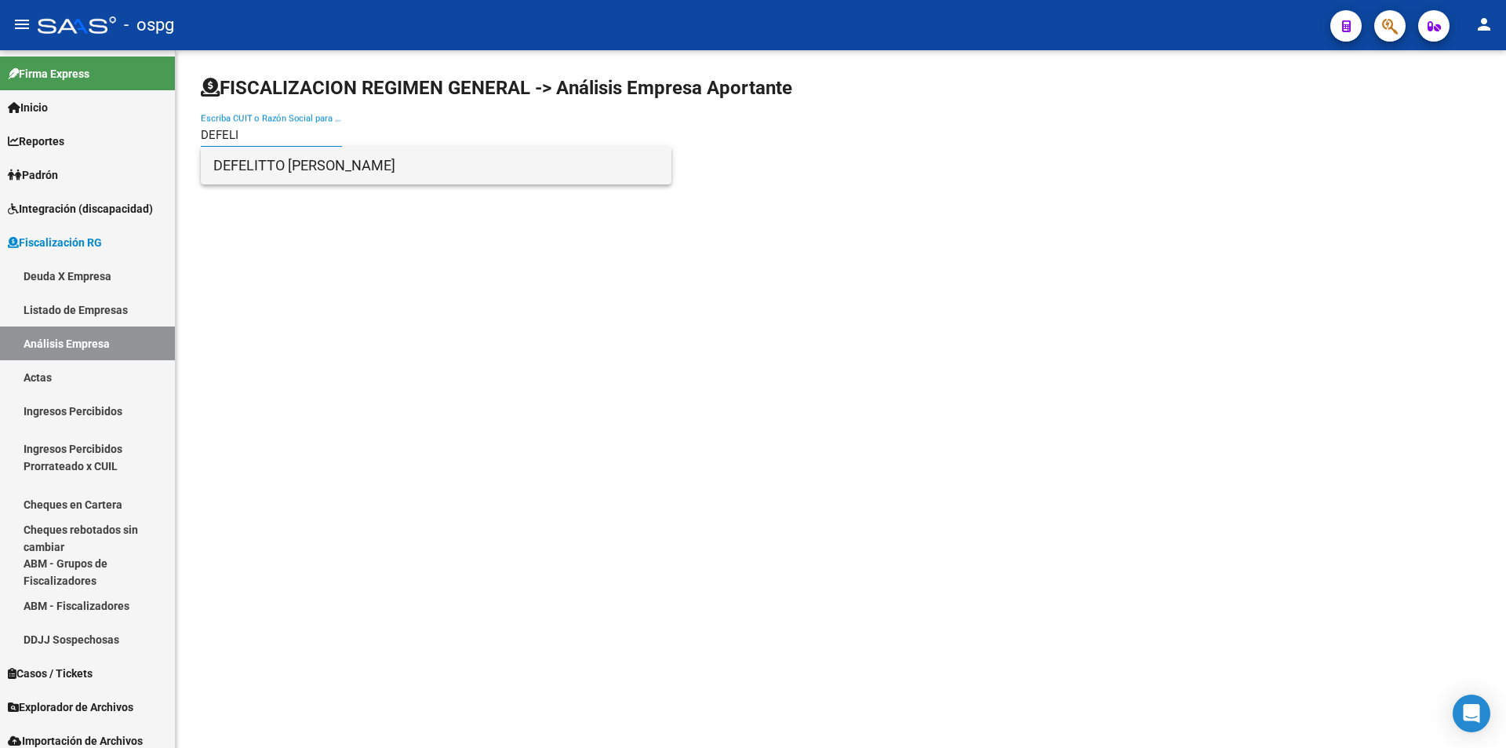
type input "DEFELI"
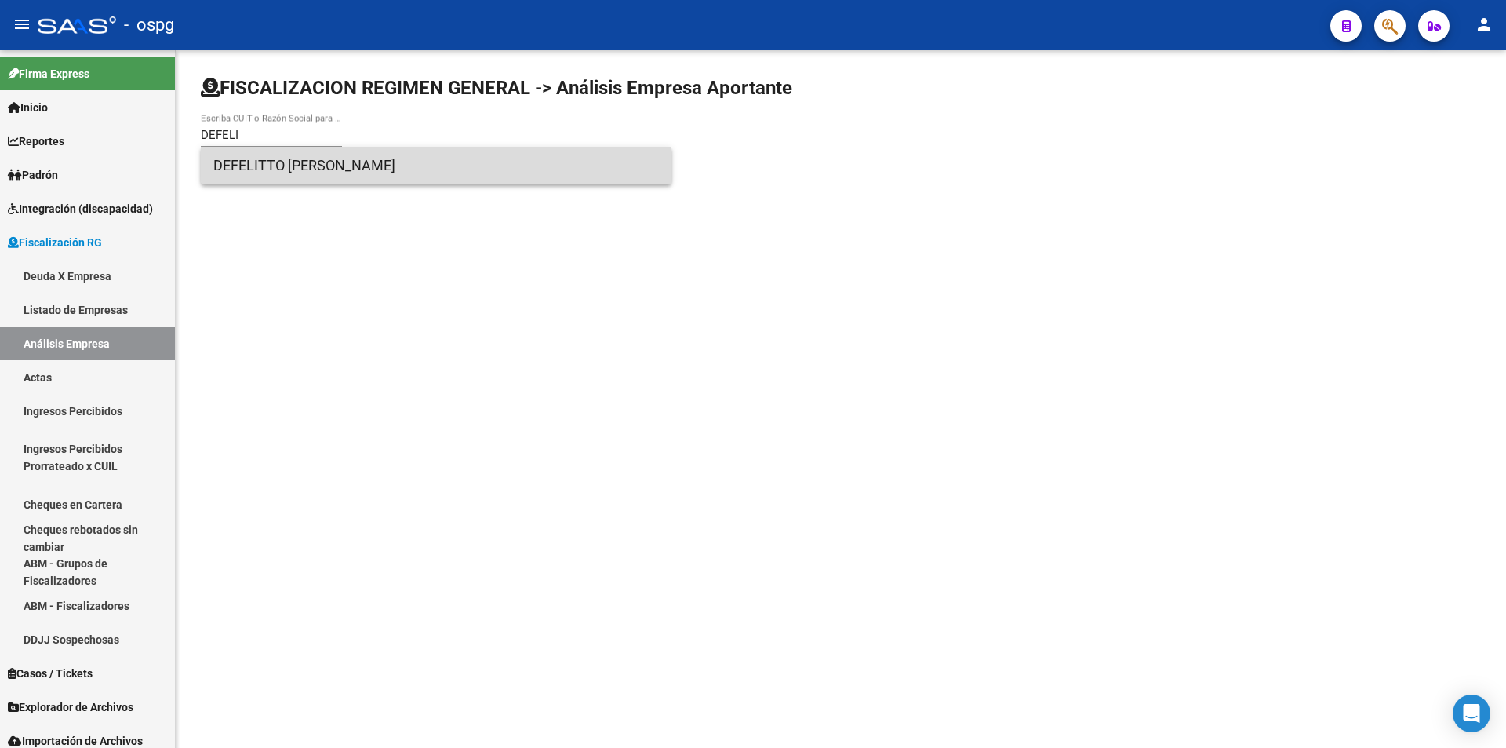
click at [262, 155] on span "DEFELITTO [PERSON_NAME]" at bounding box center [436, 166] width 446 height 38
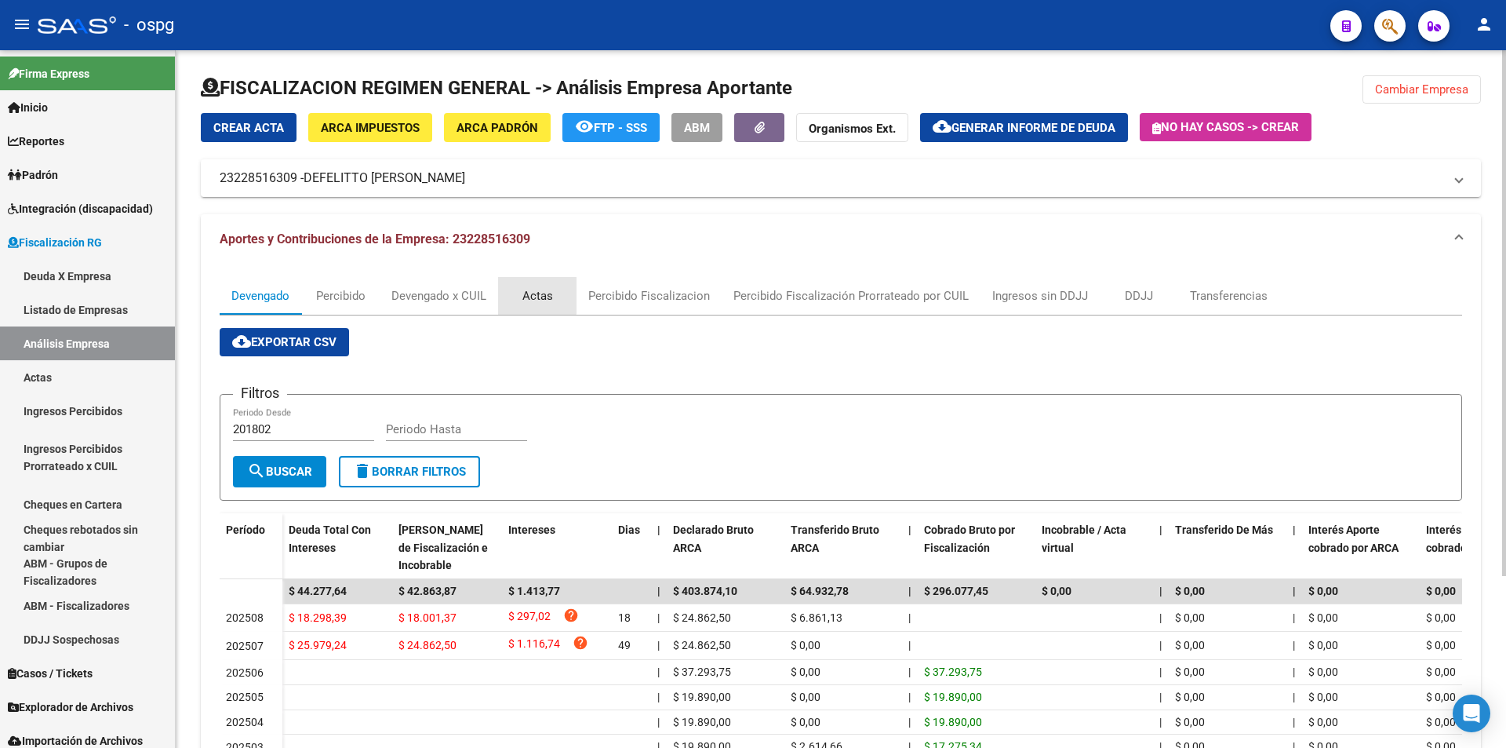
click at [529, 290] on div "Actas" at bounding box center [537, 295] width 31 height 17
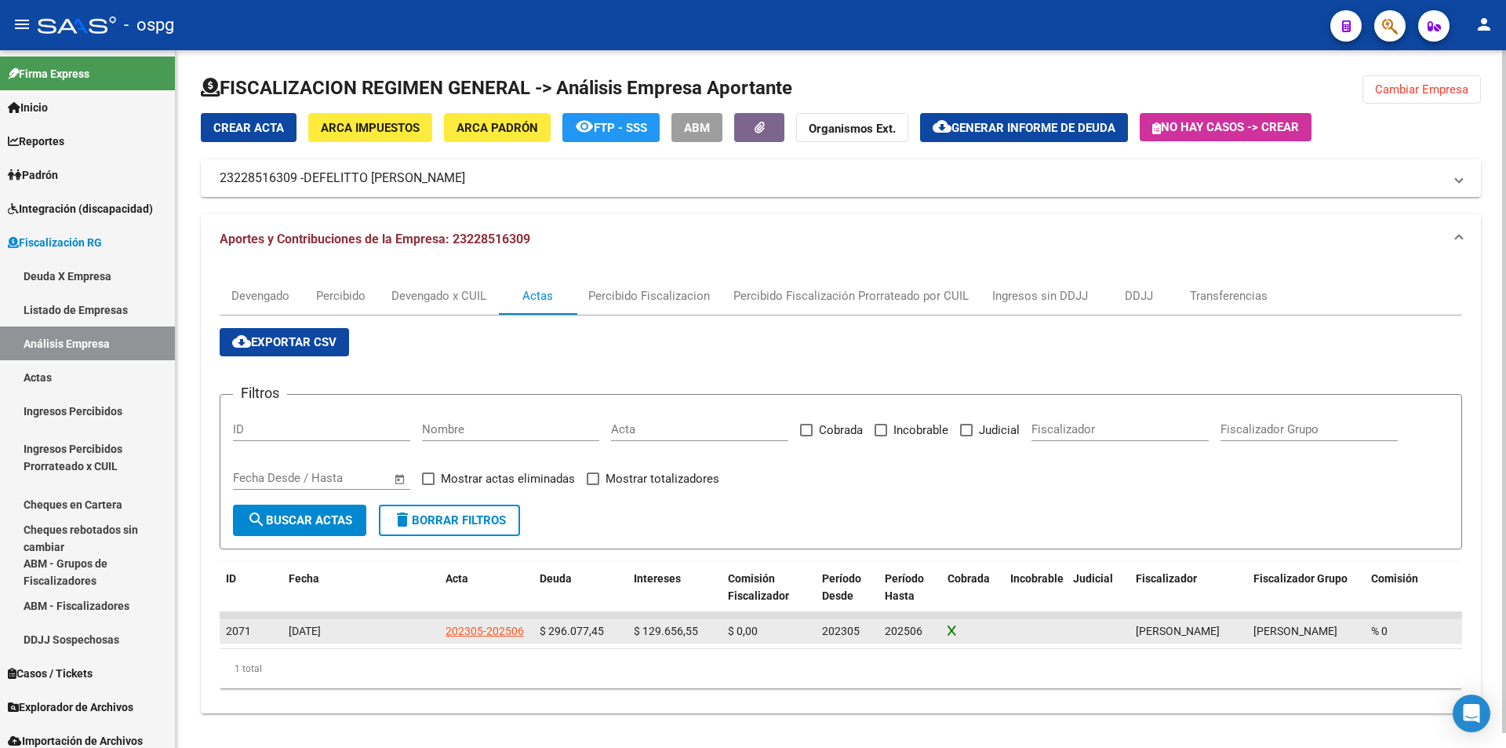
click at [478, 634] on div "202305-202506" at bounding box center [485, 631] width 78 height 18
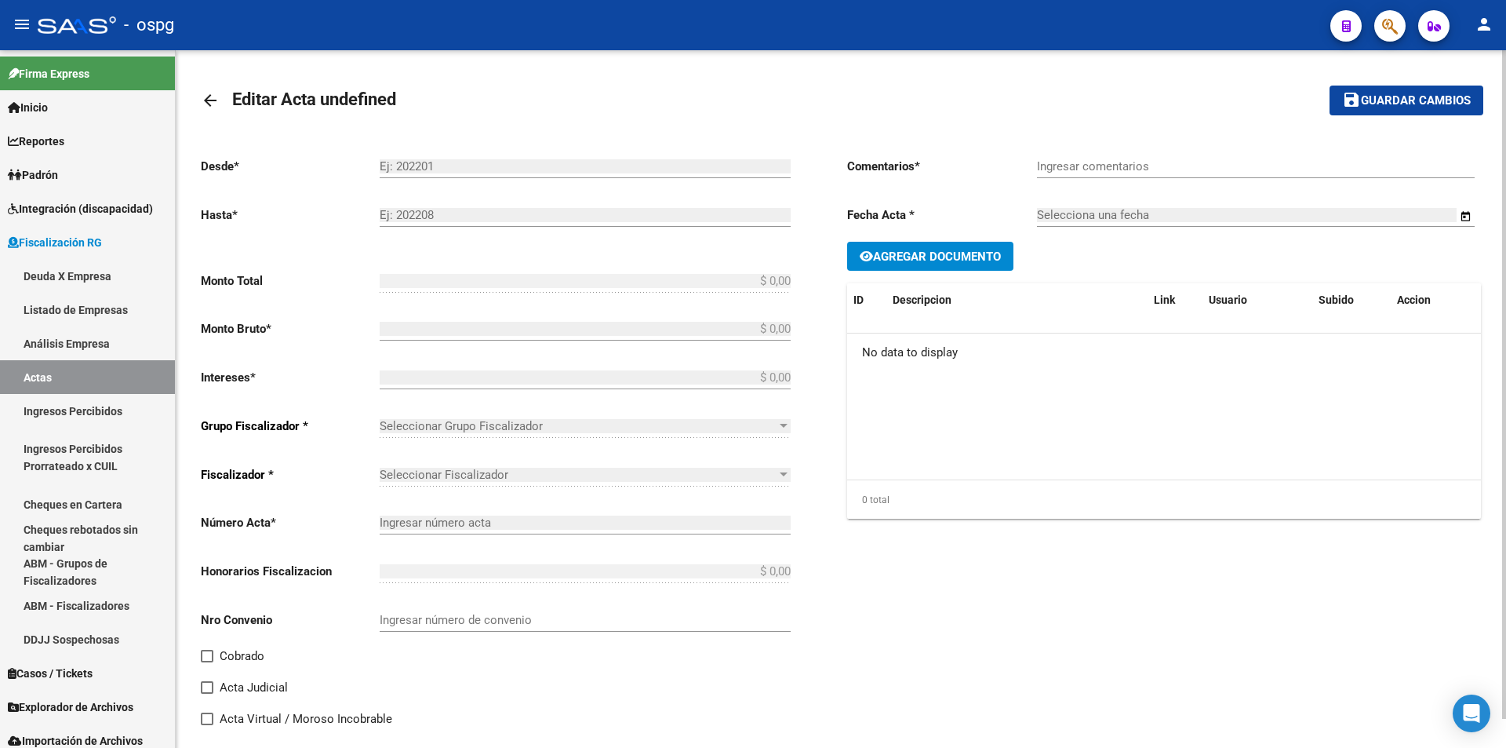
type input "202305"
type input "202506"
type input "$ 425.734,00"
type input "$ 296.077,45"
type input "$ 129.656,55"
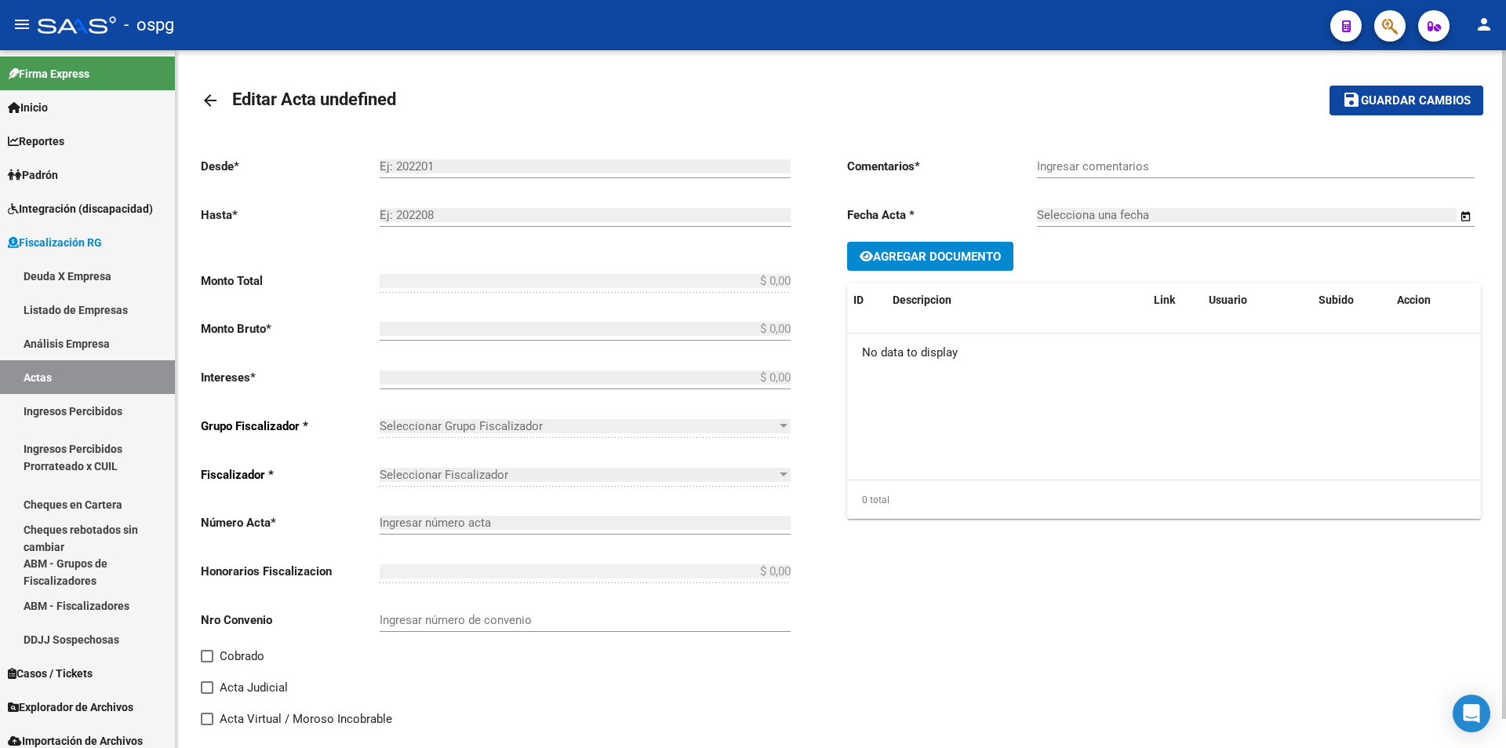
type input "202305-202506"
checkbox input "true"
type input "Recibo 43209"
type input "[DATE]"
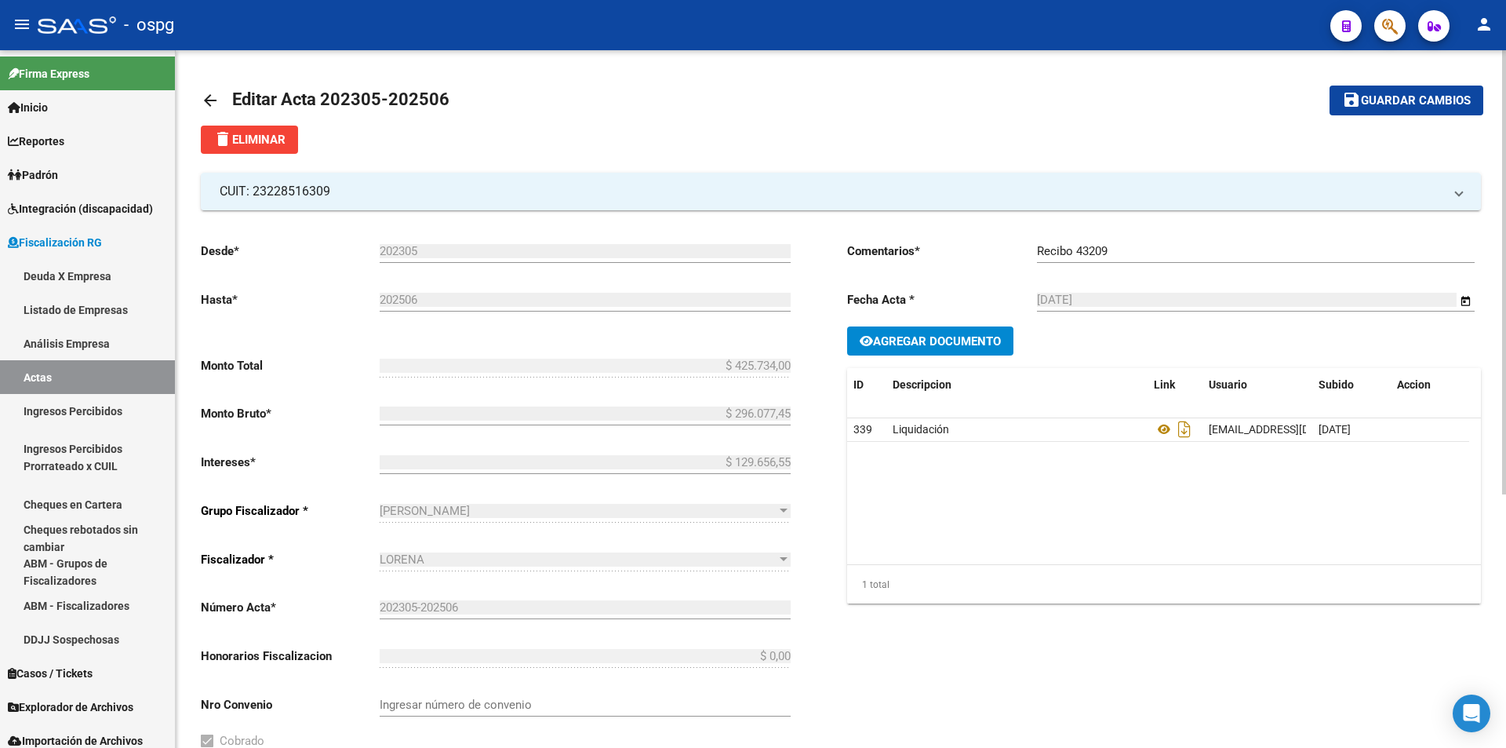
click at [204, 92] on mat-icon "arrow_back" at bounding box center [210, 100] width 19 height 19
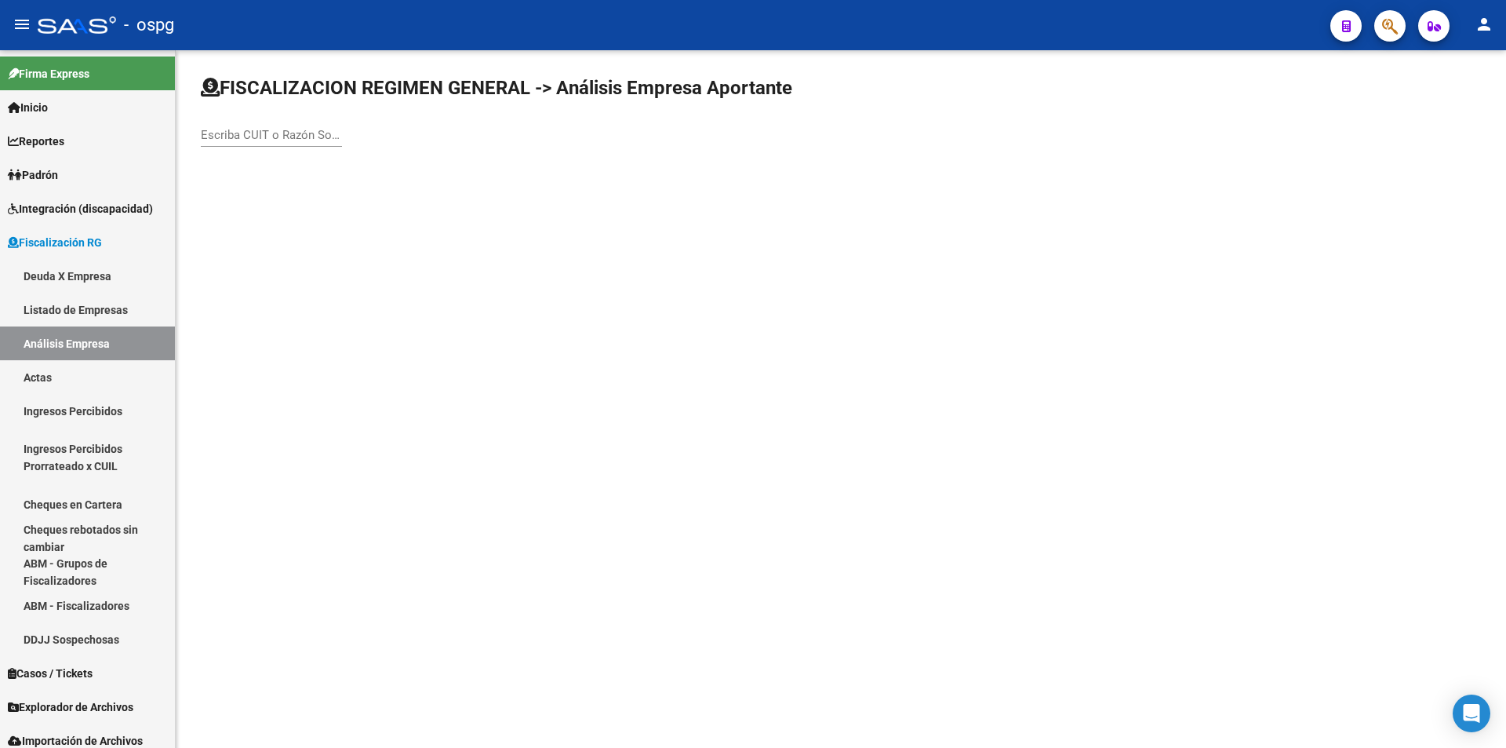
click at [302, 133] on input "Escriba CUIT o Razón Social para buscar" at bounding box center [271, 135] width 141 height 14
type input "DEFE"
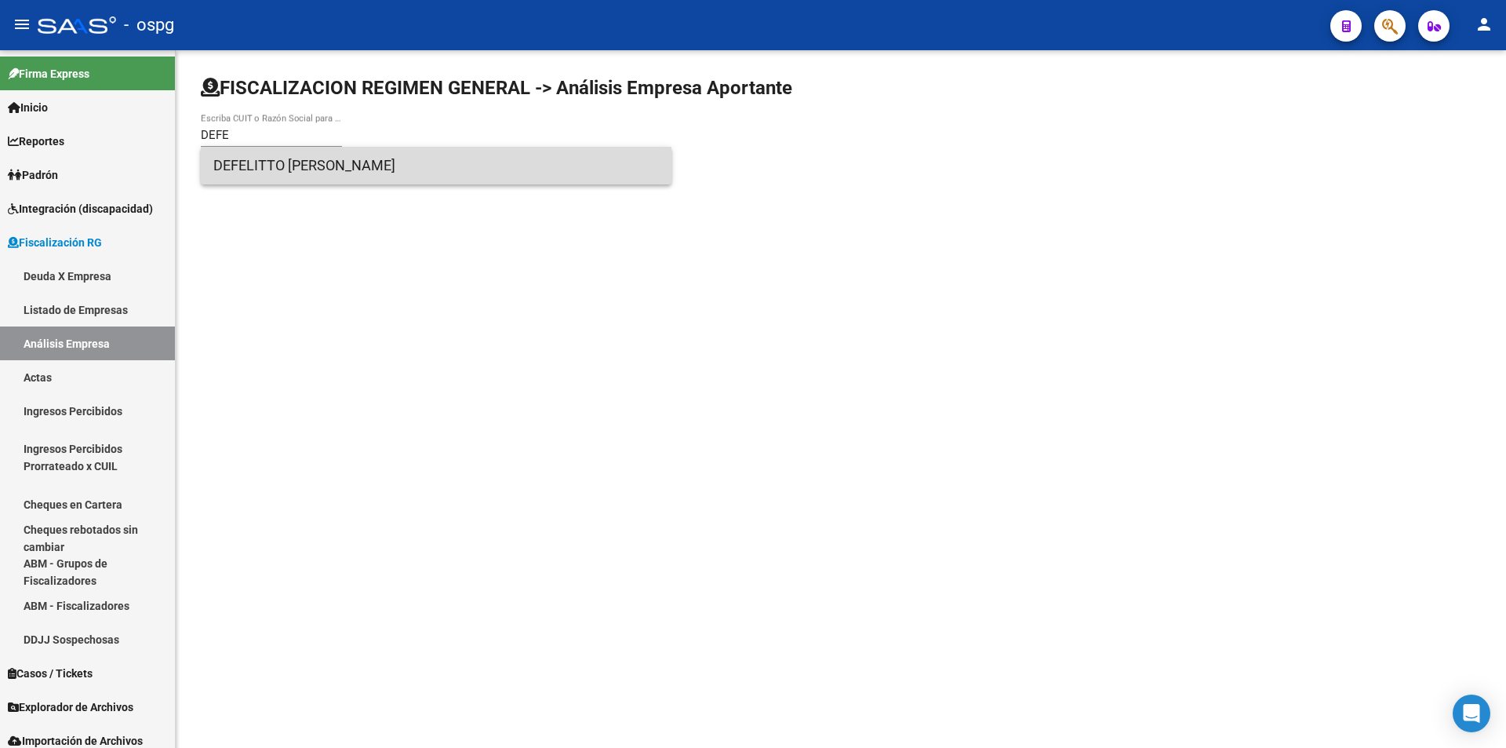
click at [300, 163] on span "DEFELITTO [PERSON_NAME]" at bounding box center [436, 166] width 446 height 38
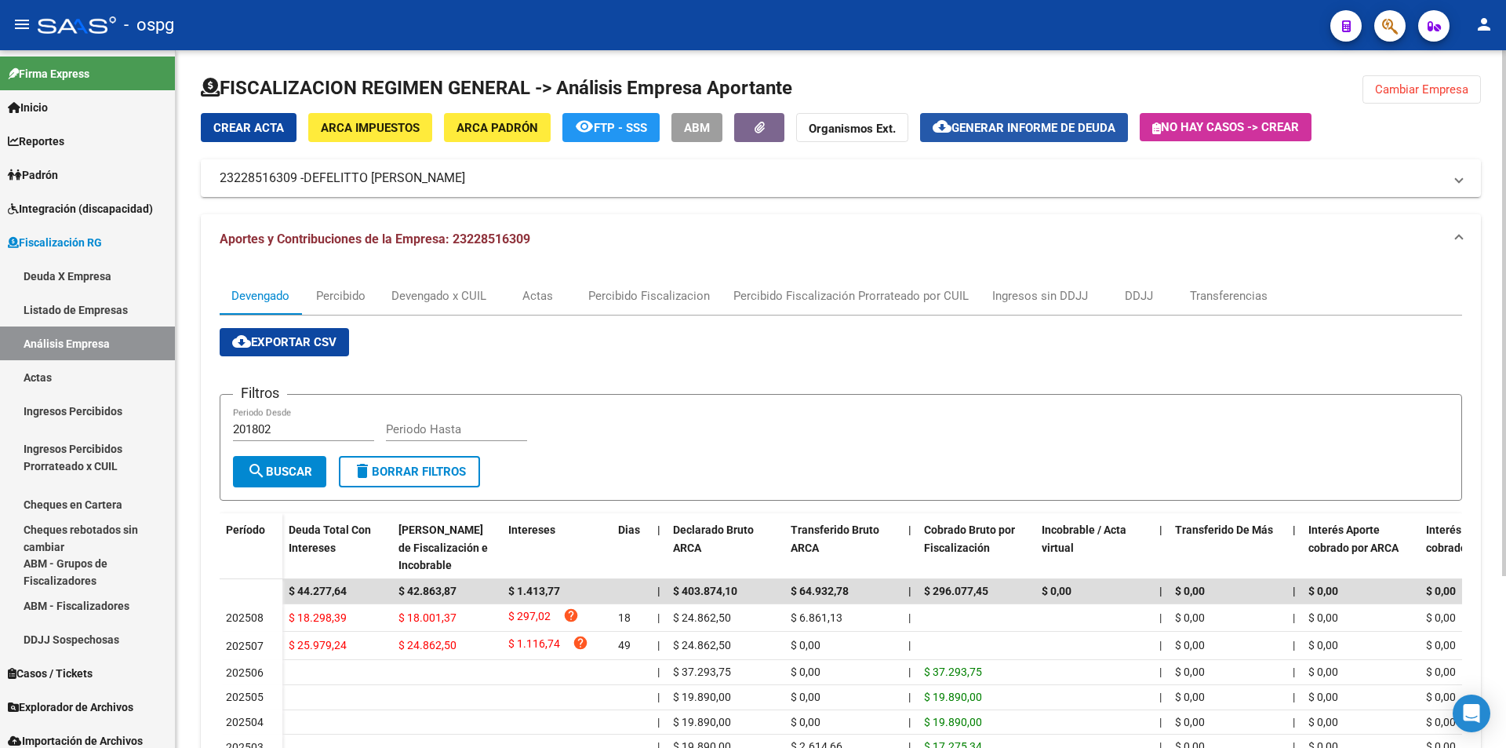
click at [1037, 129] on span "Generar informe de deuda" at bounding box center [1034, 128] width 164 height 14
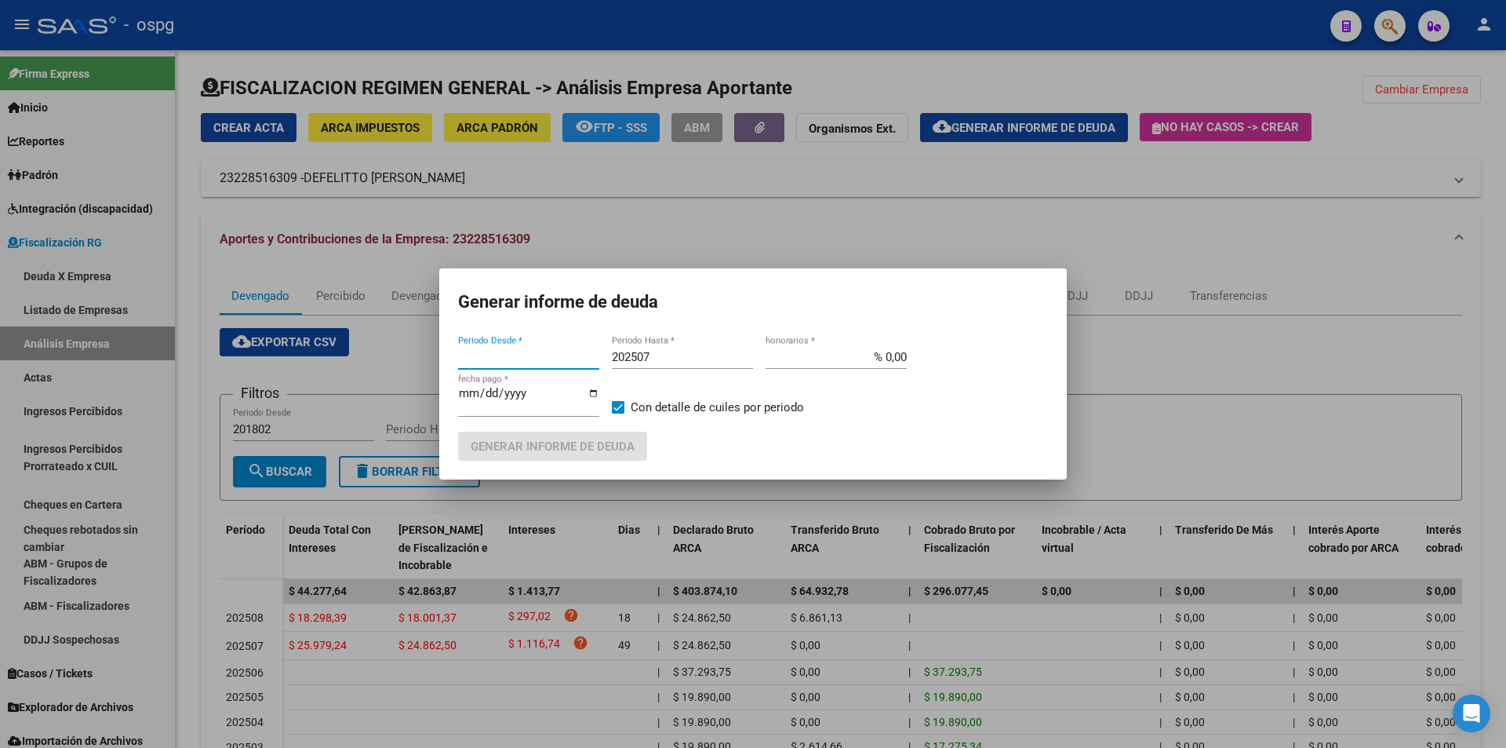
type input "202507"
click at [682, 366] on div "202507 Periodo Hasta *" at bounding box center [682, 357] width 141 height 24
click at [686, 361] on input "202507" at bounding box center [682, 357] width 141 height 14
type input "202508"
click at [626, 409] on label "Con detalle de cuiles por periodo" at bounding box center [708, 407] width 192 height 19
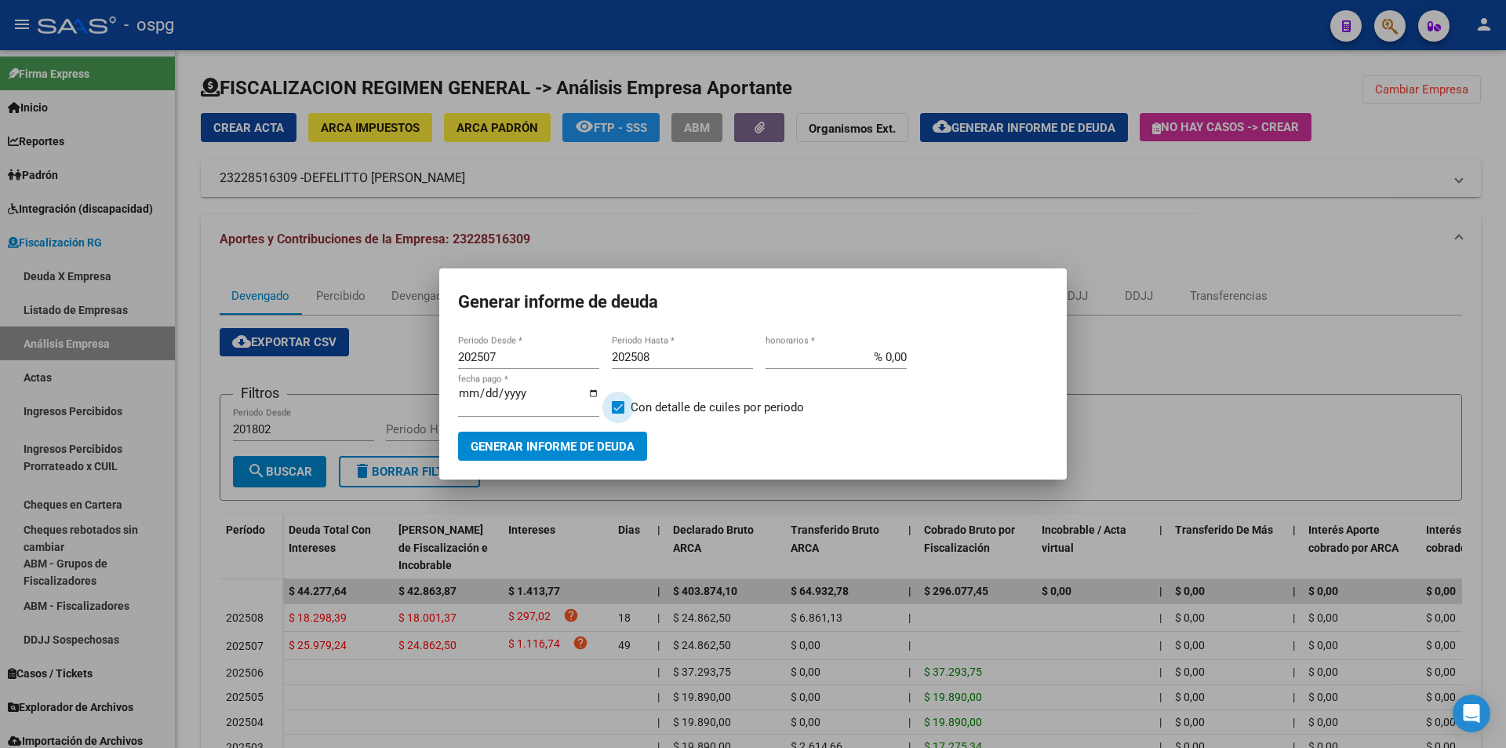
click at [618, 413] on input "Con detalle de cuiles por periodo" at bounding box center [617, 413] width 1 height 1
click at [622, 435] on button "Generar informe de deuda" at bounding box center [552, 445] width 189 height 29
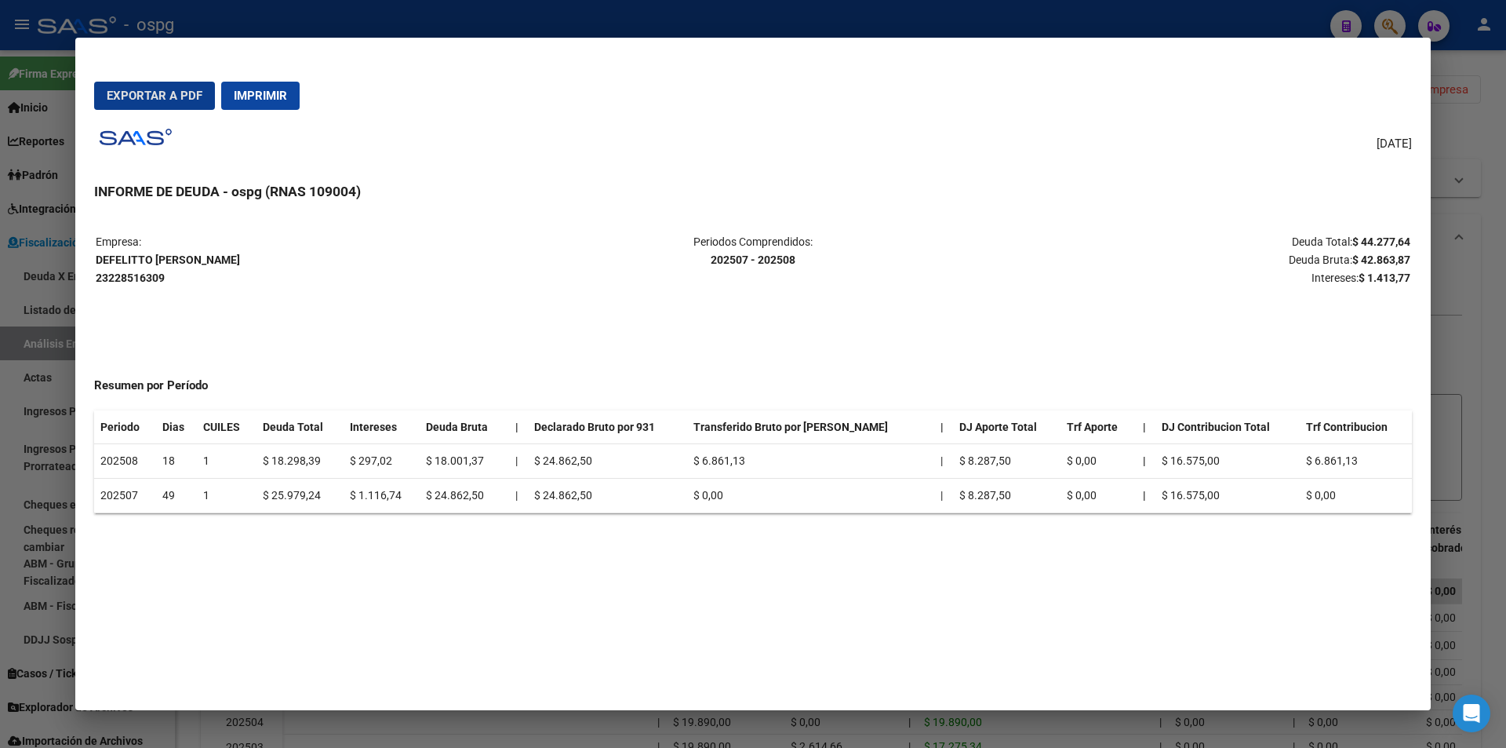
click at [146, 93] on span "Exportar a PDF" at bounding box center [155, 96] width 96 height 14
click at [1478, 368] on div at bounding box center [753, 374] width 1506 height 748
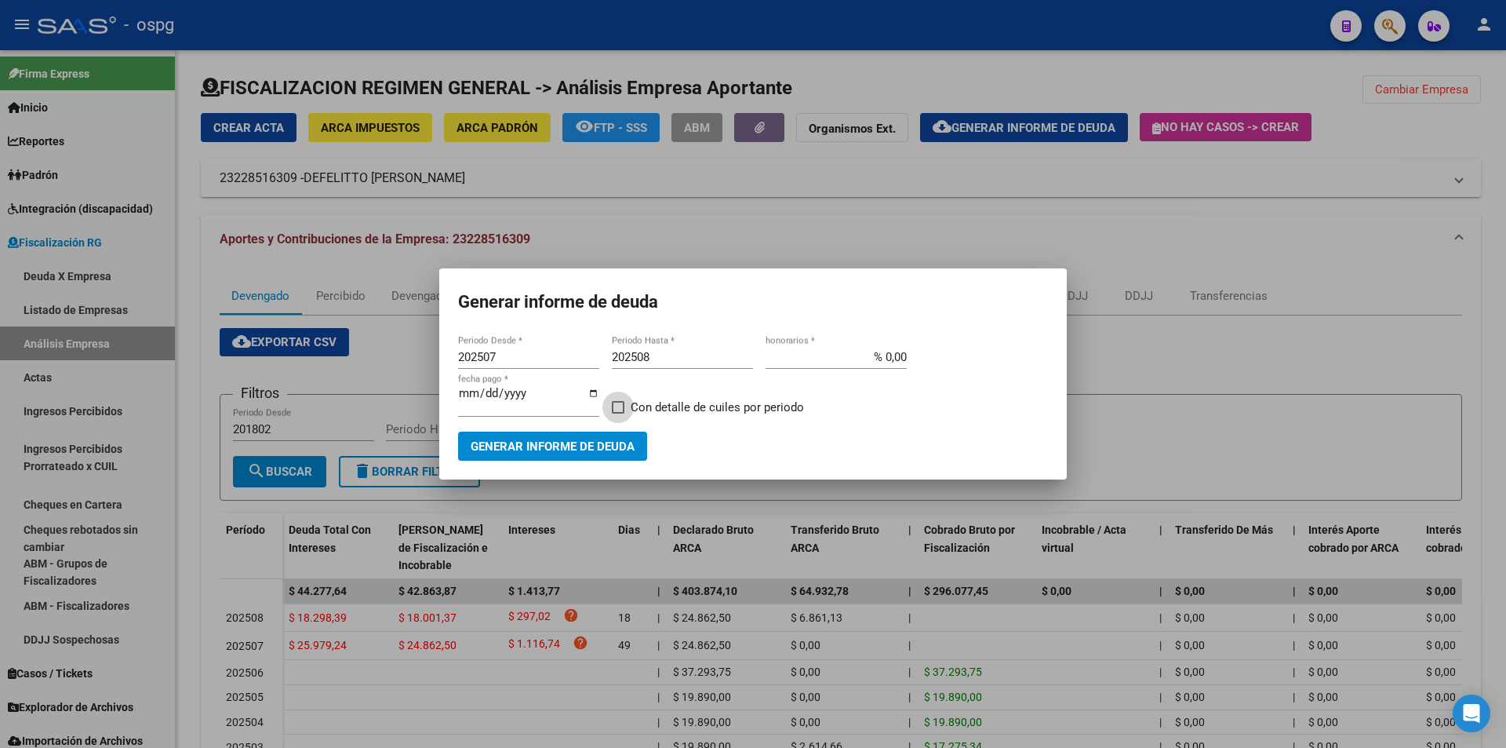
click at [625, 406] on label "Con detalle de cuiles por periodo" at bounding box center [708, 407] width 192 height 19
click at [618, 413] on input "Con detalle de cuiles por periodo" at bounding box center [617, 413] width 1 height 1
checkbox input "true"
click at [618, 439] on span "Generar informe de deuda" at bounding box center [553, 446] width 164 height 14
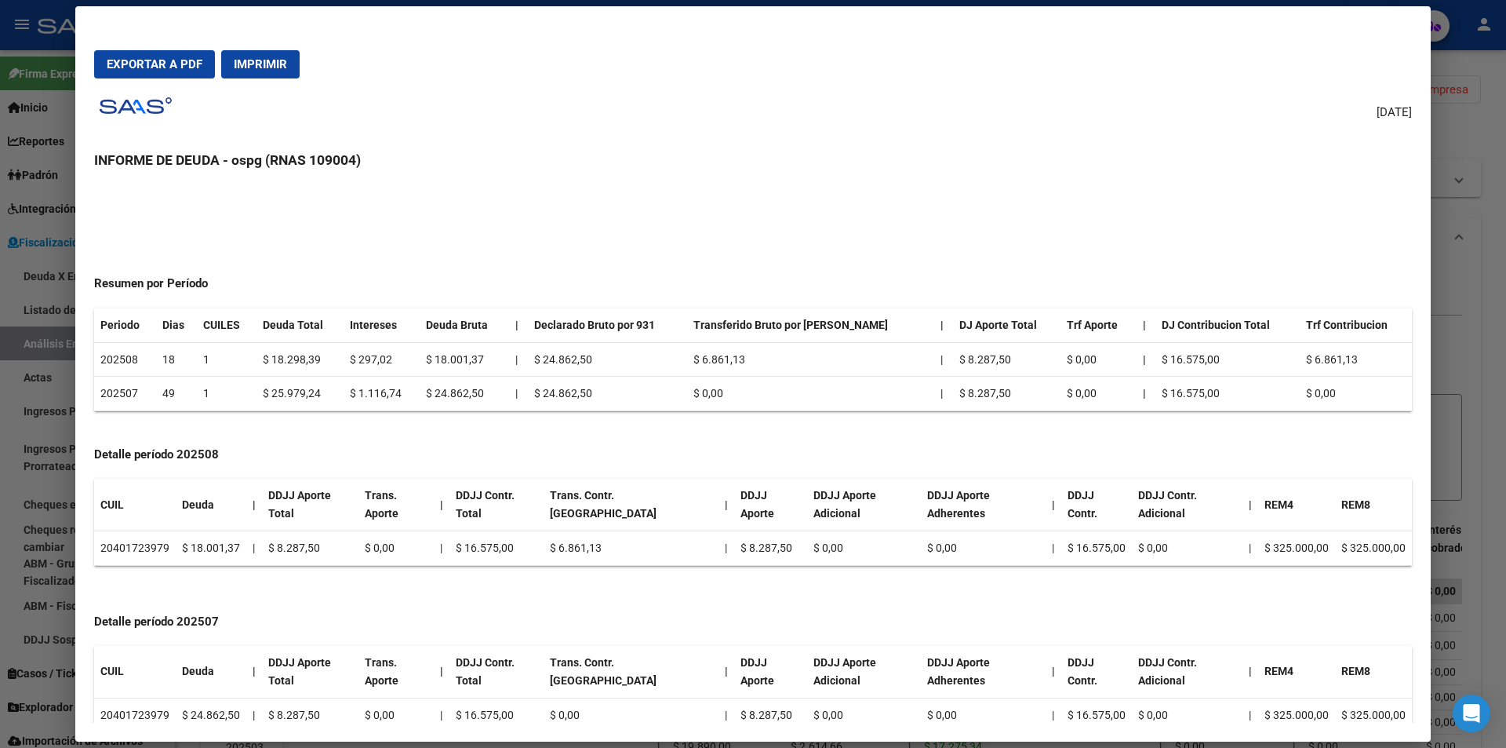
scroll to position [33, 0]
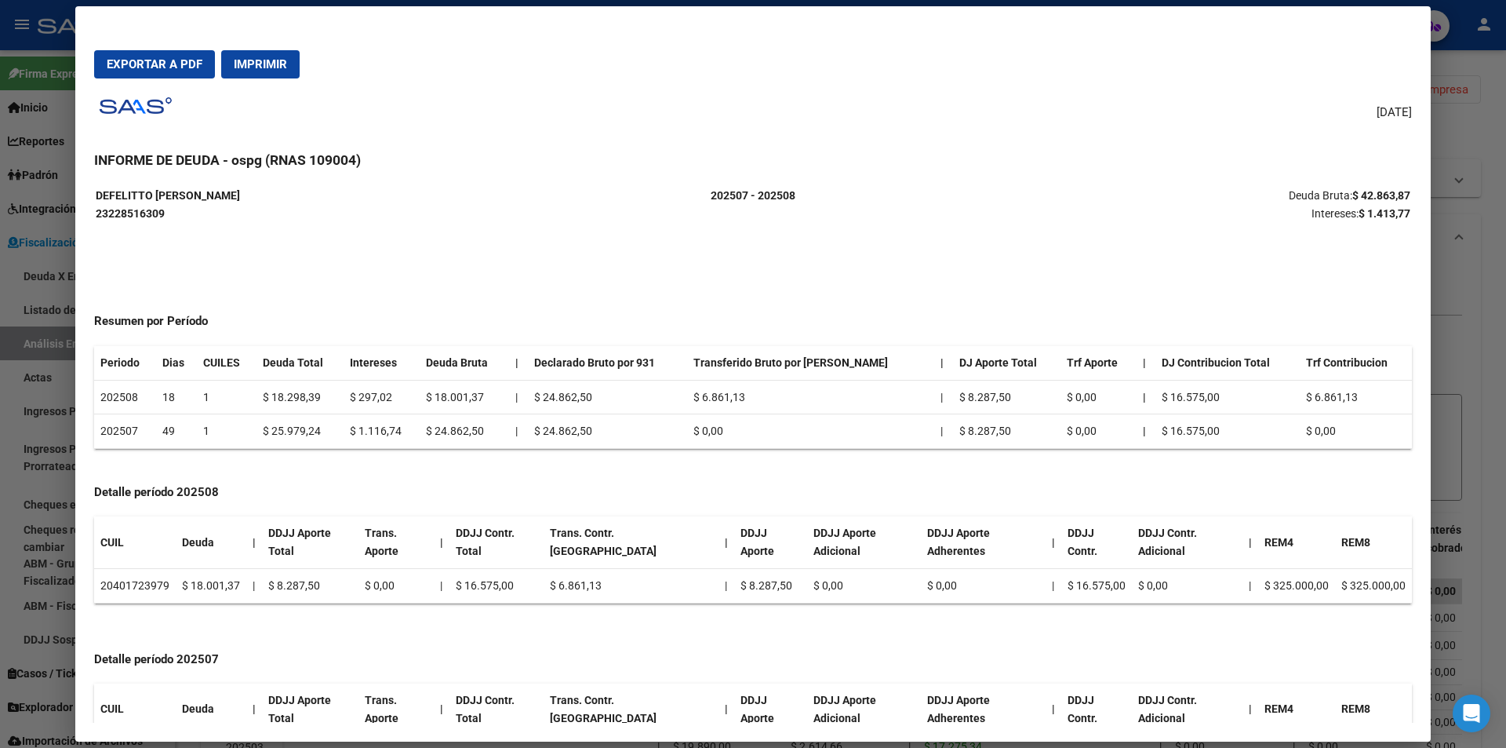
click at [1481, 322] on div at bounding box center [753, 374] width 1506 height 748
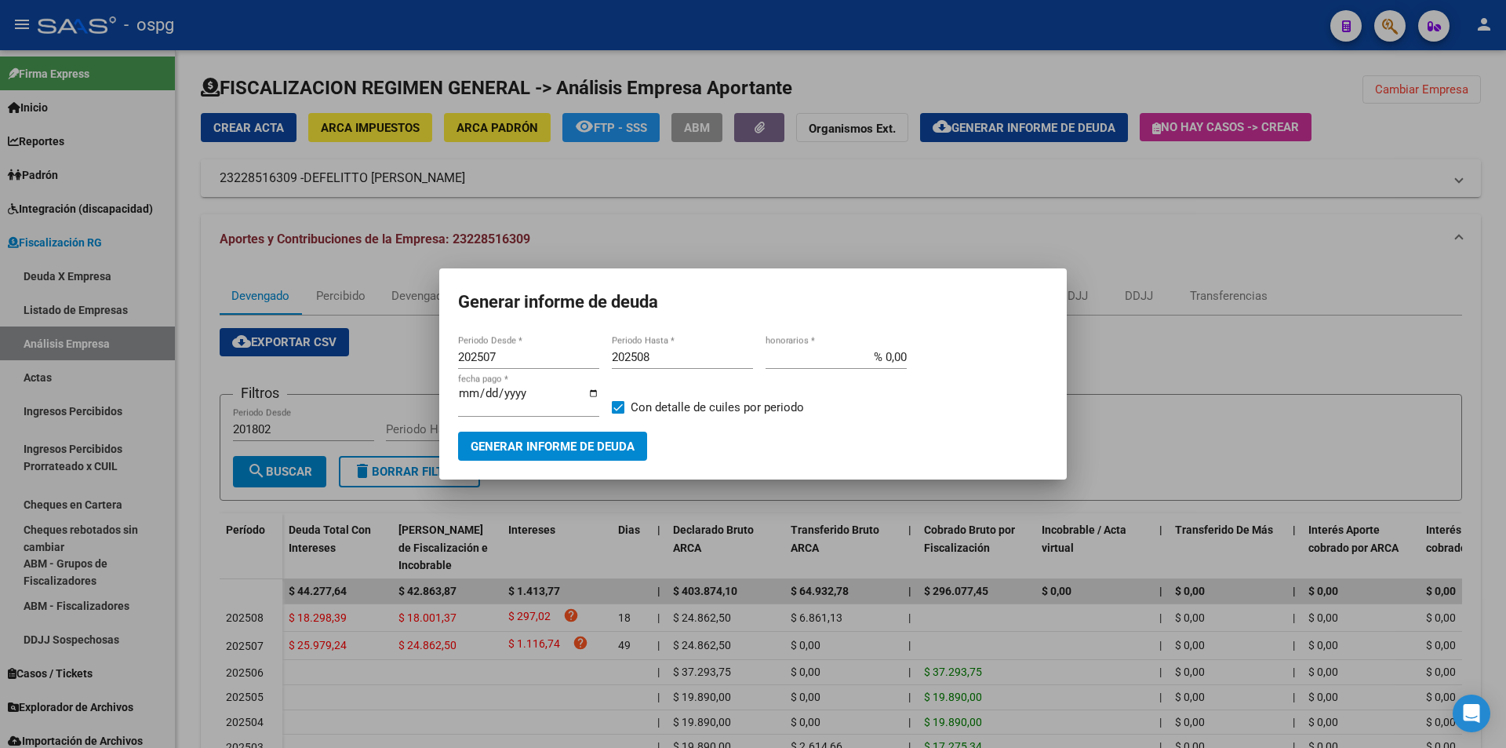
click at [1494, 322] on div at bounding box center [753, 374] width 1506 height 748
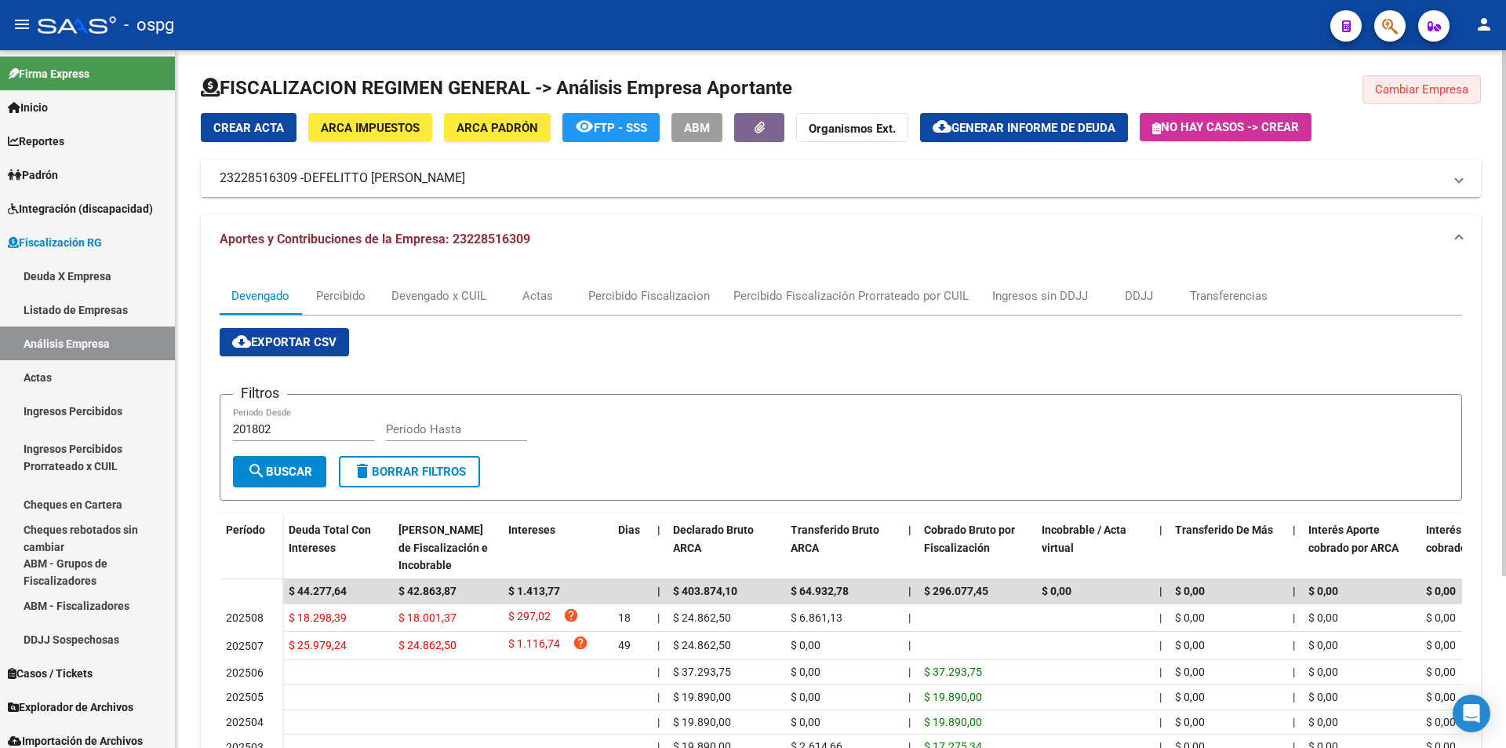
click at [1423, 96] on button "Cambiar Empresa" at bounding box center [1422, 89] width 118 height 28
